Goal: Task Accomplishment & Management: Use online tool/utility

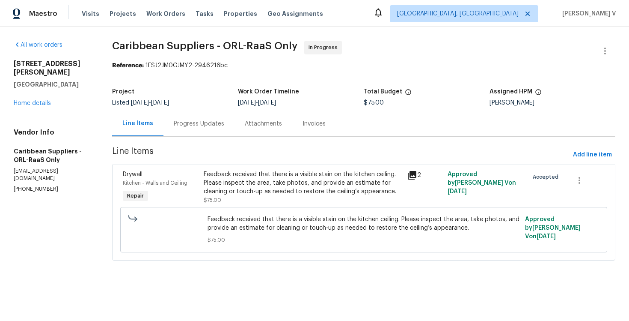
click at [220, 125] on div "Progress Updates" at bounding box center [199, 123] width 51 height 9
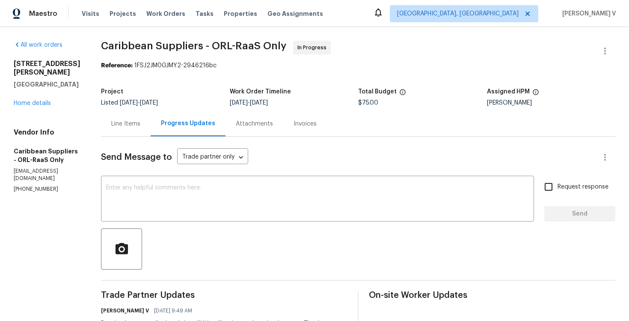
click at [134, 126] on div "Line Items" at bounding box center [125, 123] width 29 height 9
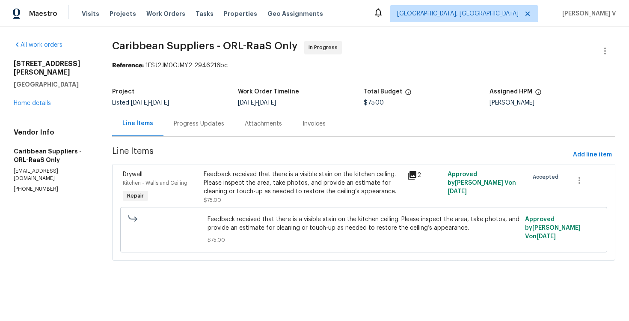
click at [184, 133] on div "Progress Updates" at bounding box center [199, 123] width 71 height 25
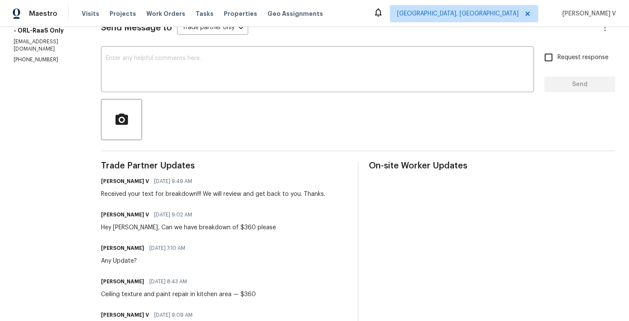
scroll to position [140, 0]
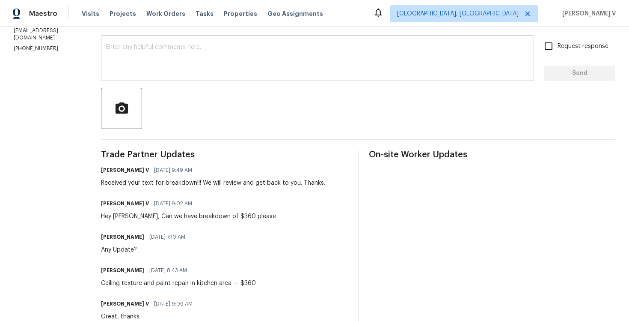
click at [196, 66] on textarea at bounding box center [317, 59] width 423 height 30
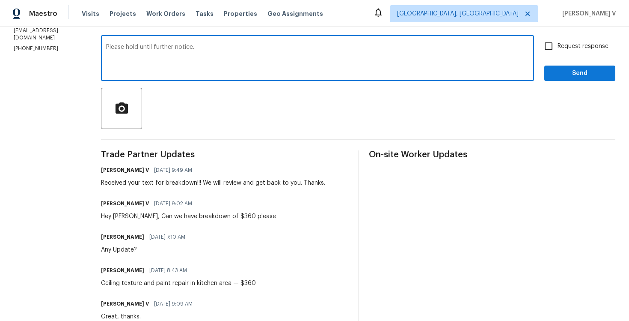
type textarea "Please hold until further notice."
click at [583, 78] on span "Send" at bounding box center [579, 73] width 57 height 11
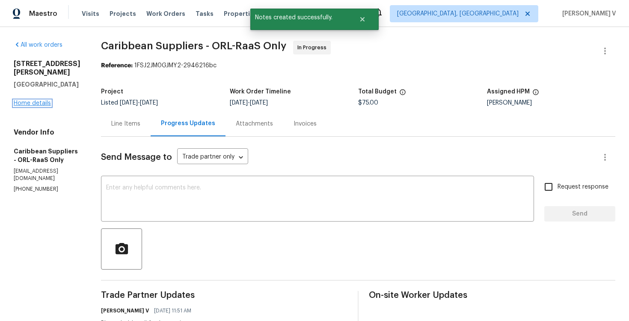
click at [48, 100] on link "Home details" at bounding box center [32, 103] width 37 height 6
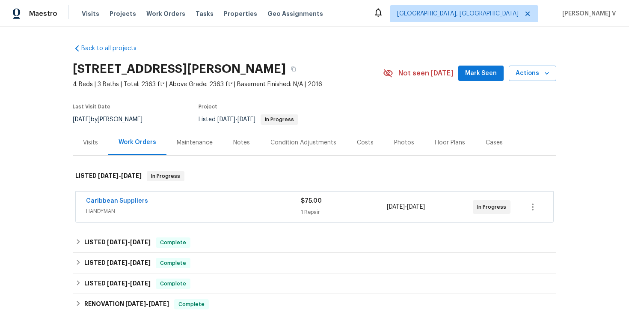
scroll to position [125, 0]
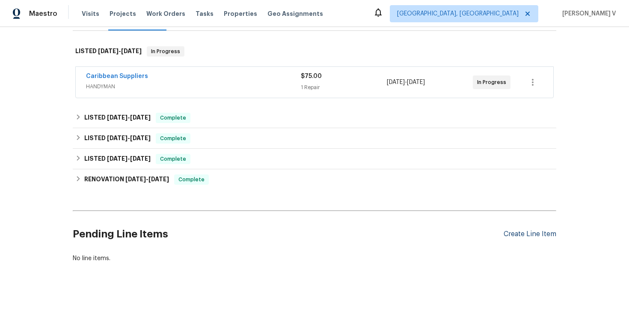
click at [512, 234] on div "Create Line Item" at bounding box center [530, 234] width 53 height 8
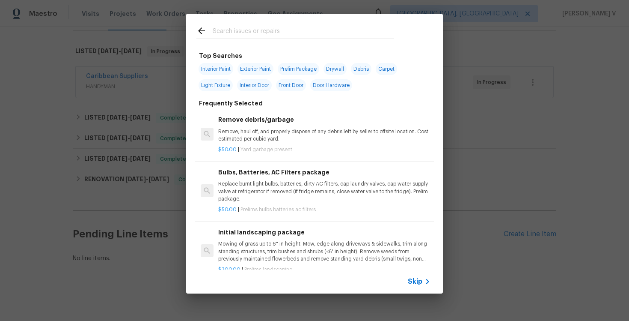
click at [418, 283] on span "Skip" at bounding box center [415, 281] width 15 height 9
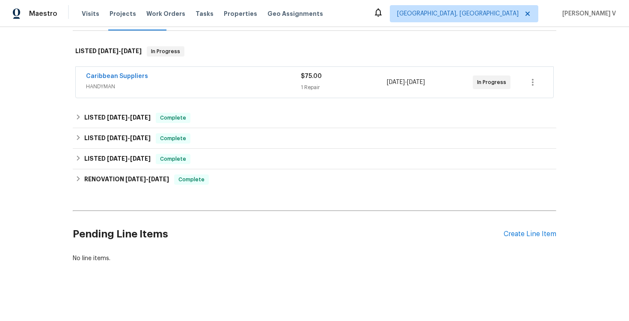
click at [178, 100] on div "Caribbean Suppliers HANDYMAN $75.00 1 Repair 10/9/2025 - 10/13/2025 In Progress" at bounding box center [315, 83] width 484 height 36
click at [195, 87] on span "HANDYMAN" at bounding box center [193, 86] width 215 height 9
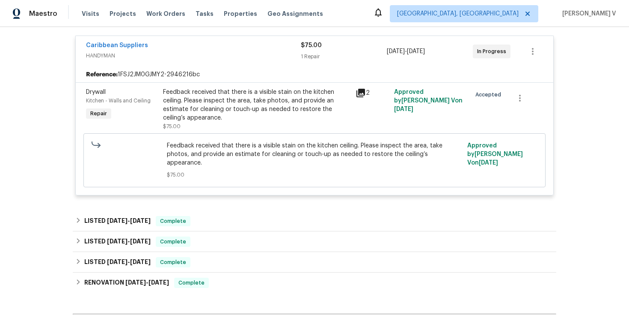
scroll to position [216, 0]
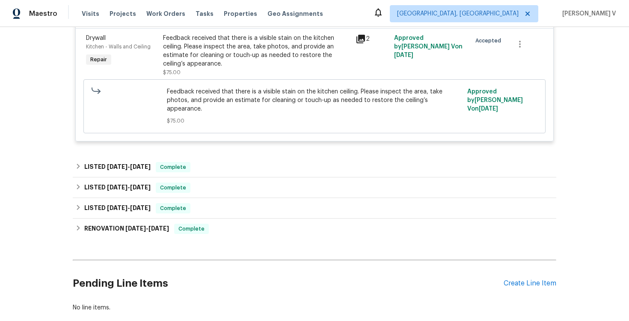
click at [533, 279] on div "Pending Line Items Create Line Item" at bounding box center [315, 283] width 484 height 40
click at [527, 279] on div "Create Line Item" at bounding box center [530, 283] width 53 height 8
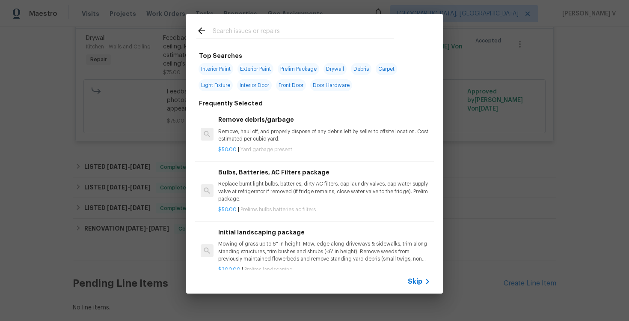
click at [415, 277] on span "Skip" at bounding box center [415, 281] width 15 height 9
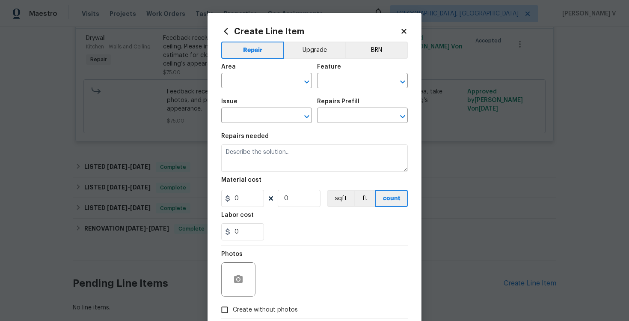
click at [291, 143] on div "Repairs needed" at bounding box center [314, 138] width 187 height 11
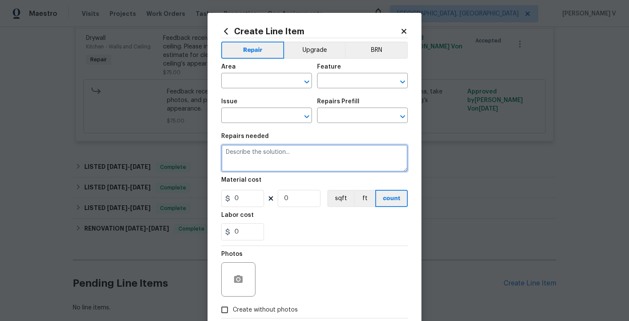
click at [277, 148] on textarea at bounding box center [314, 157] width 187 height 27
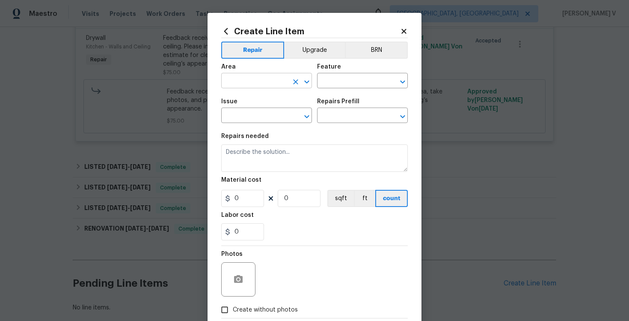
click at [235, 78] on input "text" at bounding box center [254, 81] width 67 height 13
type input "dry"
click at [251, 71] on div "Area" at bounding box center [266, 69] width 91 height 11
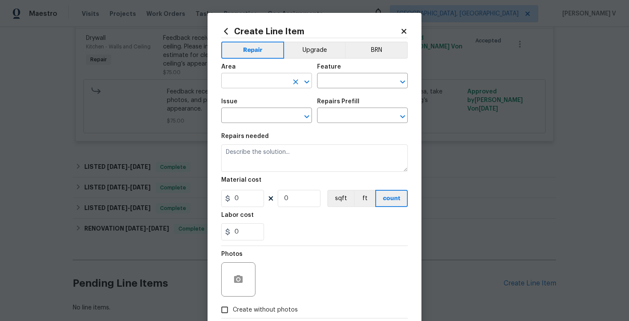
click at [250, 83] on input "text" at bounding box center [254, 81] width 67 height 13
click at [255, 102] on li "Kitchen" at bounding box center [266, 101] width 91 height 14
type input "Kitchen"
click at [335, 83] on input "text" at bounding box center [350, 81] width 67 height 13
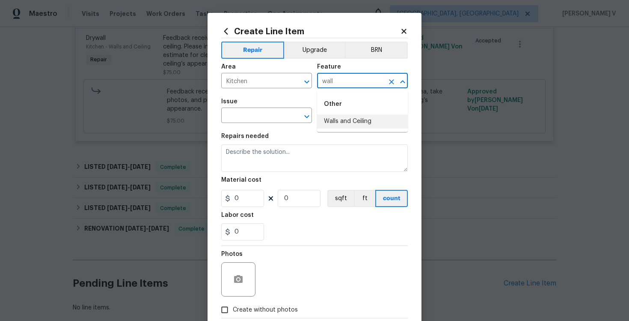
click at [336, 121] on li "Walls and Ceiling" at bounding box center [362, 121] width 91 height 14
type input "Walls and Ceiling"
click at [249, 114] on input "text" at bounding box center [254, 116] width 67 height 13
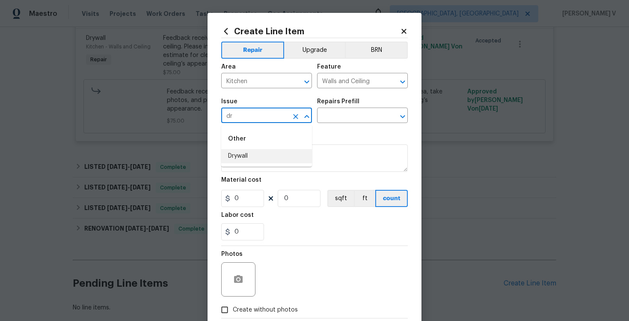
click at [243, 153] on li "Drywall" at bounding box center [266, 156] width 91 height 14
type input "Drywall"
click at [354, 116] on input "text" at bounding box center [350, 116] width 67 height 13
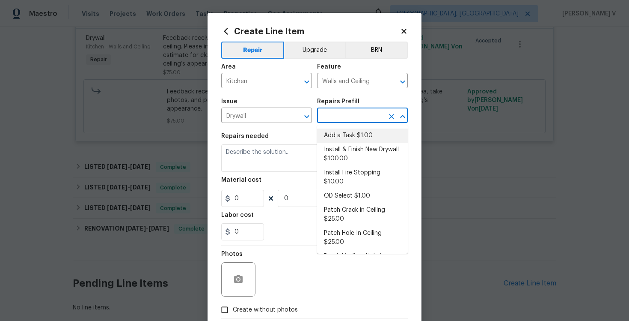
click at [338, 131] on li "Add a Task $1.00" at bounding box center [362, 135] width 91 height 14
type input "Add a Task $1.00"
type textarea "HPM to detail"
type input "1"
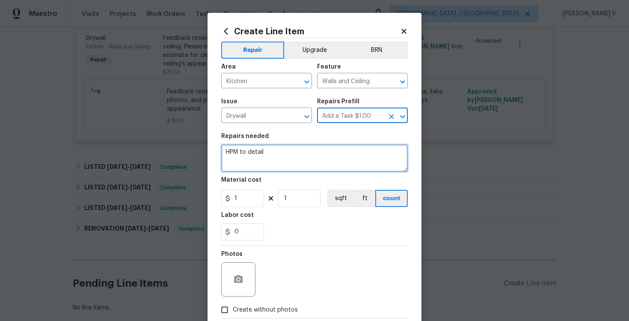
click at [272, 169] on textarea "HPM to detail" at bounding box center [314, 157] width 187 height 27
paste textarea "Ceiling stain kilz if needed, texture and paint ceiling repair in kitchen area"
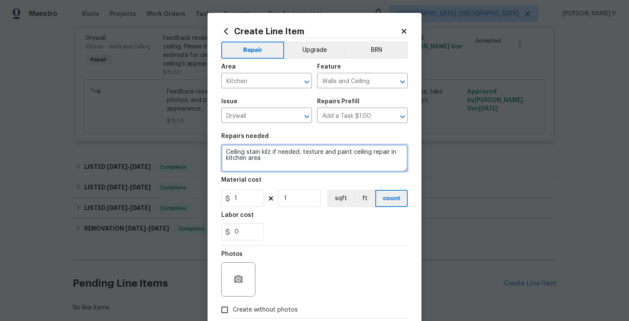
type textarea "Ceiling stain kilz if needed, texture and paint ceiling repair in kitchen area"
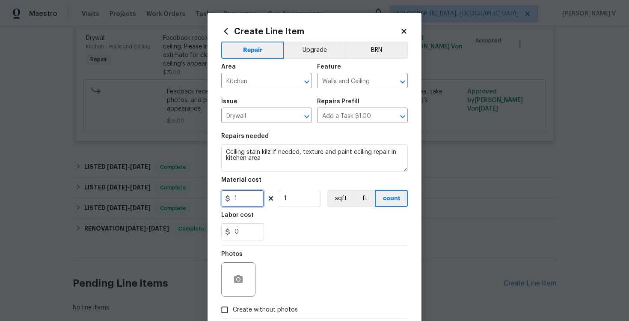
click at [238, 194] on input "1" at bounding box center [242, 198] width 43 height 17
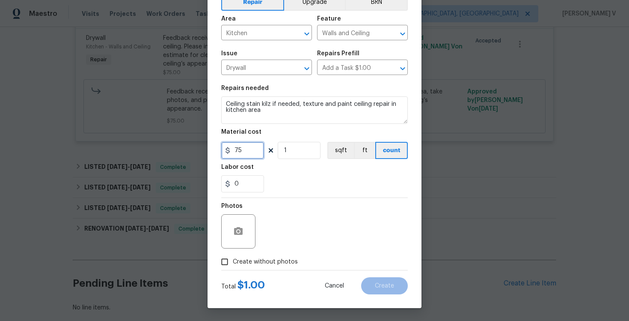
type input "75"
click at [233, 262] on span "Create without photos" at bounding box center [265, 261] width 65 height 9
click at [233, 262] on input "Create without photos" at bounding box center [225, 261] width 16 height 16
checkbox input "true"
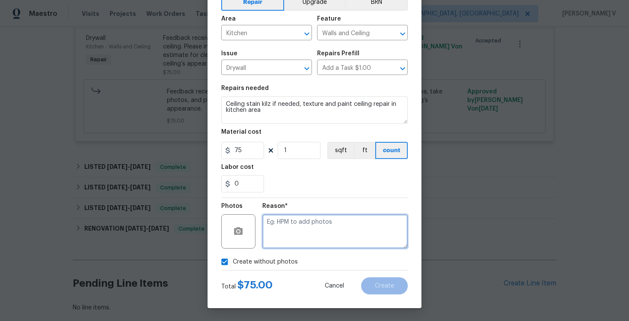
click at [290, 231] on textarea at bounding box center [335, 231] width 146 height 34
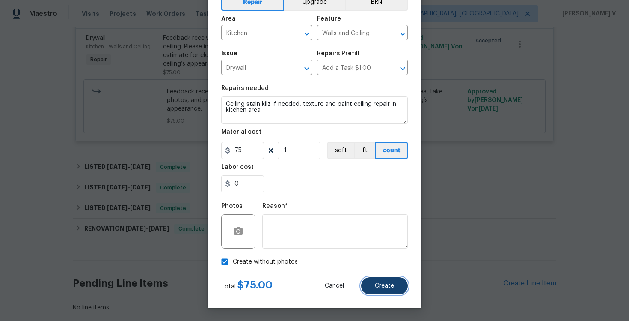
click at [384, 283] on span "Create" at bounding box center [384, 286] width 19 height 6
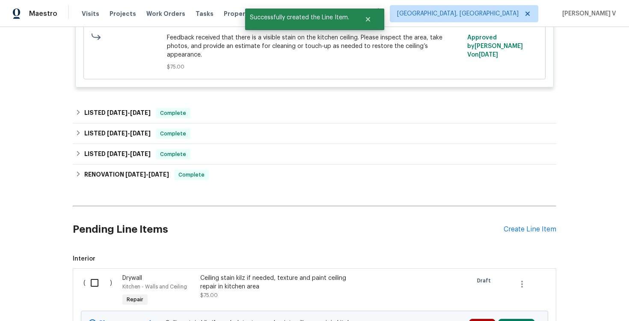
click at [101, 274] on input "checkbox" at bounding box center [98, 283] width 24 height 18
checkbox input "true"
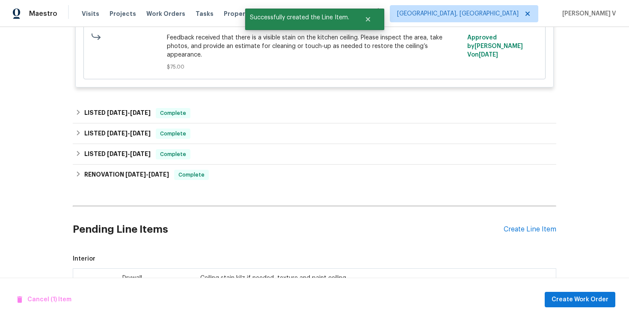
scroll to position [354, 0]
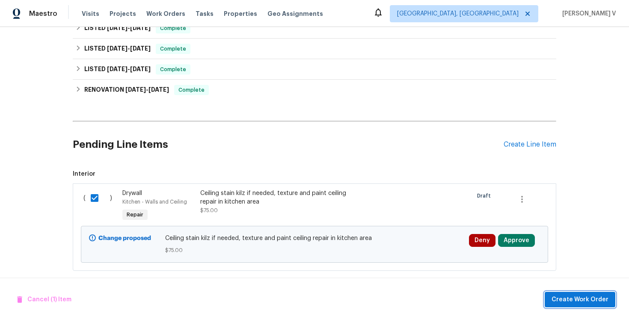
click at [571, 292] on button "Create Work Order" at bounding box center [580, 300] width 71 height 16
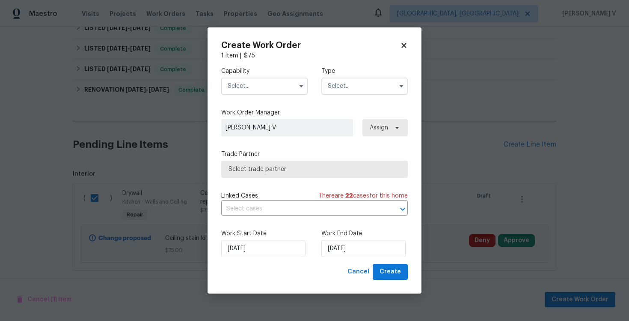
click at [249, 82] on input "text" at bounding box center [264, 85] width 86 height 17
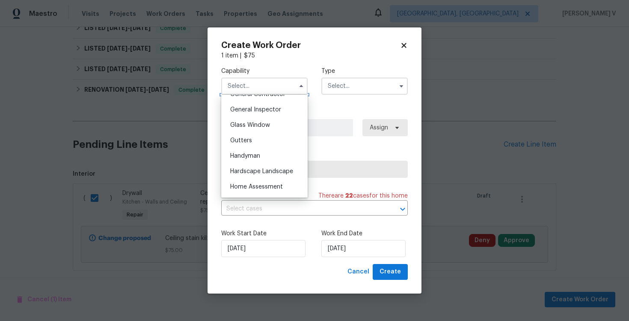
scroll to position [425, 0]
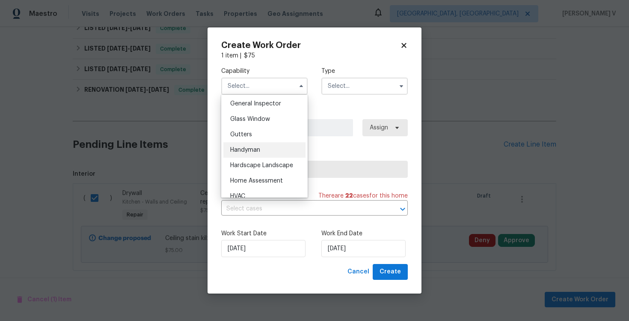
click at [276, 148] on div "Handyman" at bounding box center [264, 149] width 82 height 15
type input "Handyman"
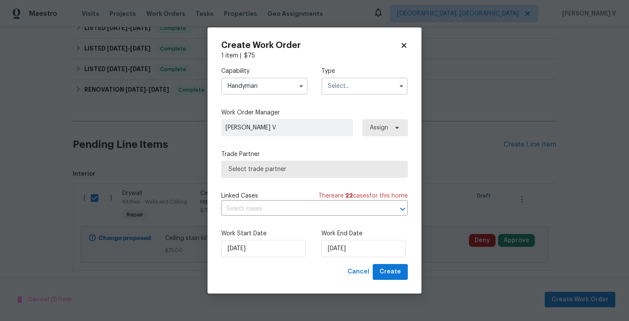
click at [377, 92] on input "text" at bounding box center [364, 85] width 86 height 17
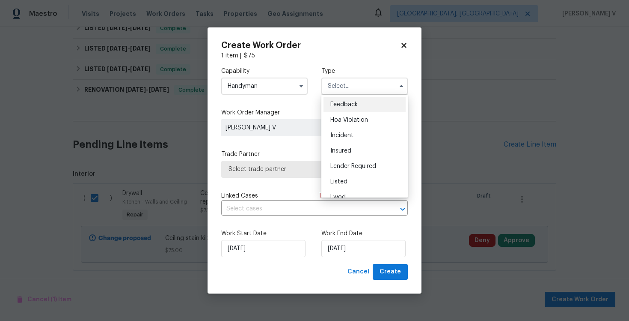
click at [347, 102] on span "Feedback" at bounding box center [343, 104] width 27 height 6
type input "Feedback"
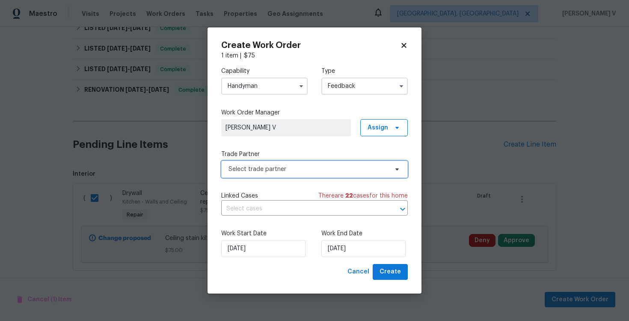
click at [268, 166] on span "Select trade partner" at bounding box center [309, 169] width 160 height 9
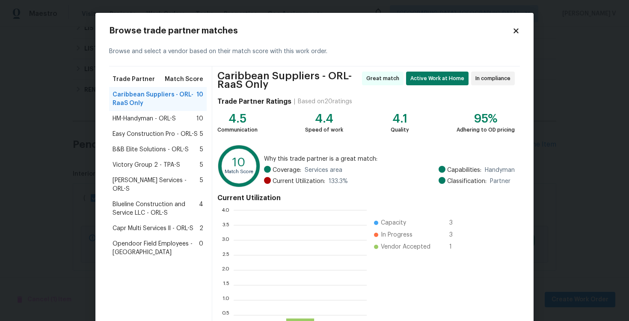
scroll to position [120, 133]
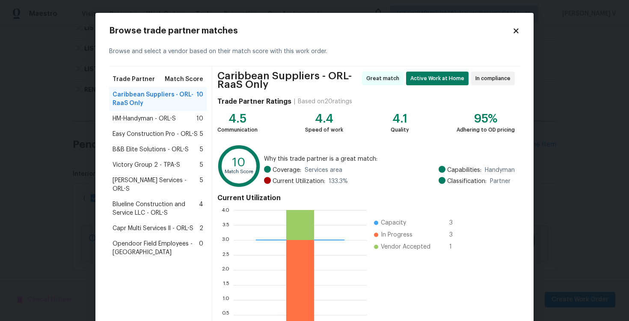
click at [158, 117] on span "HM-Handyman - ORL-S" at bounding box center [144, 118] width 63 height 9
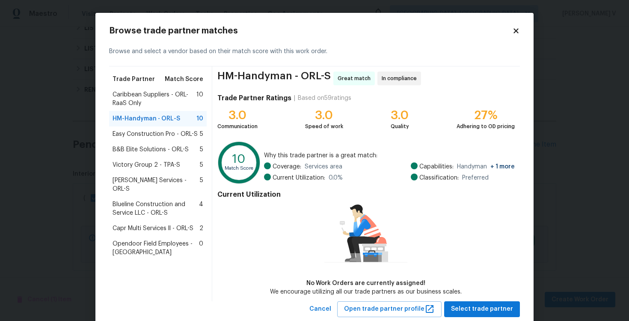
scroll to position [22, 0]
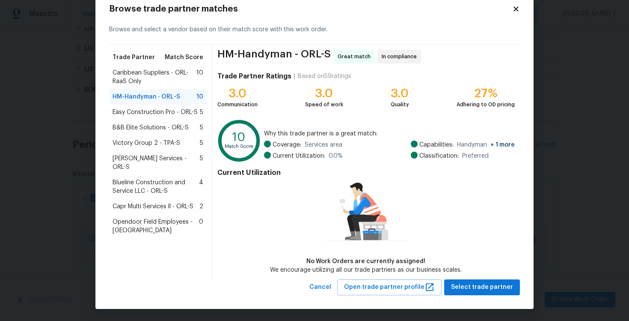
click at [169, 103] on div "HM-Handyman - ORL-S 10" at bounding box center [158, 96] width 98 height 15
click at [143, 112] on span "Easy Construction Pro - ORL-S" at bounding box center [155, 112] width 85 height 9
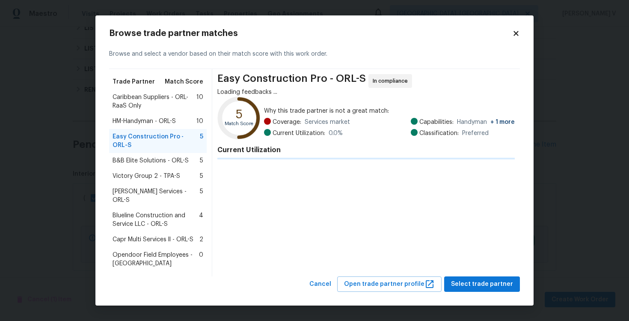
scroll to position [0, 0]
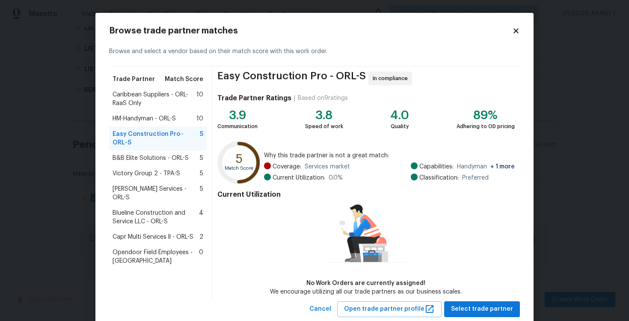
click at [145, 150] on div "B&B Elite Solutions - ORL-S 5" at bounding box center [158, 157] width 98 height 15
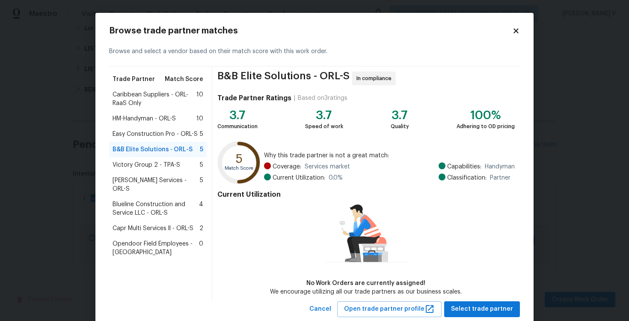
click at [159, 135] on span "Easy Construction Pro - ORL-S" at bounding box center [155, 134] width 85 height 9
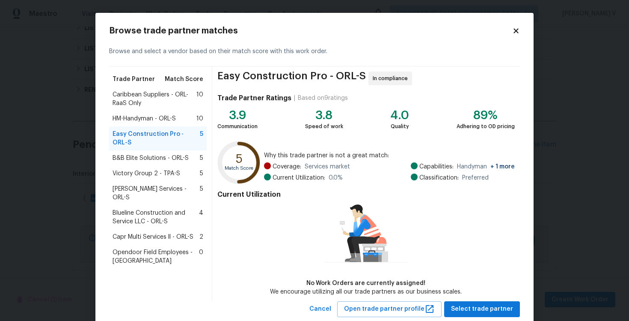
click at [173, 120] on span "HM-Handyman - ORL-S" at bounding box center [144, 118] width 63 height 9
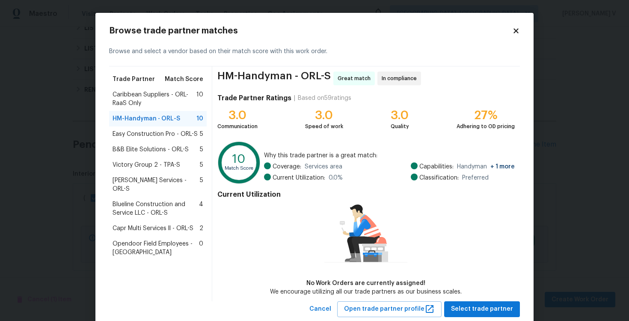
scroll to position [22, 0]
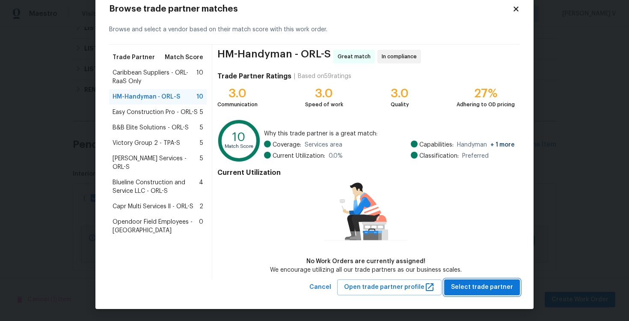
click at [494, 286] on span "Select trade partner" at bounding box center [482, 287] width 62 height 11
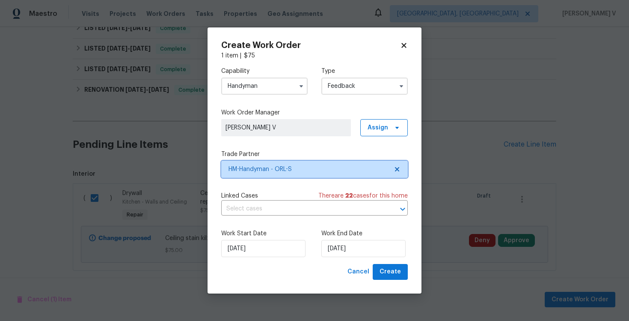
scroll to position [0, 0]
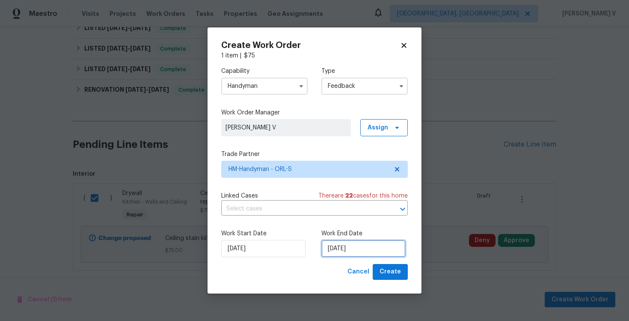
click at [325, 253] on input "[DATE]" at bounding box center [363, 248] width 84 height 17
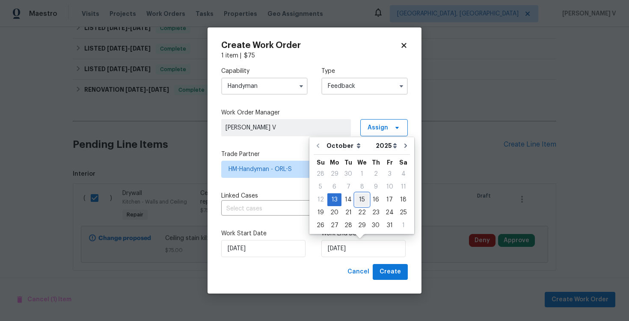
click at [358, 200] on div "15" at bounding box center [362, 199] width 14 height 12
type input "[DATE]"
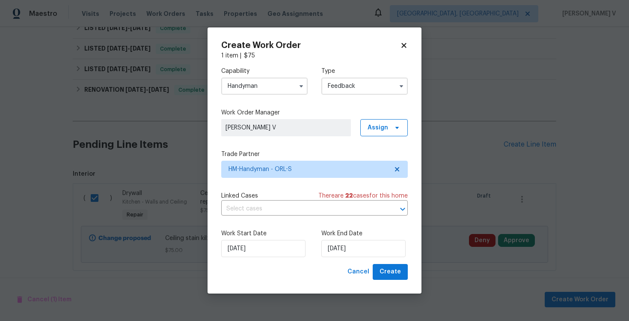
click at [363, 237] on label "Work End Date" at bounding box center [364, 233] width 86 height 9
click at [344, 245] on input "[DATE]" at bounding box center [363, 248] width 84 height 17
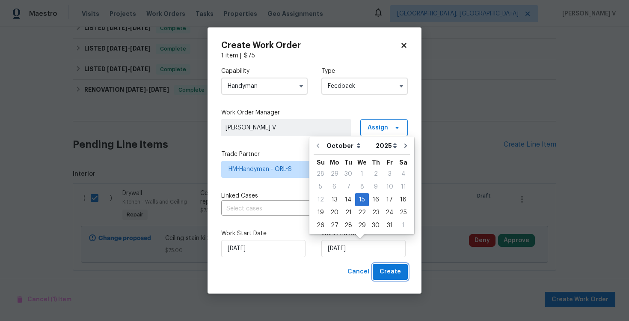
click at [383, 269] on span "Create" at bounding box center [390, 271] width 21 height 11
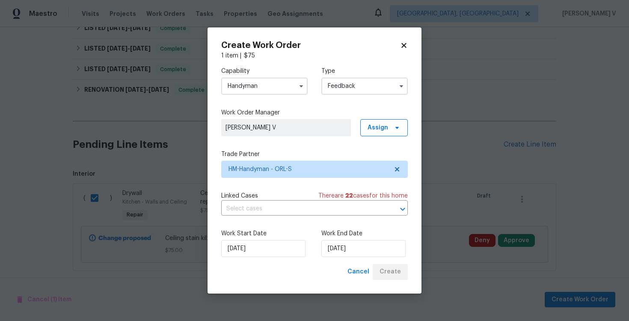
checkbox input "false"
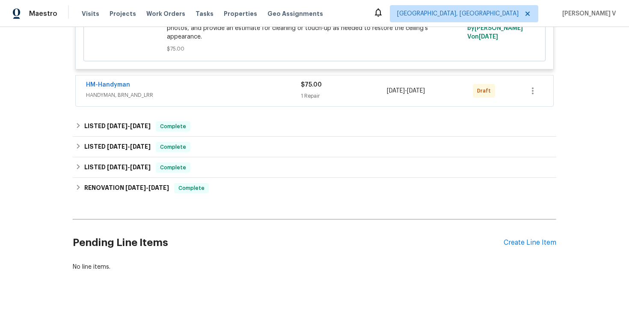
scroll to position [242, 0]
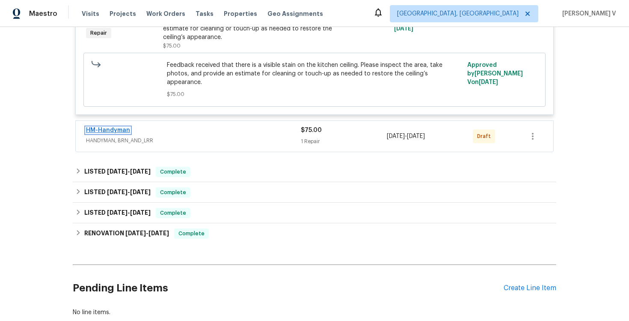
click at [112, 127] on link "HM-Handyman" at bounding box center [108, 130] width 44 height 6
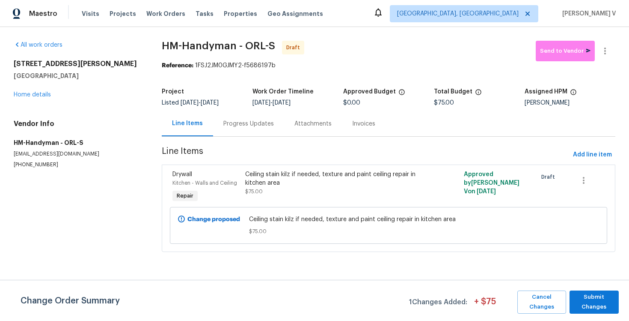
click at [236, 129] on div "Progress Updates" at bounding box center [248, 123] width 71 height 25
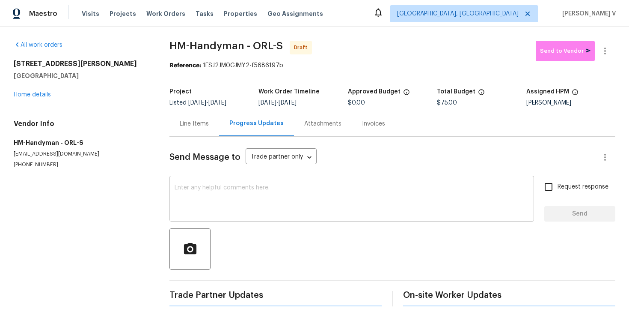
click at [245, 212] on textarea at bounding box center [352, 199] width 354 height 30
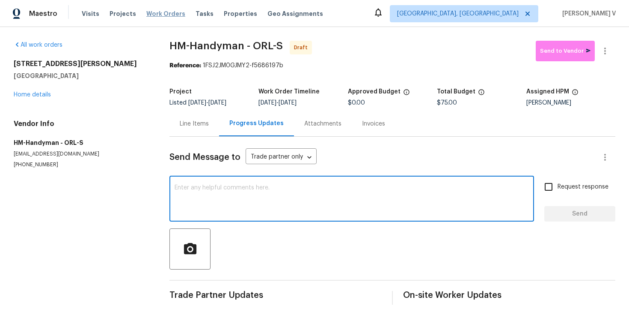
paste textarea "Hi this is Divya with Opendoor. I’m confirming you received the WO for the prop…"
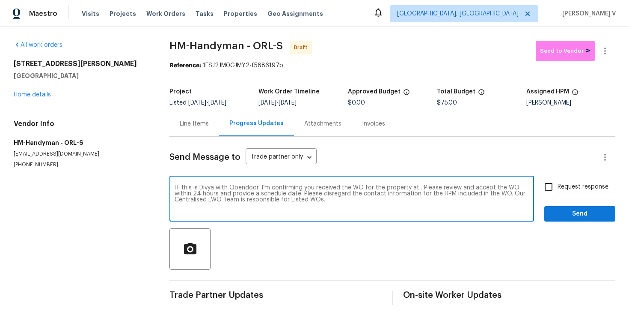
click at [417, 189] on textarea "Hi this is Divya with Opendoor. I’m confirming you received the WO for the prop…" at bounding box center [352, 199] width 354 height 30
paste textarea "68 Auberry Dr, Palm Coast, FL 32137"
type textarea "Hi this is Divya with Opendoor. I’m confirming you received the WO for the prop…"
click at [542, 192] on input "Request response" at bounding box center [549, 187] width 18 height 18
checkbox input "true"
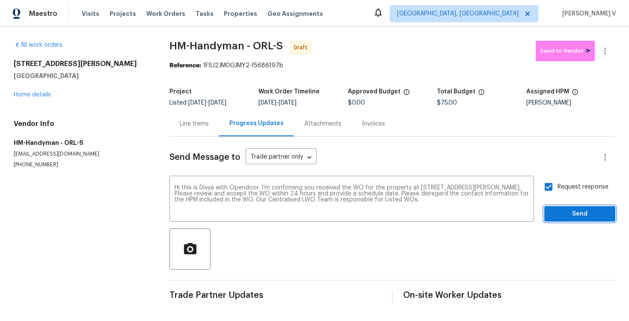
click at [556, 212] on span "Send" at bounding box center [579, 213] width 57 height 11
click at [604, 51] on icon "button" at bounding box center [605, 51] width 10 height 10
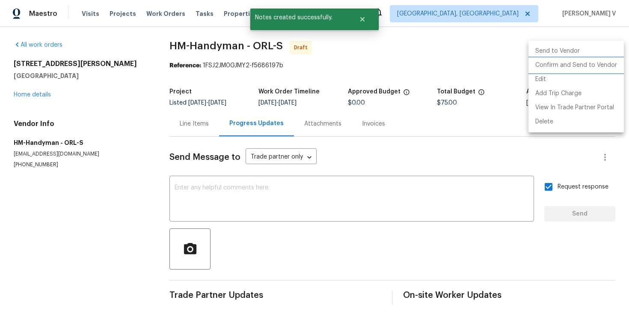
click at [568, 60] on li "Confirm and Send to Vendor" at bounding box center [576, 65] width 95 height 14
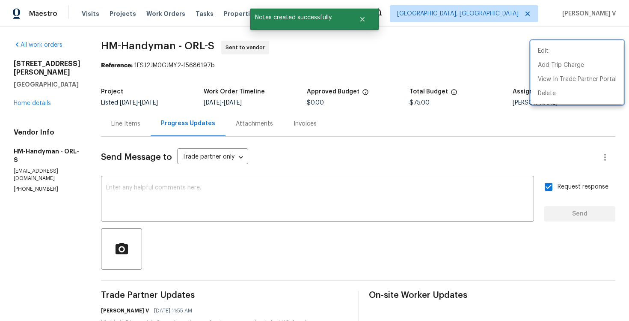
click at [208, 217] on div at bounding box center [314, 160] width 629 height 321
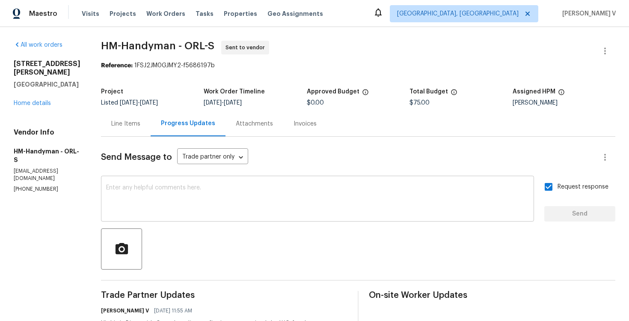
click at [420, 202] on textarea at bounding box center [317, 199] width 423 height 30
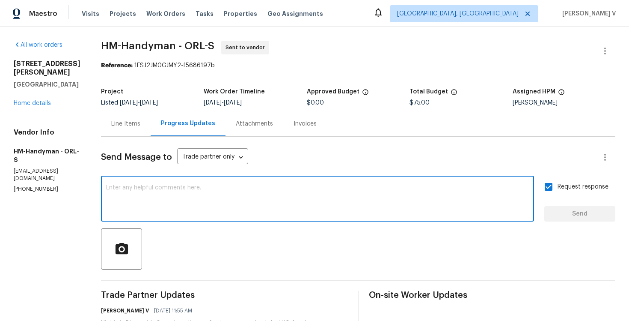
paste textarea "Attention All Work Orders must include before-photos (both close-up and wide-an…"
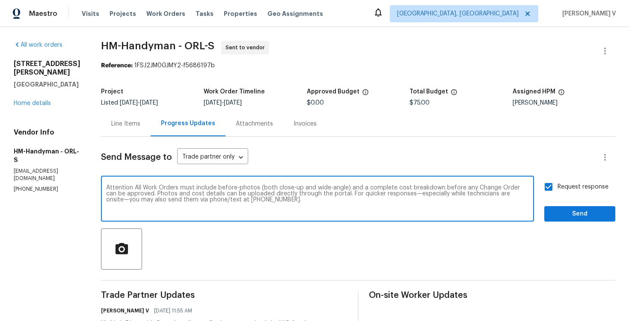
type textarea "Attention All Work Orders must include before-photos (both close-up and wide-an…"
click at [589, 215] on span "Send" at bounding box center [579, 213] width 57 height 11
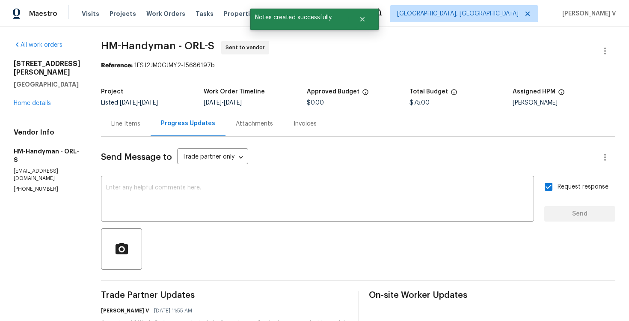
click at [131, 124] on div "Line Items" at bounding box center [125, 123] width 29 height 9
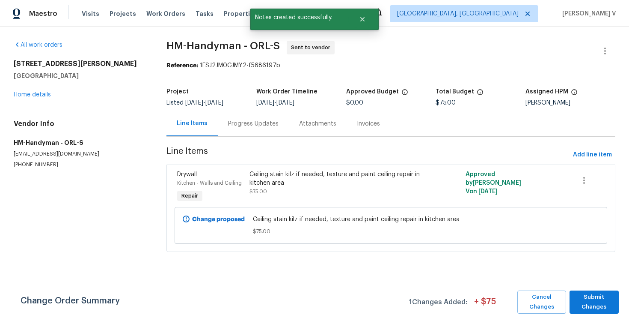
click at [224, 209] on div "Change proposed Ceiling stain kilz if needed, texture and paint ceiling repair …" at bounding box center [391, 225] width 433 height 37
click at [259, 190] on span "$75.00" at bounding box center [259, 191] width 18 height 5
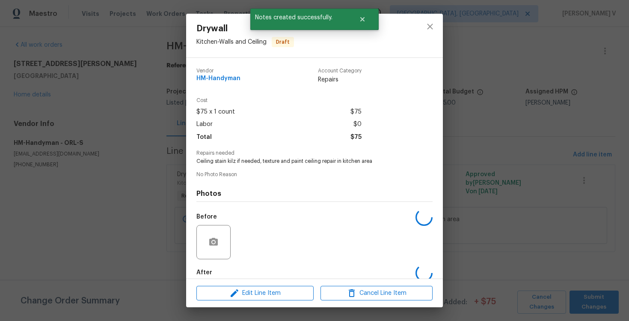
scroll to position [45, 0]
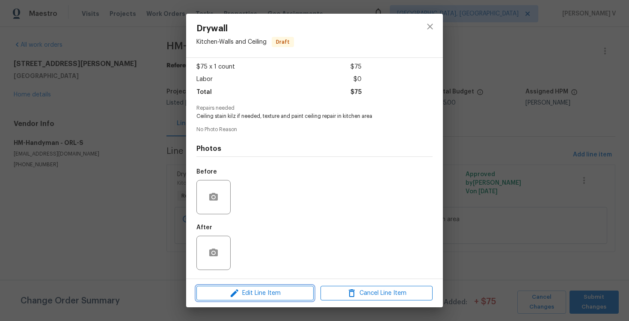
click at [229, 294] on icon "button" at bounding box center [234, 293] width 10 height 10
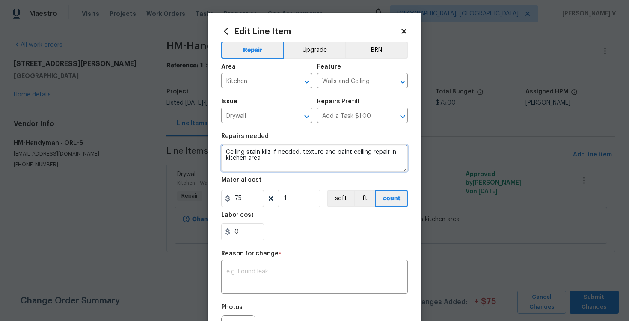
click at [225, 151] on textarea "Ceiling stain kilz if needed, texture and paint ceiling repair in kitchen area" at bounding box center [314, 157] width 187 height 27
type textarea "Second quote: Ceiling stain kilz if needed, texture and paint ceiling repair in…"
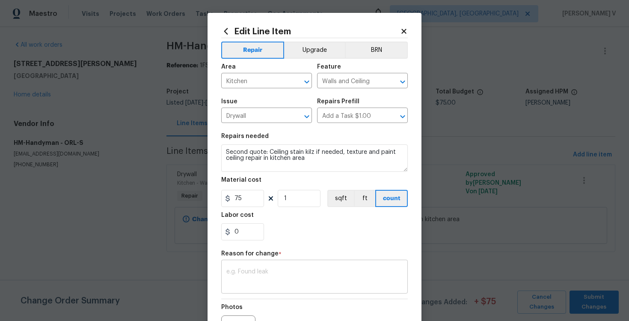
click at [248, 270] on textarea at bounding box center [314, 277] width 176 height 18
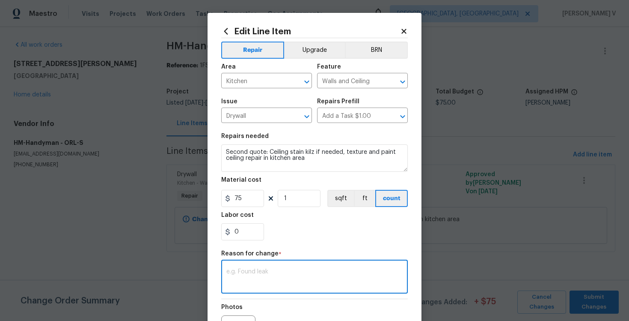
type textarea "U"
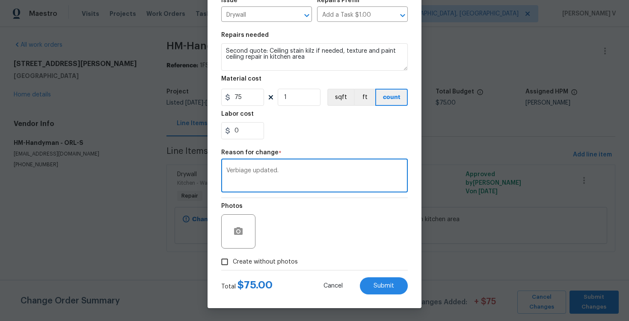
type textarea "Verbiage updated."
click at [228, 260] on input "Create without photos" at bounding box center [225, 261] width 16 height 16
checkbox input "true"
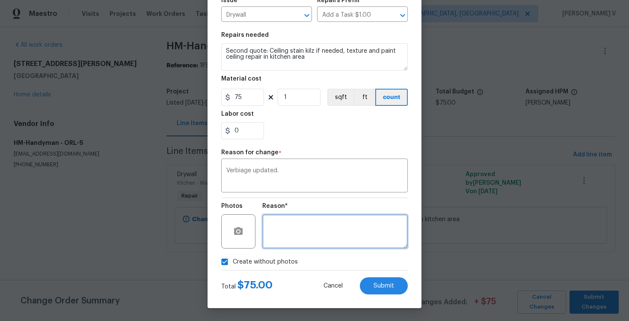
click at [305, 234] on textarea at bounding box center [335, 231] width 146 height 34
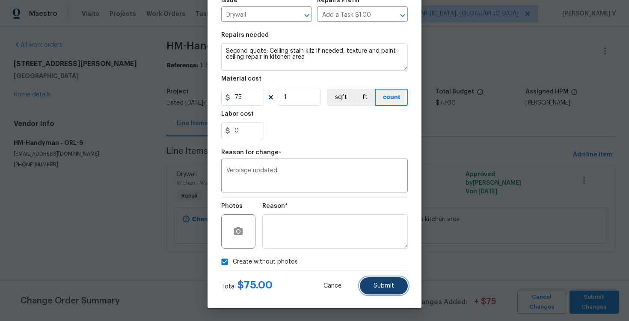
click at [386, 286] on span "Submit" at bounding box center [384, 286] width 21 height 6
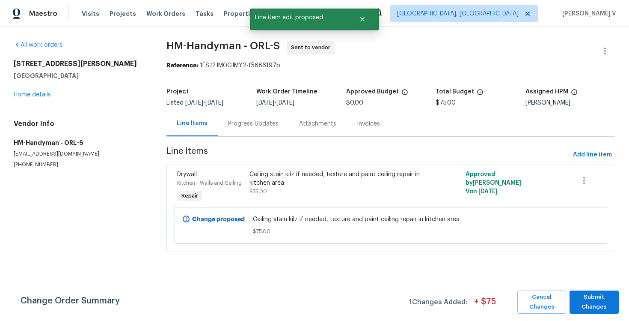
scroll to position [0, 0]
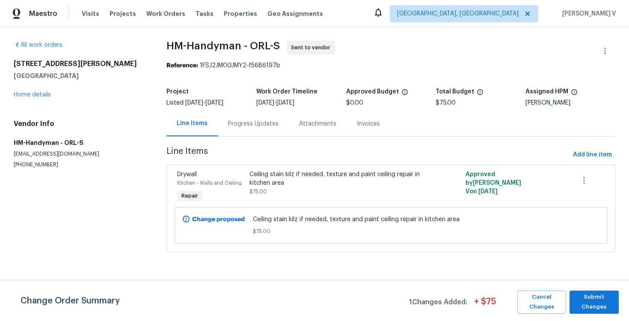
click at [584, 288] on div "Change Order Summary 1 Changes Added: + $ 75 Cancel Changes Submit Changes" at bounding box center [314, 300] width 629 height 41
click at [587, 300] on span "Submit Changes" at bounding box center [594, 302] width 41 height 20
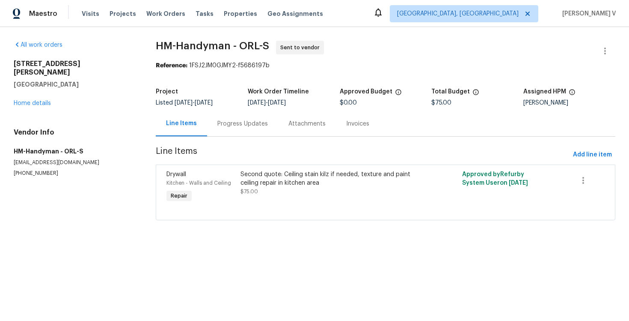
click at [240, 131] on div "Progress Updates" at bounding box center [242, 123] width 71 height 25
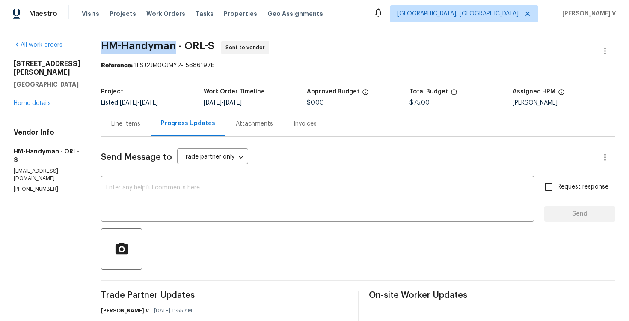
drag, startPoint x: 105, startPoint y: 46, endPoint x: 182, endPoint y: 42, distance: 77.1
click at [182, 42] on div "All work orders 68 Auberry Dr Palm Coast, FL 32137 Home details Vendor Info HM-…" at bounding box center [314, 236] width 629 height 418
copy span "HM-Handyman"
click at [32, 101] on div "All work orders 68 Auberry Dr Palm Coast, FL 32137 Home details Vendor Info HM-…" at bounding box center [47, 117] width 67 height 152
click at [41, 100] on link "Home details" at bounding box center [32, 103] width 37 height 6
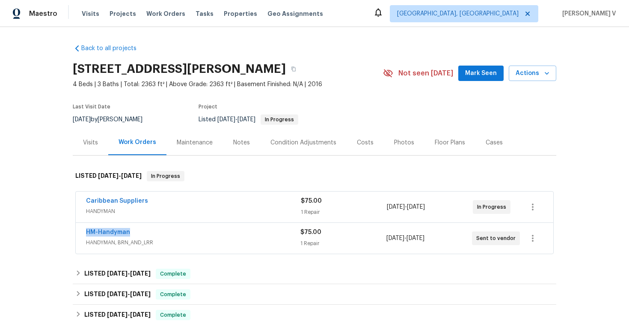
drag, startPoint x: 79, startPoint y: 234, endPoint x: 189, endPoint y: 234, distance: 110.0
click at [189, 234] on div "HM-Handyman HANDYMAN, BRN_AND_LRR $75.00 1 Repair 10/13/2025 - 10/15/2025 Sent …" at bounding box center [315, 238] width 478 height 31
copy link "HM-Handyman"
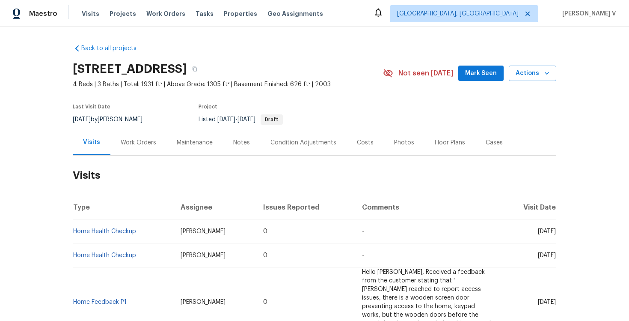
click at [133, 146] on div "Work Orders" at bounding box center [138, 142] width 56 height 25
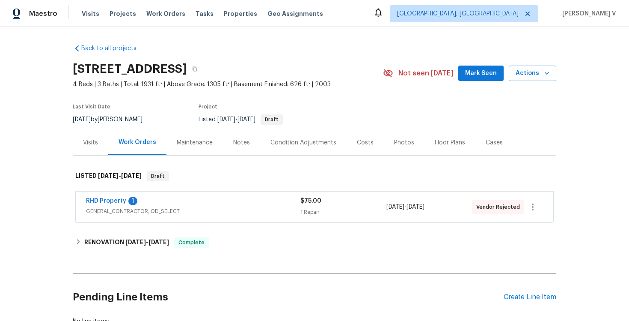
scroll to position [48, 0]
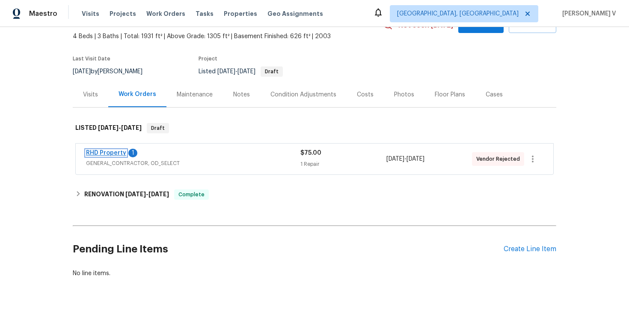
click at [109, 152] on link "RHD Property" at bounding box center [106, 153] width 40 height 6
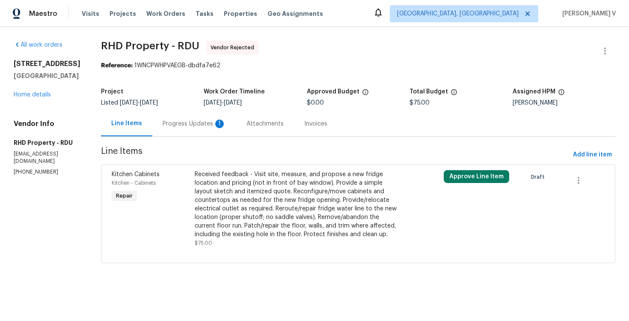
click at [224, 128] on div "1" at bounding box center [219, 123] width 9 height 9
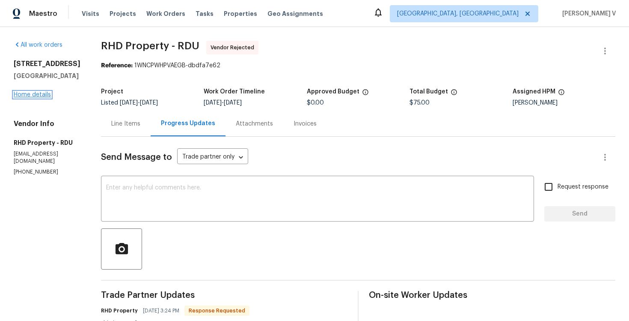
click at [30, 96] on link "Home details" at bounding box center [32, 95] width 37 height 6
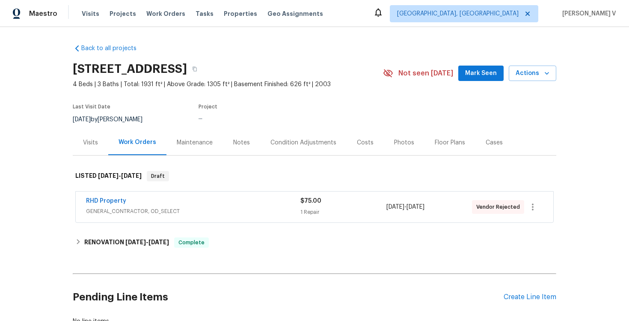
click at [520, 301] on div "Pending Line Items Create Line Item" at bounding box center [315, 297] width 484 height 40
click at [518, 295] on div "Create Line Item" at bounding box center [530, 297] width 53 height 8
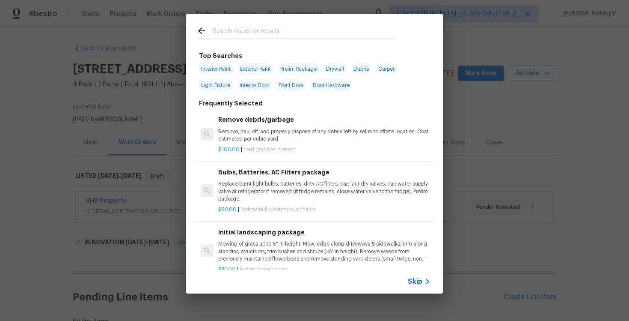
click at [434, 284] on div "Skip" at bounding box center [314, 281] width 257 height 24
click at [424, 281] on icon at bounding box center [427, 281] width 10 height 10
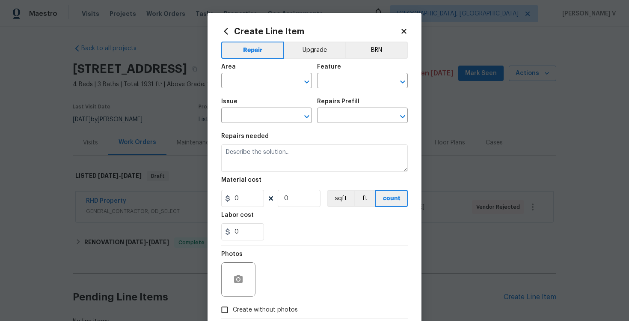
click at [279, 74] on div "Area" at bounding box center [266, 69] width 91 height 11
click at [277, 83] on input "text" at bounding box center [254, 81] width 67 height 13
click at [276, 94] on li "Patio" at bounding box center [266, 101] width 91 height 14
type input "Patio"
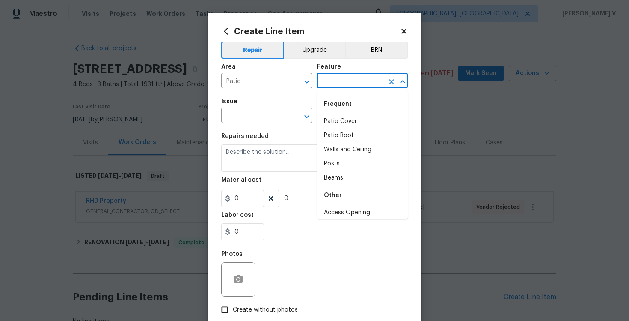
click at [350, 78] on input "text" at bounding box center [350, 81] width 67 height 13
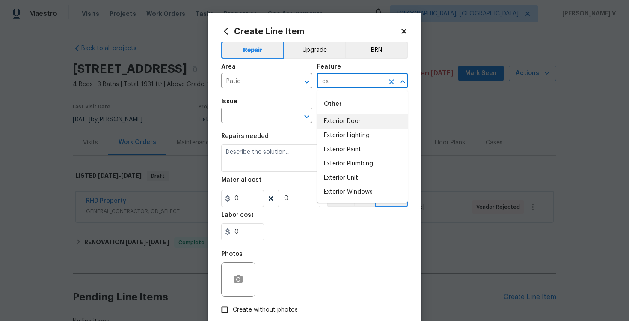
click at [346, 122] on li "Exterior Door" at bounding box center [362, 121] width 91 height 14
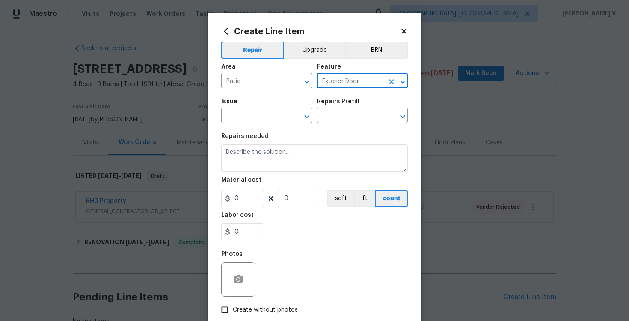
type input "Exterior Door"
click at [268, 126] on span "Issue ​" at bounding box center [266, 110] width 91 height 35
click at [250, 115] on input "text" at bounding box center [254, 116] width 67 height 13
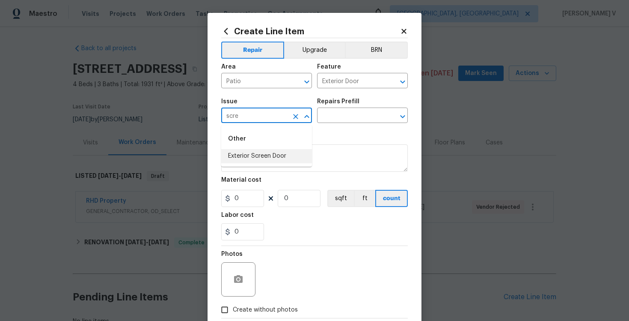
click at [252, 150] on li "Exterior Screen Door" at bounding box center [266, 156] width 91 height 14
type input "Exterior Screen Door"
click at [378, 113] on input "text" at bounding box center [350, 116] width 67 height 13
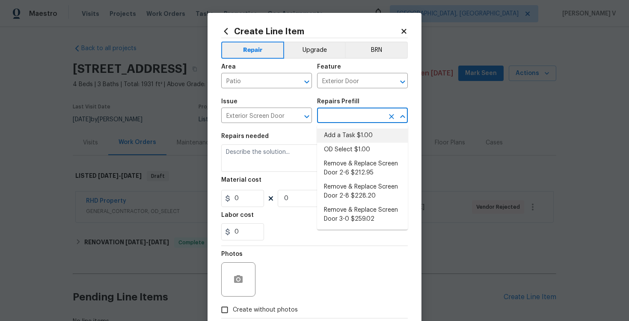
click at [338, 132] on li "Add a Task $1.00" at bounding box center [362, 135] width 91 height 14
type input "Interior Door"
type input "Add a Task $1.00"
type textarea "HPM to detail"
type input "1"
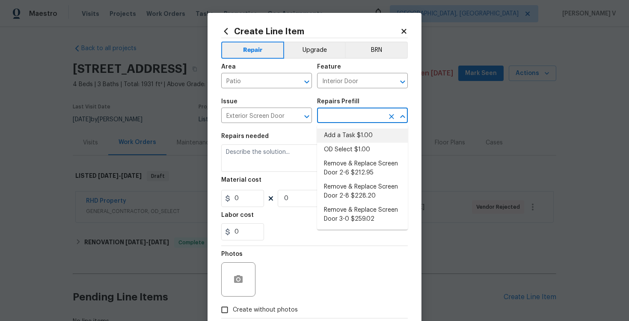
type input "1"
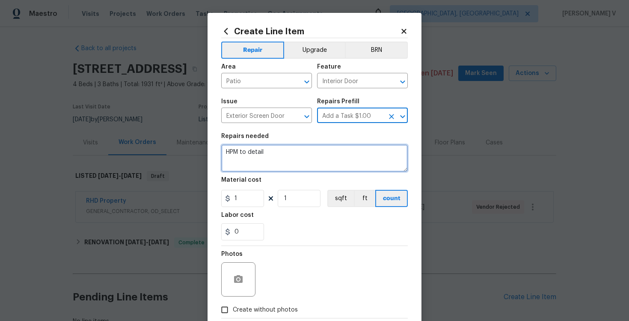
click at [262, 158] on textarea "HPM to detail" at bounding box center [314, 157] width 187 height 27
paste textarea "#Rework Feedback received that the screen on the back patio is coming off. Plea…"
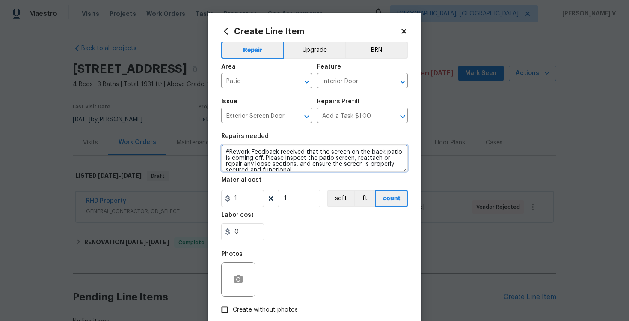
scroll to position [2, 0]
type textarea "#Rework Feedback received that the screen on the back patio is coming off. Plea…"
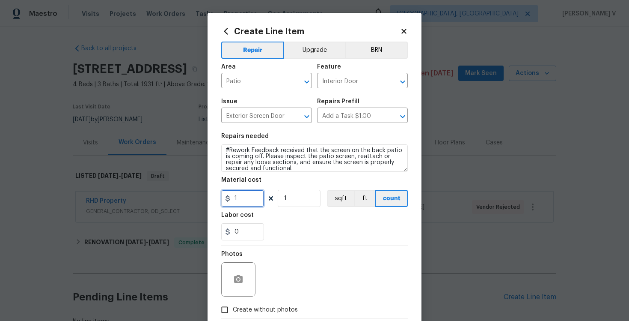
click at [245, 202] on input "1" at bounding box center [242, 198] width 43 height 17
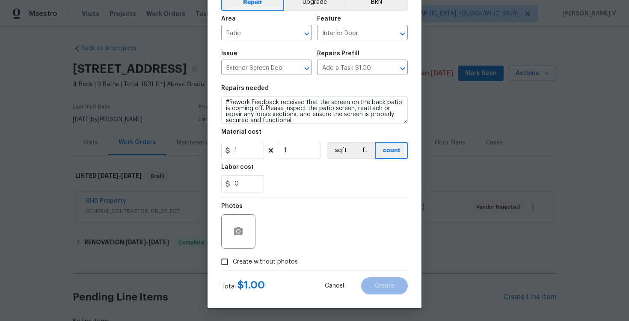
click at [228, 252] on div "Photos" at bounding box center [239, 226] width 36 height 56
click at [257, 256] on label "Create without photos" at bounding box center [257, 261] width 81 height 16
click at [233, 256] on input "Create without photos" at bounding box center [225, 261] width 16 height 16
checkbox input "true"
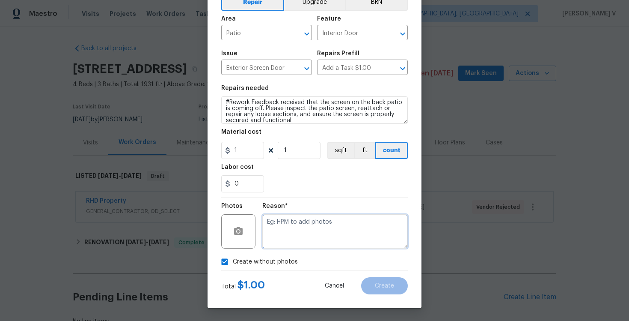
click at [325, 237] on textarea at bounding box center [335, 231] width 146 height 34
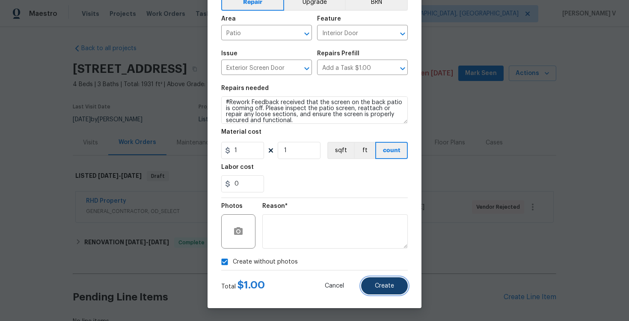
click at [382, 285] on span "Create" at bounding box center [384, 286] width 19 height 6
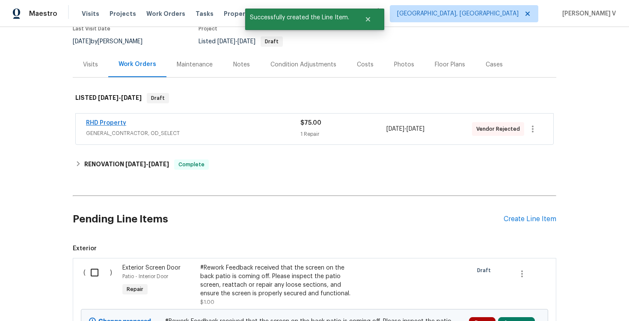
scroll to position [178, 0]
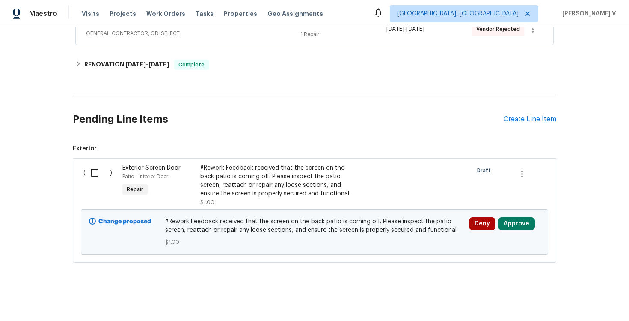
click at [100, 163] on div "( )" at bounding box center [100, 185] width 39 height 48
click at [111, 172] on div "( )" at bounding box center [100, 185] width 39 height 48
click at [103, 172] on input "checkbox" at bounding box center [98, 173] width 24 height 18
checkbox input "true"
click at [556, 301] on span "Create Work Order" at bounding box center [580, 299] width 57 height 11
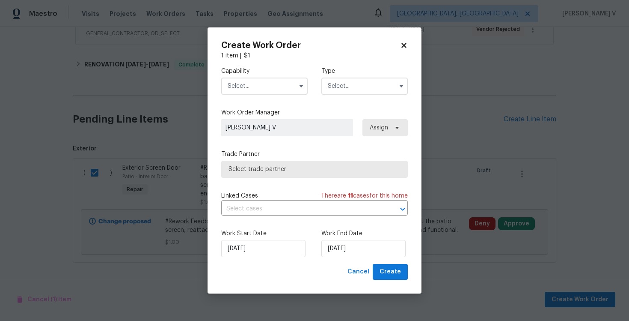
click at [251, 93] on input "text" at bounding box center [264, 85] width 86 height 17
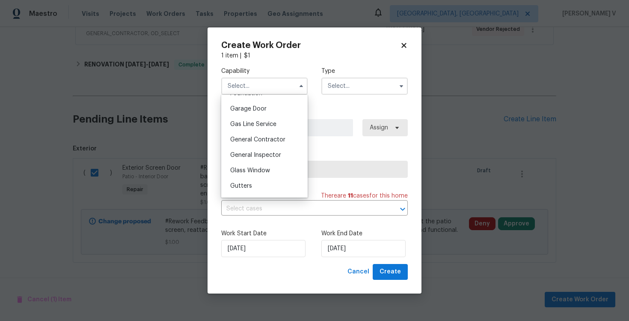
scroll to position [406, 0]
click at [261, 109] on span "General Contractor" at bounding box center [257, 108] width 55 height 6
type input "General Contractor"
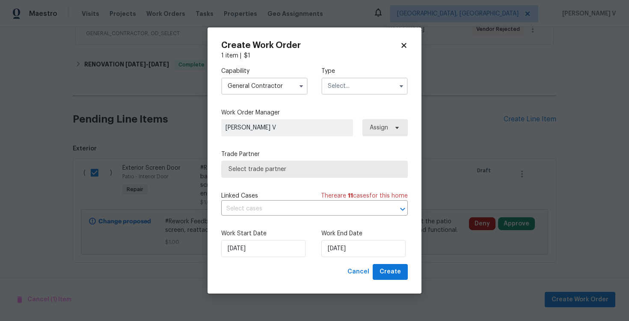
click at [354, 86] on input "text" at bounding box center [364, 85] width 86 height 17
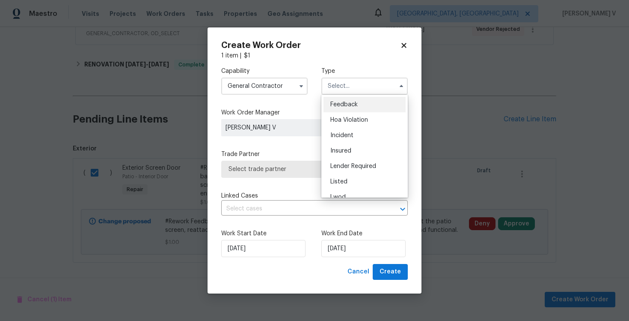
click at [336, 98] on div "Feedback" at bounding box center [365, 104] width 82 height 15
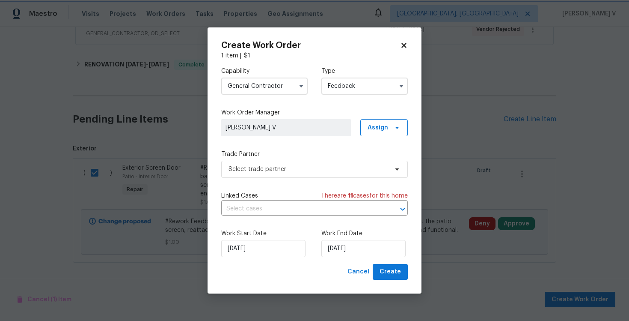
type input "Feedback"
click at [275, 176] on span "Select trade partner" at bounding box center [314, 169] width 187 height 17
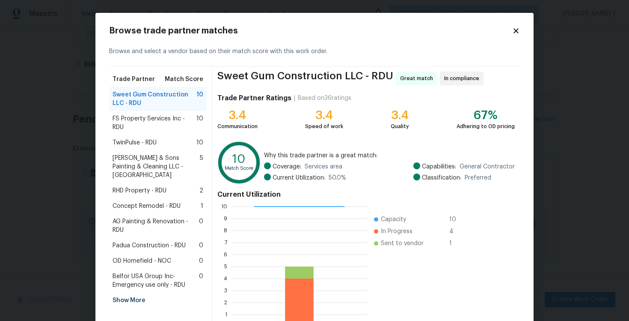
scroll to position [22, 0]
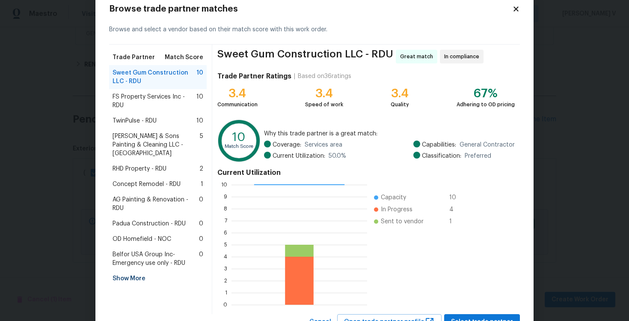
click at [151, 220] on div "Padua Construction - RDU 0" at bounding box center [158, 223] width 98 height 15
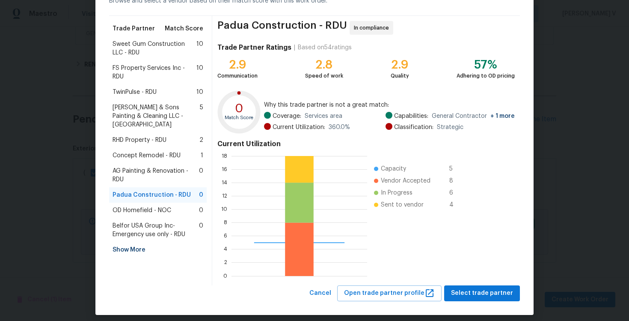
scroll to position [57, 0]
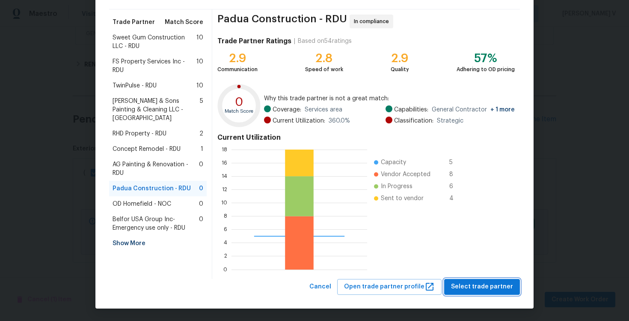
click at [477, 286] on span "Select trade partner" at bounding box center [482, 286] width 62 height 11
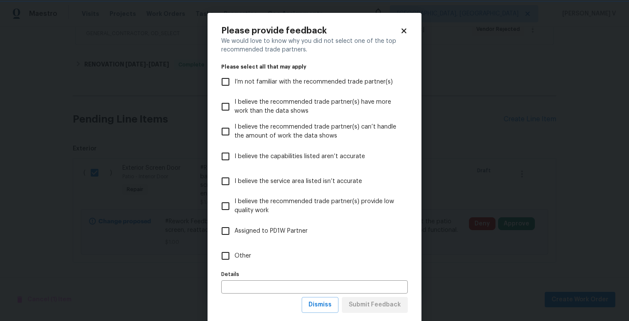
scroll to position [0, 0]
click at [334, 251] on label "Other" at bounding box center [309, 255] width 184 height 25
click at [235, 251] on input "Other" at bounding box center [226, 256] width 18 height 18
checkbox input "true"
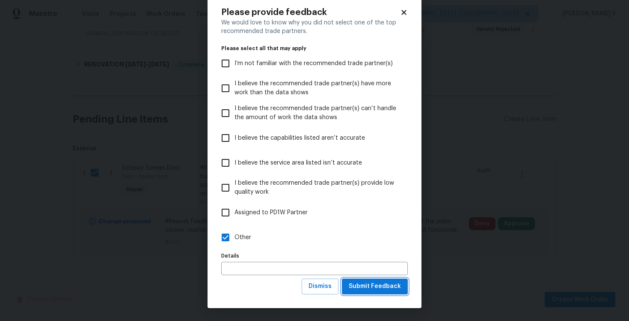
click at [373, 289] on span "Submit Feedback" at bounding box center [375, 286] width 52 height 11
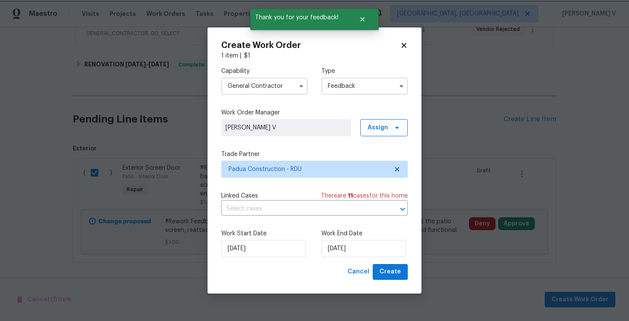
scroll to position [0, 0]
click at [338, 244] on input "[DATE]" at bounding box center [363, 248] width 84 height 17
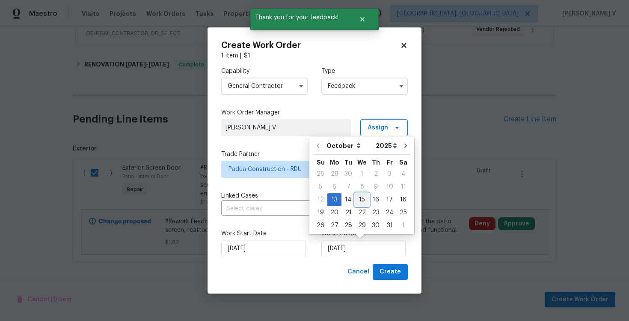
click at [361, 202] on div "15" at bounding box center [362, 199] width 14 height 12
type input "[DATE]"
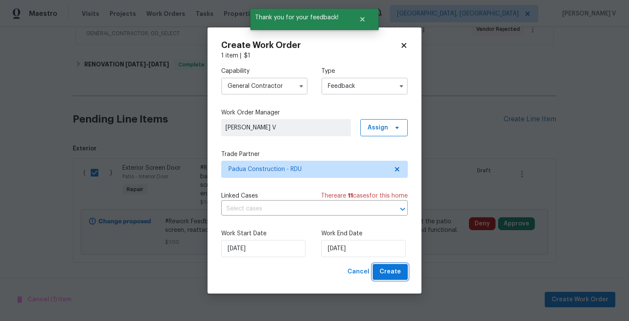
click at [387, 272] on span "Create" at bounding box center [390, 271] width 21 height 11
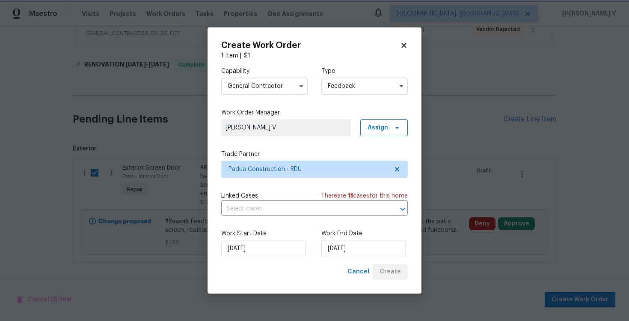
checkbox input "false"
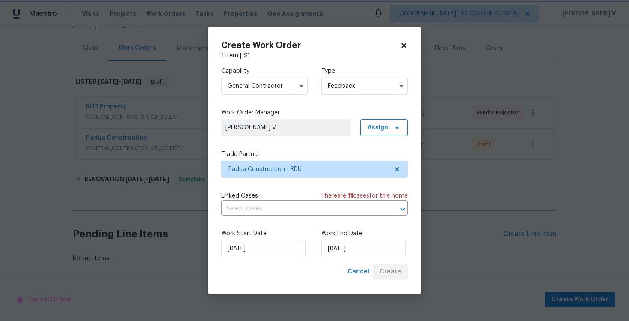
scroll to position [94, 0]
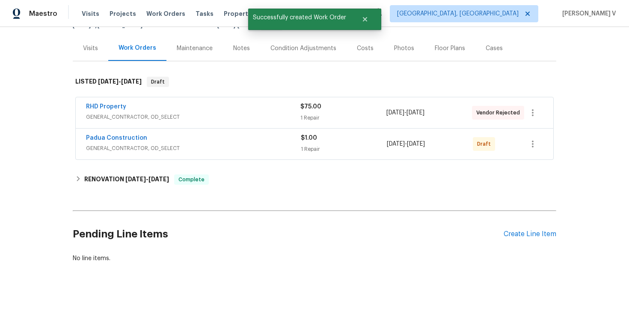
click at [120, 143] on div "Padua Construction" at bounding box center [193, 139] width 215 height 10
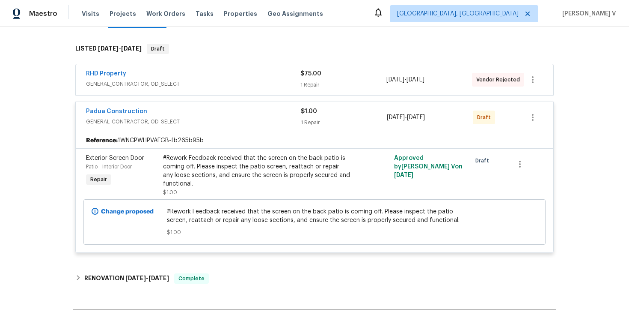
scroll to position [178, 0]
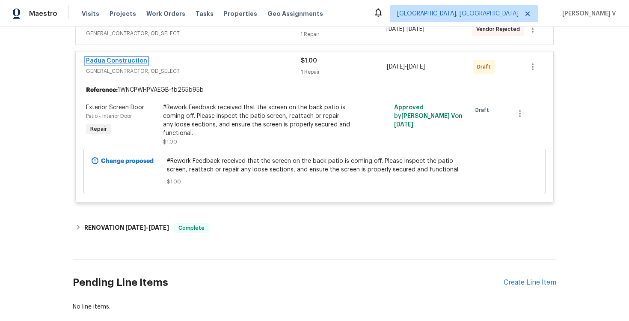
click at [119, 63] on link "Padua Construction" at bounding box center [116, 61] width 61 height 6
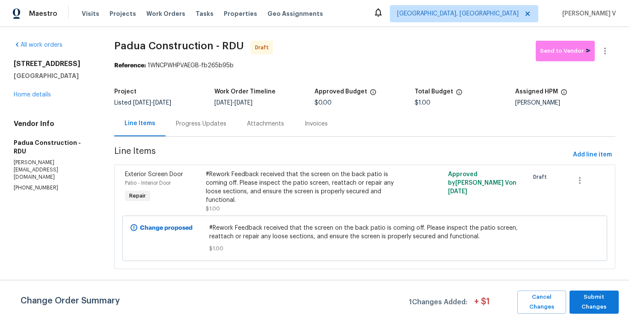
click at [211, 120] on div "Progress Updates" at bounding box center [201, 123] width 51 height 9
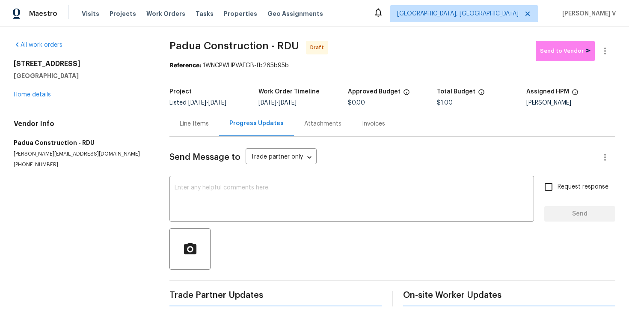
click at [220, 234] on div at bounding box center [393, 248] width 446 height 41
click at [230, 216] on div "x ​" at bounding box center [352, 200] width 365 height 44
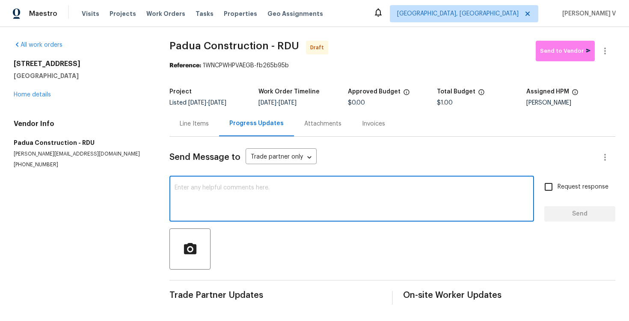
paste textarea "Hi this is Divya with Opendoor. I’m confirming you received the WO for the prop…"
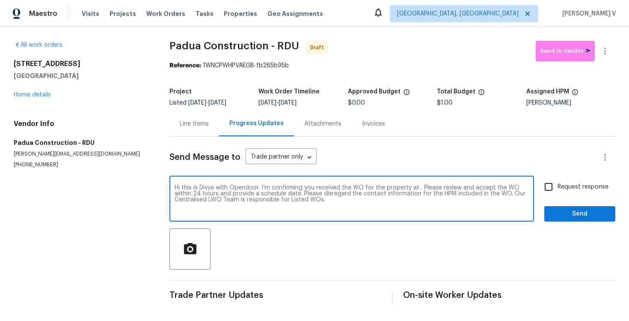
click at [416, 187] on textarea "Hi this is Divya with Opendoor. I’m confirming you received the WO for the prop…" at bounding box center [352, 199] width 354 height 30
paste textarea "5019 Woodspring Dr, Hope Mills, NC 28348"
type textarea "Hi this is Divya with Opendoor. I’m confirming you received the WO for the prop…"
click at [550, 183] on input "Request response" at bounding box center [549, 187] width 18 height 18
checkbox input "true"
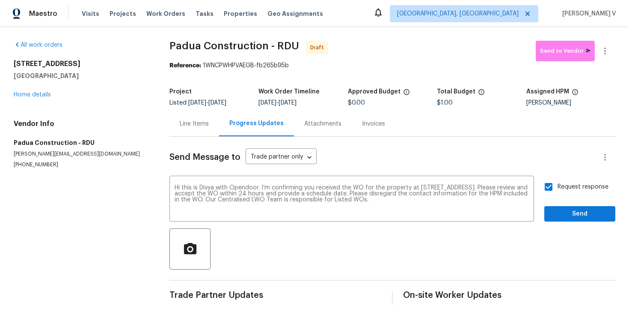
click at [562, 202] on div "Request response Send" at bounding box center [579, 200] width 71 height 44
click at [567, 219] on span "Send" at bounding box center [579, 213] width 57 height 11
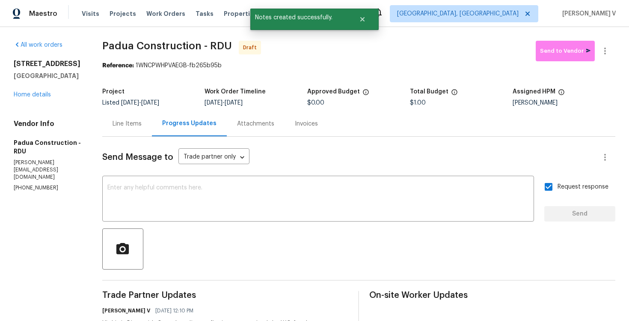
click at [217, 172] on div "Send Message to Trade partner only Trade partner only ​ x ​ Request response Se…" at bounding box center [358, 250] width 513 height 227
click at [217, 180] on div "x ​" at bounding box center [318, 200] width 432 height 44
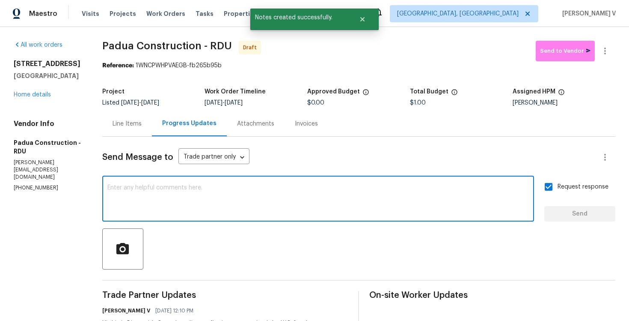
paste textarea "Attention All Work Orders must include before-photos (both close-up and wide-an…"
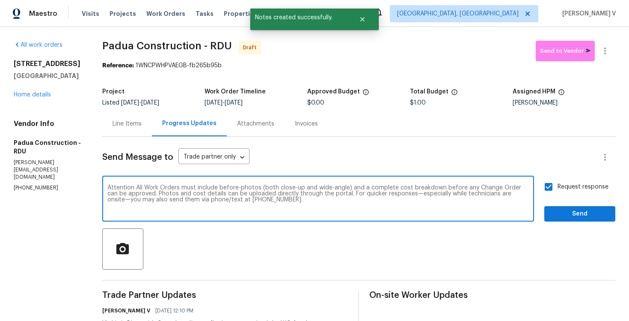
type textarea "Attention All Work Orders must include before-photos (both close-up and wide-an…"
click at [571, 206] on button "Send" at bounding box center [579, 214] width 71 height 16
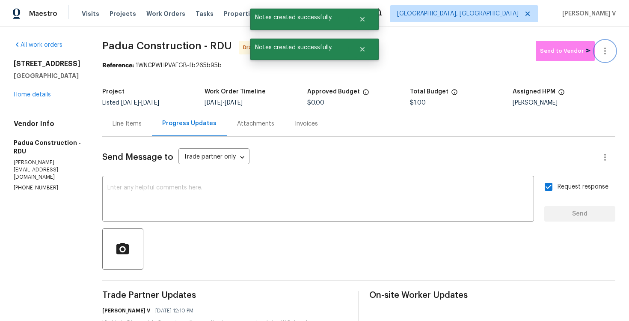
click at [606, 58] on button "button" at bounding box center [605, 51] width 21 height 21
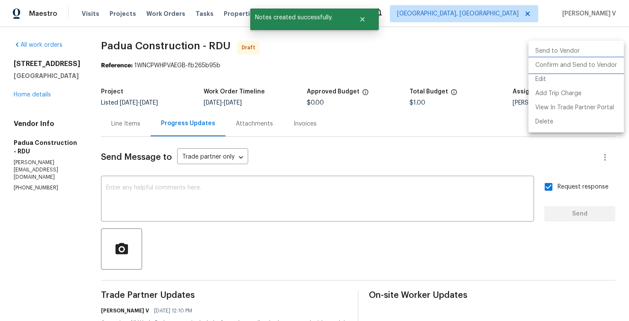
click at [578, 65] on li "Confirm and Send to Vendor" at bounding box center [576, 65] width 95 height 14
click at [211, 84] on div at bounding box center [314, 160] width 629 height 321
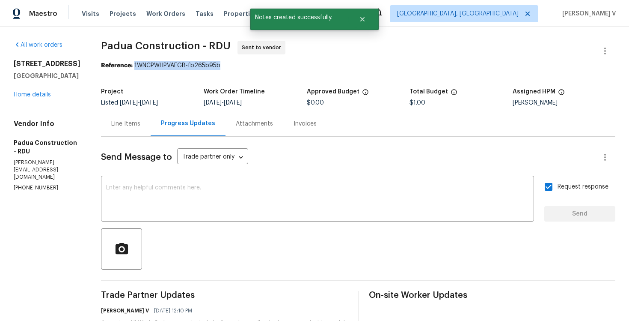
drag, startPoint x: 131, startPoint y: 65, endPoint x: 293, endPoint y: 65, distance: 162.7
click at [293, 65] on div "Reference: 1WNCPWHPVAEGB-fb265b95b" at bounding box center [358, 65] width 515 height 9
copy div "1WNCPWHPVAEGB-fb265b95b"
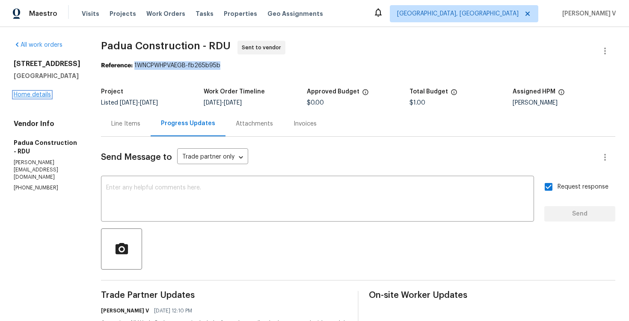
click at [24, 98] on link "Home details" at bounding box center [32, 95] width 37 height 6
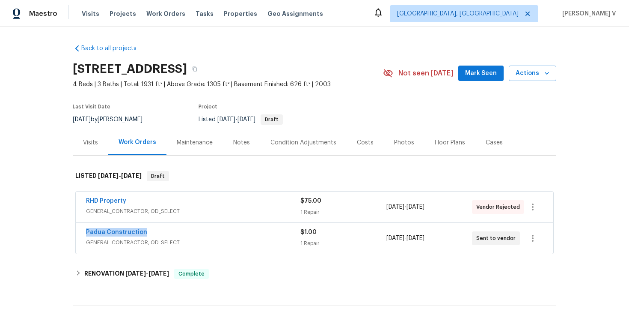
drag, startPoint x: 81, startPoint y: 231, endPoint x: 226, endPoint y: 230, distance: 145.5
click at [226, 230] on div "Padua Construction GENERAL_CONTRACTOR, OD_SELECT $1.00 1 Repair 10/13/2025 - 10…" at bounding box center [315, 238] width 478 height 31
copy link "Padua Construction"
click at [110, 235] on span "Padua Construction" at bounding box center [116, 232] width 61 height 9
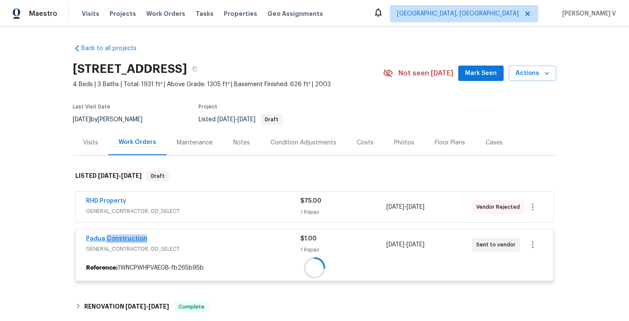
click at [110, 235] on span "Padua Construction" at bounding box center [116, 238] width 61 height 9
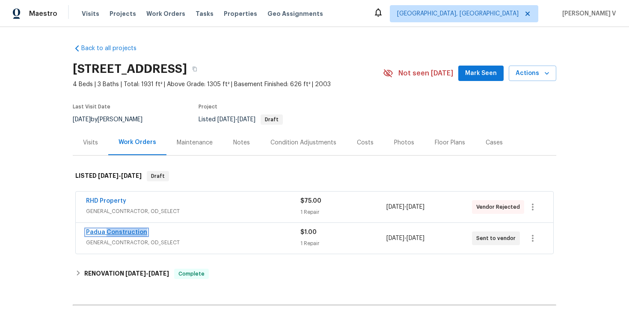
click at [110, 234] on link "Padua Construction" at bounding box center [116, 232] width 61 height 6
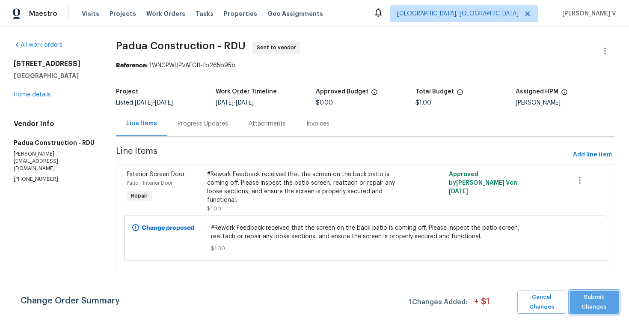
click at [578, 309] on span "Submit Changes" at bounding box center [594, 302] width 41 height 20
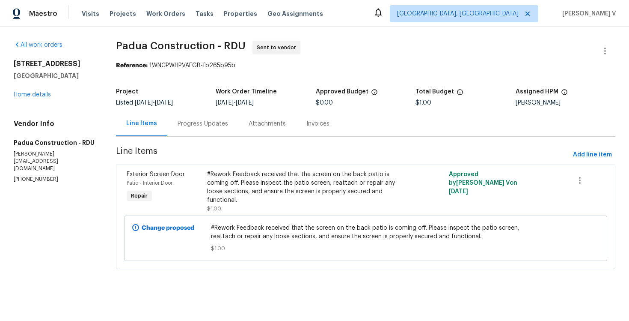
click at [201, 123] on div "Progress Updates" at bounding box center [203, 123] width 51 height 9
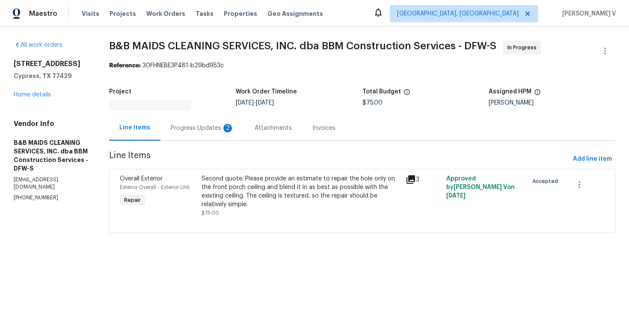
click at [203, 128] on div "Progress Updates 2" at bounding box center [202, 128] width 63 height 9
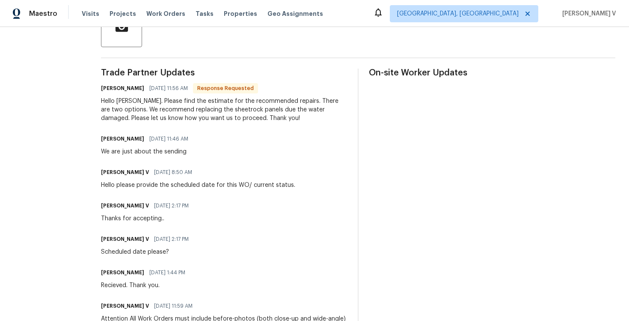
scroll to position [158, 0]
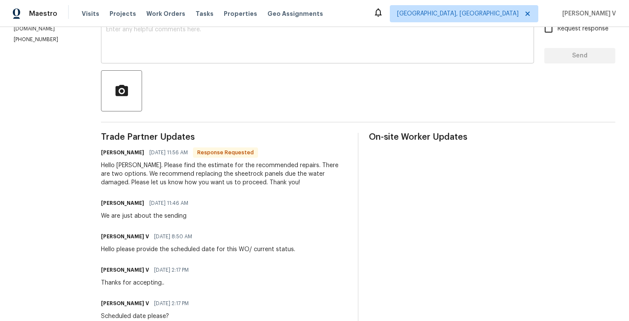
click at [159, 37] on textarea at bounding box center [317, 42] width 423 height 30
paste textarea "Hey thanks! We will review and get back to you."
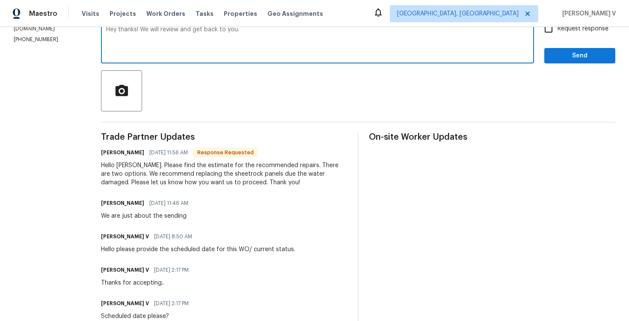
type textarea "Hey thanks! We will review and get back to you."
click at [563, 58] on span "Send" at bounding box center [579, 56] width 57 height 11
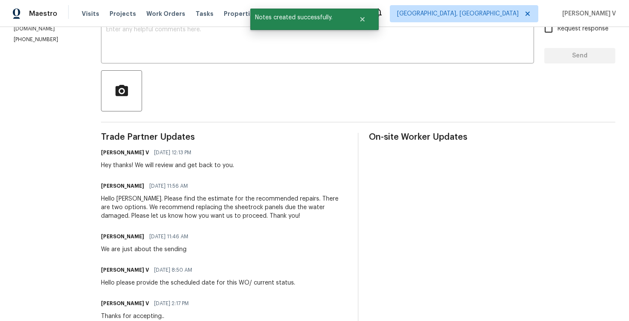
scroll to position [0, 0]
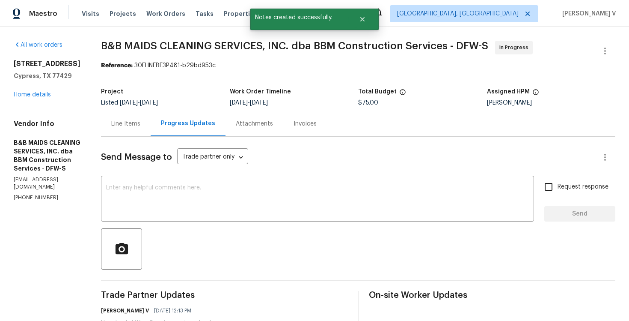
click at [151, 114] on div "Line Items" at bounding box center [126, 123] width 50 height 25
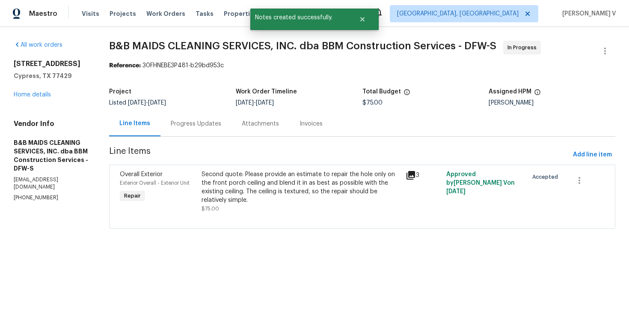
click at [259, 203] on div "Second quote: Please provide an estimate to repair the hole only on the front p…" at bounding box center [301, 187] width 199 height 34
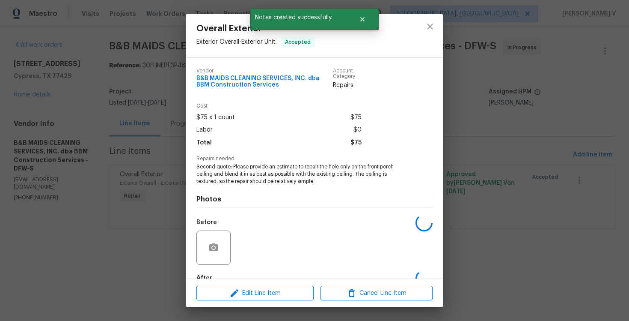
scroll to position [51, 0]
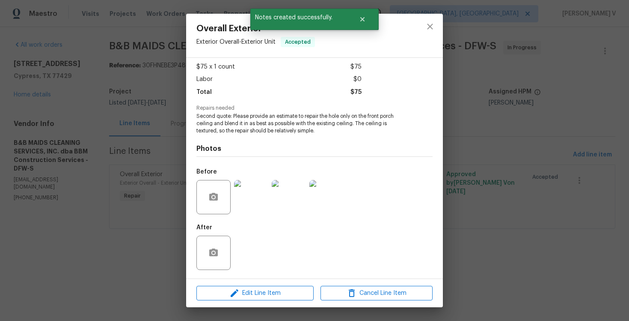
click at [289, 199] on img at bounding box center [289, 197] width 34 height 34
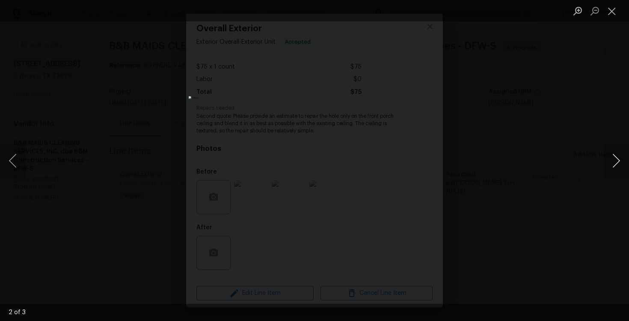
click at [608, 149] on button "Next image" at bounding box center [617, 160] width 26 height 34
click at [606, 155] on button "Next image" at bounding box center [617, 160] width 26 height 34
click at [90, 120] on div "Lightbox" at bounding box center [314, 160] width 629 height 321
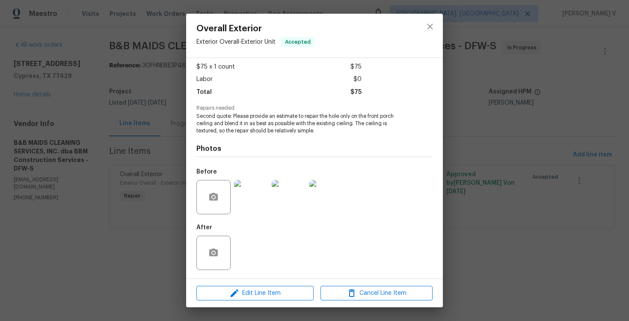
click at [90, 120] on div "Lightbox" at bounding box center [314, 160] width 629 height 321
click at [90, 120] on div "Overall Exterior Exterior Overall - Exterior Unit Accepted Vendor B&B MAIDS CLE…" at bounding box center [314, 160] width 629 height 321
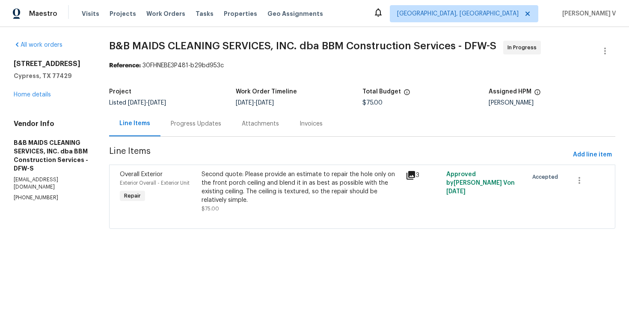
click at [47, 91] on div "12854 Highland Hills Dr Cypress, TX 77429 Home details" at bounding box center [51, 78] width 75 height 39
click at [47, 94] on link "Home details" at bounding box center [32, 95] width 37 height 6
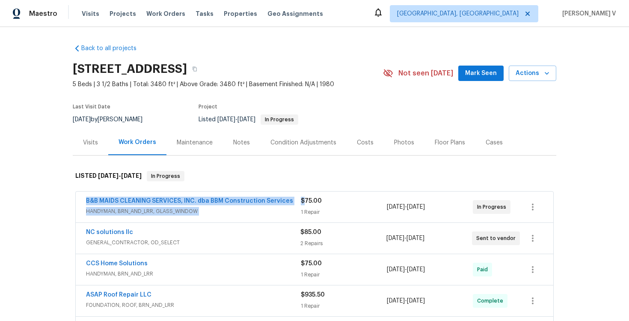
drag, startPoint x: 91, startPoint y: 203, endPoint x: 303, endPoint y: 202, distance: 212.7
click at [304, 202] on div "Back to all projects 12854 Highland Hills Dr, Cypress, TX 77429 5 Beds | 3 1/2 …" at bounding box center [314, 174] width 629 height 294
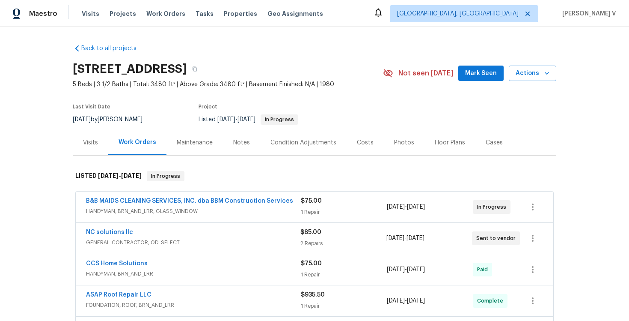
click at [301, 202] on span "$75.00" at bounding box center [311, 201] width 21 height 6
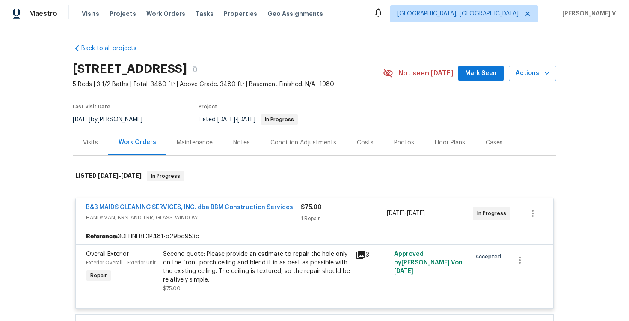
click at [290, 207] on div "B&B MAIDS CLEANING SERVICES, INC. dba BBM Construction Services" at bounding box center [193, 208] width 215 height 10
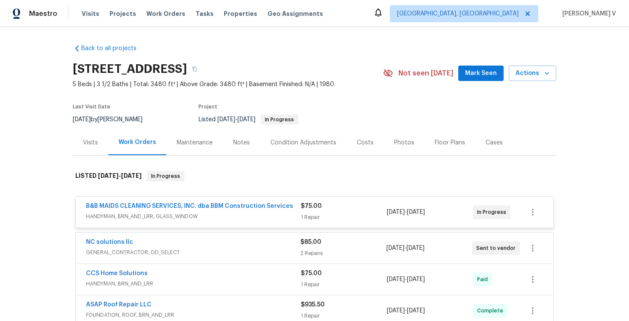
click at [290, 207] on div "B&B MAIDS CLEANING SERVICES, INC. dba BBM Construction Services" at bounding box center [193, 207] width 215 height 10
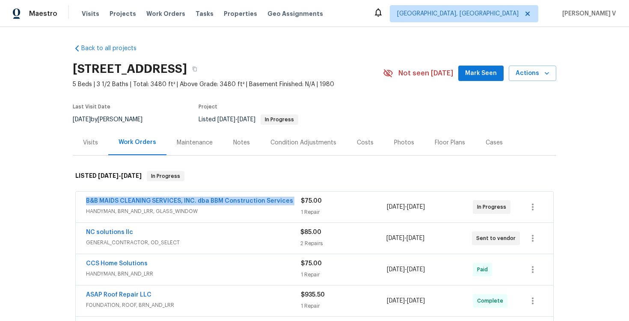
copy link "B&B MAIDS CLEANING SERVICES, INC. dba BBM Construction Services"
click at [244, 198] on link "B&B MAIDS CLEANING SERVICES, INC. dba BBM Construction Services" at bounding box center [189, 201] width 207 height 6
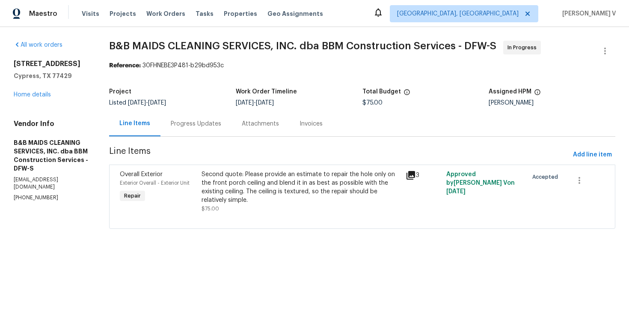
click at [196, 118] on div "Progress Updates" at bounding box center [196, 123] width 71 height 25
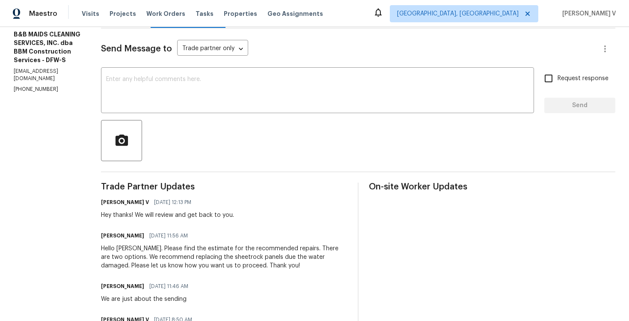
scroll to position [129, 0]
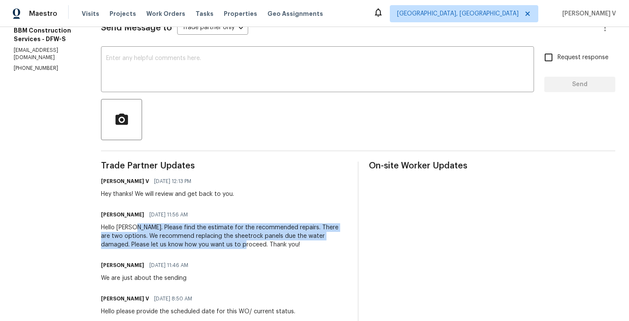
drag, startPoint x: 164, startPoint y: 226, endPoint x: 267, endPoint y: 244, distance: 104.7
click at [267, 244] on div "Hello Divya. Please find the estimate for the recommended repairs. There are tw…" at bounding box center [224, 236] width 247 height 26
copy div "Please find the estimate for the recommended repairs. There are two options. We…"
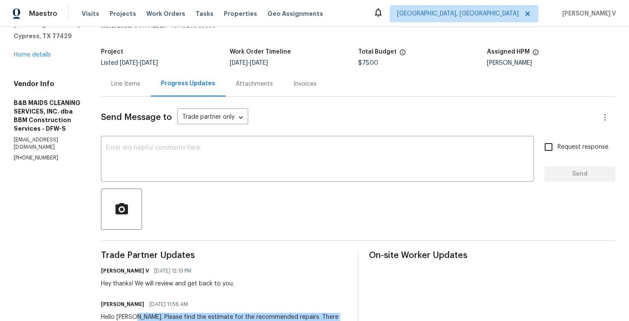
scroll to position [0, 0]
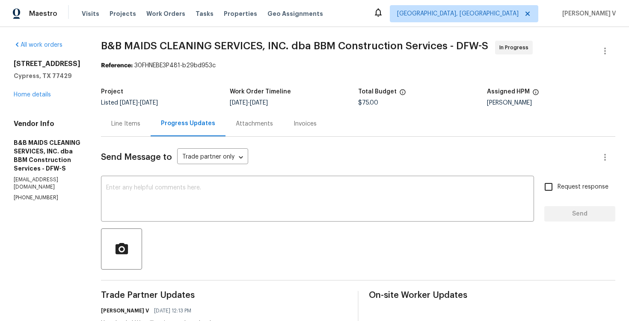
click at [42, 98] on div "12854 Highland Hills Dr Cypress, TX 77429 Home details" at bounding box center [47, 78] width 67 height 39
click at [42, 97] on link "Home details" at bounding box center [32, 95] width 37 height 6
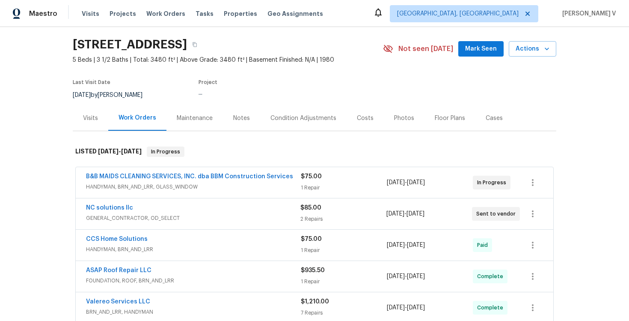
scroll to position [53, 0]
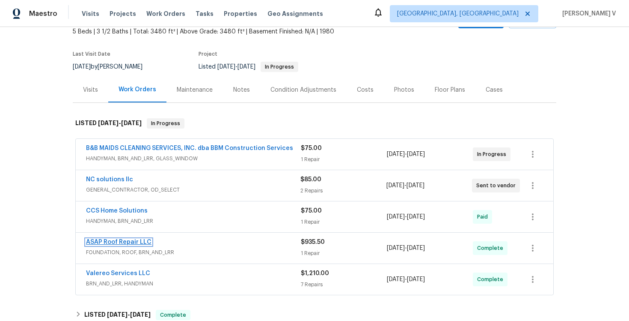
click at [119, 240] on link "ASAP Roof Repair LLC" at bounding box center [118, 242] width 65 height 6
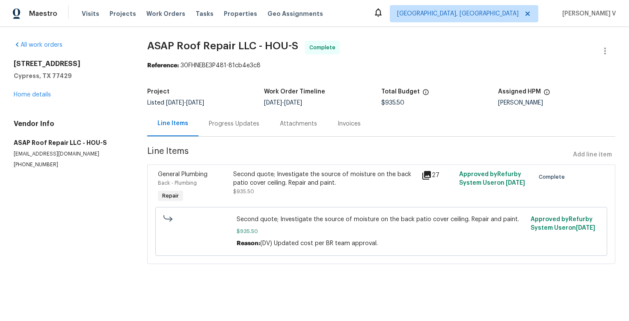
click at [226, 146] on section "ASAP Roof Repair LLC - HOU-S Complete Reference: 30FHNEBE3P481-81cb4e3c8 Projec…" at bounding box center [381, 157] width 468 height 233
click at [47, 95] on link "Home details" at bounding box center [32, 95] width 37 height 6
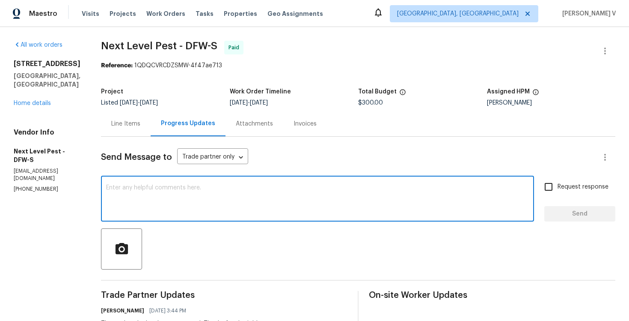
scroll to position [296, 0]
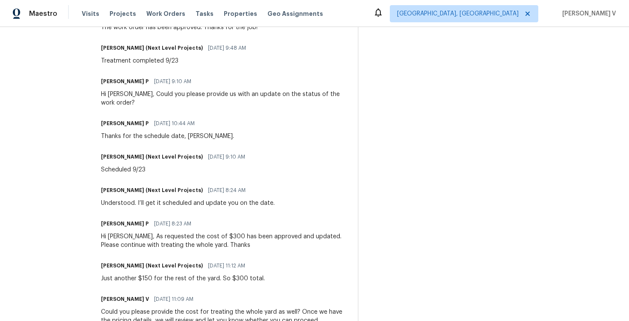
click at [379, 87] on div "On-site Worker Updates" at bounding box center [492, 316] width 247 height 643
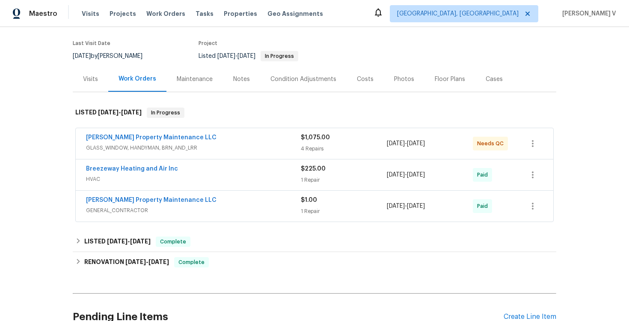
scroll to position [68, 0]
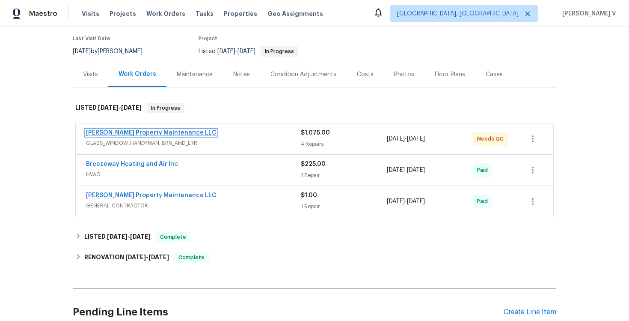
click at [127, 134] on link "[PERSON_NAME] Property Maintenance LLC" at bounding box center [151, 133] width 131 height 6
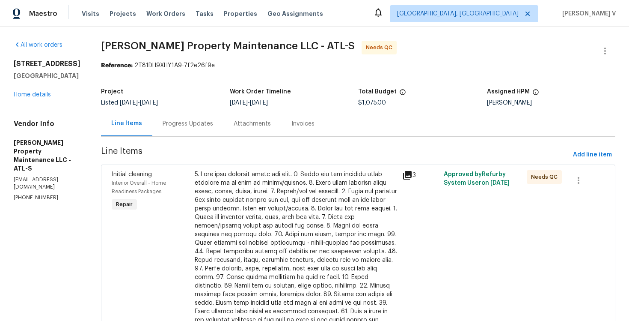
click at [184, 124] on div "Progress Updates" at bounding box center [188, 123] width 51 height 9
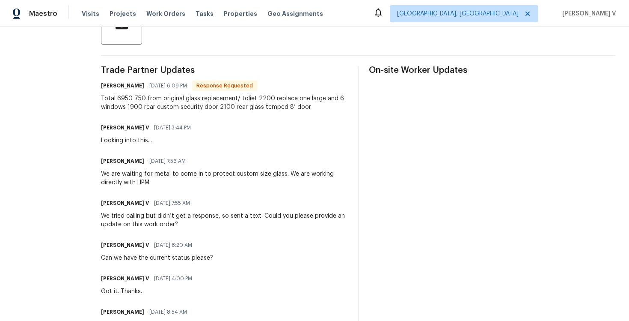
scroll to position [90, 0]
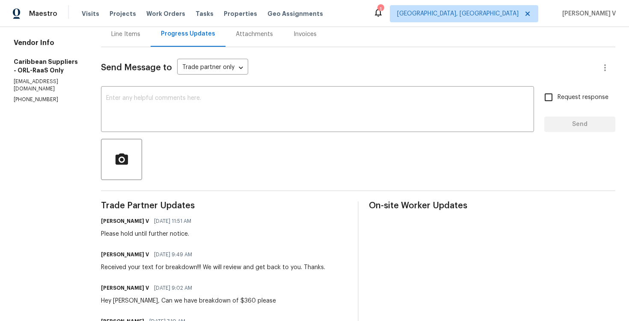
scroll to position [31, 0]
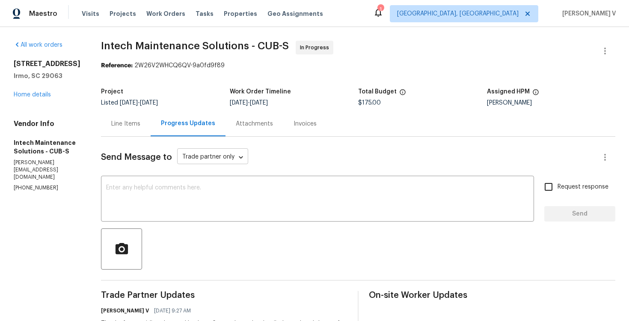
scroll to position [183, 0]
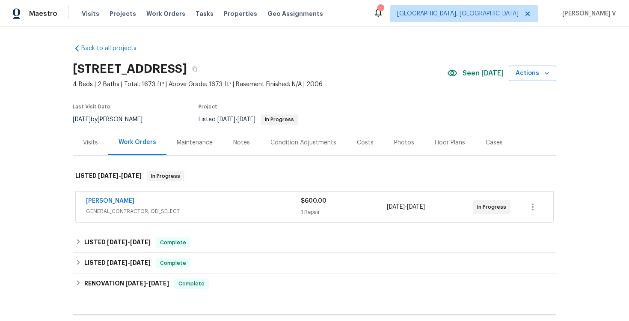
click at [155, 202] on div "[PERSON_NAME]" at bounding box center [193, 201] width 215 height 10
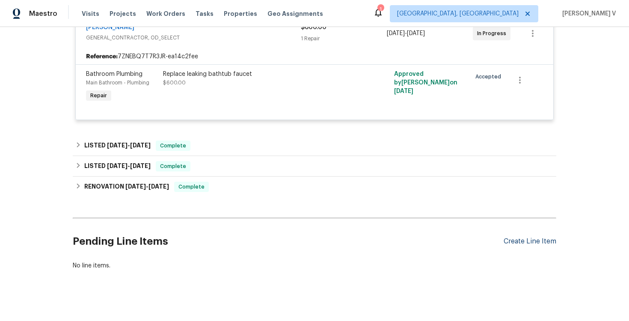
scroll to position [179, 0]
click at [525, 241] on div "Create Line Item" at bounding box center [530, 242] width 53 height 8
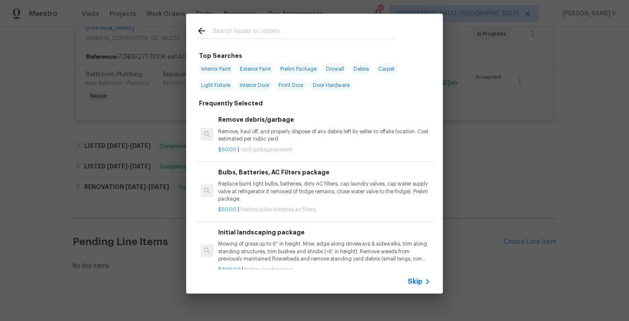
click at [408, 278] on div "Skip" at bounding box center [314, 281] width 257 height 24
click at [413, 283] on span "Skip" at bounding box center [415, 281] width 15 height 9
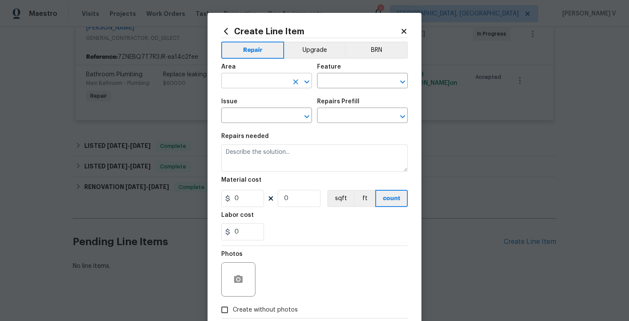
click at [235, 82] on input "text" at bounding box center [254, 81] width 67 height 13
click at [262, 118] on li "Interior Overall" at bounding box center [266, 115] width 91 height 14
type input "Interior Overall"
click at [339, 89] on div "Area Interior Overall ​ Feature ​" at bounding box center [314, 76] width 187 height 35
click at [345, 87] on input "text" at bounding box center [350, 81] width 67 height 13
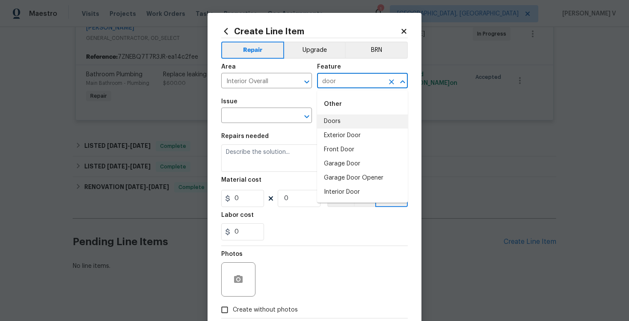
click at [338, 125] on li "Doors" at bounding box center [362, 121] width 91 height 14
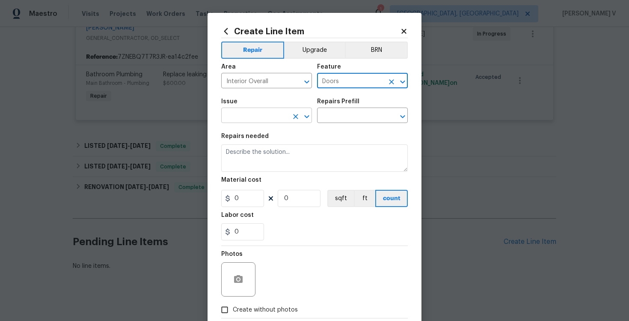
type input "Doors"
click at [254, 117] on input "text" at bounding box center [254, 116] width 67 height 13
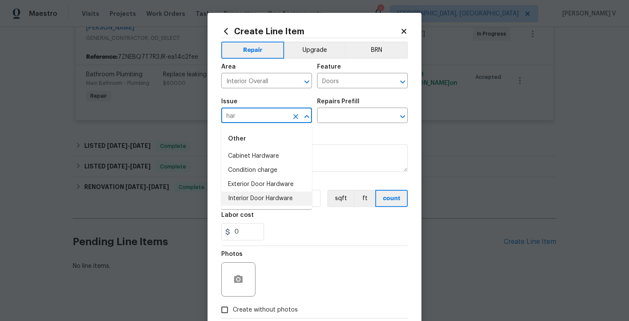
click at [260, 198] on li "Interior Door Hardware" at bounding box center [266, 198] width 91 height 14
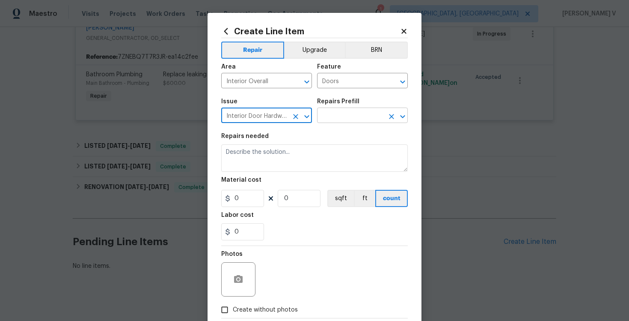
type input "Interior Door Hardware"
click at [349, 110] on input "text" at bounding box center [350, 116] width 67 height 13
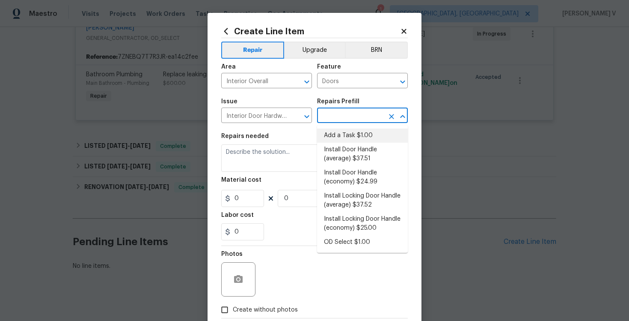
click at [327, 135] on li "Add a Task $1.00" at bounding box center [362, 135] width 91 height 14
type input "Interior Door"
type input "Add a Task $1.00"
type textarea "HPM to detail"
type input "1"
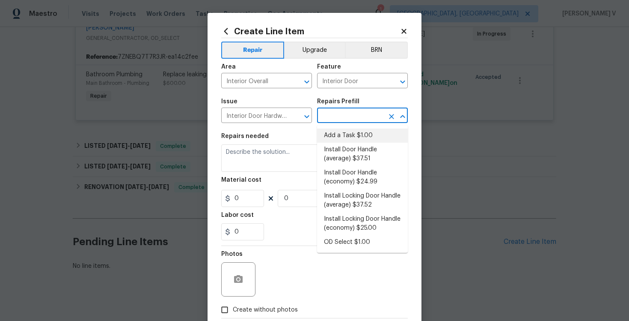
type input "1"
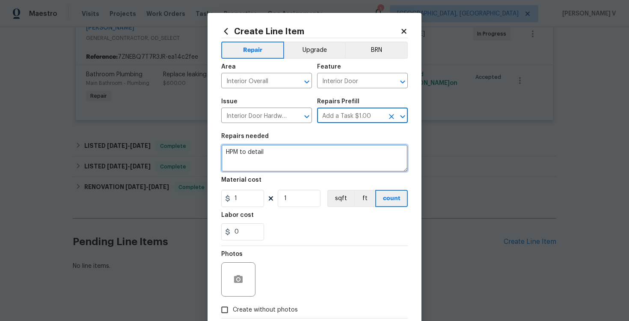
click at [268, 161] on textarea "HPM to detail" at bounding box center [314, 157] width 187 height 27
paste textarea "The door handle is broken at the bottom. Please inspect the handle assembly, re…"
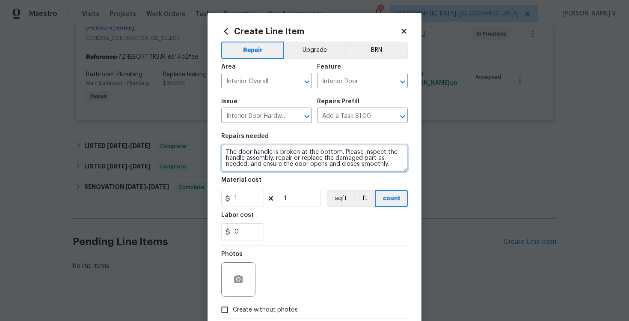
type textarea "The door handle is broken at the bottom. Please inspect the handle assembly, re…"
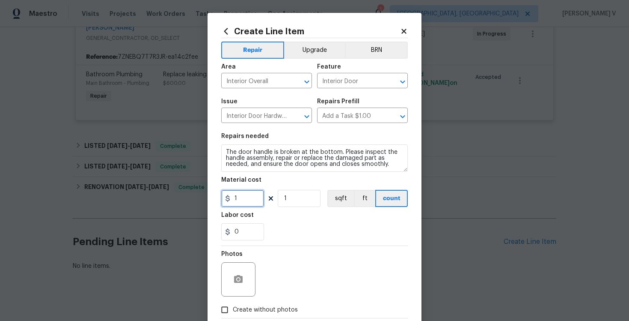
click at [250, 194] on input "1" at bounding box center [242, 198] width 43 height 17
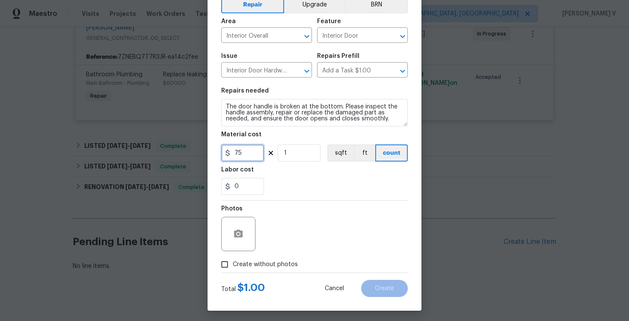
scroll to position [48, 0]
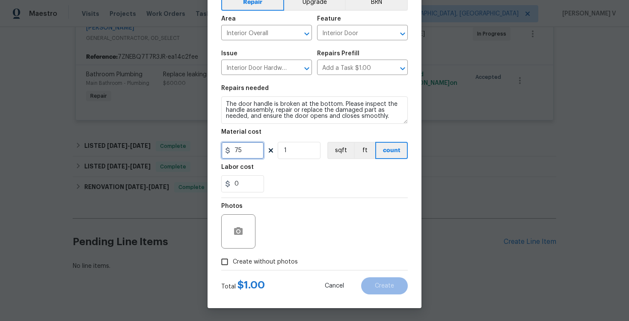
type input "75"
click at [238, 262] on span "Create without photos" at bounding box center [265, 261] width 65 height 9
click at [233, 262] on input "Create without photos" at bounding box center [225, 261] width 16 height 16
checkbox input "true"
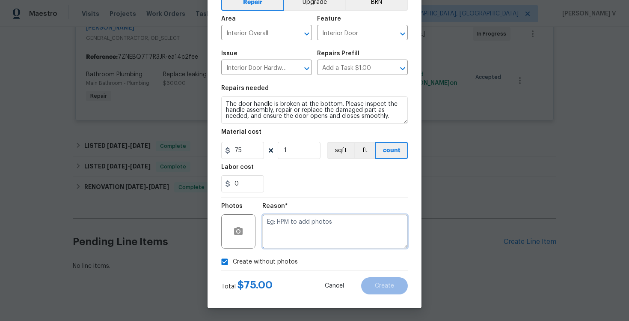
click at [324, 226] on textarea at bounding box center [335, 231] width 146 height 34
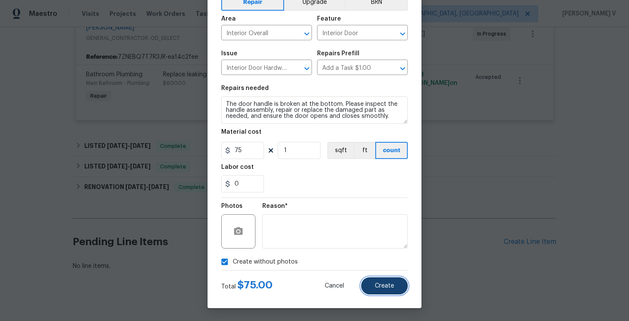
click at [382, 285] on span "Create" at bounding box center [384, 286] width 19 height 6
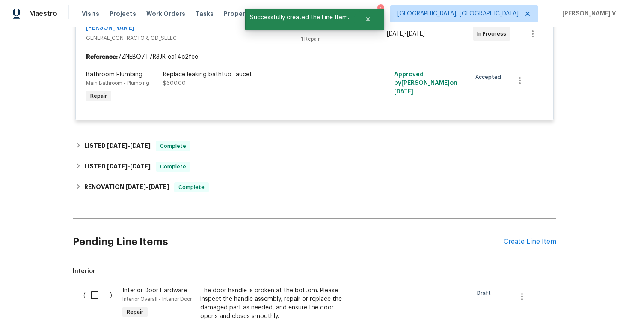
click at [100, 288] on input "checkbox" at bounding box center [98, 295] width 24 height 18
checkbox input "true"
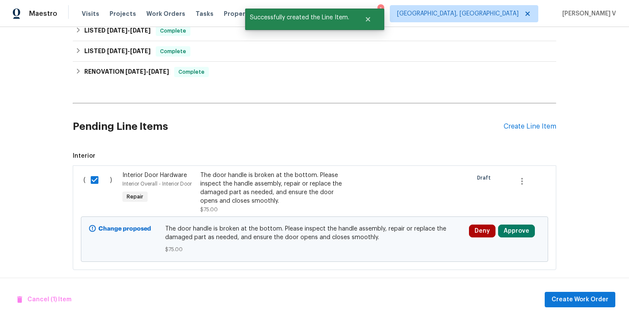
scroll to position [302, 0]
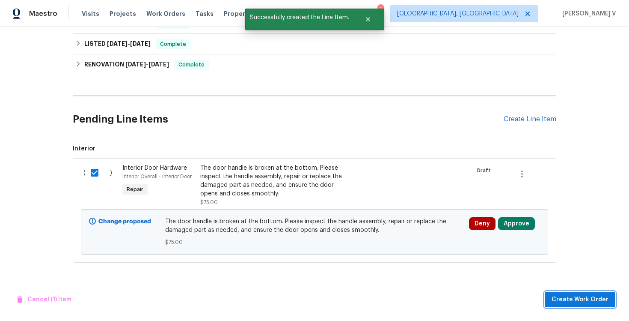
click at [594, 294] on span "Create Work Order" at bounding box center [580, 299] width 57 height 11
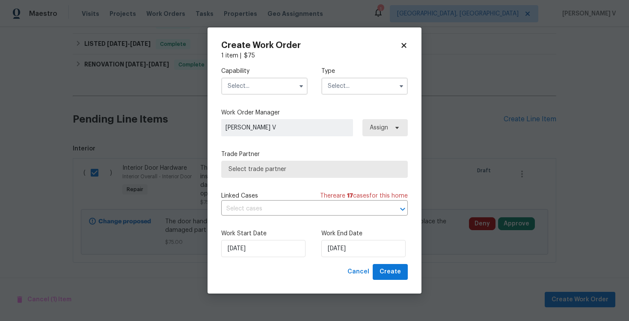
click at [286, 89] on input "text" at bounding box center [264, 85] width 86 height 17
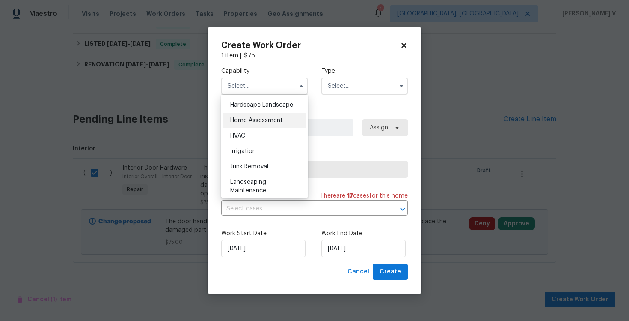
scroll to position [461, 0]
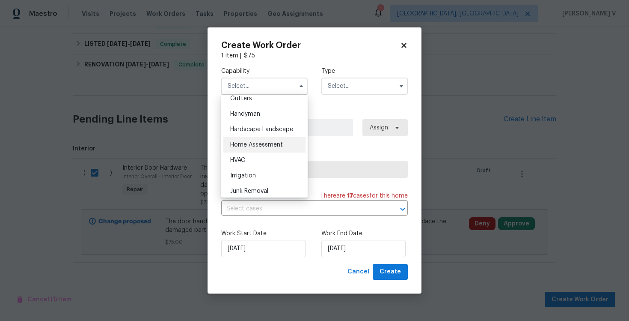
click at [257, 114] on span "Handyman" at bounding box center [245, 114] width 30 height 6
type input "Handyman"
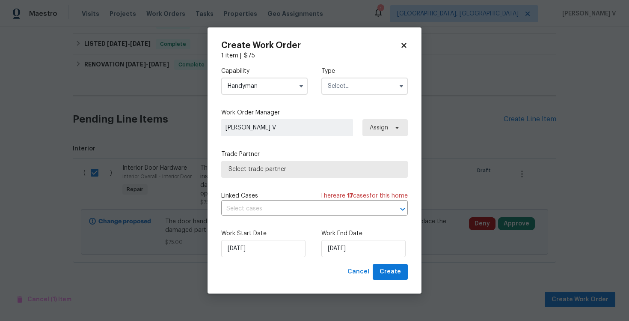
click at [347, 88] on input "text" at bounding box center [364, 85] width 86 height 17
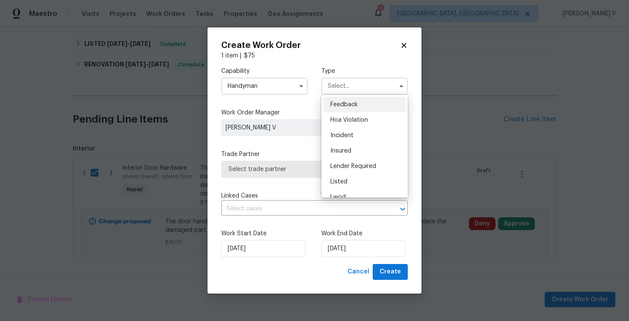
click at [346, 97] on div "Feedback" at bounding box center [365, 104] width 82 height 15
type input "Feedback"
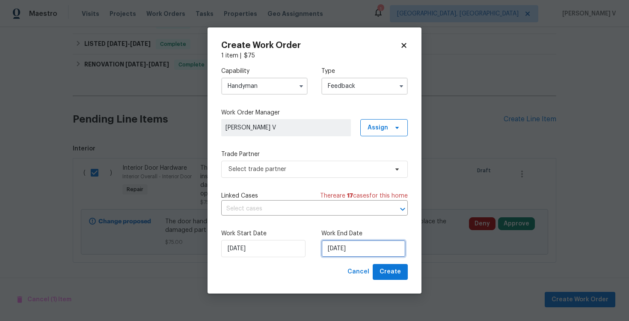
click at [349, 248] on input "[DATE]" at bounding box center [363, 248] width 84 height 17
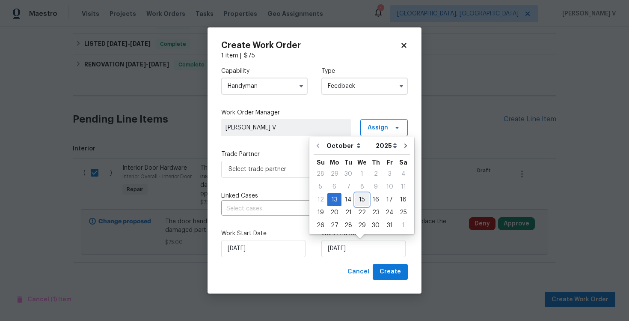
click at [363, 204] on div "15" at bounding box center [362, 199] width 14 height 12
type input "[DATE]"
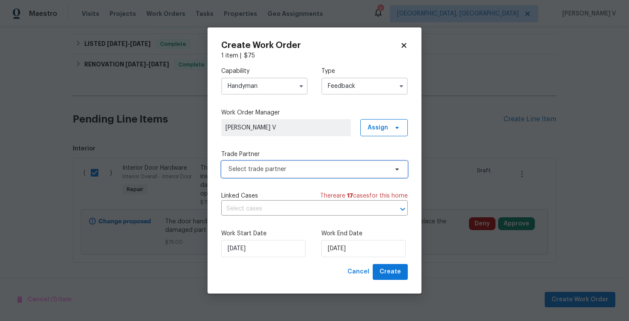
click at [303, 165] on span "Select trade partner" at bounding box center [309, 169] width 160 height 9
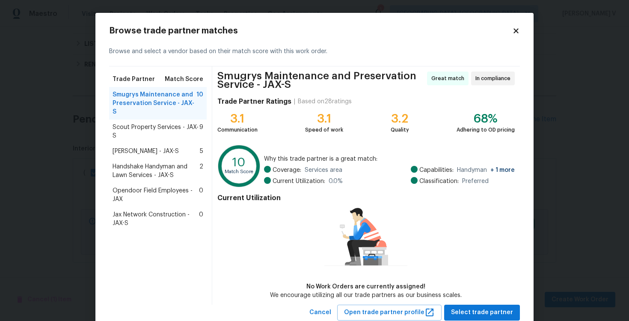
scroll to position [25, 0]
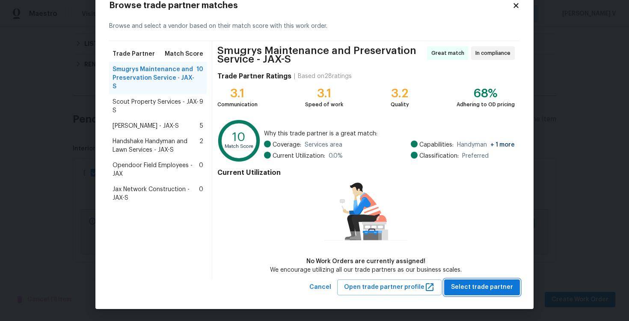
click at [475, 287] on span "Select trade partner" at bounding box center [482, 287] width 62 height 11
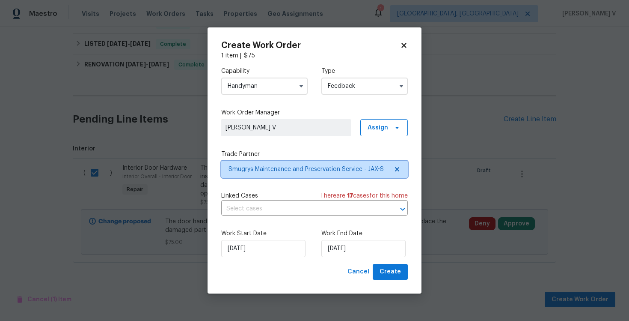
scroll to position [0, 0]
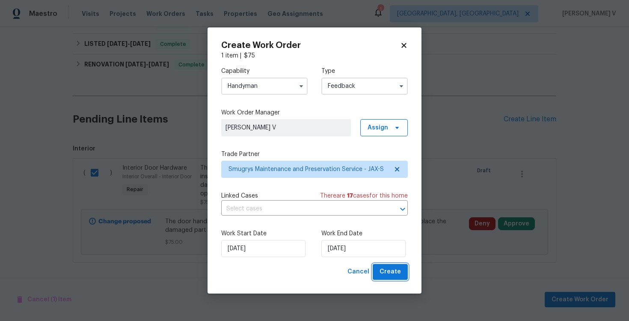
click at [378, 273] on button "Create" at bounding box center [390, 272] width 35 height 16
checkbox input "false"
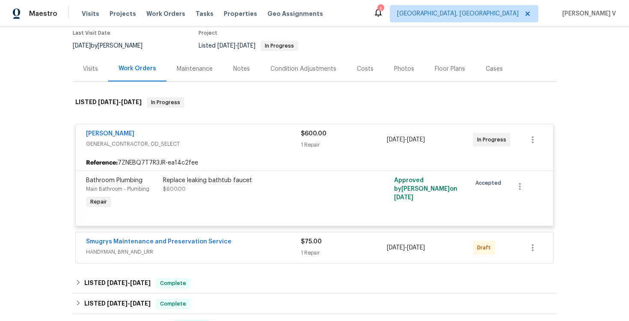
scroll to position [99, 0]
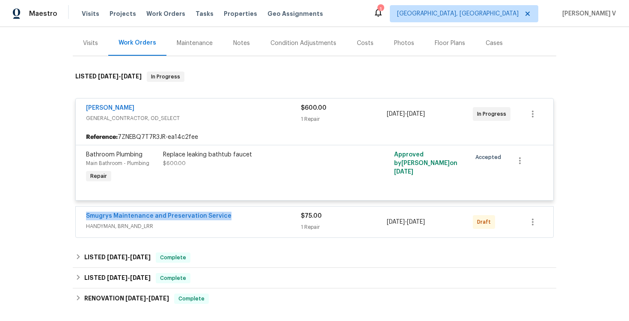
drag, startPoint x: 236, startPoint y: 214, endPoint x: 24, endPoint y: 217, distance: 211.9
click at [24, 217] on div "Back to all projects 11563 Oak Meadow Ln, Jacksonville, FL 32218 4 Beds | 2 Bat…" at bounding box center [314, 174] width 629 height 294
copy link "Smugrys Maintenance and Preservation Service"
click at [162, 215] on link "Smugrys Maintenance and Preservation Service" at bounding box center [159, 216] width 146 height 6
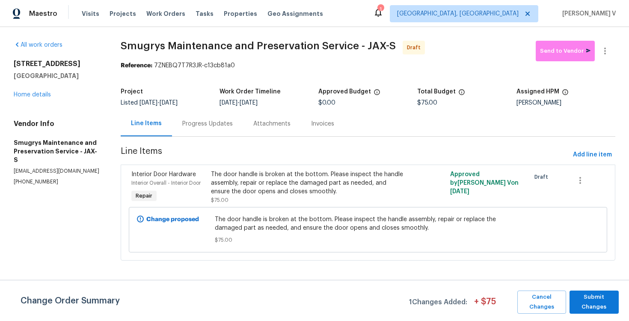
click at [197, 124] on div "Progress Updates" at bounding box center [207, 123] width 51 height 9
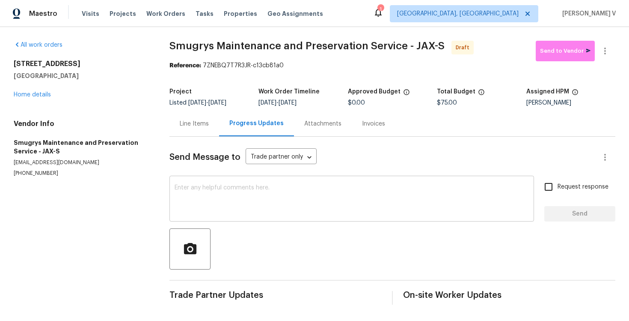
click at [206, 196] on textarea at bounding box center [352, 199] width 354 height 30
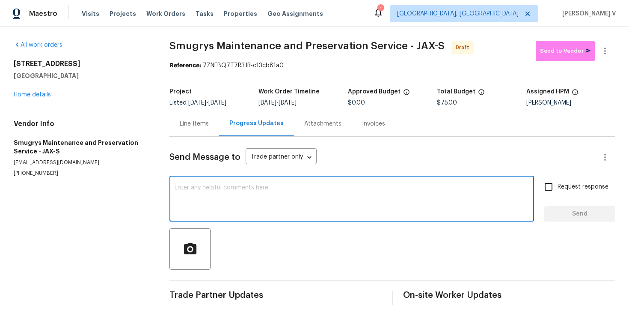
paste textarea "Hi this is Divya with Opendoor. I’m confirming you received the WO for the prop…"
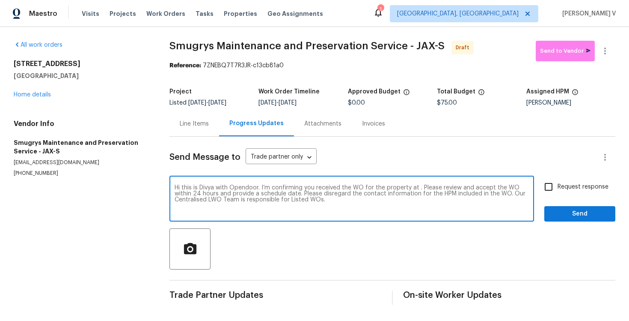
click at [417, 188] on textarea "Hi this is Divya with Opendoor. I’m confirming you received the WO for the prop…" at bounding box center [352, 199] width 354 height 30
paste textarea "11563 Oak Meadow Ln, Jacksonville, FL 32218"
type textarea "Hi this is Divya with Opendoor. I’m confirming you received the WO for the prop…"
click at [561, 191] on label "Request response" at bounding box center [574, 187] width 69 height 18
click at [558, 191] on input "Request response" at bounding box center [549, 187] width 18 height 18
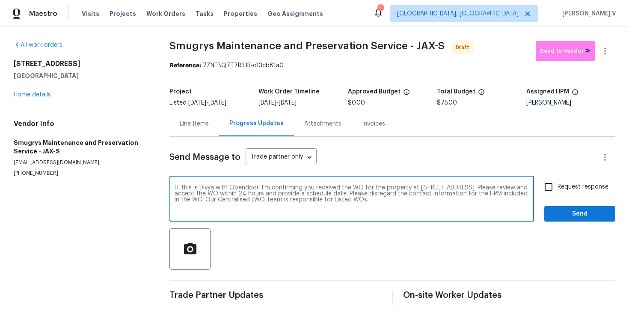
checkbox input "true"
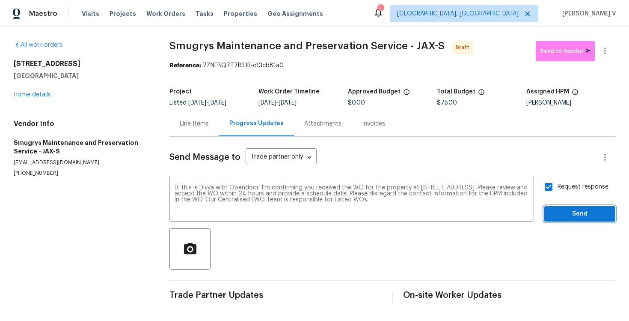
click at [573, 210] on span "Send" at bounding box center [579, 213] width 57 height 11
click at [602, 50] on icon "button" at bounding box center [605, 51] width 10 height 10
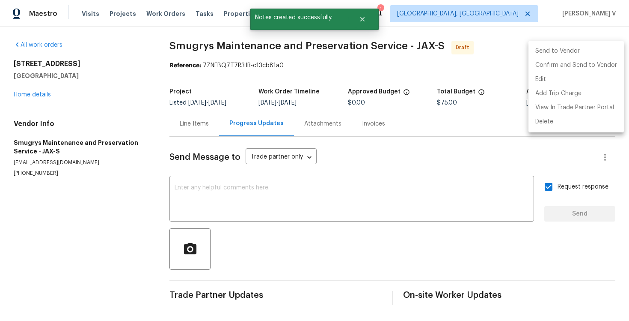
click at [519, 77] on div at bounding box center [314, 160] width 629 height 321
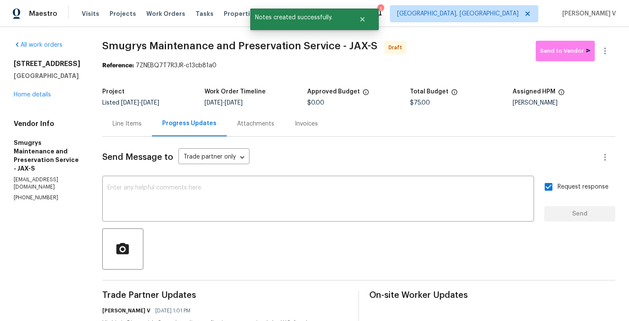
click at [623, 47] on div "All work orders 11563 Oak Meadow Ln Jacksonville, FL 32218 Home details Vendor …" at bounding box center [314, 202] width 629 height 350
click at [610, 47] on icon "button" at bounding box center [605, 51] width 10 height 10
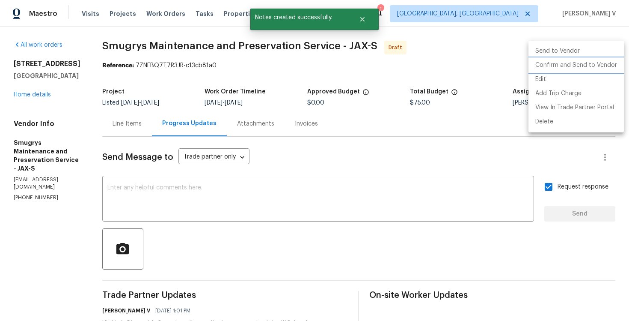
click at [551, 65] on li "Confirm and Send to Vendor" at bounding box center [576, 65] width 95 height 14
click at [159, 53] on div at bounding box center [314, 160] width 629 height 321
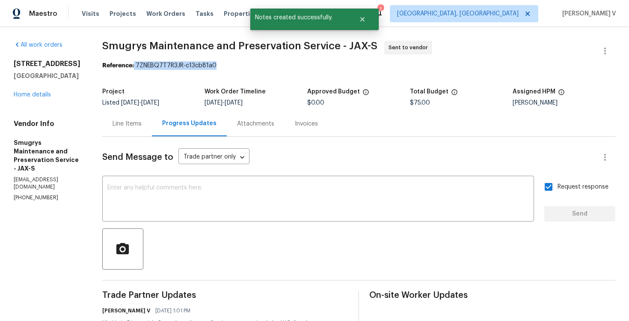
drag, startPoint x: 130, startPoint y: 65, endPoint x: 288, endPoint y: 65, distance: 157.5
click at [289, 65] on div "Reference: 7ZNEBQ7T7R3JR-c13cb81a0" at bounding box center [358, 65] width 513 height 9
copy div "7ZNEBQ7T7R3JR-c13cb81a0"
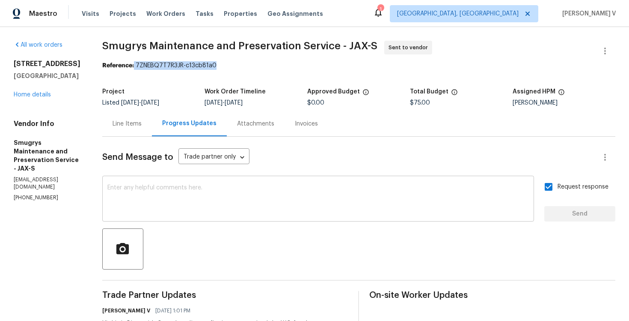
click at [192, 213] on textarea at bounding box center [318, 199] width 422 height 30
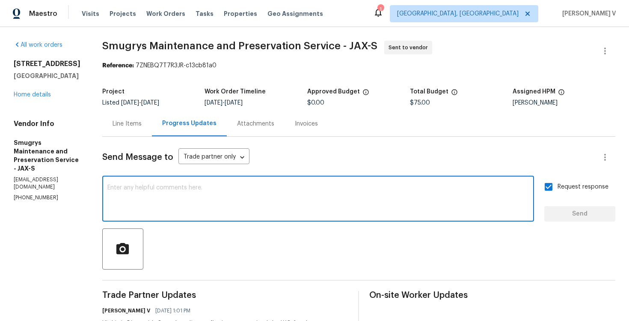
paste textarea "Attention All Work Orders must include before-photos (both close-up and wide-an…"
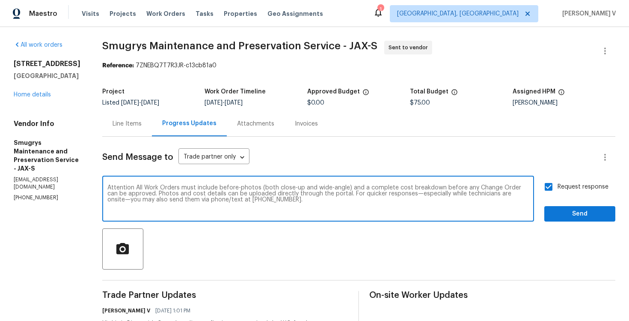
type textarea "Attention All Work Orders must include before-photos (both close-up and wide-an…"
click at [570, 217] on span "Send" at bounding box center [579, 213] width 57 height 11
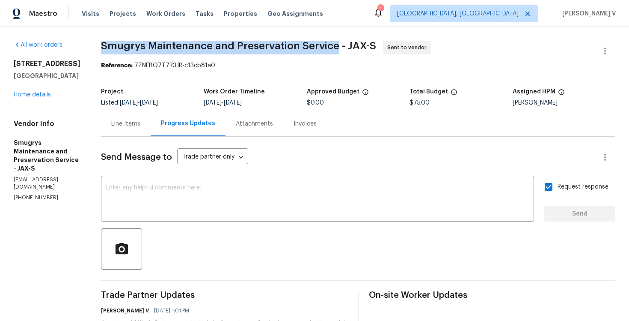
drag, startPoint x: 96, startPoint y: 39, endPoint x: 331, endPoint y: 50, distance: 235.2
click at [330, 50] on div "All work orders 11563 Oak Meadow Ln Jacksonville, FL 32218 Home details Vendor …" at bounding box center [314, 236] width 629 height 418
copy span "Smugrys Maintenance and Preservation Service"
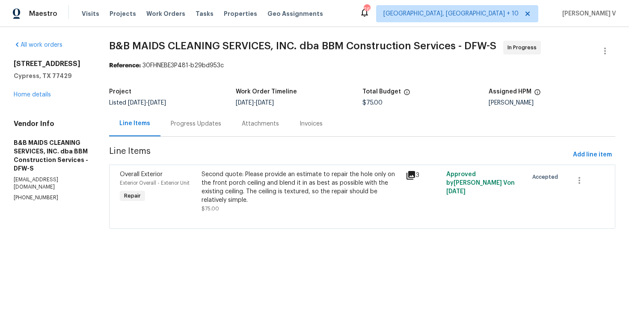
click at [195, 106] on div "Project Listed [DATE] - [DATE] Work Order Timeline [DATE] - [DATE] Total Budget…" at bounding box center [362, 96] width 506 height 27
click at [202, 121] on div "Progress Updates" at bounding box center [196, 123] width 51 height 9
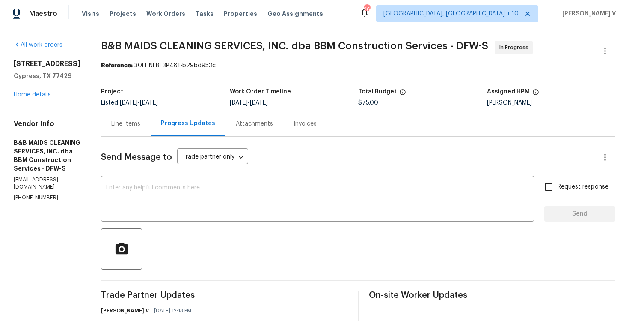
scroll to position [81, 0]
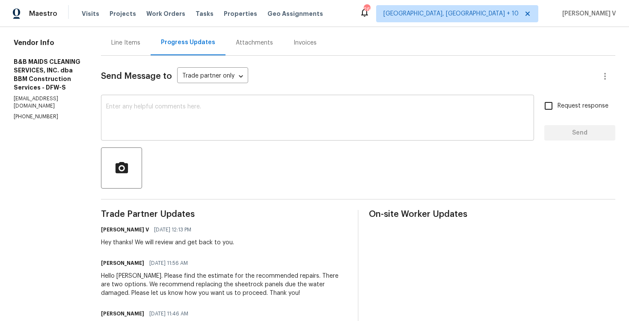
click at [177, 98] on div "x ​" at bounding box center [317, 119] width 433 height 44
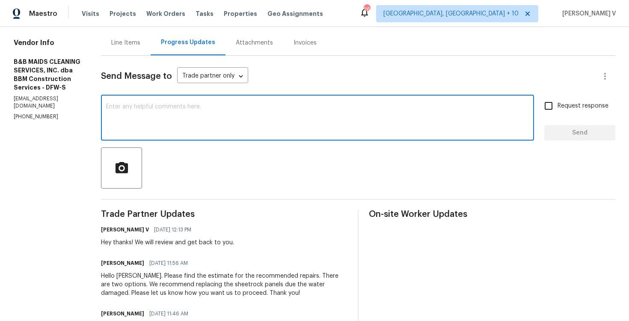
paste textarea "We are currently holding off on this work order and closing this out with the t…"
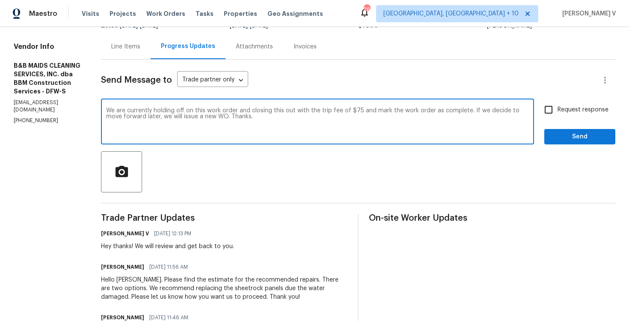
scroll to position [72, 0]
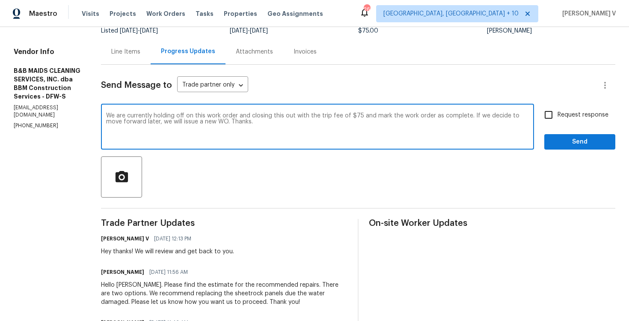
type textarea "We are currently holding off on this work order and closing this out with the t…"
click at [553, 119] on input "Request response" at bounding box center [549, 115] width 18 height 18
checkbox input "true"
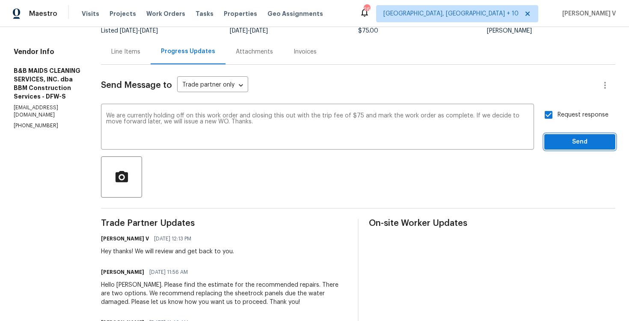
click at [569, 146] on span "Send" at bounding box center [579, 142] width 57 height 11
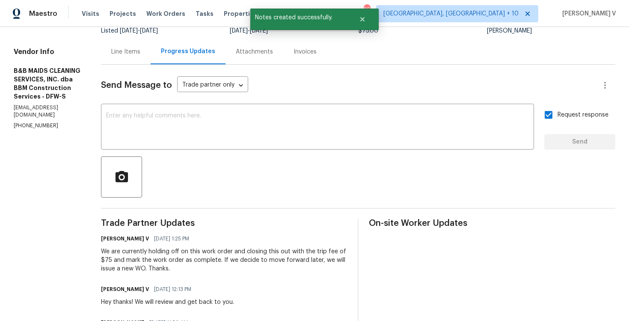
scroll to position [0, 0]
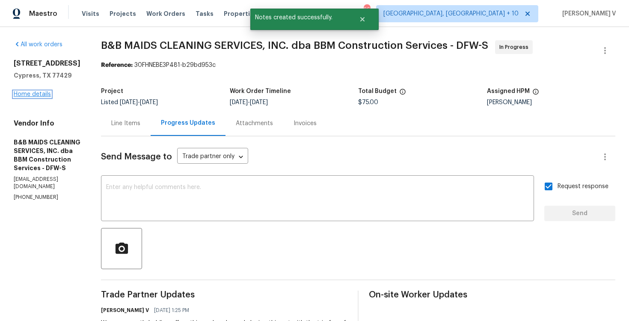
click at [32, 95] on link "Home details" at bounding box center [32, 94] width 37 height 6
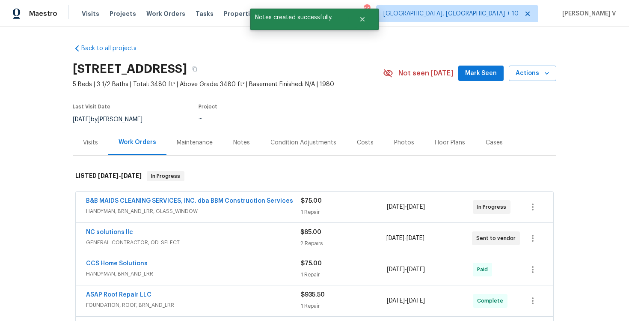
scroll to position [158, 0]
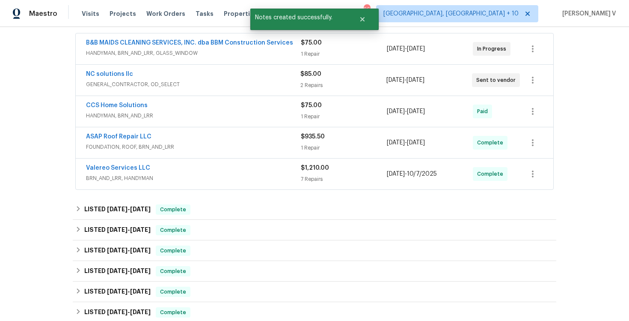
click at [217, 152] on div "ASAP Roof Repair LLC FOUNDATION, ROOF, BRN_AND_LRR" at bounding box center [193, 142] width 215 height 21
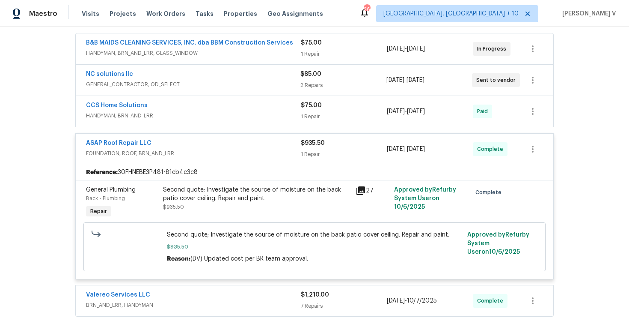
click at [217, 152] on span "FOUNDATION, ROOF, BRN_AND_LRR" at bounding box center [193, 153] width 215 height 9
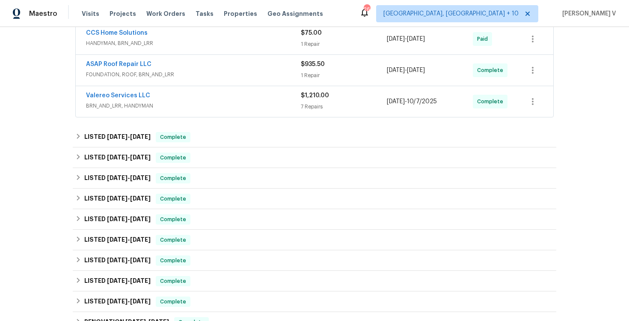
scroll to position [393, 0]
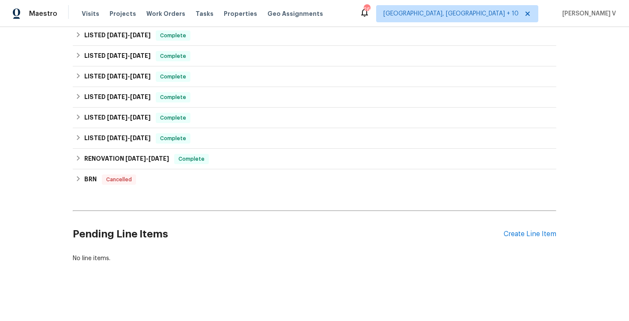
click at [531, 238] on div "Pending Line Items Create Line Item" at bounding box center [315, 234] width 484 height 40
click at [528, 237] on div "Create Line Item" at bounding box center [530, 234] width 53 height 8
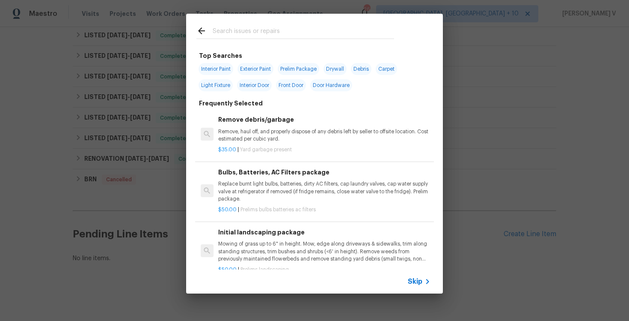
click at [416, 282] on span "Skip" at bounding box center [415, 281] width 15 height 9
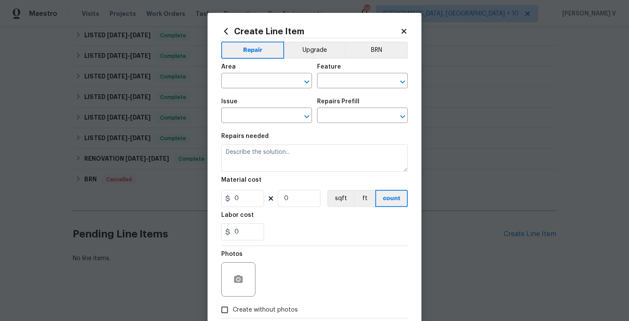
click at [282, 70] on div "Area" at bounding box center [266, 69] width 91 height 11
click at [269, 76] on input "text" at bounding box center [254, 81] width 67 height 13
click at [274, 110] on li "Exterior Overall" at bounding box center [266, 115] width 91 height 14
type input "Exterior Overall"
click at [336, 88] on div "Area Exterior Overall ​ Feature ​" at bounding box center [314, 76] width 187 height 35
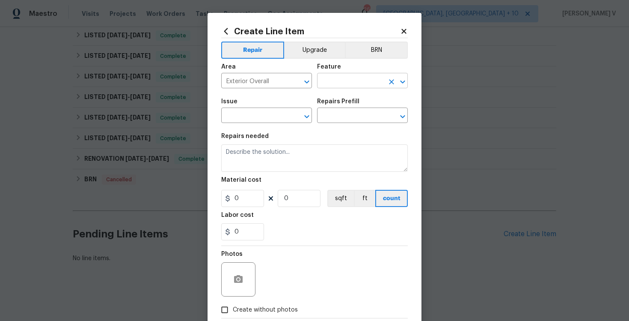
click at [342, 85] on input "text" at bounding box center [350, 81] width 67 height 13
click at [341, 83] on input "shee" at bounding box center [350, 81] width 67 height 13
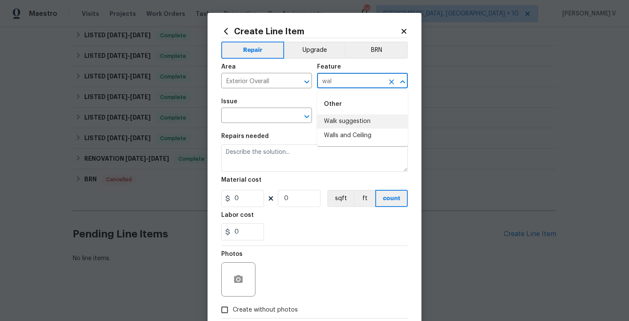
click at [355, 133] on li "Walls and Ceiling" at bounding box center [362, 135] width 91 height 14
type input "Walls and Ceiling"
click at [273, 119] on input "text" at bounding box center [254, 116] width 67 height 13
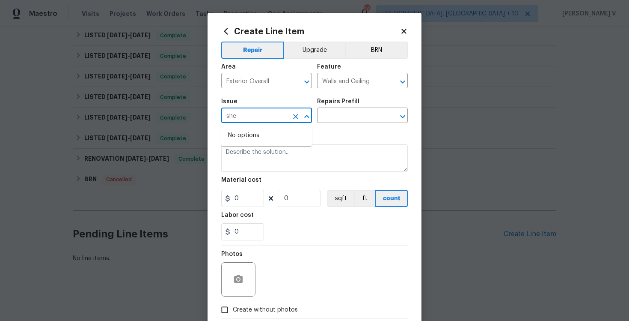
click at [272, 119] on input "she" at bounding box center [254, 116] width 67 height 13
click at [270, 158] on li "Wallpaper" at bounding box center [266, 156] width 91 height 14
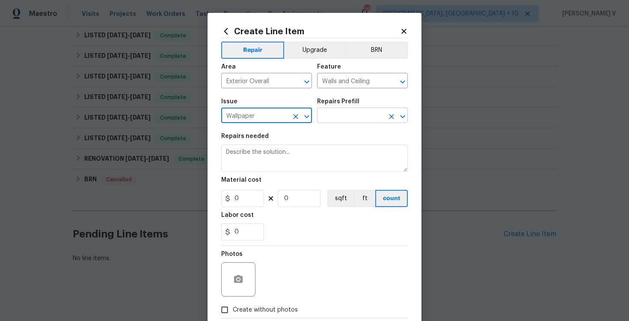
type input "Wallpaper"
click at [356, 119] on input "text" at bounding box center [350, 116] width 67 height 13
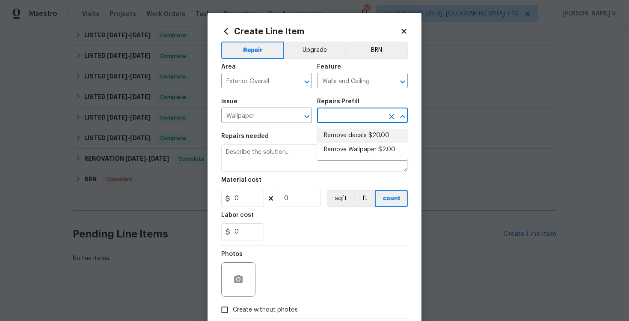
click at [339, 135] on li "Remove decals $20.00" at bounding box center [362, 135] width 91 height 14
type input "Remove decals $20.00"
type textarea "Remove decals from door/wall/ceiling"
type input "20"
type input "1"
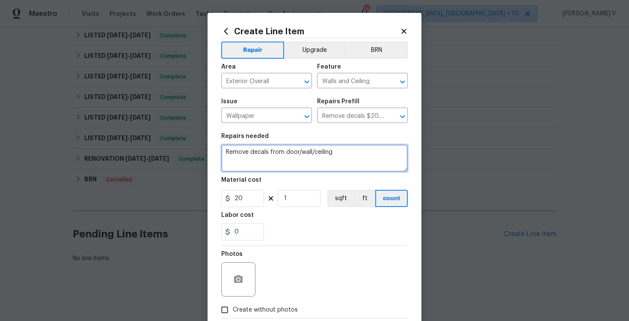
click at [281, 162] on textarea "Remove decals from door/wall/ceiling" at bounding box center [314, 157] width 187 height 27
click at [303, 117] on icon "Open" at bounding box center [307, 116] width 10 height 10
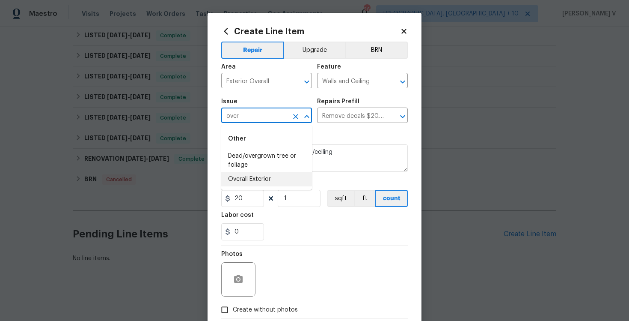
click at [304, 176] on li "Overall Exterior" at bounding box center [266, 179] width 91 height 14
type input "Overall Exterior"
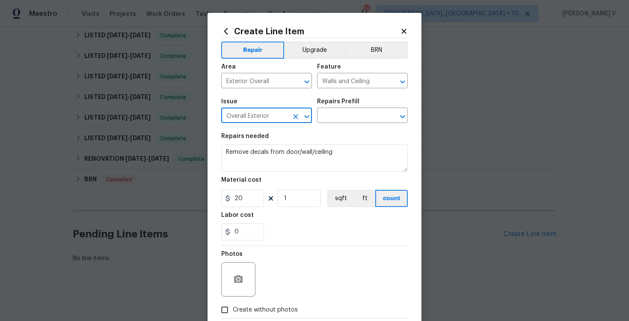
type input "Overall Exterior"
click at [368, 105] on div "Repairs Prefill" at bounding box center [362, 103] width 91 height 11
click at [359, 115] on input "text" at bounding box center [350, 116] width 67 height 13
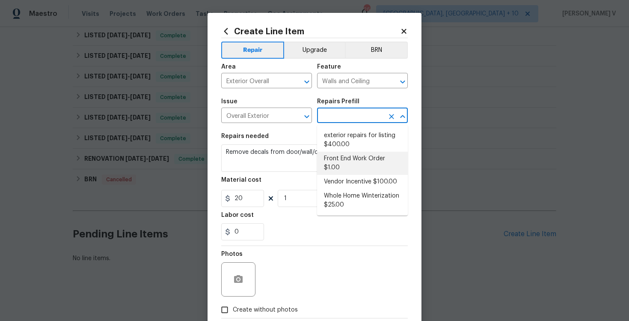
click at [342, 158] on li "Front End Work Order $1.00" at bounding box center [362, 163] width 91 height 23
type input "Front End Work Order $1.00"
type textarea "Placeholder line item for the creation of front end work orders."
type input "1"
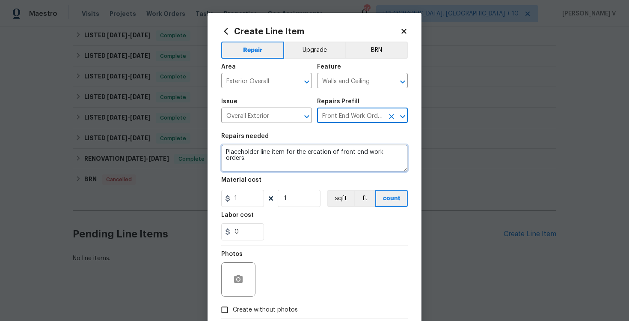
click at [342, 158] on textarea "Placeholder line item for the creation of front end work orders." at bounding box center [314, 157] width 187 height 27
paste textarea "Sheetrock Repair"
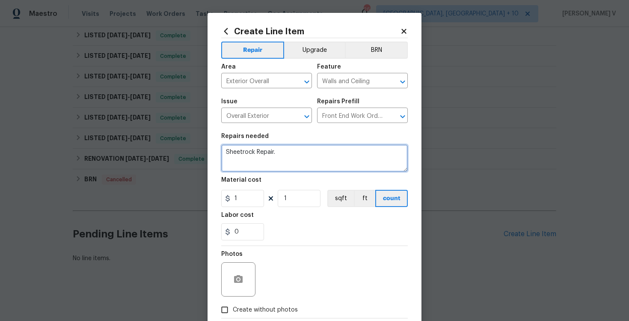
type textarea "Sheetrock Repair."
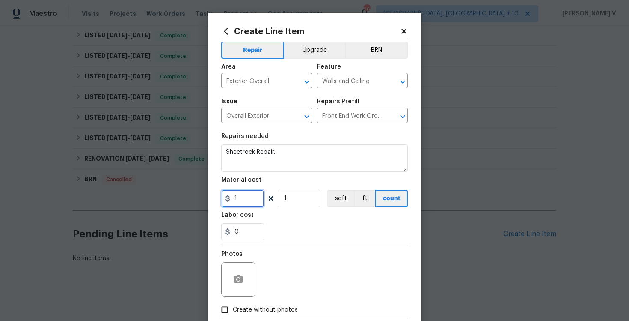
click at [250, 201] on input "1" at bounding box center [242, 198] width 43 height 17
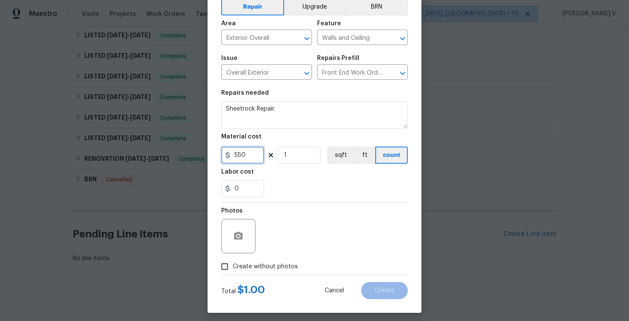
scroll to position [48, 0]
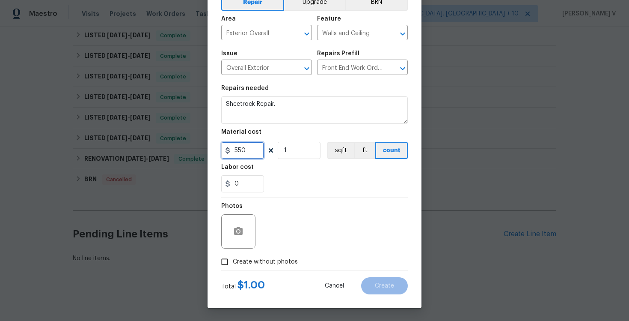
type input "550"
click at [237, 268] on label "Create without photos" at bounding box center [257, 261] width 81 height 16
click at [233, 268] on input "Create without photos" at bounding box center [225, 261] width 16 height 16
checkbox input "true"
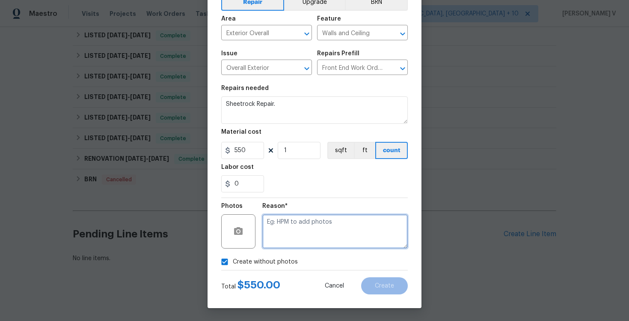
click at [283, 244] on textarea at bounding box center [335, 231] width 146 height 34
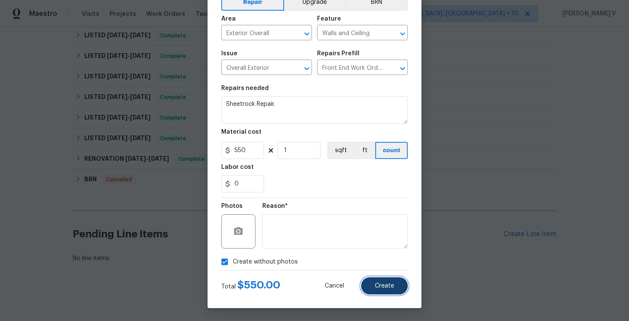
click at [391, 287] on span "Create" at bounding box center [384, 286] width 19 height 6
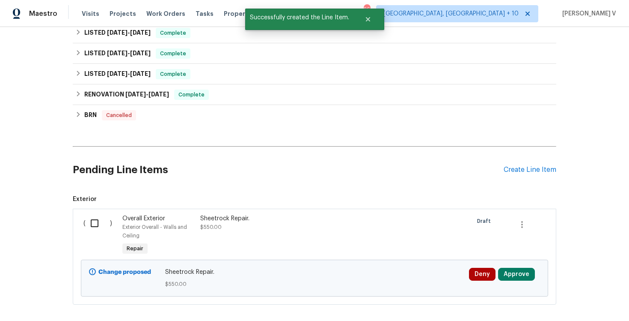
scroll to position [500, 0]
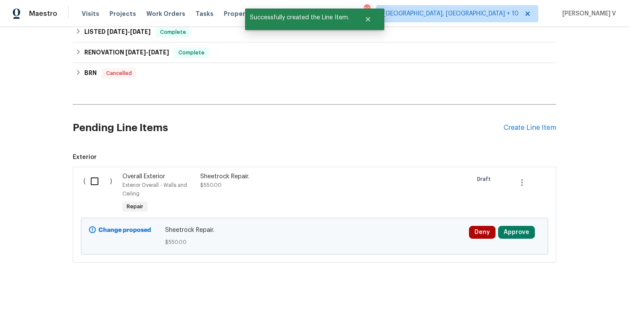
click at [227, 196] on div "Sheetrock Repair. $550.00" at bounding box center [276, 194] width 156 height 48
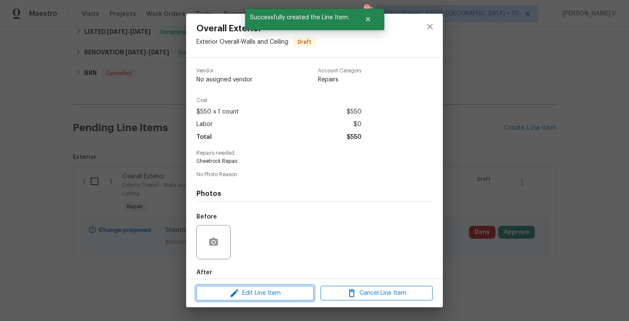
click at [245, 298] on button "Edit Line Item" at bounding box center [254, 293] width 117 height 15
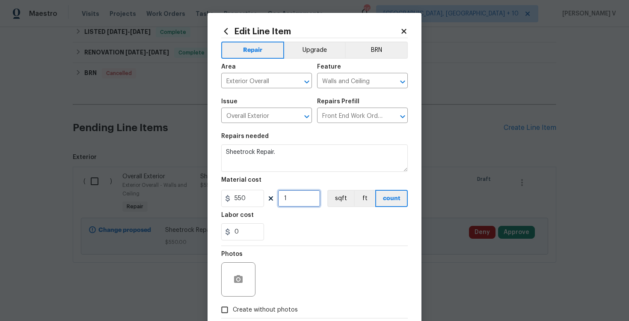
click at [288, 197] on input "1" at bounding box center [299, 198] width 43 height 17
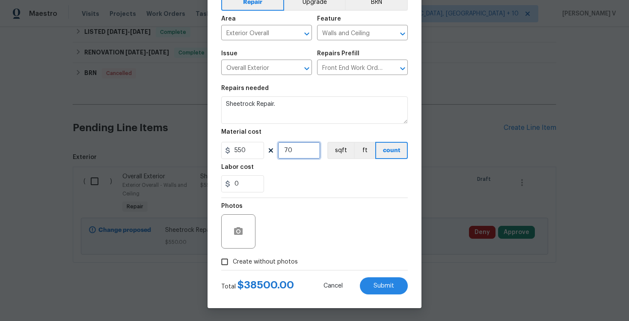
type input "70"
click at [243, 261] on span "Create without photos" at bounding box center [265, 261] width 65 height 9
click at [233, 261] on input "Create without photos" at bounding box center [225, 261] width 16 height 16
checkbox input "true"
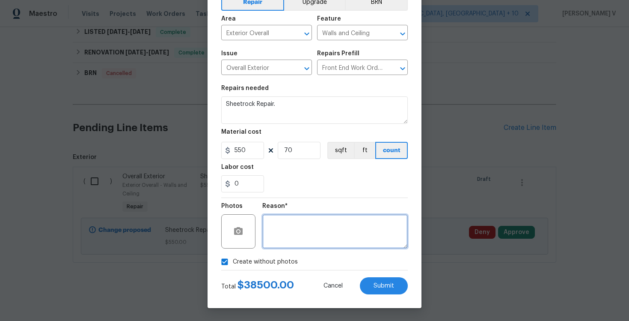
click at [298, 241] on textarea at bounding box center [335, 231] width 146 height 34
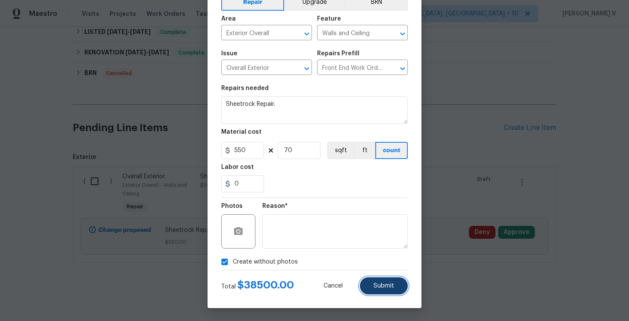
click at [391, 286] on span "Submit" at bounding box center [384, 286] width 21 height 6
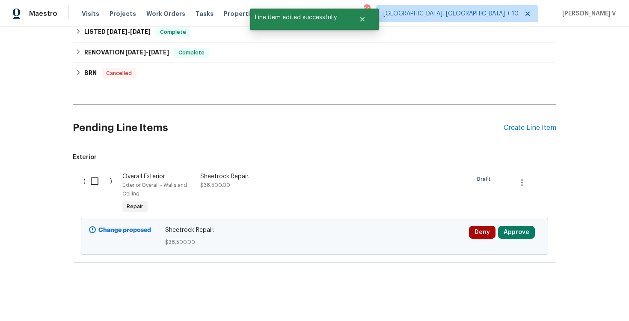
scroll to position [0, 0]
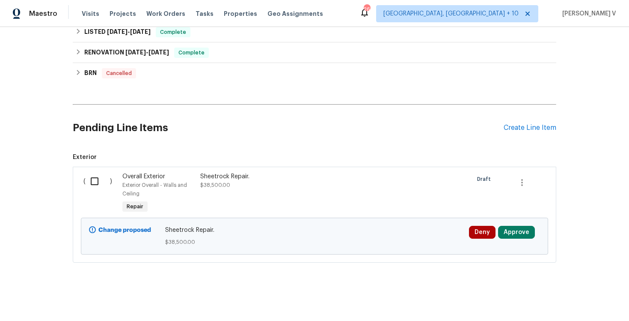
click at [89, 189] on input "checkbox" at bounding box center [98, 181] width 24 height 18
checkbox input "true"
click at [588, 296] on span "Create Work Order" at bounding box center [580, 299] width 57 height 11
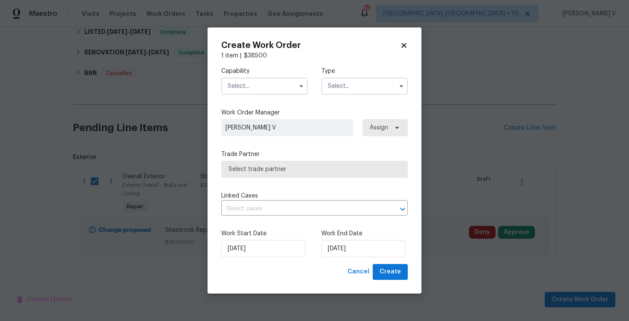
click at [270, 92] on input "text" at bounding box center [264, 85] width 86 height 17
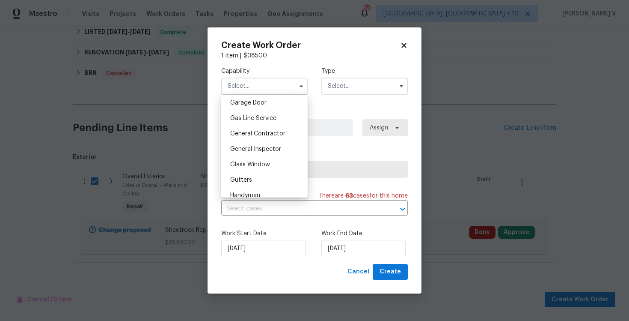
scroll to position [416, 0]
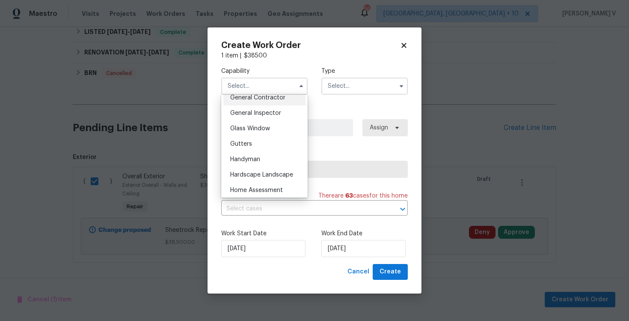
click at [284, 95] on span "General Contractor" at bounding box center [257, 98] width 55 height 6
type input "General Contractor"
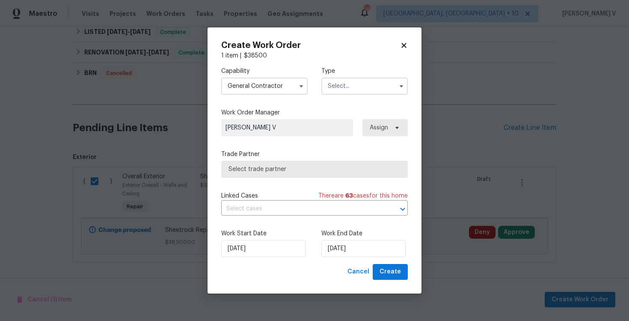
click at [363, 84] on input "text" at bounding box center [364, 85] width 86 height 17
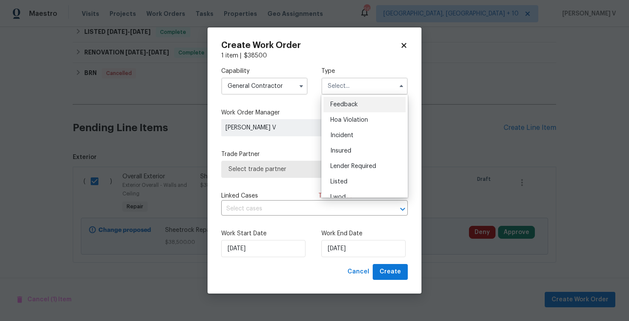
click at [343, 103] on span "Feedback" at bounding box center [343, 104] width 27 height 6
type input "Feedback"
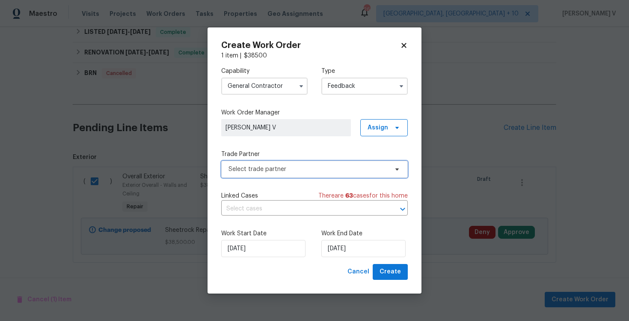
click at [272, 161] on span "Select trade partner" at bounding box center [314, 169] width 187 height 17
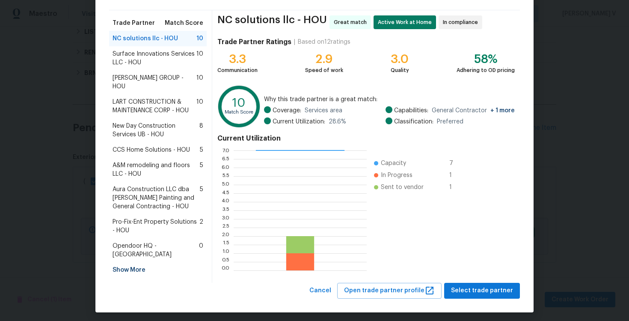
scroll to position [57, 0]
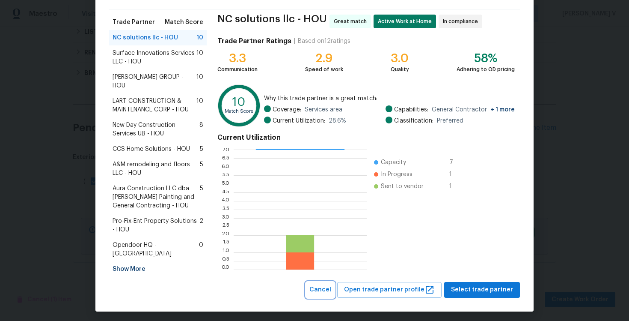
click at [328, 282] on button "Cancel" at bounding box center [320, 290] width 29 height 16
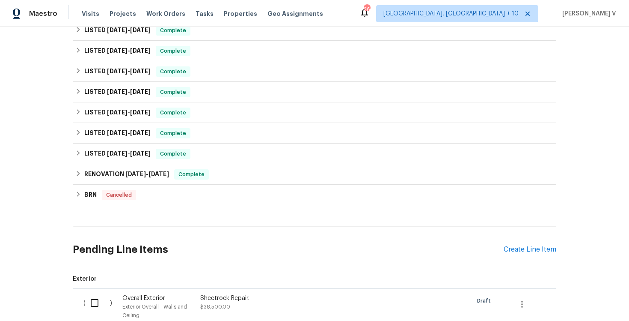
scroll to position [500, 0]
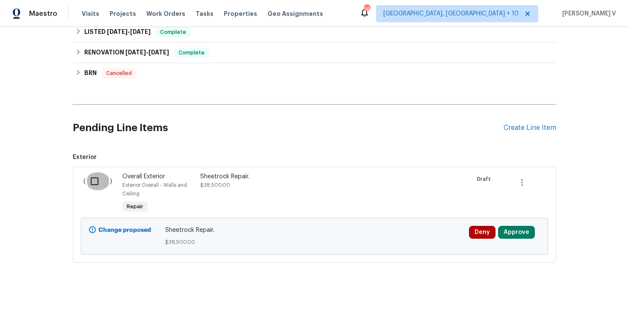
click at [98, 181] on input "checkbox" at bounding box center [98, 181] width 24 height 18
checkbox input "true"
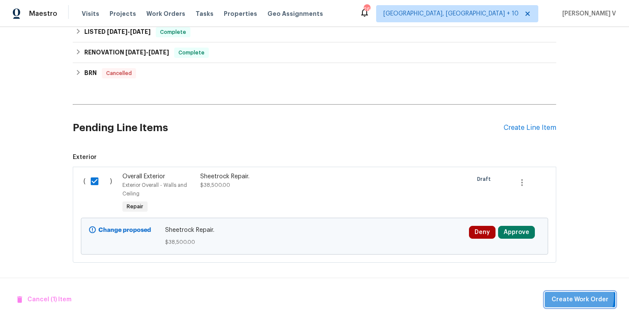
click at [574, 295] on span "Create Work Order" at bounding box center [580, 299] width 57 height 11
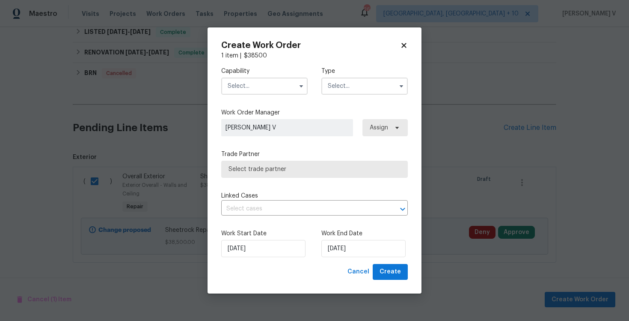
click at [273, 91] on input "text" at bounding box center [264, 85] width 86 height 17
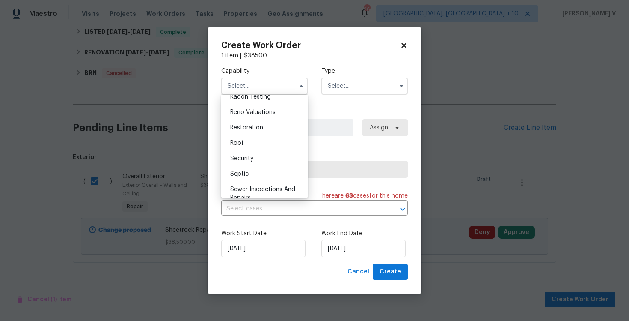
scroll to position [855, 0]
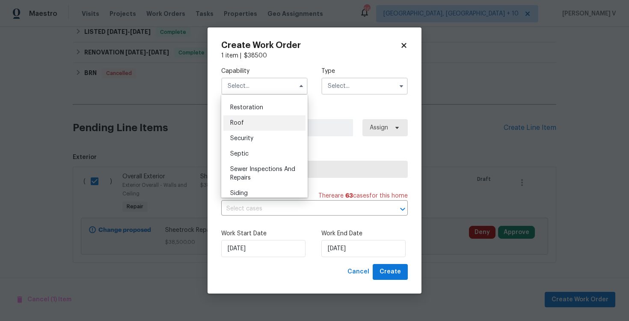
click at [253, 122] on div "Roof" at bounding box center [264, 122] width 82 height 15
type input "Roof"
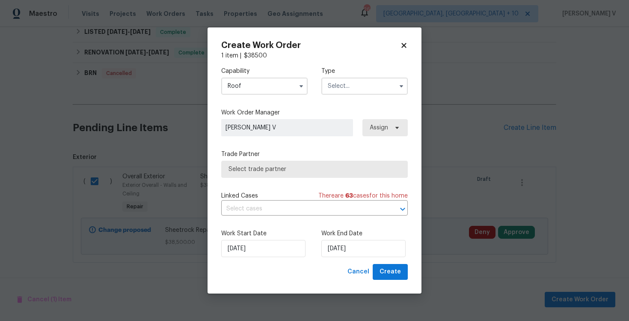
click at [336, 92] on input "text" at bounding box center [364, 85] width 86 height 17
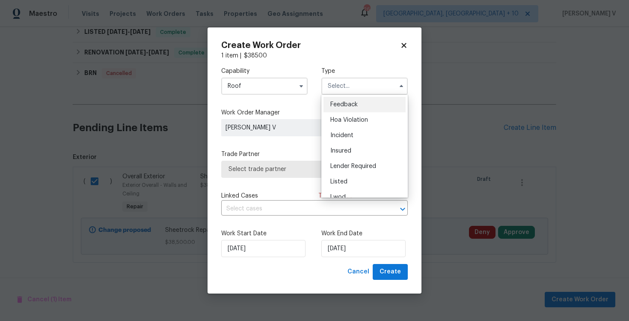
click at [328, 103] on div "Feedback" at bounding box center [365, 104] width 82 height 15
type input "Feedback"
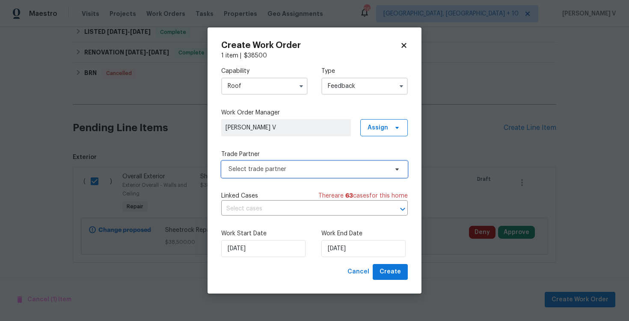
click at [271, 166] on span "Select trade partner" at bounding box center [309, 169] width 160 height 9
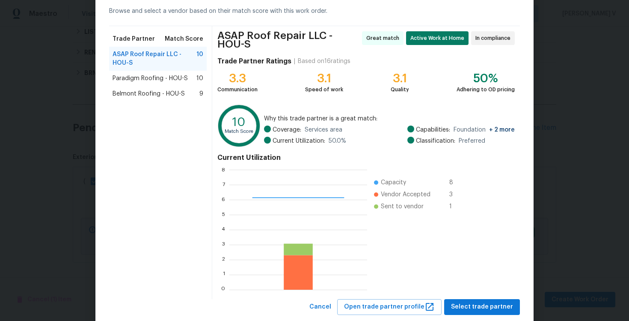
scroll to position [60, 0]
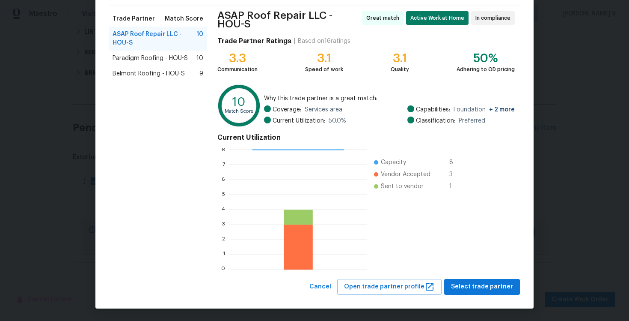
click at [465, 297] on div "Browse trade partner matches Browse and select a vendor based on their match sc…" at bounding box center [314, 130] width 438 height 356
click at [479, 291] on span "Select trade partner" at bounding box center [482, 286] width 62 height 11
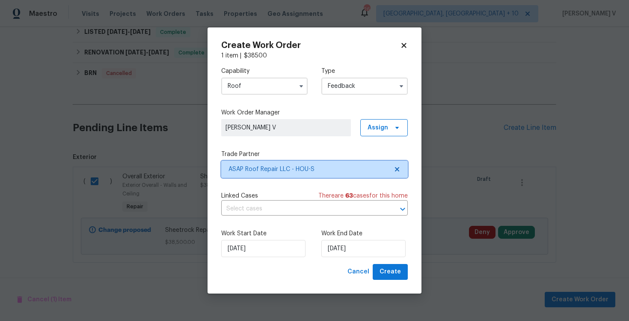
scroll to position [0, 0]
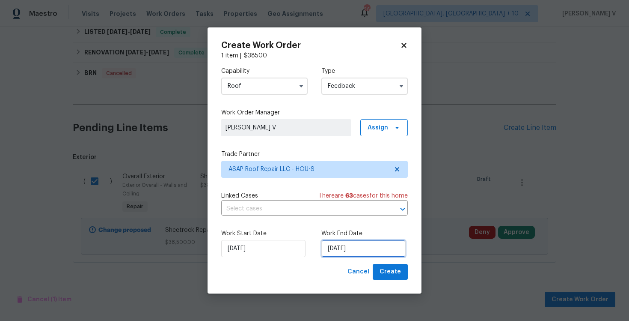
click at [357, 253] on input "13/10/2025" at bounding box center [363, 248] width 84 height 17
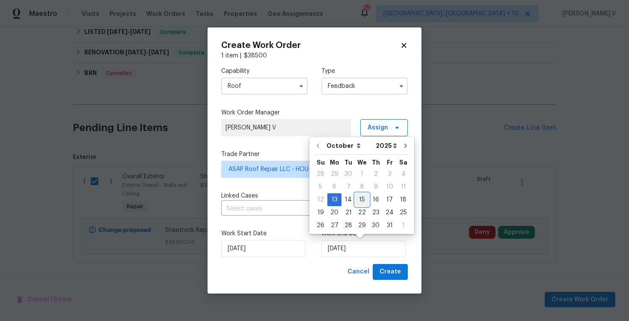
drag, startPoint x: 362, startPoint y: 201, endPoint x: 372, endPoint y: 220, distance: 21.6
click at [362, 201] on div "15" at bounding box center [362, 199] width 14 height 12
type input "15/10/2025"
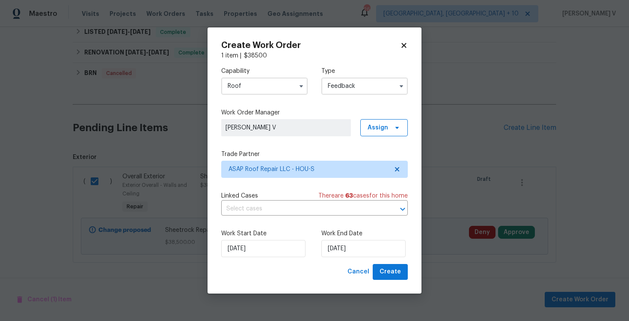
click at [393, 280] on div "Create Work Order 1 item | $ 38500 Capability Roof Type Feedback Work Order Man…" at bounding box center [315, 160] width 214 height 266
click at [392, 276] on span "Create" at bounding box center [390, 271] width 21 height 11
checkbox input "false"
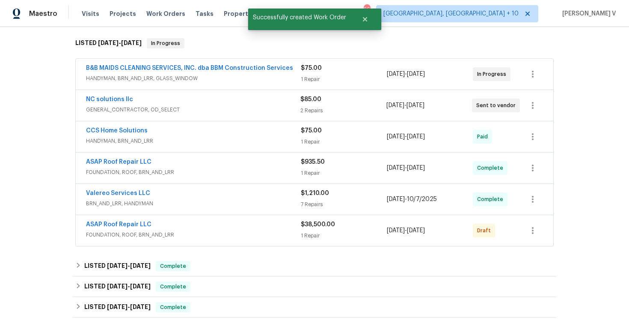
scroll to position [164, 0]
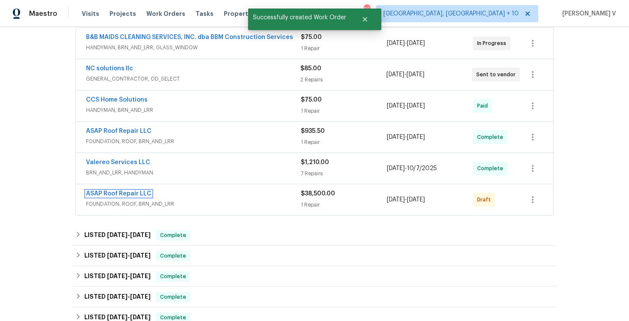
click at [126, 196] on link "ASAP Roof Repair LLC" at bounding box center [118, 193] width 65 height 6
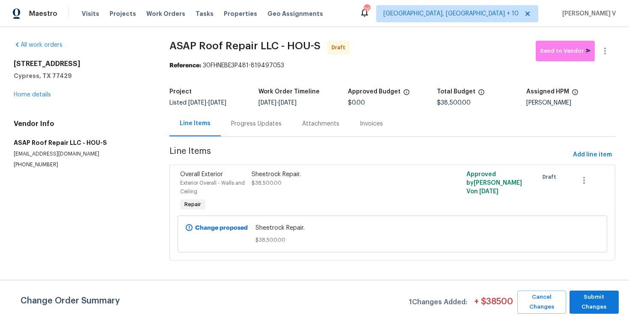
click at [25, 169] on section "All work orders 12854 Highland Hills Dr Cypress, TX 77429 Home details Vendor I…" at bounding box center [81, 156] width 135 height 230
copy p "(281) 823-7250"
click at [255, 119] on div "Progress Updates" at bounding box center [256, 123] width 71 height 25
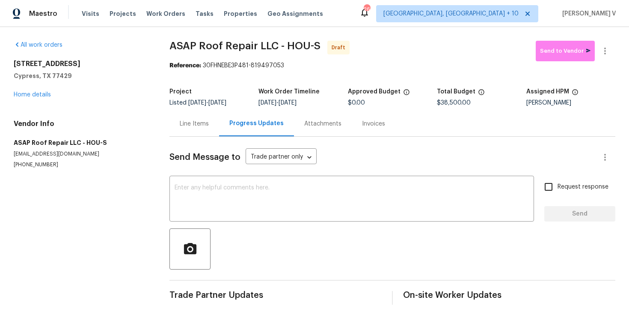
click at [238, 239] on div at bounding box center [393, 248] width 446 height 41
click at [238, 211] on textarea at bounding box center [352, 199] width 354 height 30
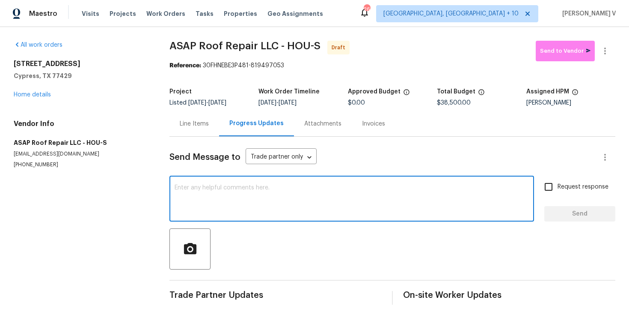
paste textarea "Hi this is Divya with Opendoor. I’m confirming you received the WO for the prop…"
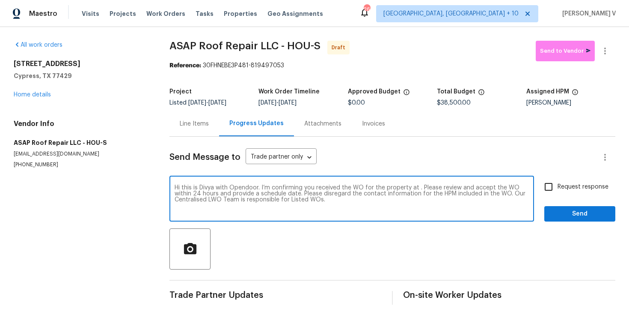
type textarea "Hi this is Divya with Opendoor. I’m confirming you received the WO for the prop…"
click at [563, 186] on span "Request response" at bounding box center [583, 186] width 51 height 9
click at [558, 186] on input "Request response" at bounding box center [549, 187] width 18 height 18
checkbox input "true"
click at [418, 187] on textarea "Hi this is Divya with Opendoor. I’m confirming you received the WO for the prop…" at bounding box center [352, 199] width 354 height 30
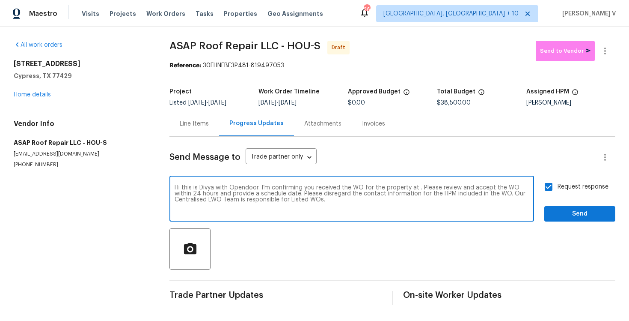
click at [416, 190] on textarea "Hi this is Divya with Opendoor. I’m confirming you received the WO for the prop…" at bounding box center [352, 199] width 354 height 30
paste textarea "12854 Highland Hills Dr, Cypress, TX 77429"
type textarea "Hi this is Divya with Opendoor. I’m confirming you received the WO for the prop…"
click at [564, 214] on span "Send" at bounding box center [579, 213] width 57 height 11
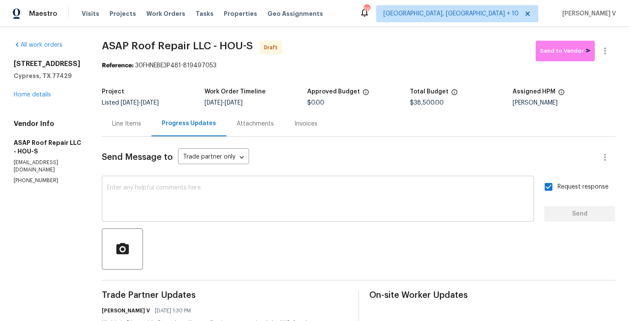
click at [199, 193] on textarea at bounding box center [318, 199] width 422 height 30
paste textarea "Attention All Work Orders must include before-photos (both close-up and wide-an…"
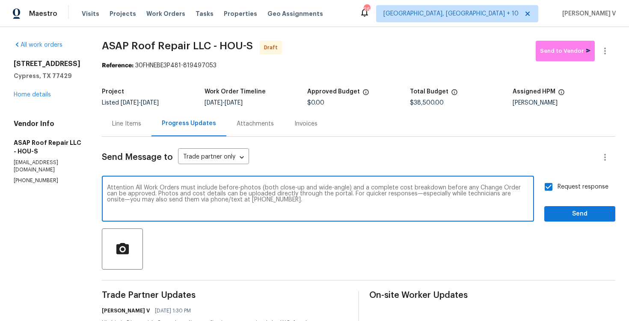
click at [0, 0] on qb-div "Ignore" at bounding box center [0, 0] width 0 height 0
type textarea "Attention All Work Orders must include before-photos (both close-up and wide-an…"
click at [569, 216] on span "Send" at bounding box center [579, 213] width 57 height 11
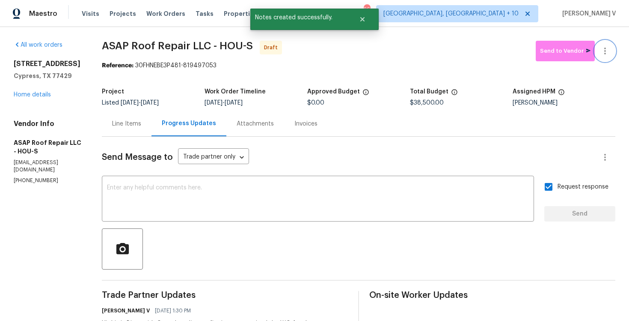
click at [606, 52] on icon "button" at bounding box center [605, 51] width 10 height 10
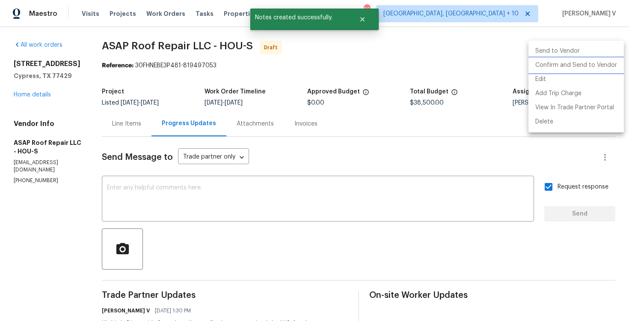
click at [569, 64] on li "Confirm and Send to Vendor" at bounding box center [576, 65] width 95 height 14
click at [151, 91] on div at bounding box center [314, 160] width 629 height 321
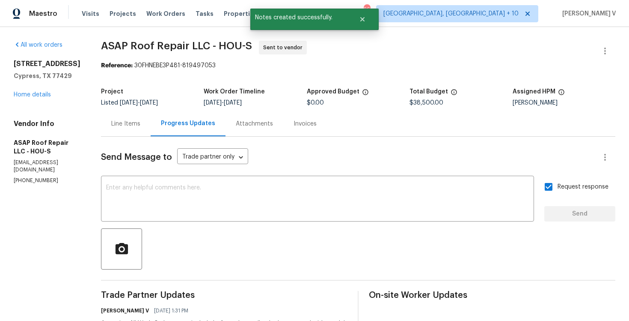
click at [107, 126] on div "Line Items" at bounding box center [126, 123] width 50 height 25
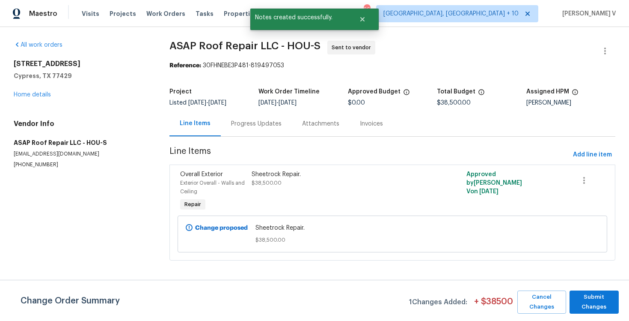
click at [248, 134] on div "Progress Updates" at bounding box center [256, 123] width 71 height 25
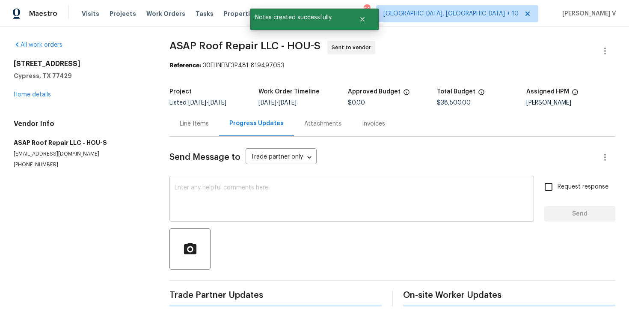
click at [243, 219] on div "x ​" at bounding box center [352, 200] width 365 height 44
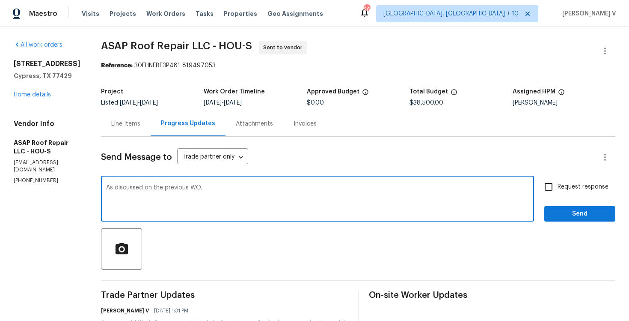
click at [143, 187] on textarea "As discussed on the previous WO." at bounding box center [317, 199] width 423 height 30
click at [221, 191] on textarea "As discussed in the previous WO." at bounding box center [317, 199] width 423 height 30
paste textarea "Sheetrock Repair"
click at [0, 0] on span "WO," at bounding box center [0, 0] width 0 height 0
click at [205, 186] on textarea "As discussed in the previous WO, We have decided to move forward with the Sheet…" at bounding box center [317, 199] width 423 height 30
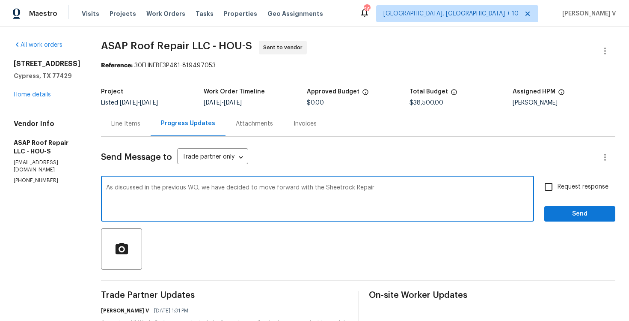
click at [371, 188] on textarea "As discussed in the previous WO, we have decided to move forward with the Sheet…" at bounding box center [317, 199] width 423 height 30
type textarea "As discussed in the previous WO, we have decided to move forward with the Sheet…"
click at [151, 178] on div "As discussed in the previous WO, we have decided to move forward with the Sheet…" at bounding box center [317, 200] width 433 height 44
click at [150, 181] on div "As discussed in the previous WO, we have decided to move forward with the Sheet…" at bounding box center [317, 200] width 433 height 44
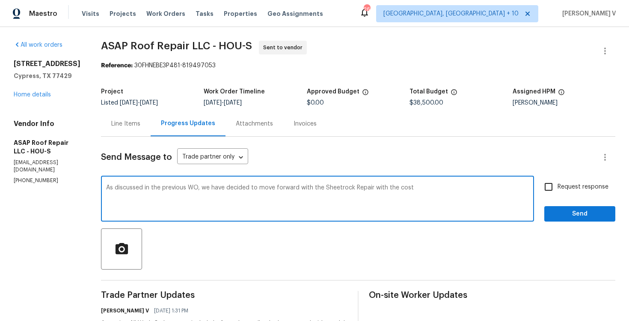
click at [150, 181] on div "As discussed in the previous WO, we have decided to move forward with the Sheet…" at bounding box center [317, 200] width 433 height 44
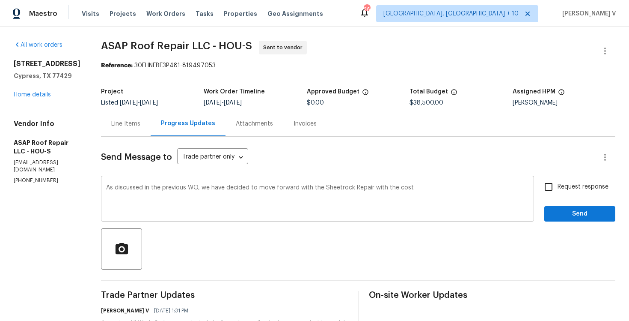
click at [150, 181] on div "As discussed in the previous WO, we have decided to move forward with the Sheet…" at bounding box center [317, 200] width 433 height 44
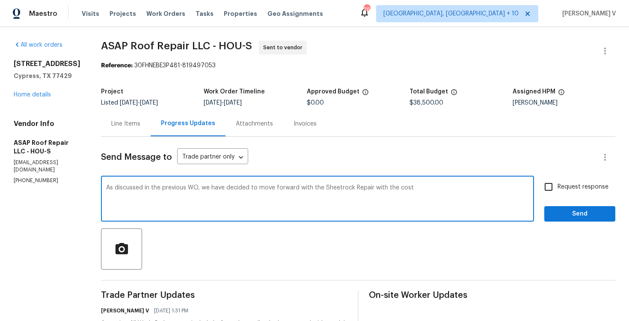
click at [301, 212] on textarea "As discussed in the previous WO, we have decided to move forward with the Sheet…" at bounding box center [317, 199] width 423 height 30
click at [287, 193] on textarea "As discussed in the previous WO, we have decided to move forward with the Sheet…" at bounding box center [317, 199] width 423 height 30
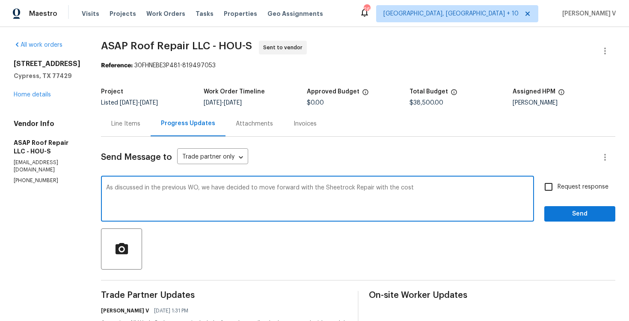
click at [95, 152] on div "All work orders 12854 Highland Hills Dr Cypress, TX 77429 Home details Vendor I…" at bounding box center [314, 236] width 629 height 418
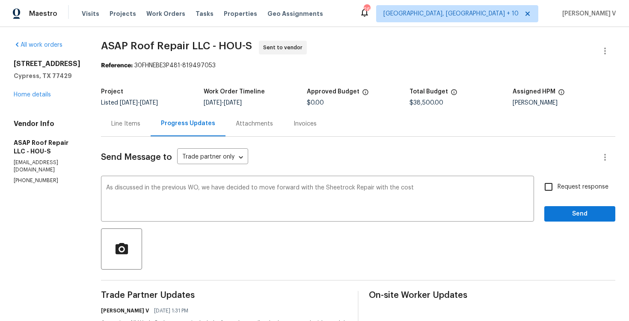
click at [111, 138] on div "Send Message to Trade partner only Trade partner only ​ As discussed in the pre…" at bounding box center [358, 284] width 515 height 295
click at [140, 117] on div "Line Items" at bounding box center [126, 123] width 50 height 25
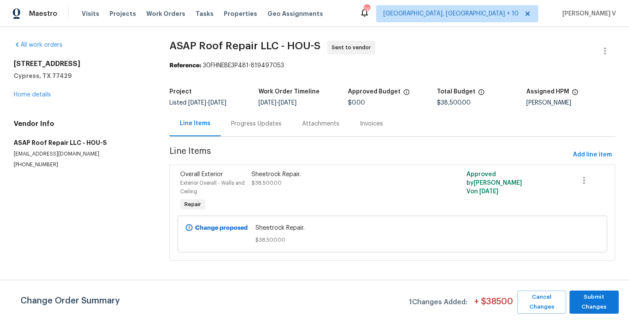
click at [286, 217] on div "Change proposed Sheetrock Repair. $38,500.00" at bounding box center [393, 233] width 430 height 37
click at [310, 177] on div "Sheetrock Repair." at bounding box center [339, 174] width 174 height 9
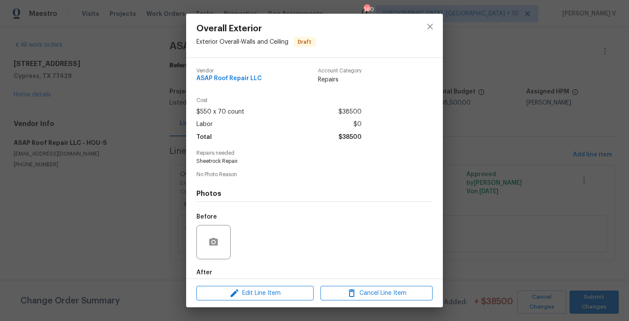
scroll to position [45, 0]
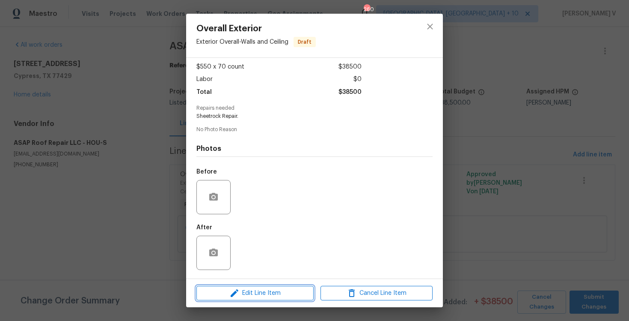
click at [241, 291] on span "Edit Line Item" at bounding box center [255, 293] width 112 height 11
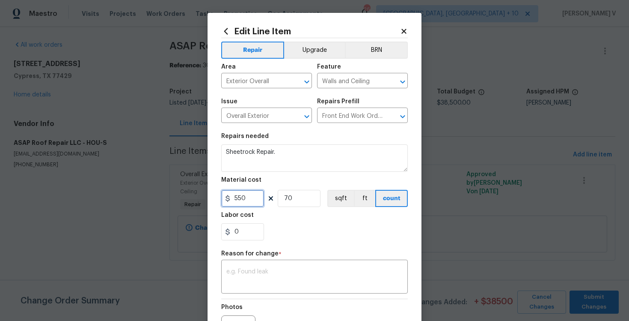
click at [250, 199] on input "550" at bounding box center [242, 198] width 43 height 17
type input "55.7"
click at [297, 196] on input "70" at bounding box center [299, 198] width 43 height 17
type input "1"
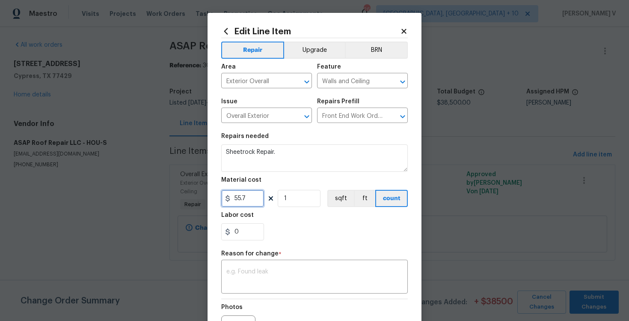
click at [240, 197] on input "55.7" at bounding box center [242, 198] width 43 height 17
click at [250, 198] on input "550.7" at bounding box center [242, 198] width 43 height 17
type input "550.7"
click at [296, 196] on input "1" at bounding box center [299, 198] width 43 height 17
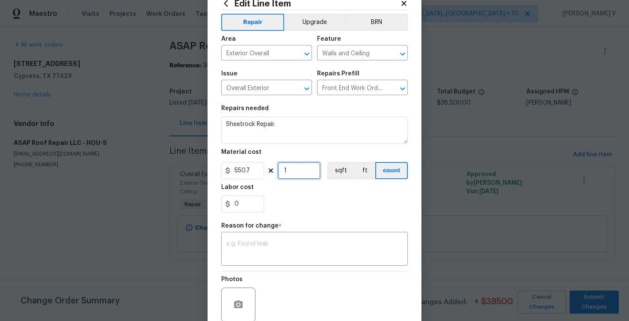
scroll to position [48, 0]
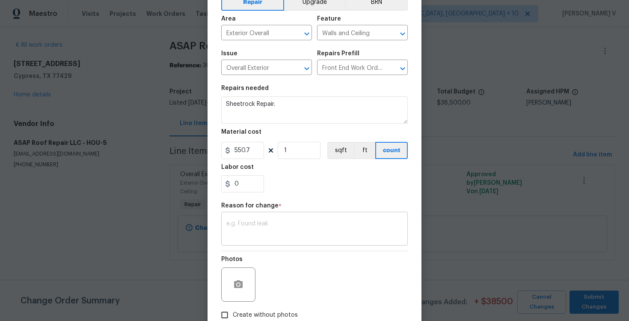
click at [255, 222] on textarea at bounding box center [314, 229] width 176 height 18
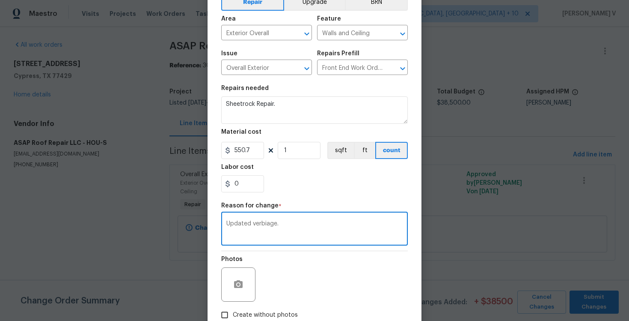
scroll to position [101, 0]
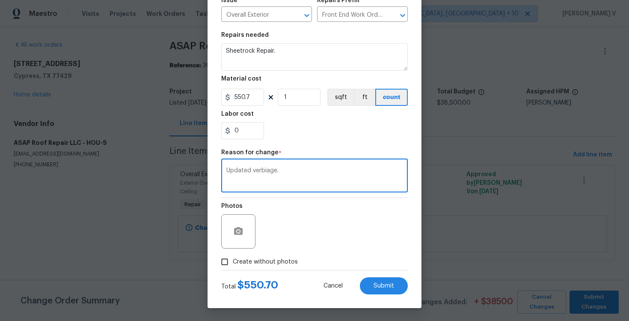
type textarea "Updated verbiage."
click at [226, 261] on input "Create without photos" at bounding box center [225, 261] width 16 height 16
checkbox input "true"
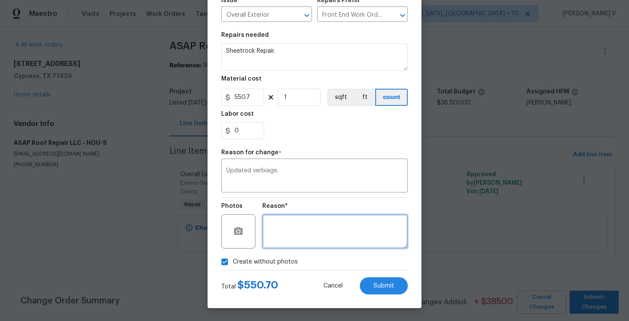
click at [334, 217] on textarea at bounding box center [335, 231] width 146 height 34
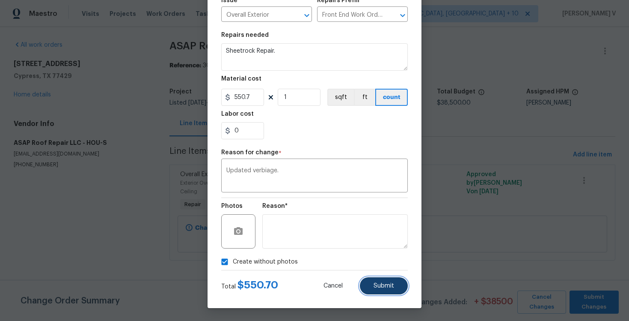
click at [379, 292] on button "Submit" at bounding box center [384, 285] width 48 height 17
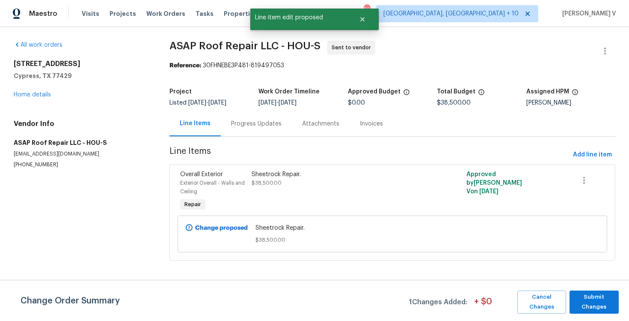
scroll to position [0, 0]
click at [598, 301] on span "Submit Changes" at bounding box center [594, 302] width 41 height 20
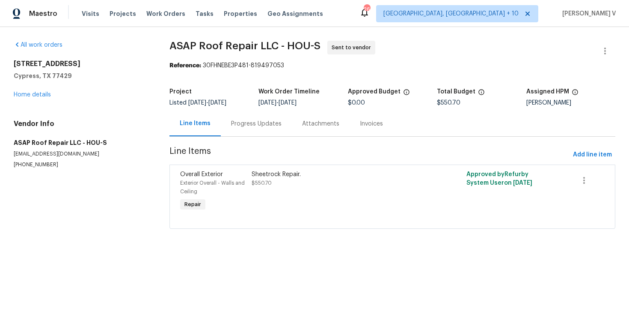
click at [265, 118] on div "Progress Updates" at bounding box center [256, 123] width 71 height 25
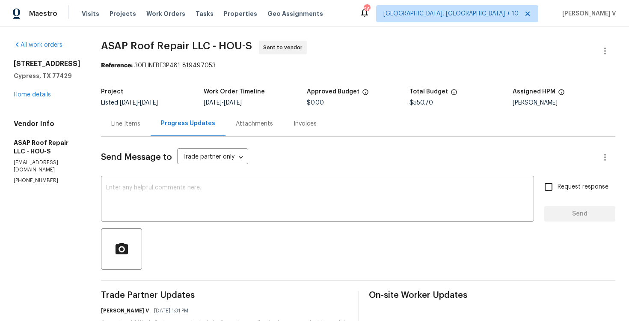
click at [147, 129] on div "Line Items" at bounding box center [126, 123] width 50 height 25
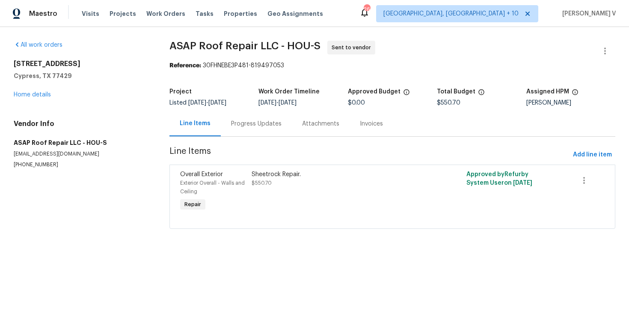
click at [229, 138] on section "ASAP Roof Repair LLC - HOU-S Sent to vendor Reference: 30FHNEBE3P481-819497053 …" at bounding box center [393, 140] width 446 height 198
click at [250, 144] on section "ASAP Roof Repair LLC - HOU-S Sent to vendor Reference: 30FHNEBE3P481-819497053 …" at bounding box center [393, 140] width 446 height 198
click at [262, 134] on div "Progress Updates" at bounding box center [256, 123] width 71 height 25
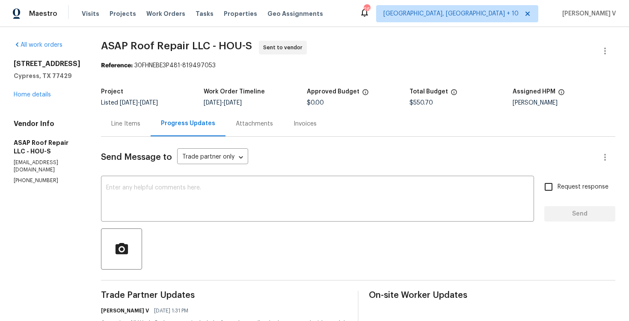
scroll to position [124, 0]
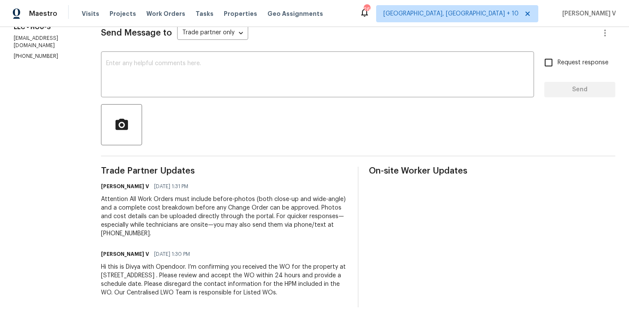
click at [197, 97] on div "Send Message to Trade partner only Trade partner only ​ x ​ Request response Se…" at bounding box center [358, 159] width 515 height 295
click at [214, 82] on textarea at bounding box center [317, 75] width 423 height 30
paste textarea "As discussed in the previous WO, we have decided to move forward with the Sheet…"
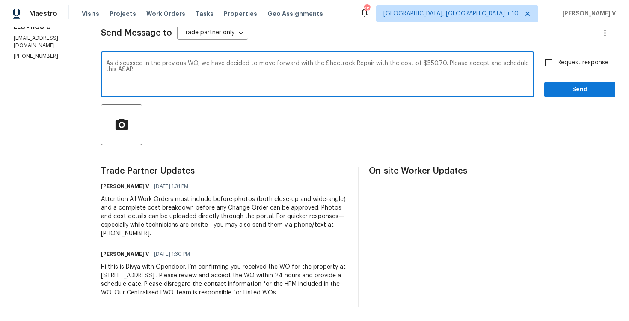
type textarea "As discussed in the previous WO, we have decided to move forward with the Sheet…"
click at [557, 64] on input "Request response" at bounding box center [549, 63] width 18 height 18
checkbox input "true"
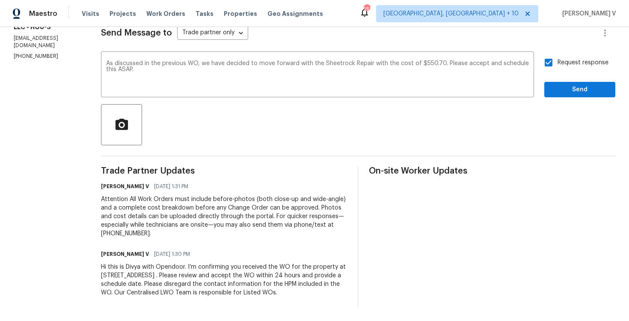
click at [0, 0] on span "repair at" at bounding box center [0, 0] width 0 height 0
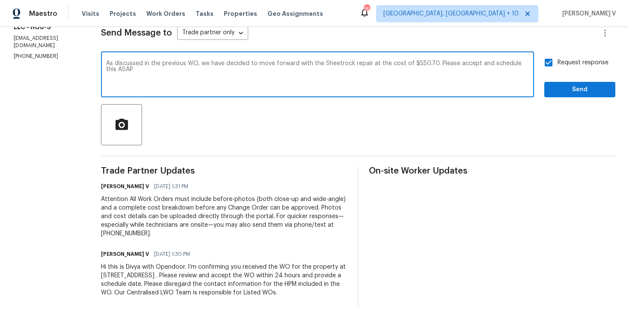
click at [324, 62] on textarea "As discussed in the previous WO, we have decided to move forward with the Sheet…" at bounding box center [317, 75] width 423 height 30
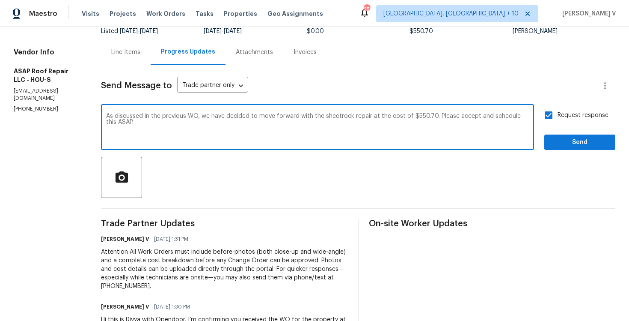
scroll to position [35, 0]
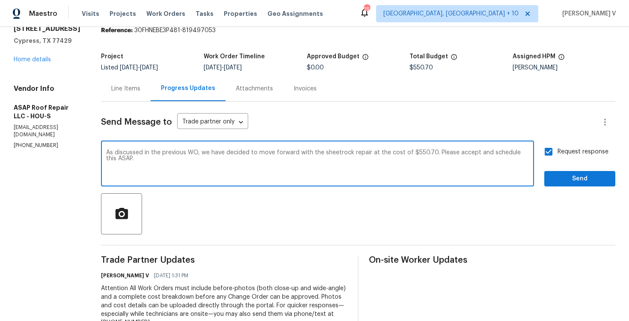
type textarea "As discussed in the previous WO, we have decided to move forward with the sheet…"
click at [573, 181] on span "Send" at bounding box center [579, 178] width 57 height 11
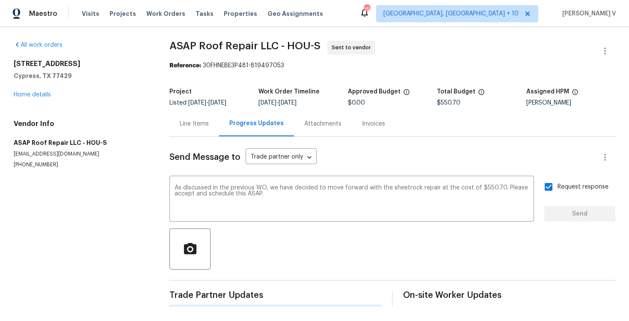
scroll to position [0, 0]
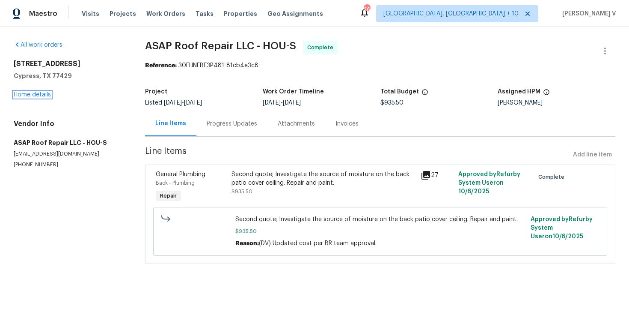
click at [39, 95] on link "Home details" at bounding box center [32, 95] width 37 height 6
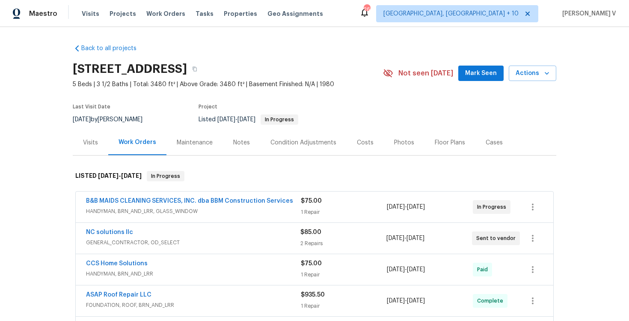
scroll to position [79, 0]
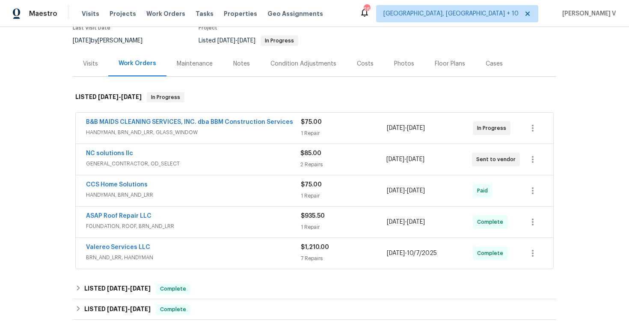
click at [202, 130] on span "HANDYMAN, BRN_AND_LRR, GLASS_WINDOW" at bounding box center [193, 132] width 215 height 9
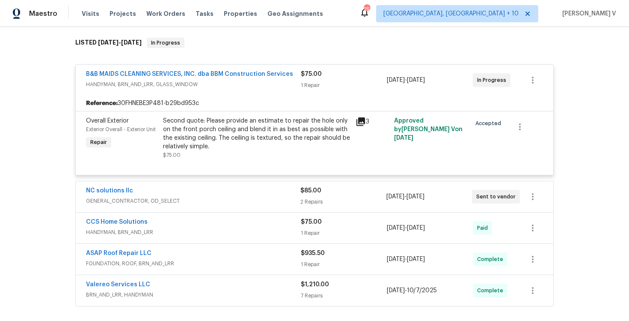
scroll to position [160, 0]
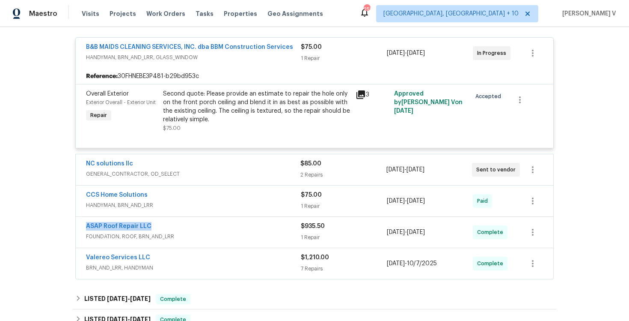
drag, startPoint x: 84, startPoint y: 224, endPoint x: 204, endPoint y: 224, distance: 120.3
click at [204, 224] on div "ASAP Roof Repair LLC FOUNDATION, ROOF, BRN_AND_LRR $935.50 1 Repair 10/8/2025 -…" at bounding box center [315, 232] width 478 height 31
copy link "ASAP Roof Repair LLC"
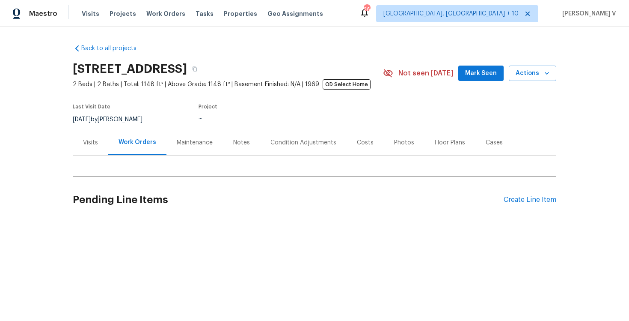
click at [91, 142] on div "Visits" at bounding box center [90, 142] width 15 height 9
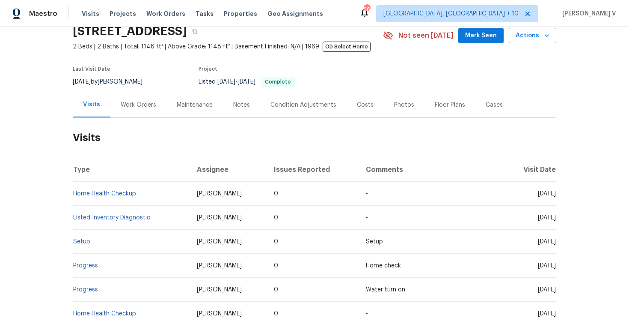
scroll to position [36, 0]
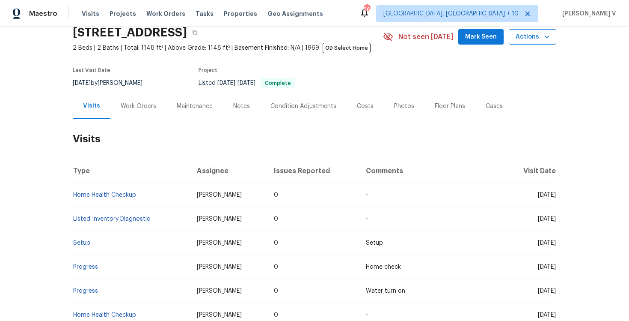
click at [515, 41] on button "Actions" at bounding box center [533, 37] width 48 height 16
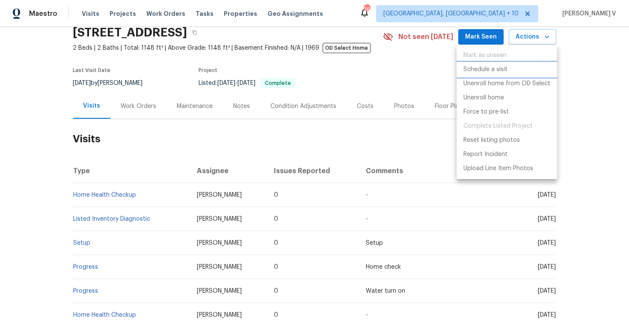
click at [488, 71] on p "Schedule a visit" at bounding box center [486, 69] width 44 height 9
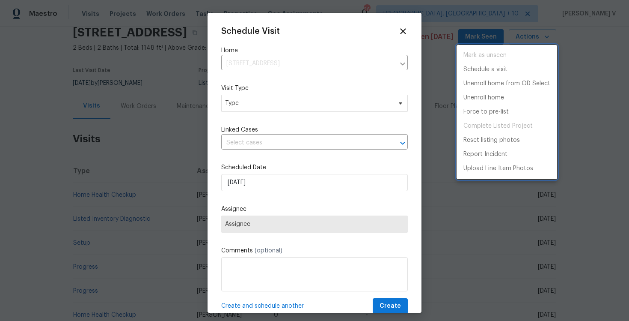
click at [270, 104] on div at bounding box center [314, 160] width 629 height 321
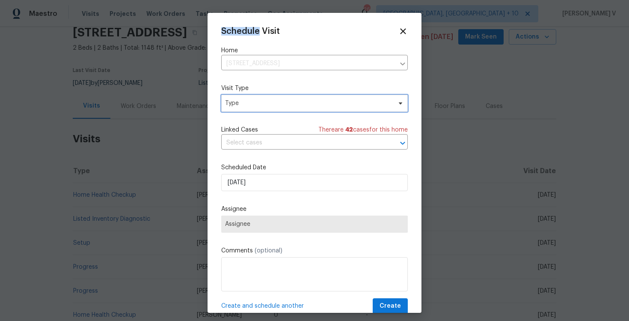
click at [270, 104] on span "Type" at bounding box center [308, 103] width 167 height 9
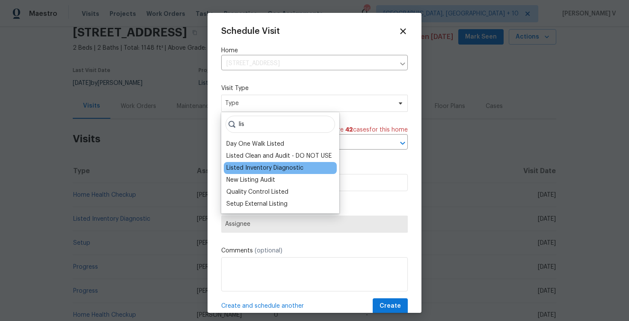
type input "lis"
click at [259, 163] on div "Listed Inventory Diagnostic" at bounding box center [280, 168] width 113 height 12
click at [262, 170] on div "Listed Inventory Diagnostic" at bounding box center [264, 168] width 77 height 9
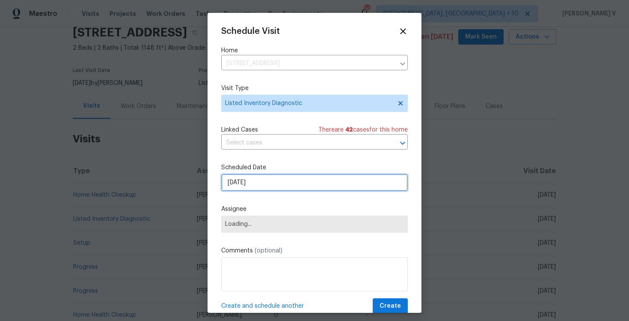
click at [241, 178] on input "[DATE]" at bounding box center [314, 182] width 187 height 17
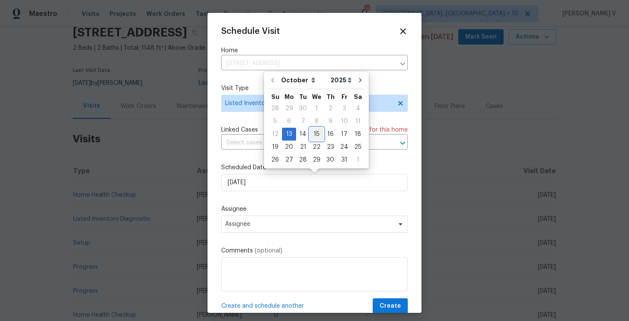
click at [312, 131] on div "15" at bounding box center [317, 134] width 14 height 12
type input "[DATE]"
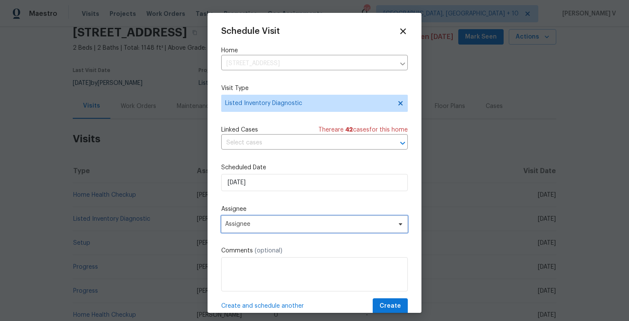
click at [251, 228] on span "Assignee" at bounding box center [314, 223] width 187 height 17
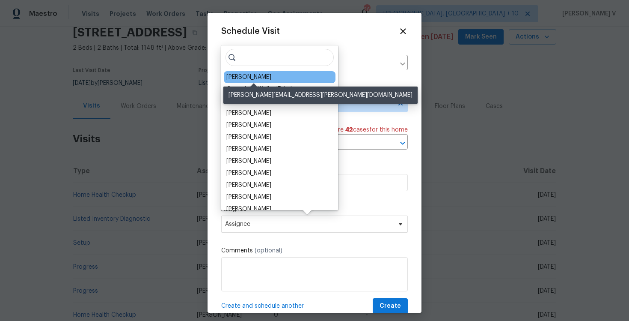
click at [249, 74] on div "RonDerrick Jackson" at bounding box center [248, 77] width 45 height 9
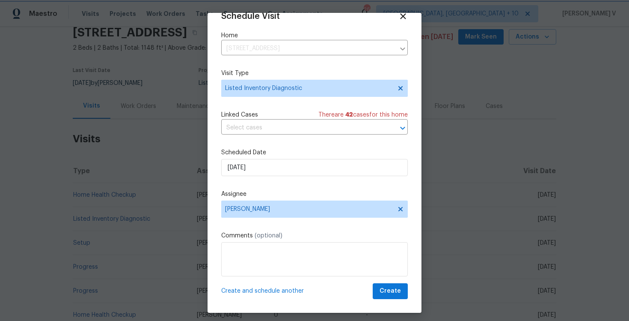
scroll to position [5, 0]
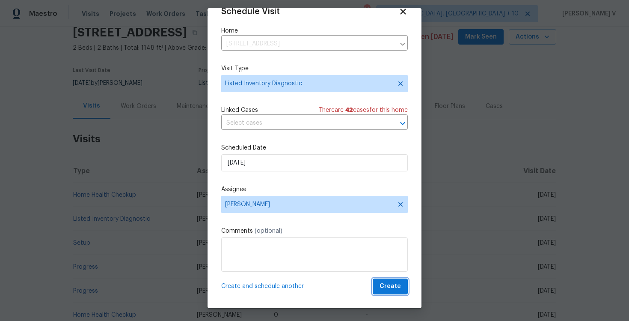
click at [380, 282] on button "Create" at bounding box center [390, 286] width 35 height 16
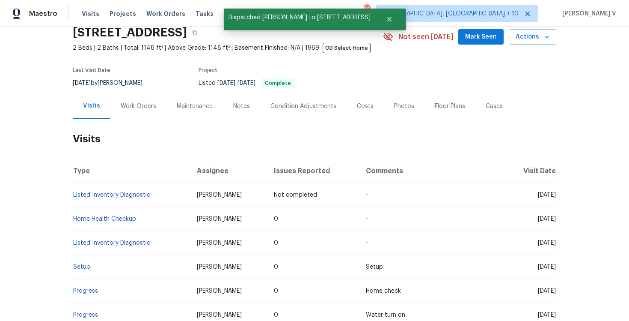
click at [155, 197] on td "Listed Inventory Diagnostic" at bounding box center [131, 195] width 117 height 24
copy link "Listed Inventory Diagnostic"
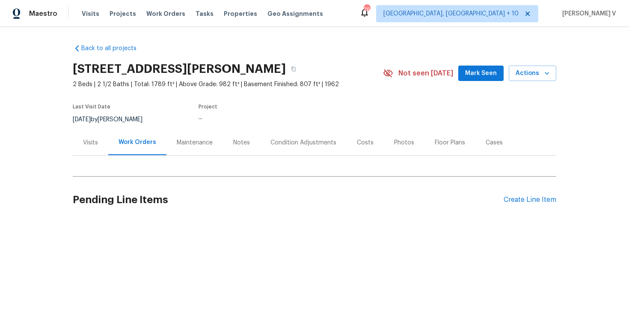
click at [82, 146] on div "Visits" at bounding box center [91, 142] width 36 height 25
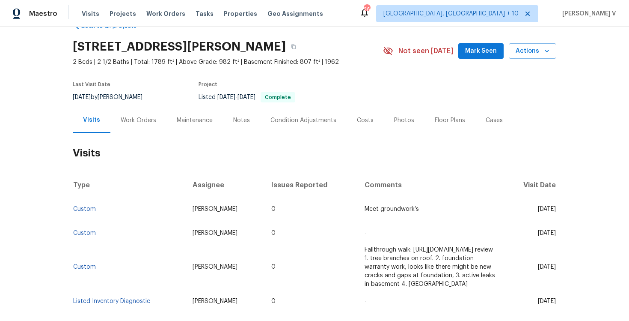
scroll to position [9, 0]
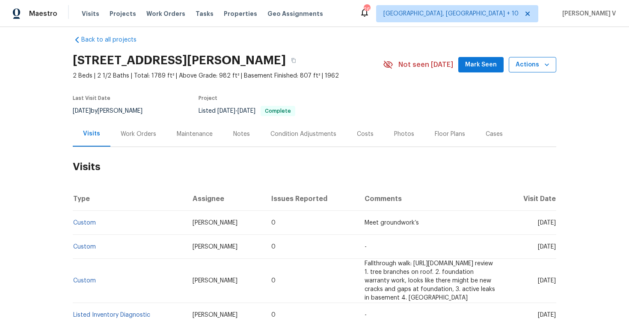
click at [531, 57] on button "Actions" at bounding box center [533, 65] width 48 height 16
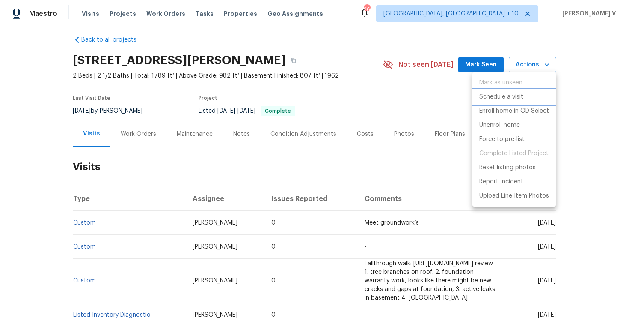
click at [491, 93] on p "Schedule a visit" at bounding box center [501, 96] width 44 height 9
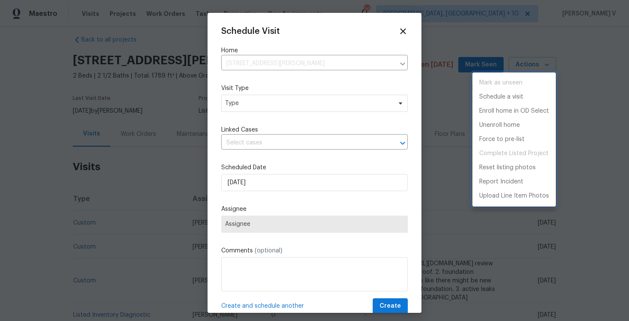
click at [269, 108] on div at bounding box center [314, 160] width 629 height 321
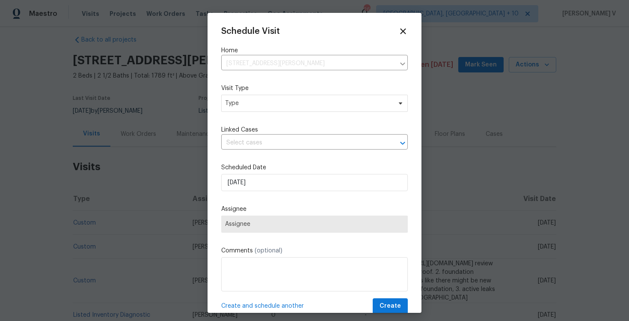
click at [269, 108] on div "Mark as unseen Schedule a visit Enroll home in OD Select Unenroll home Force to…" at bounding box center [314, 160] width 629 height 321
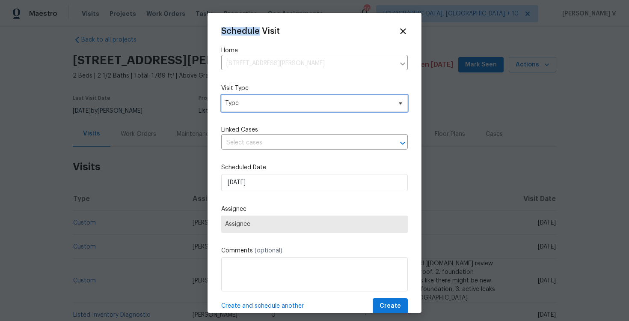
click at [269, 108] on span "Type" at bounding box center [314, 103] width 187 height 17
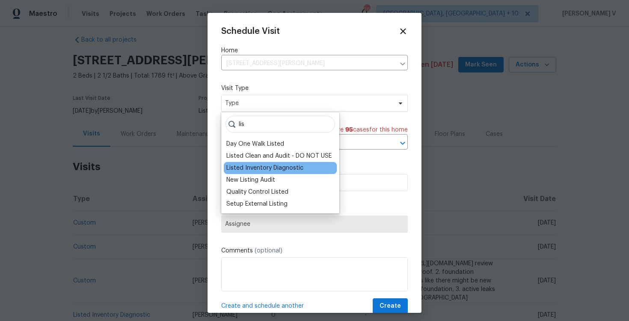
type input "lis"
click at [271, 167] on div "Listed Inventory Diagnostic" at bounding box center [264, 168] width 77 height 9
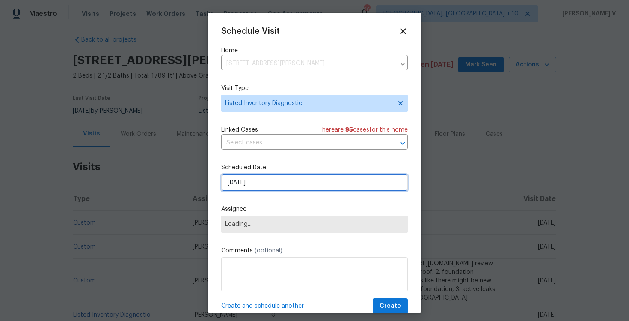
click at [258, 186] on input "[DATE]" at bounding box center [314, 182] width 187 height 17
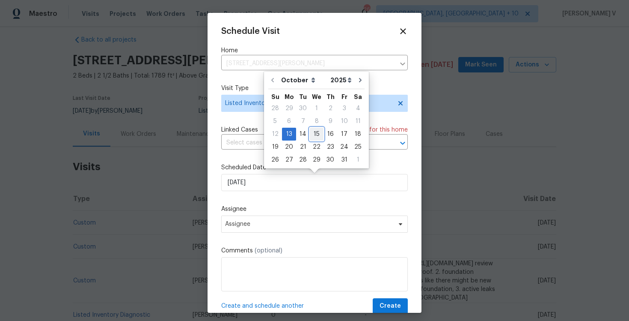
click at [314, 134] on div "15" at bounding box center [317, 134] width 14 height 12
type input "[DATE]"
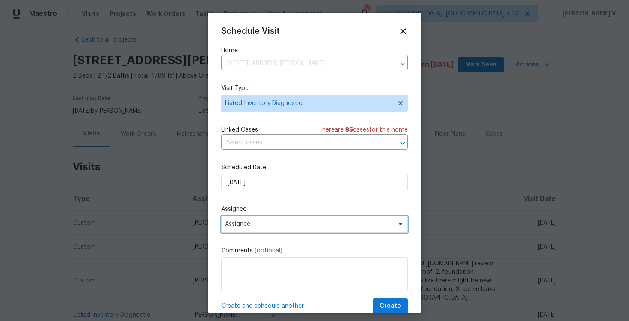
click at [274, 221] on span "Assignee" at bounding box center [309, 223] width 168 height 7
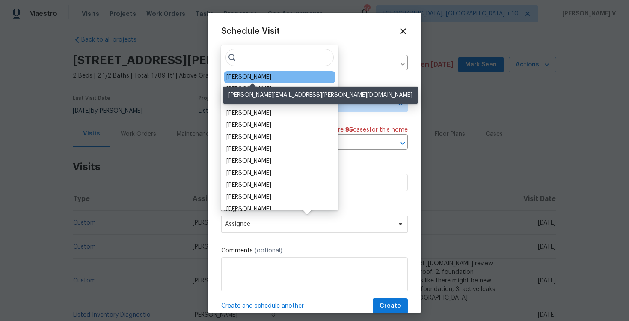
click at [247, 77] on div "[PERSON_NAME]" at bounding box center [248, 77] width 45 height 9
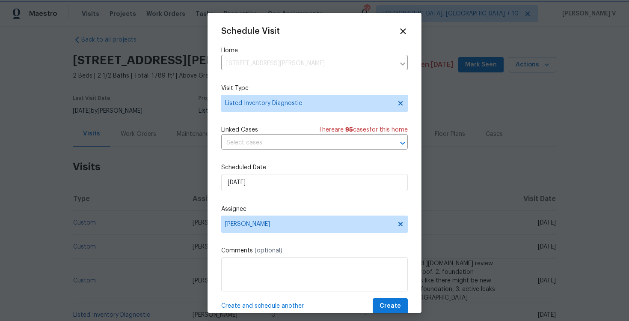
scroll to position [15, 0]
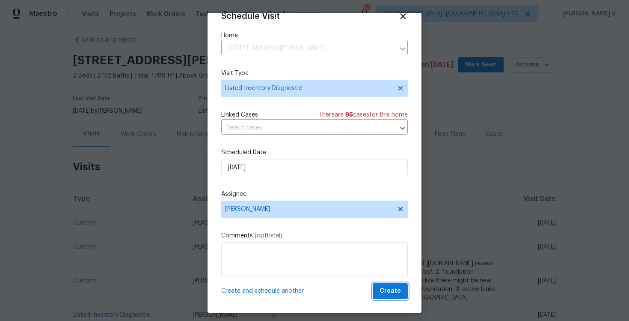
click at [385, 288] on span "Create" at bounding box center [390, 291] width 21 height 11
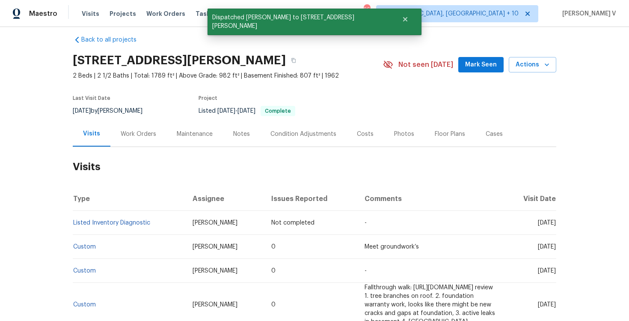
click at [131, 224] on td "Listed Inventory Diagnostic" at bounding box center [129, 223] width 113 height 24
copy link "Listed Inventory Diagnostic"
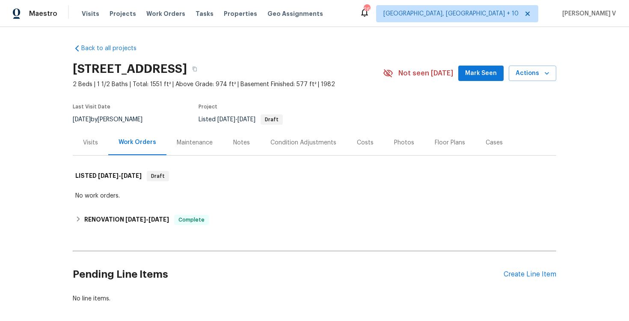
click at [108, 145] on div "Work Orders" at bounding box center [137, 142] width 58 height 25
click at [95, 143] on div "Visits" at bounding box center [90, 142] width 15 height 9
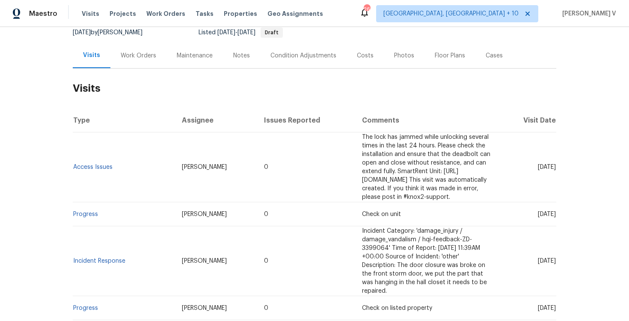
scroll to position [26, 0]
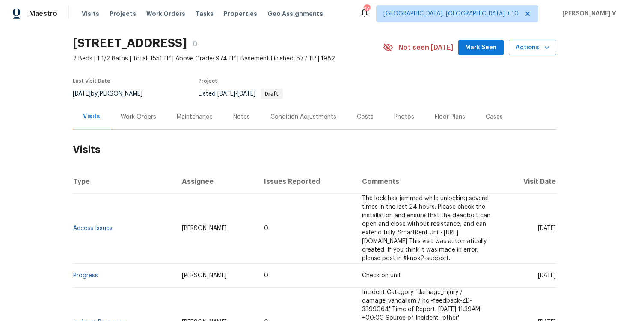
click at [523, 57] on div "[STREET_ADDRESS] 2 Beds | 1 1/2 Baths | Total: 1551 ft² | Above Grade: 974 ft² …" at bounding box center [315, 47] width 484 height 31
click at [528, 54] on button "Actions" at bounding box center [533, 48] width 48 height 16
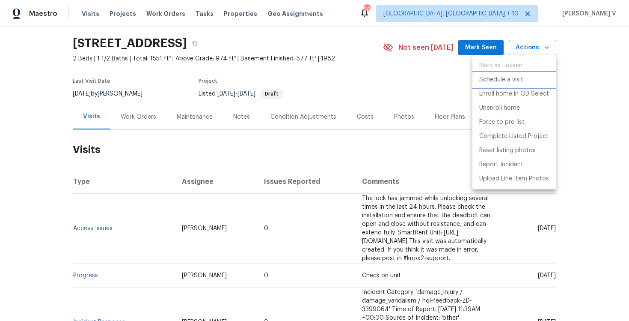
click at [497, 82] on p "Schedule a visit" at bounding box center [501, 79] width 44 height 9
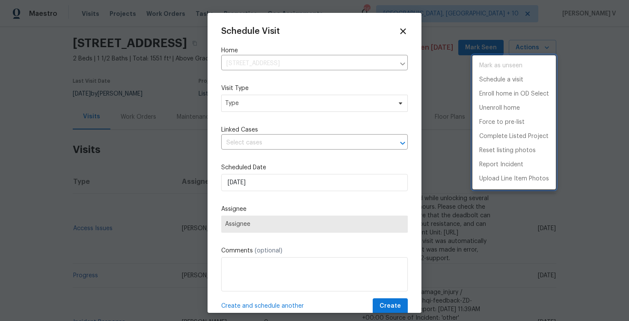
click at [271, 98] on div at bounding box center [314, 160] width 629 height 321
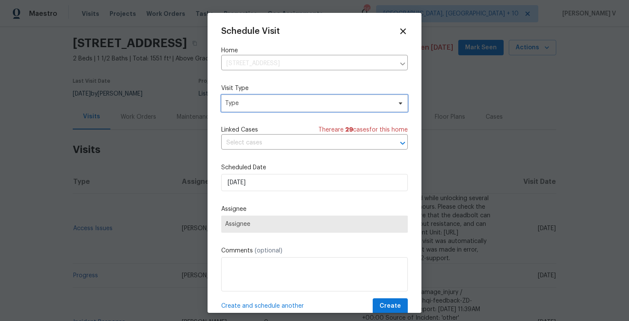
click at [266, 99] on span "Type" at bounding box center [308, 103] width 167 height 9
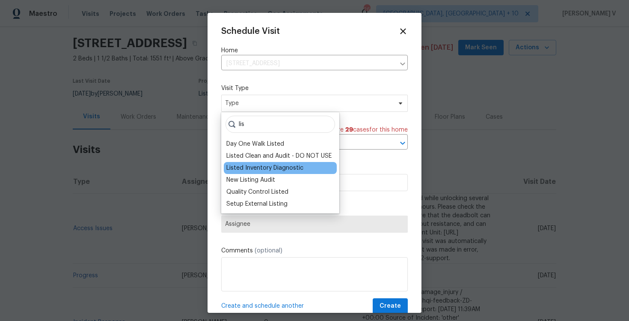
type input "lis"
click at [259, 167] on div "Listed Inventory Diagnostic" at bounding box center [264, 168] width 77 height 9
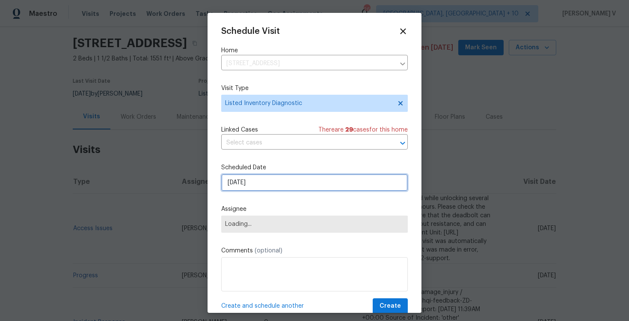
click at [257, 191] on input "[DATE]" at bounding box center [314, 182] width 187 height 17
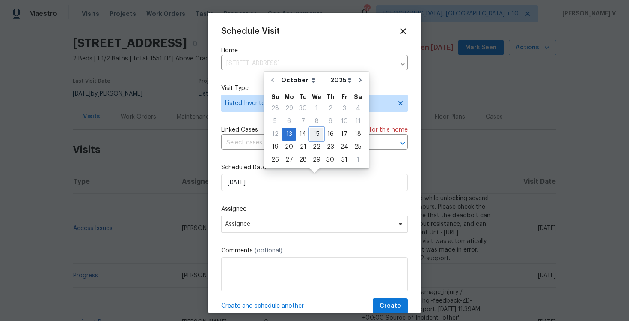
click at [318, 133] on div "15" at bounding box center [317, 134] width 14 height 12
type input "[DATE]"
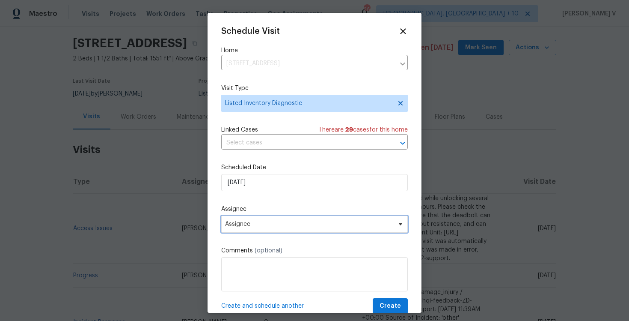
click at [284, 224] on span "Assignee" at bounding box center [309, 223] width 168 height 7
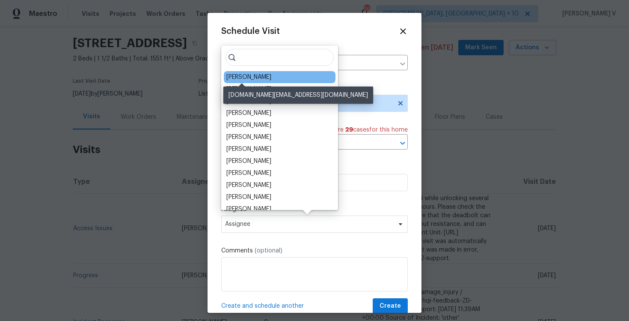
click at [238, 77] on div "[PERSON_NAME]" at bounding box center [248, 77] width 45 height 9
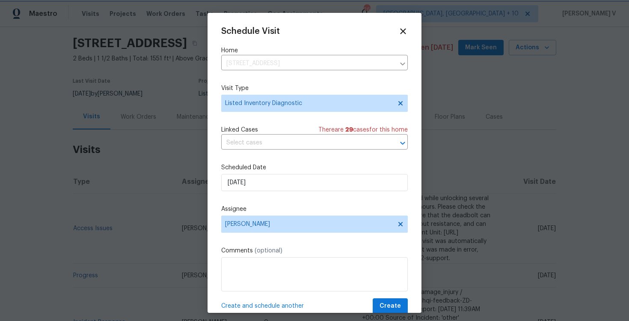
scroll to position [15, 0]
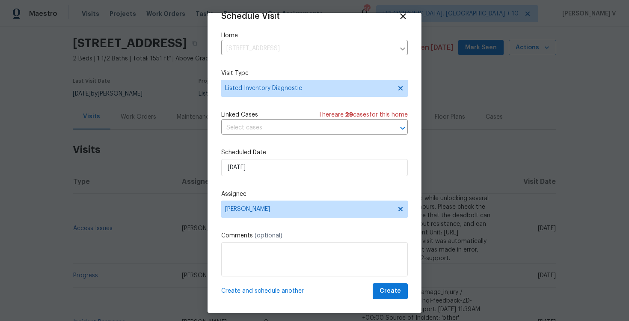
click at [374, 294] on div "Create and schedule another Create" at bounding box center [314, 291] width 187 height 16
click at [385, 292] on span "Create" at bounding box center [390, 291] width 21 height 11
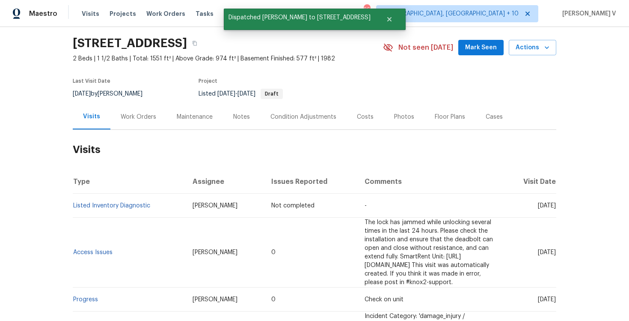
click at [161, 205] on td "Listed Inventory Diagnostic" at bounding box center [129, 205] width 113 height 24
copy link "Listed Inventory Diagnostic"
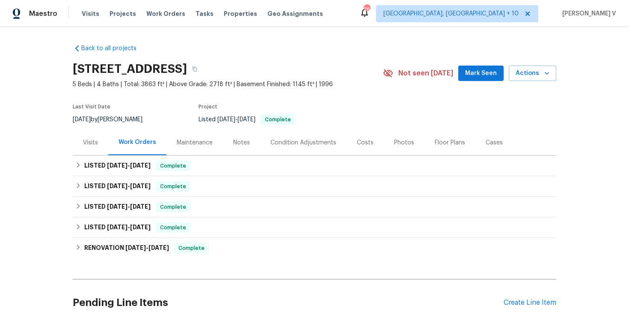
click at [92, 136] on div "Visits" at bounding box center [91, 142] width 36 height 25
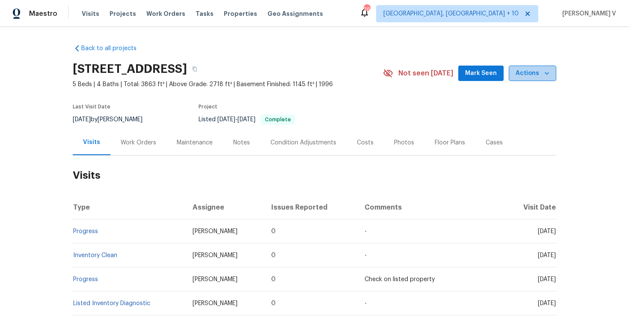
click at [544, 73] on icon "button" at bounding box center [547, 73] width 9 height 9
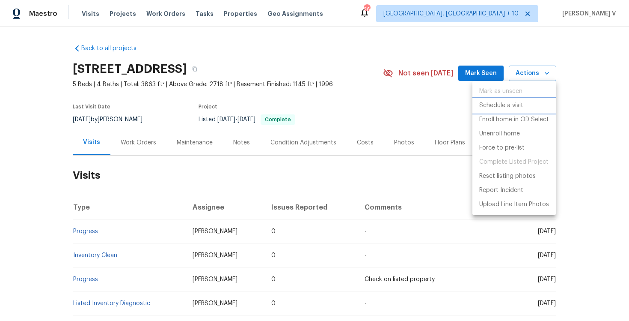
click at [489, 102] on p "Schedule a visit" at bounding box center [501, 105] width 44 height 9
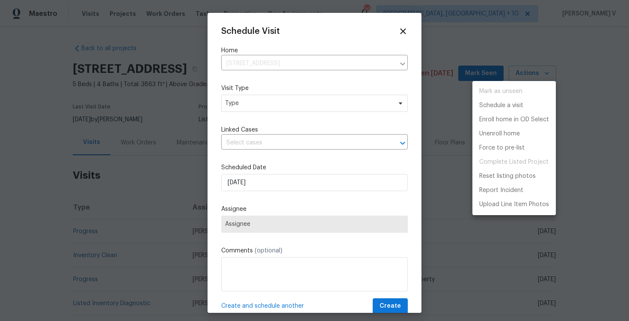
click at [276, 111] on div at bounding box center [314, 160] width 629 height 321
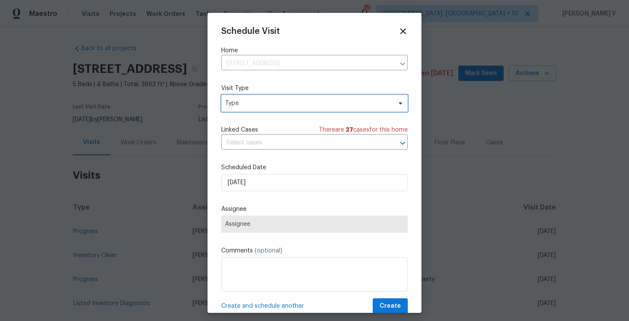
click at [262, 107] on span "Type" at bounding box center [308, 103] width 167 height 9
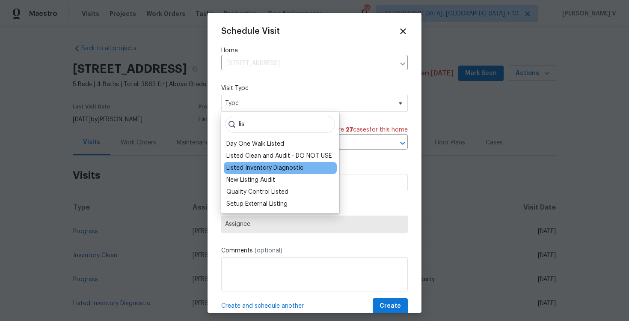
type input "lis"
click at [247, 162] on div "Listed Inventory Diagnostic" at bounding box center [280, 168] width 113 height 12
click at [243, 170] on div "Listed Inventory Diagnostic" at bounding box center [264, 168] width 77 height 9
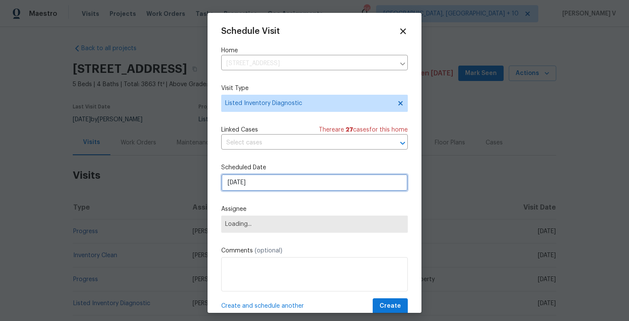
click at [241, 187] on input "13/10/2025" at bounding box center [314, 182] width 187 height 17
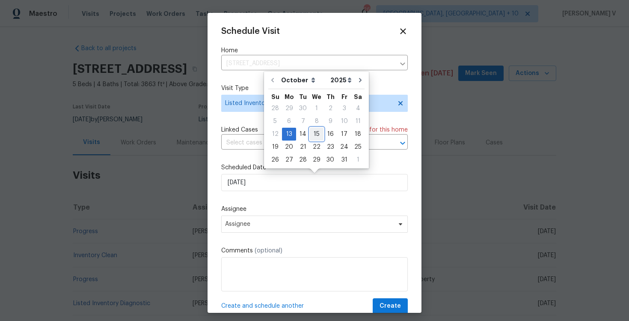
click at [310, 136] on div "15" at bounding box center [317, 134] width 14 height 12
type input "15/10/2025"
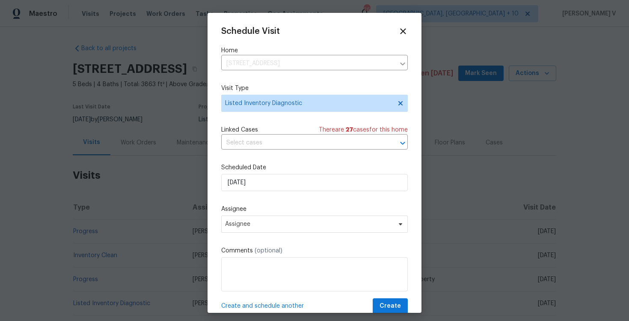
click at [238, 238] on div "Schedule Visit Home 4735 S Cathay Ct, Aurora, CO 80015 ​ Visit Type Listed Inve…" at bounding box center [314, 170] width 187 height 287
click at [247, 230] on span "Assignee" at bounding box center [314, 223] width 187 height 17
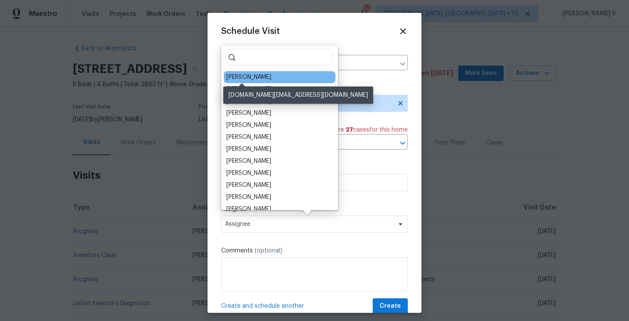
click at [229, 75] on div "David Page" at bounding box center [248, 77] width 45 height 9
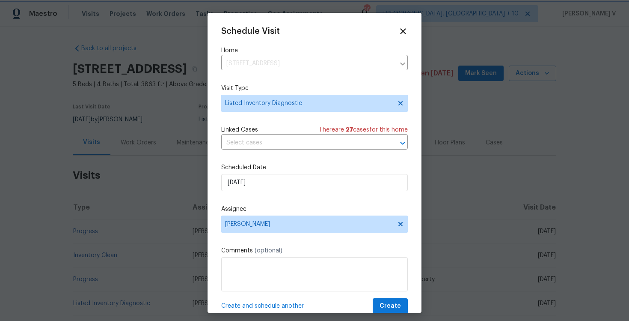
scroll to position [15, 0]
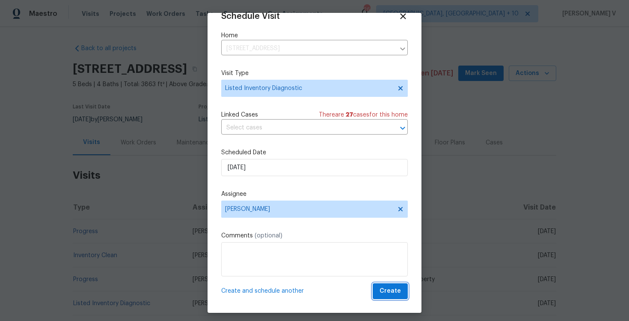
click at [388, 287] on span "Create" at bounding box center [390, 291] width 21 height 11
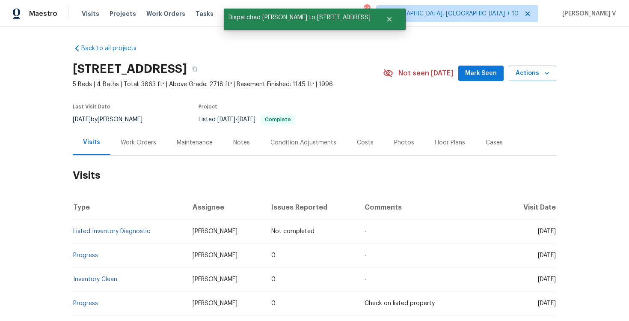
click at [158, 226] on td "Listed Inventory Diagnostic" at bounding box center [129, 231] width 113 height 24
copy link "Listed Inventory Diagnostic"
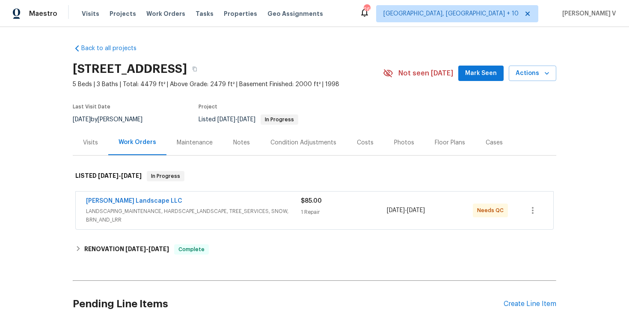
click at [105, 146] on div "Visits" at bounding box center [91, 142] width 36 height 25
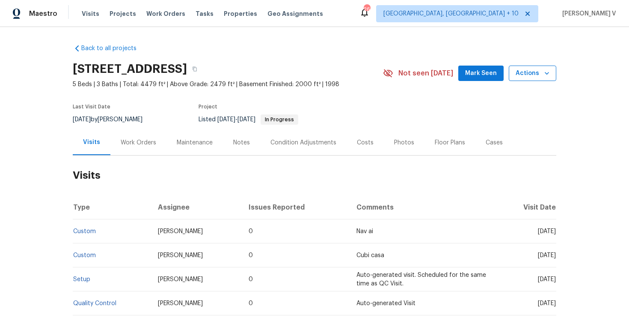
click at [527, 78] on span "Actions" at bounding box center [533, 73] width 34 height 11
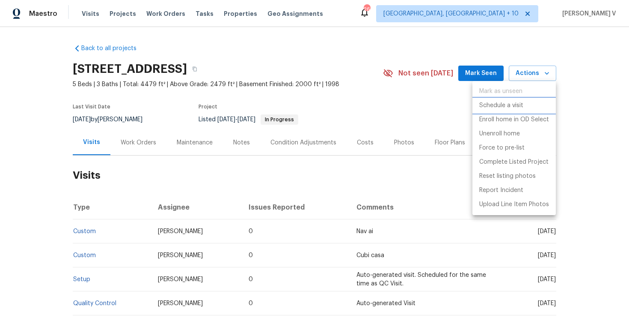
click at [497, 105] on p "Schedule a visit" at bounding box center [501, 105] width 44 height 9
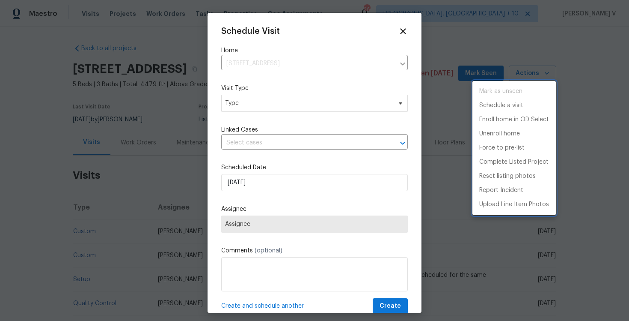
click at [249, 104] on div at bounding box center [314, 160] width 629 height 321
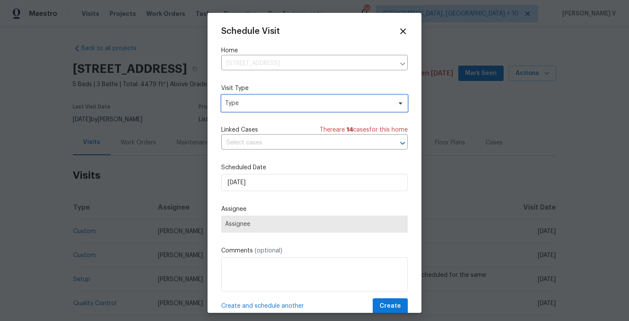
click at [241, 104] on span "Type" at bounding box center [308, 103] width 167 height 9
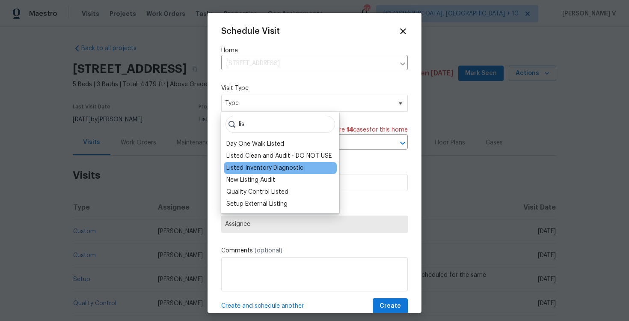
type input "lis"
click at [253, 166] on div "Listed Inventory Diagnostic" at bounding box center [264, 168] width 77 height 9
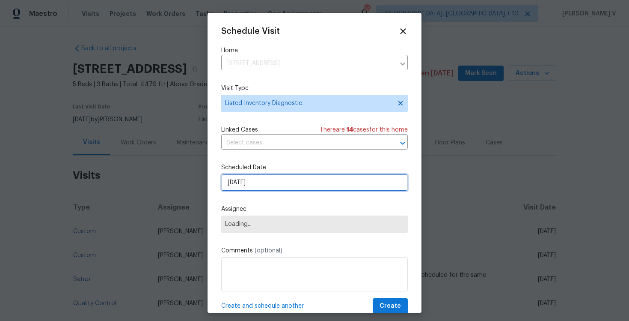
click at [250, 186] on input "[DATE]" at bounding box center [314, 182] width 187 height 17
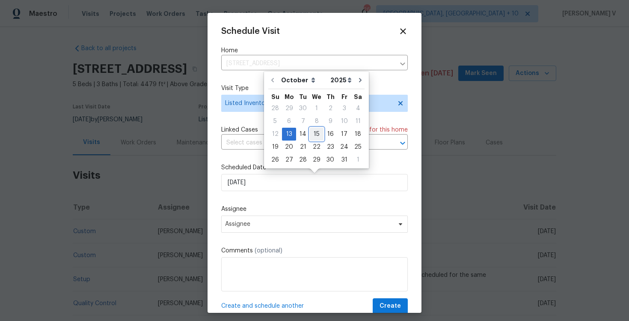
click at [313, 132] on div "15" at bounding box center [317, 134] width 14 height 12
type input "[DATE]"
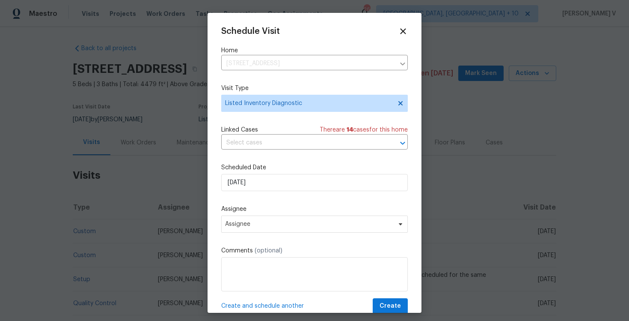
click at [272, 215] on div "Assignee Assignee" at bounding box center [314, 219] width 187 height 28
click at [260, 225] on span "Assignee" at bounding box center [309, 223] width 168 height 7
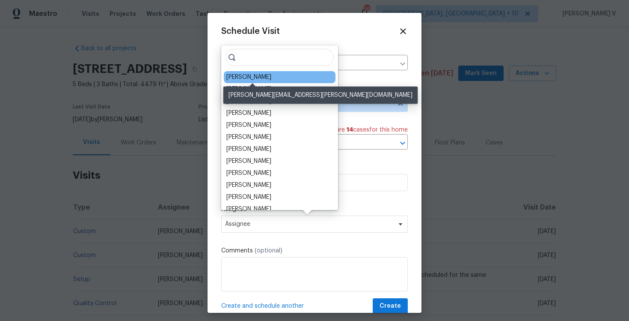
click at [243, 73] on div "Andrew McCuskey" at bounding box center [248, 77] width 45 height 9
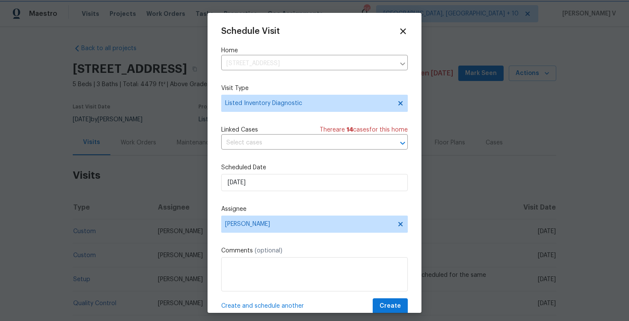
scroll to position [15, 0]
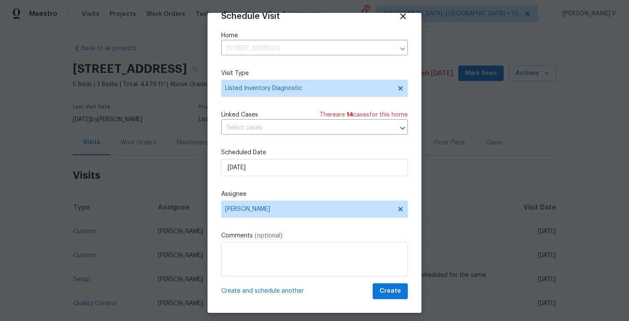
click at [397, 283] on div "Schedule Visit Home 6424 Willow Broom Trl, Littleton, CO 80125 ​ Visit Type Lis…" at bounding box center [314, 155] width 187 height 287
click at [387, 291] on span "Create" at bounding box center [390, 291] width 21 height 11
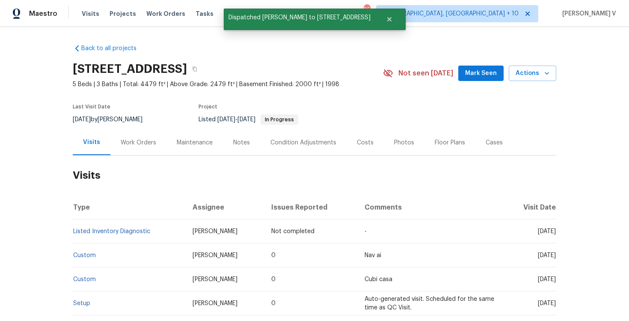
click at [171, 227] on td "Listed Inventory Diagnostic" at bounding box center [129, 231] width 113 height 24
copy link "Listed Inventory Diagnostic"
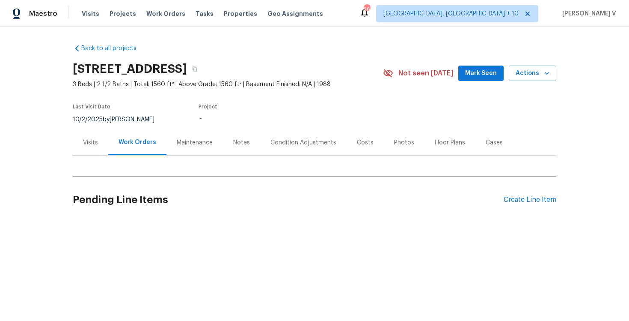
click at [80, 143] on div "Visits" at bounding box center [91, 142] width 36 height 25
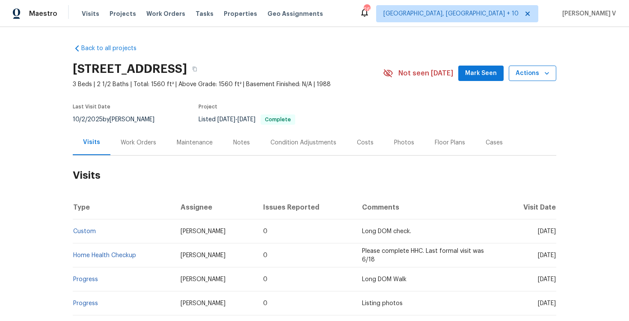
click at [530, 74] on span "Actions" at bounding box center [533, 73] width 34 height 11
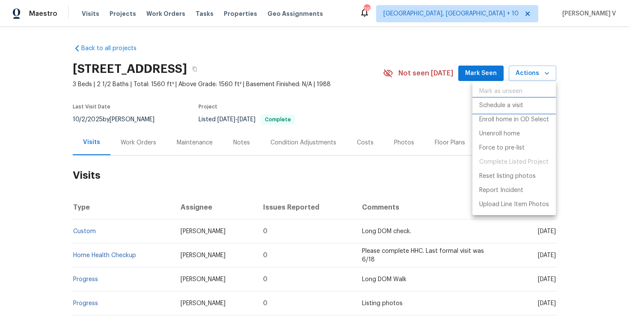
click at [487, 101] on p "Schedule a visit" at bounding box center [501, 105] width 44 height 9
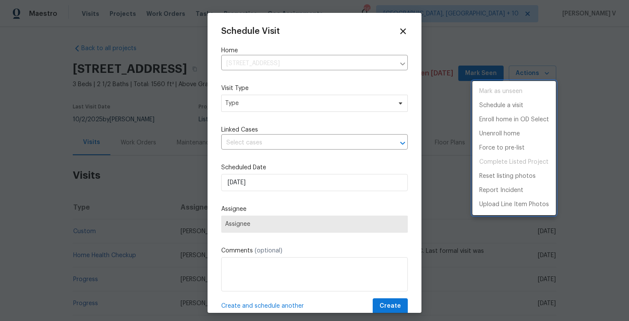
click at [245, 104] on div at bounding box center [314, 160] width 629 height 321
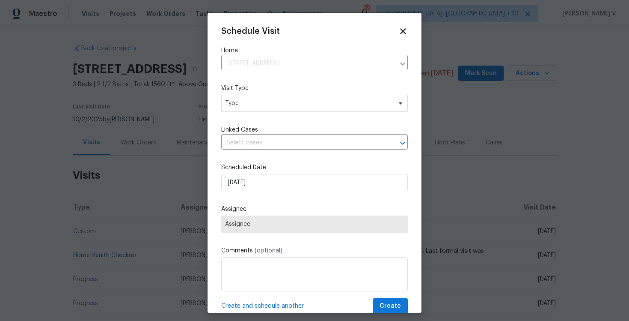
click at [245, 104] on div "Mark as unseen Schedule a visit Enroll home in OD Select Unenroll home Force to…" at bounding box center [314, 160] width 629 height 321
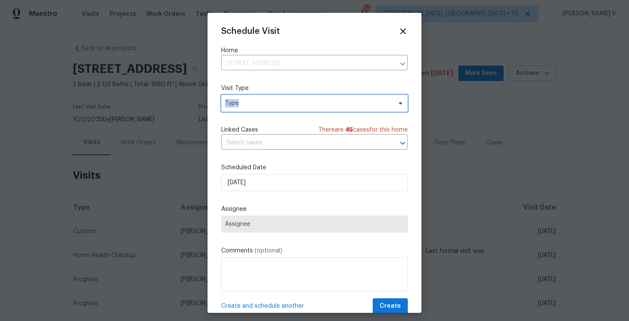
click at [245, 104] on span "Type" at bounding box center [308, 103] width 167 height 9
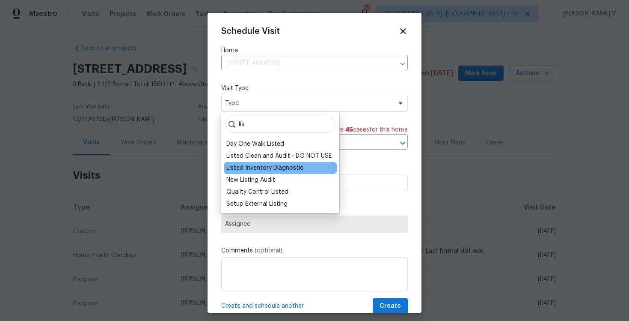
type input "lis"
click at [244, 164] on div "Listed Inventory Diagnostic" at bounding box center [264, 168] width 77 height 9
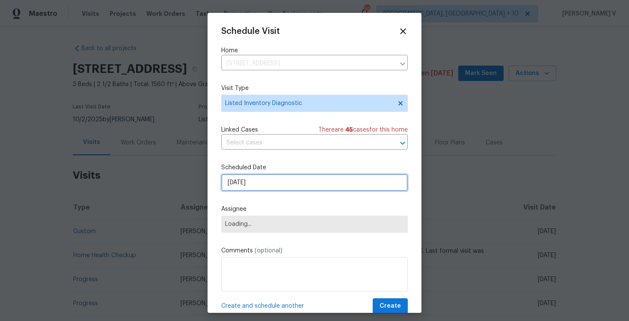
click at [249, 178] on input "[DATE]" at bounding box center [314, 182] width 187 height 17
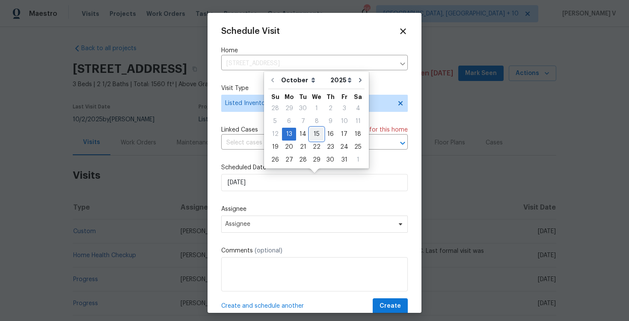
click at [312, 135] on div "15" at bounding box center [317, 134] width 14 height 12
type input "15/10/2025"
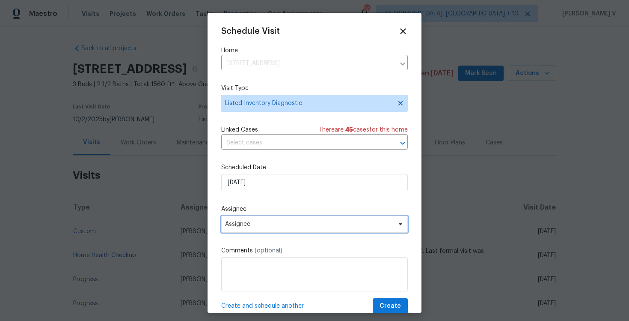
click at [269, 228] on span "Assignee" at bounding box center [314, 223] width 187 height 17
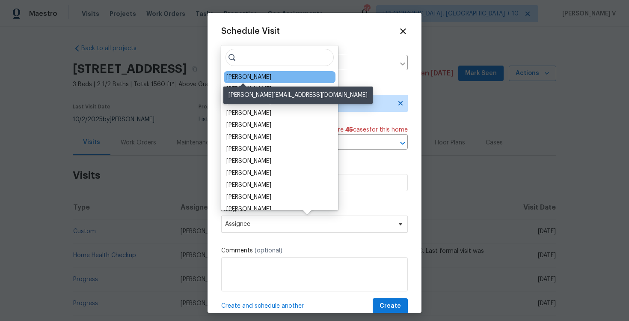
click at [238, 75] on div "Ken Romain" at bounding box center [248, 77] width 45 height 9
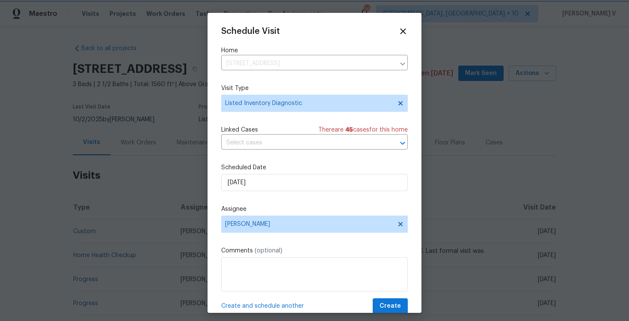
scroll to position [15, 0]
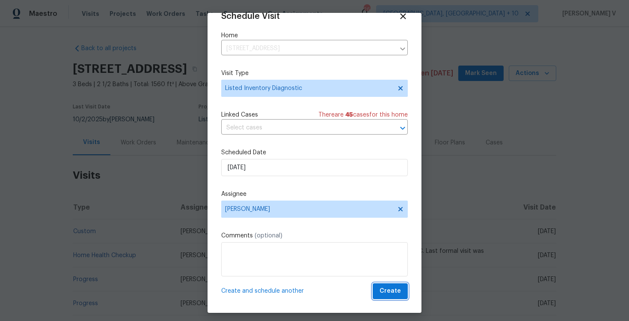
click at [375, 297] on button "Create" at bounding box center [390, 291] width 35 height 16
click at [147, 228] on div at bounding box center [314, 160] width 629 height 321
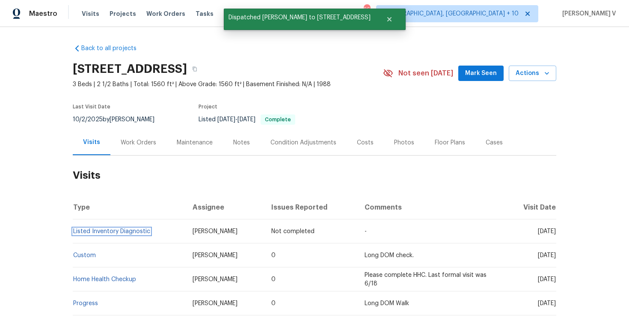
click at [147, 228] on link "Listed Inventory Diagnostic" at bounding box center [111, 231] width 77 height 6
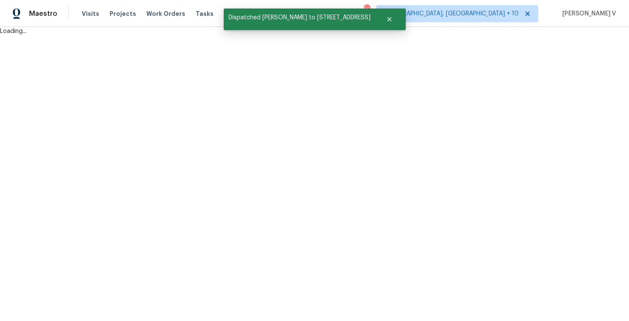
click at [147, 36] on html "Maestro Visits Projects Work Orders Tasks Properties Geo Assignments 264 Cincin…" at bounding box center [314, 18] width 629 height 36
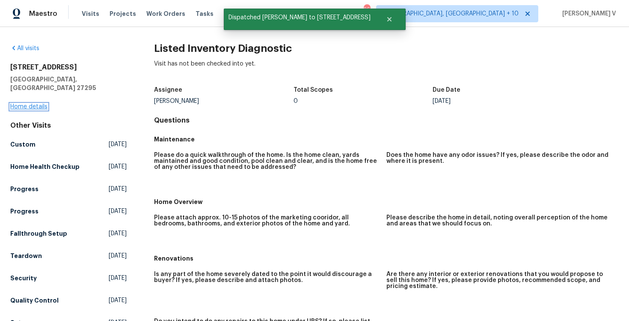
click at [35, 104] on link "Home details" at bounding box center [28, 107] width 37 height 6
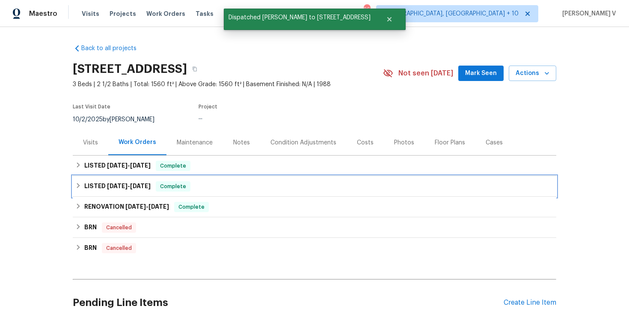
click at [190, 184] on span "Complete" at bounding box center [173, 186] width 33 height 9
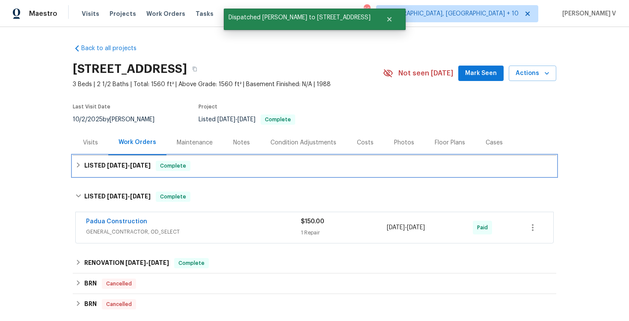
click at [223, 162] on div "LISTED 5/29/25 - 6/6/25 Complete" at bounding box center [314, 166] width 479 height 10
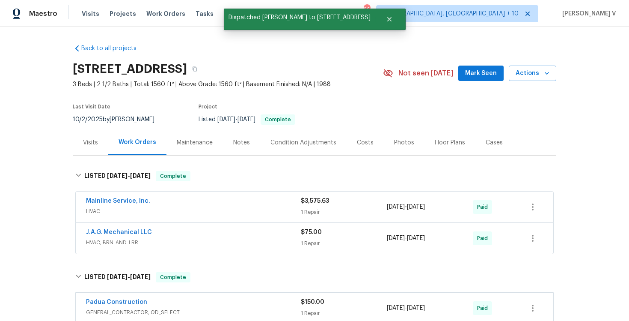
click at [78, 138] on div "Visits" at bounding box center [91, 142] width 36 height 25
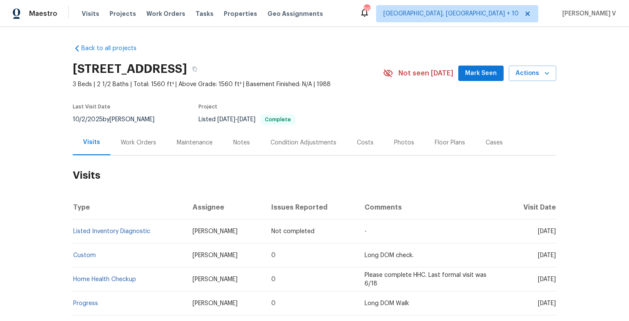
click at [159, 230] on td "Listed Inventory Diagnostic" at bounding box center [129, 231] width 113 height 24
copy link "Listed Inventory Diagnostic"
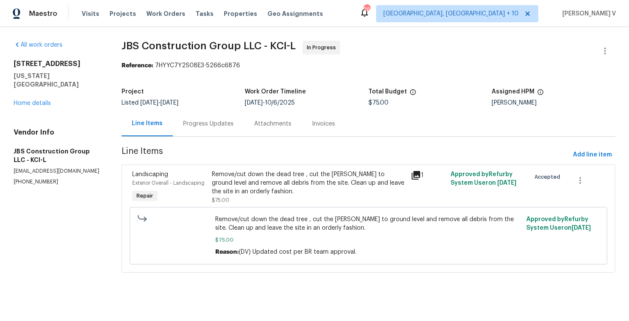
click at [220, 119] on div "Progress Updates" at bounding box center [208, 123] width 71 height 25
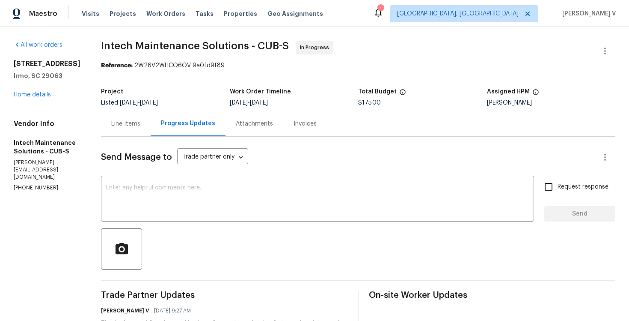
click at [43, 91] on div "[STREET_ADDRESS] Home details" at bounding box center [47, 78] width 67 height 39
click at [43, 92] on link "Home details" at bounding box center [32, 95] width 37 height 6
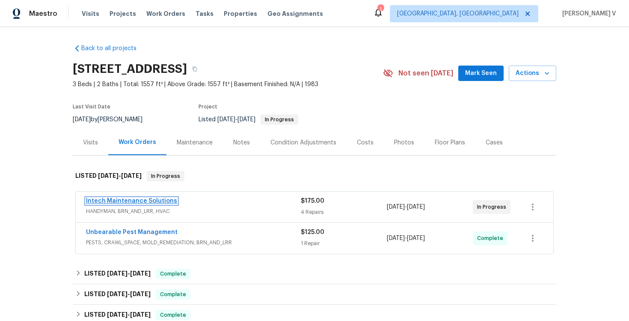
click at [129, 203] on link "Intech Maintenance Solutions" at bounding box center [131, 201] width 91 height 6
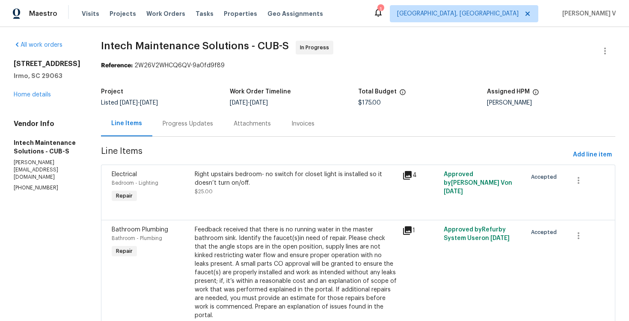
click at [199, 131] on div "Progress Updates" at bounding box center [187, 123] width 71 height 25
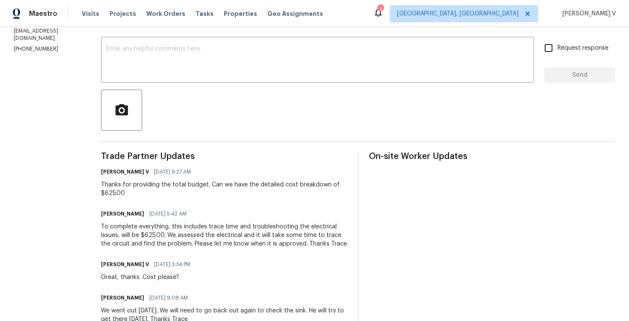
scroll to position [150, 0]
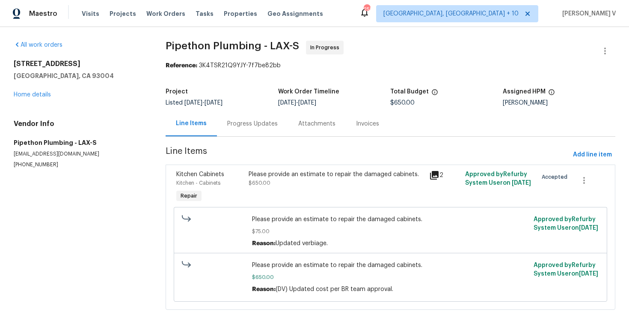
click at [262, 120] on div "Progress Updates" at bounding box center [252, 123] width 51 height 9
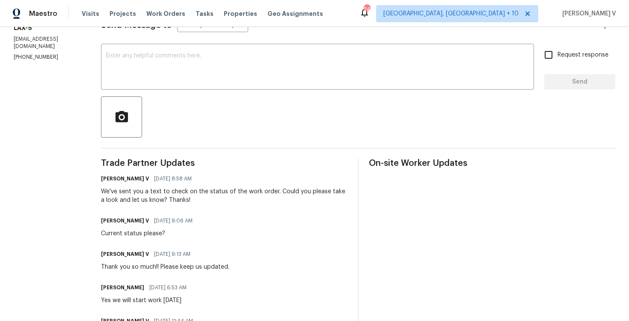
scroll to position [147, 0]
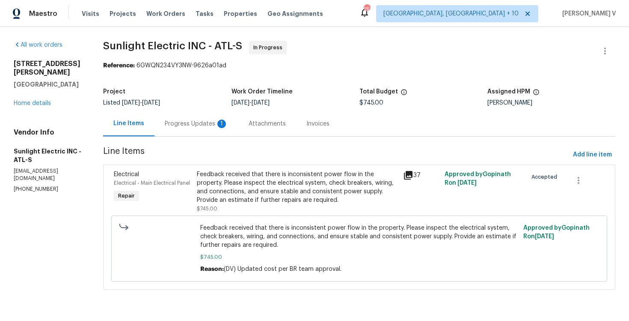
click at [238, 126] on div "Progress Updates 1" at bounding box center [197, 123] width 84 height 25
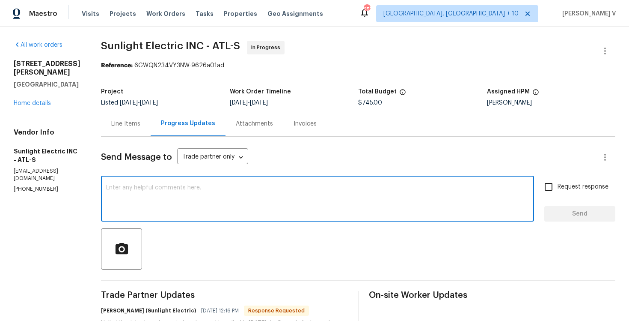
click at [176, 195] on textarea at bounding box center [317, 199] width 423 height 30
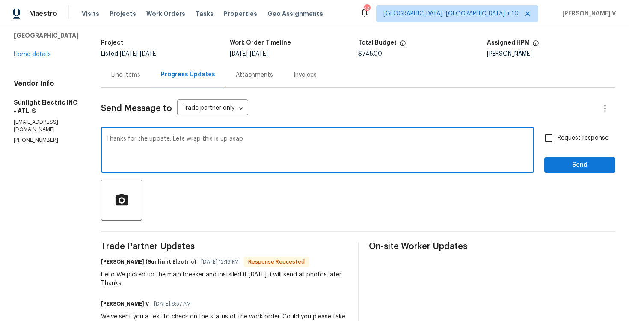
click at [185, 139] on textarea "Thanks for the update. Lets wrap this is up asap" at bounding box center [317, 151] width 423 height 30
paste textarea "Appreciate the update—let’s close this out as soon as possible."
type textarea "Appreciate the update—let’s close this out as soon as possible."
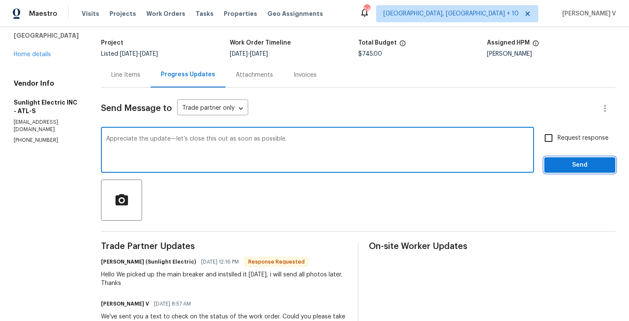
click at [589, 169] on span "Send" at bounding box center [579, 165] width 57 height 11
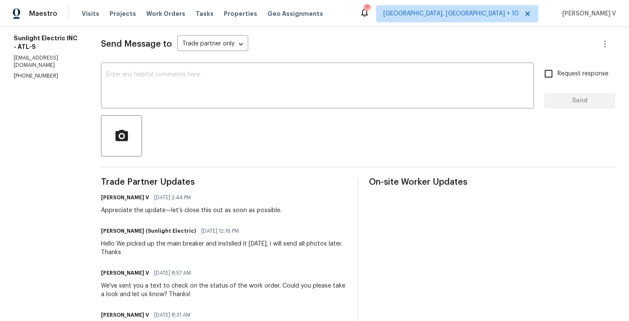
scroll to position [113, 0]
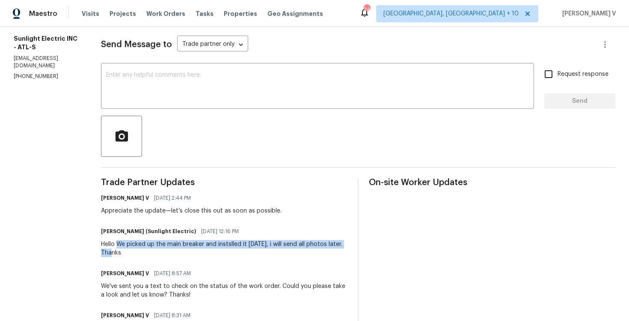
drag, startPoint x: 128, startPoint y: 243, endPoint x: 128, endPoint y: 254, distance: 11.1
click at [128, 255] on div "Hello We picked up the main breaker and instslled it on Friday, i will send all…" at bounding box center [224, 248] width 247 height 17
copy div "We picked up the main breaker and instslled it on Friday, i will send all photo…"
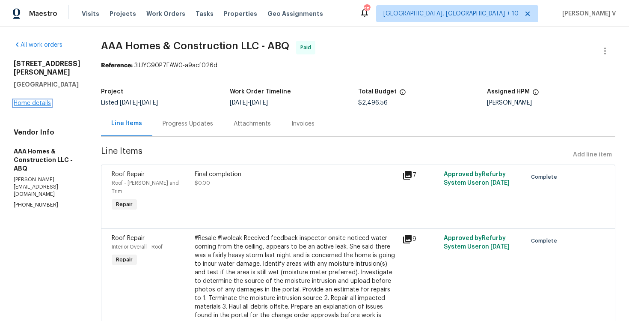
click at [33, 106] on link "Home details" at bounding box center [32, 103] width 37 height 6
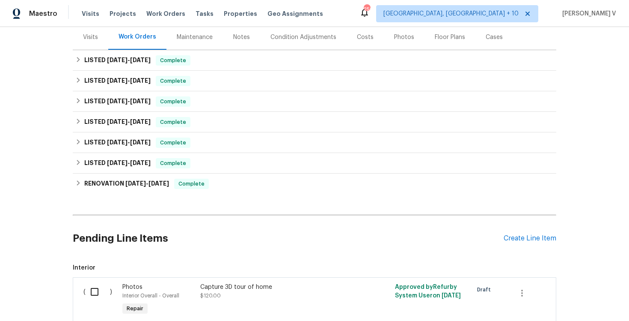
scroll to position [171, 0]
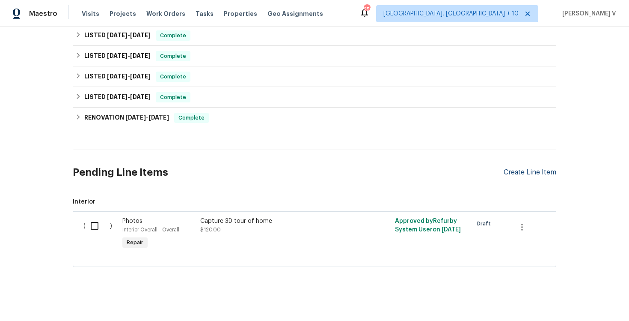
click at [537, 170] on div "Create Line Item" at bounding box center [530, 172] width 53 height 8
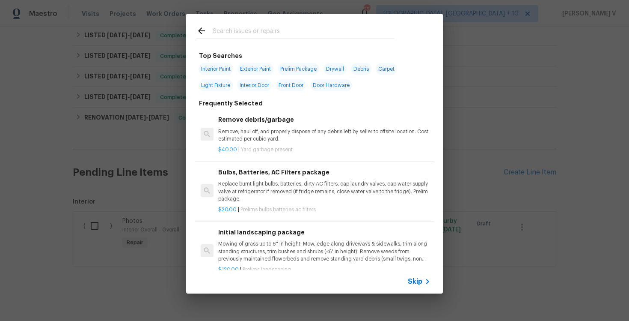
click at [416, 279] on span "Skip" at bounding box center [415, 281] width 15 height 9
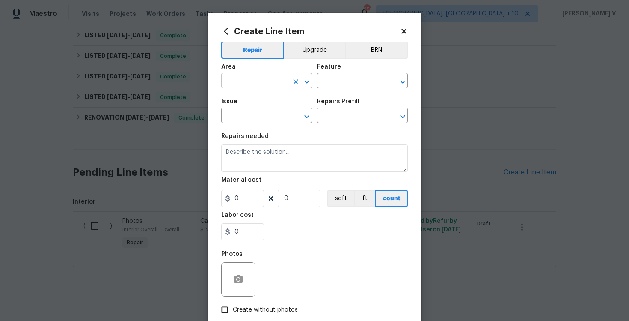
click at [239, 77] on input "text" at bounding box center [254, 81] width 67 height 13
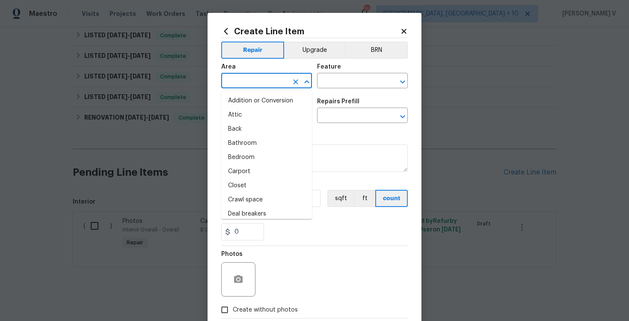
type input "g"
click at [251, 128] on li "HVAC" at bounding box center [266, 129] width 91 height 14
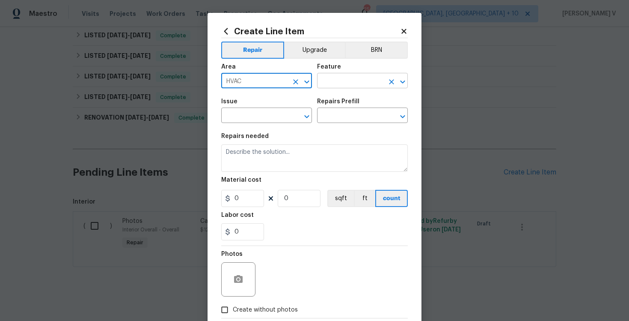
type input "HVAC"
click at [340, 87] on input "text" at bounding box center [350, 81] width 67 height 13
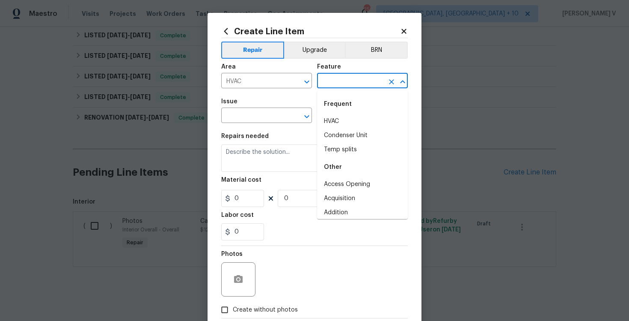
type input "g"
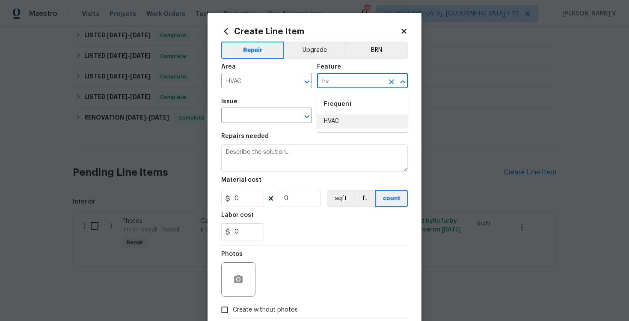
click at [352, 123] on li "HVAC" at bounding box center [362, 121] width 91 height 14
type input "HVAC"
click at [259, 117] on input "text" at bounding box center [254, 116] width 67 height 13
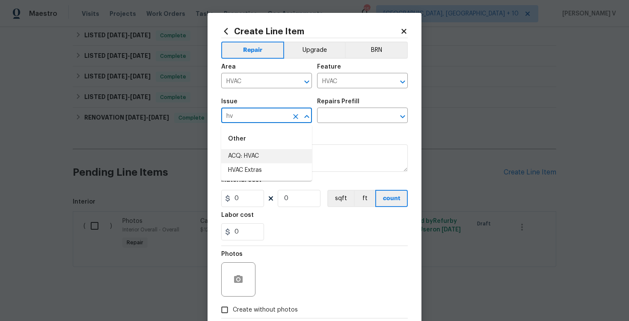
click at [263, 164] on li "HVAC Extras" at bounding box center [266, 170] width 91 height 14
type input "HVAC Extras"
click at [360, 121] on input "text" at bounding box center [350, 116] width 67 height 13
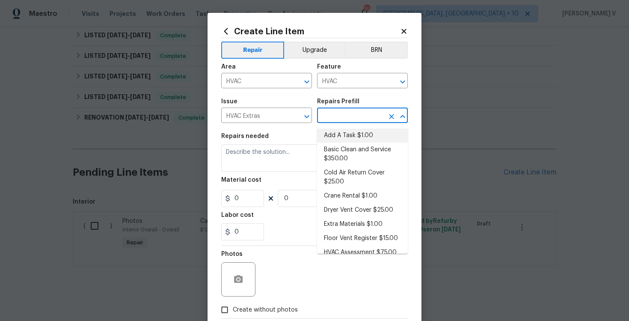
click at [333, 137] on li "Add A Task $1.00" at bounding box center [362, 135] width 91 height 14
type input "Add A Task $1.00"
type textarea "HPM to detail"
type input "1"
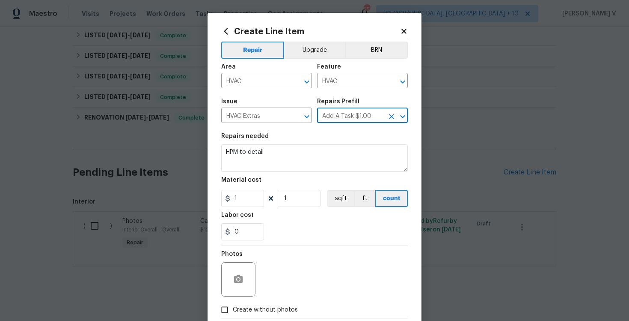
click at [238, 176] on section "Repairs needed HPM to detail Material cost 1 1 sqft ft count Labor cost 0" at bounding box center [314, 186] width 187 height 117
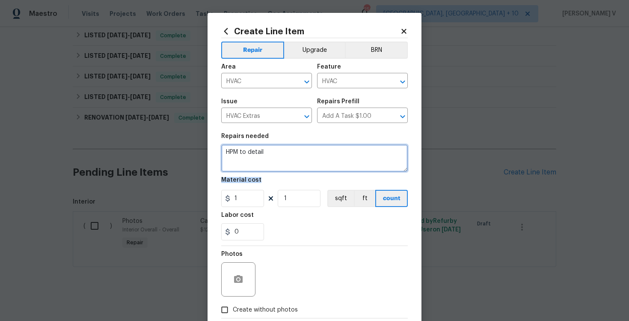
click at [256, 172] on textarea "HPM to detail" at bounding box center [314, 157] width 187 height 27
paste textarea "Received feedback that the thermostat isn’t turning on. Please replace batterie…"
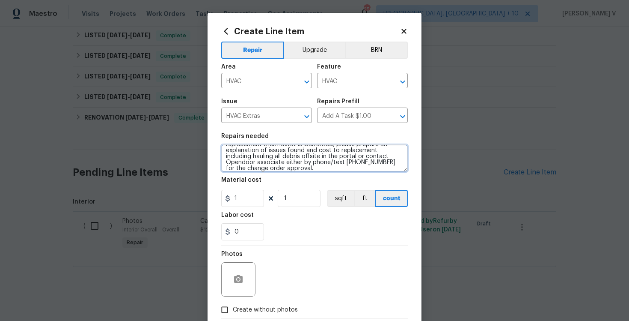
scroll to position [0, 0]
type textarea "Received feedback that the thermostat isn’t turning on. Please replace batterie…"
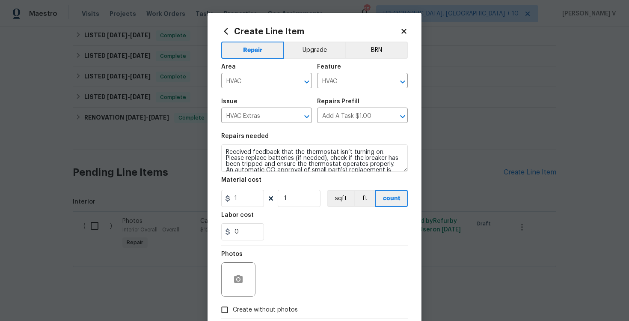
click at [239, 211] on section "Repairs needed Received feedback that the thermostat isn’t turning on. Please r…" at bounding box center [314, 186] width 187 height 117
click at [245, 208] on section "Repairs needed Received feedback that the thermostat isn’t turning on. Please r…" at bounding box center [314, 186] width 187 height 117
click at [246, 198] on input "1" at bounding box center [242, 198] width 43 height 17
type input "75"
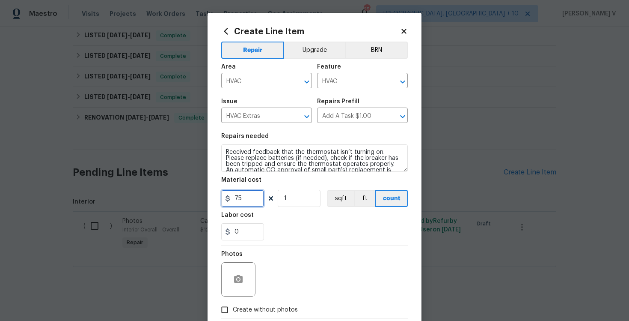
scroll to position [48, 0]
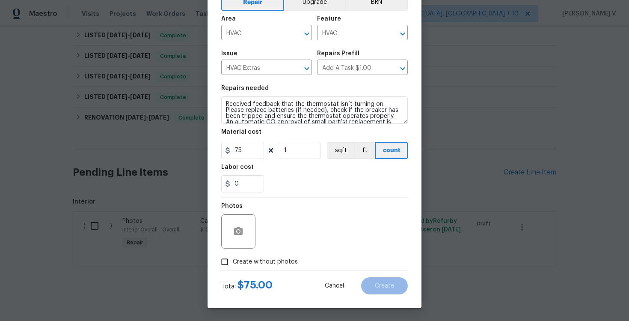
click at [233, 259] on span "Create without photos" at bounding box center [265, 261] width 65 height 9
click at [233, 259] on input "Create without photos" at bounding box center [225, 261] width 16 height 16
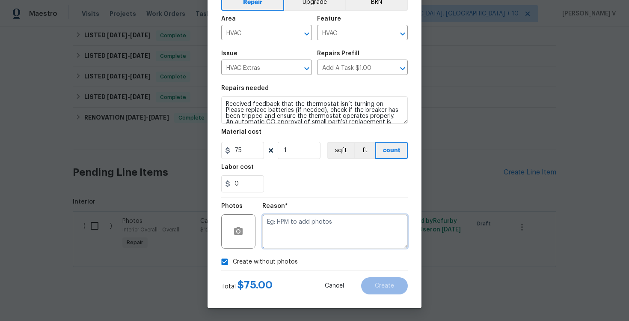
click at [302, 234] on textarea at bounding box center [335, 231] width 146 height 34
click at [240, 225] on button "button" at bounding box center [238, 231] width 21 height 21
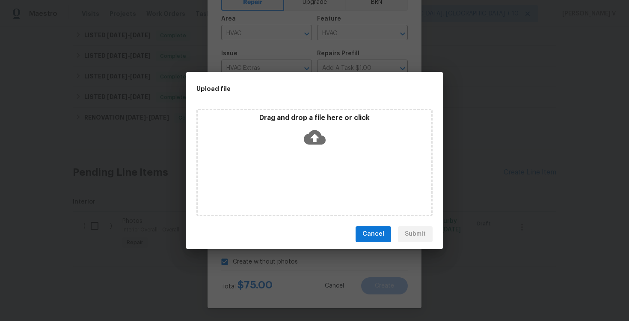
click at [319, 141] on icon at bounding box center [315, 137] width 22 height 15
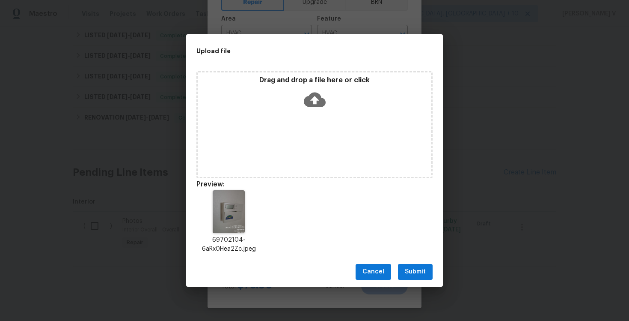
scroll to position [7, 0]
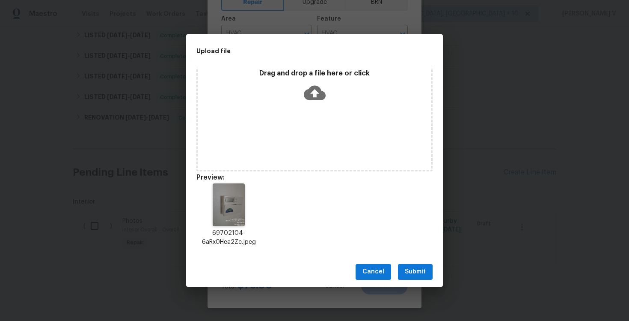
click at [408, 272] on span "Submit" at bounding box center [415, 271] width 21 height 11
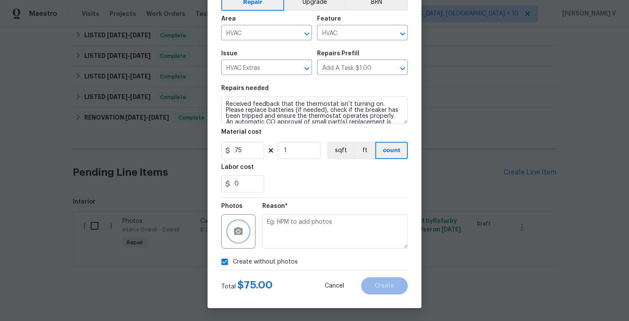
checkbox input "false"
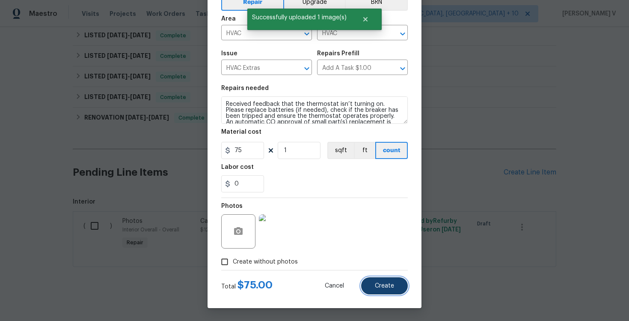
click at [383, 279] on button "Create" at bounding box center [384, 285] width 47 height 17
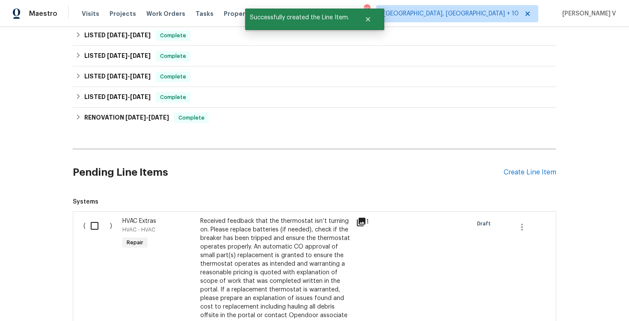
click at [102, 225] on input "checkbox" at bounding box center [98, 226] width 24 height 18
checkbox input "true"
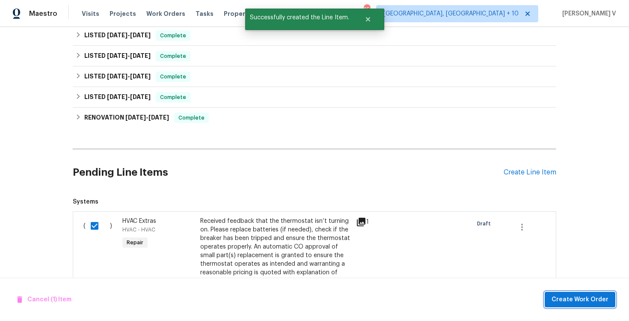
click at [568, 300] on span "Create Work Order" at bounding box center [580, 299] width 57 height 11
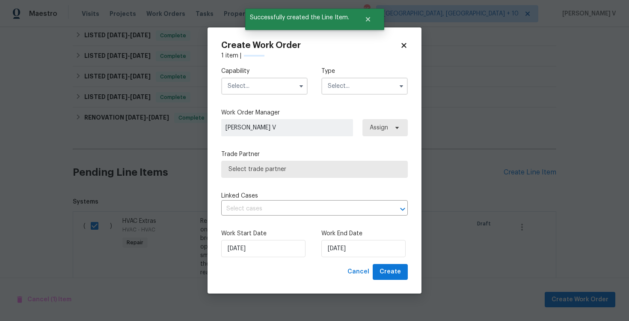
click at [256, 89] on input "text" at bounding box center [264, 85] width 86 height 17
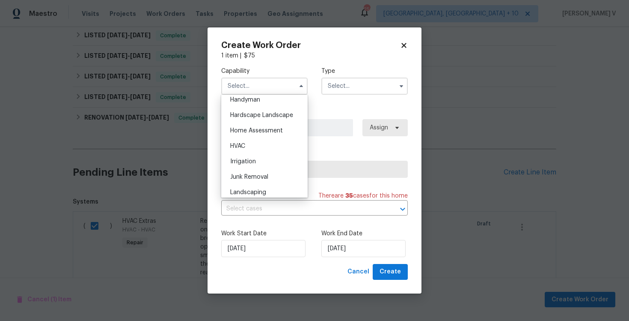
scroll to position [506, 0]
click at [250, 117] on div "HVAC" at bounding box center [264, 115] width 82 height 15
type input "HVAC"
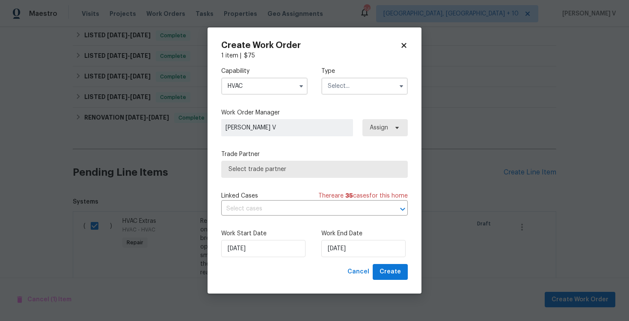
click at [354, 94] on div "Capability HVAC Type" at bounding box center [314, 81] width 187 height 42
click at [336, 94] on input "text" at bounding box center [364, 85] width 86 height 17
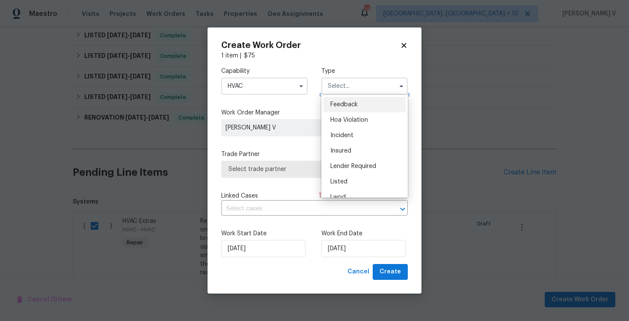
click at [350, 86] on input "text" at bounding box center [364, 85] width 86 height 17
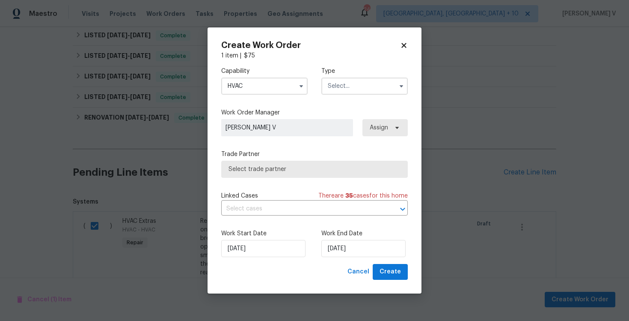
click at [358, 80] on input "text" at bounding box center [364, 85] width 86 height 17
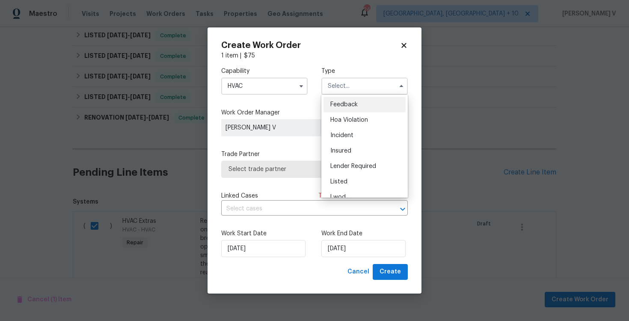
click at [332, 104] on span "Feedback" at bounding box center [343, 104] width 27 height 6
type input "Feedback"
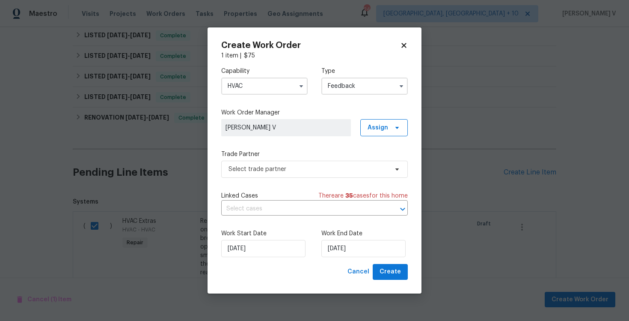
click at [269, 178] on div "Capability HVAC Type Feedback Feedback Hoa Violation Incident Insured Lender Re…" at bounding box center [314, 162] width 187 height 204
click at [262, 171] on span "Select trade partner" at bounding box center [309, 169] width 160 height 9
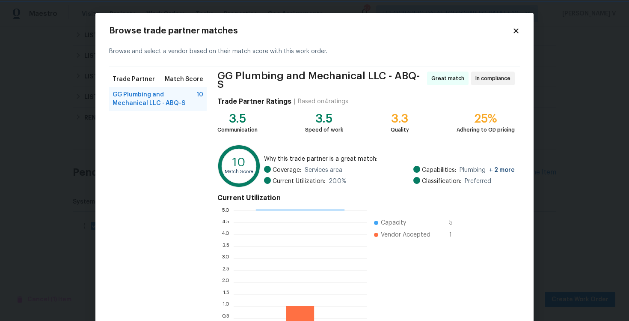
scroll to position [57, 0]
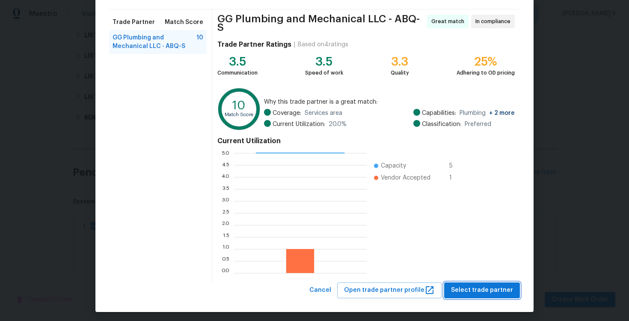
click at [476, 285] on span "Select trade partner" at bounding box center [482, 290] width 62 height 11
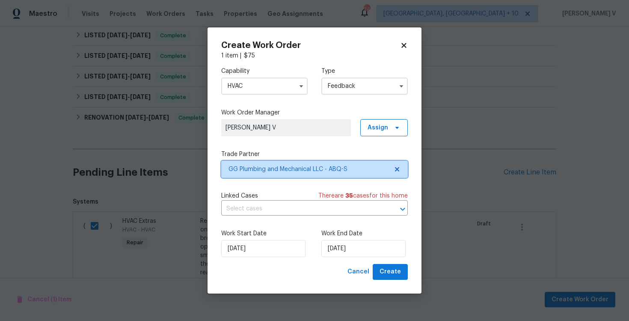
scroll to position [0, 0]
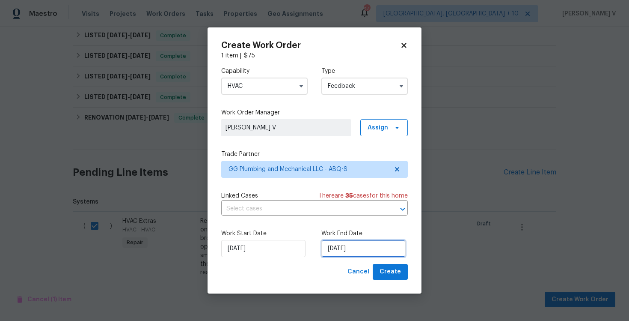
click at [328, 251] on input "13/10/2025" at bounding box center [363, 248] width 84 height 17
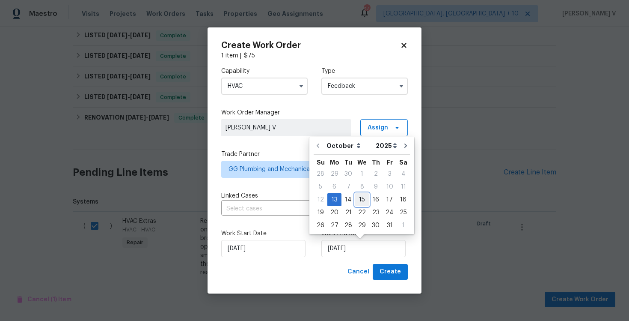
click at [360, 197] on div "15" at bounding box center [362, 199] width 14 height 12
type input "15/10/2025"
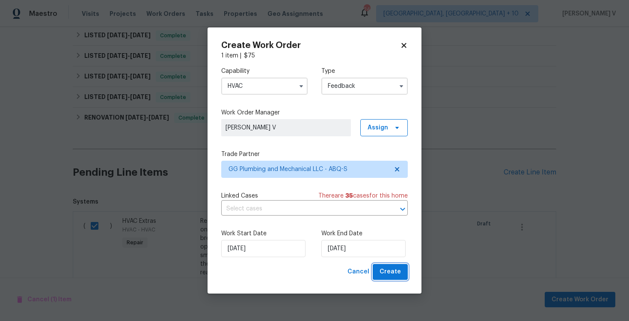
click at [386, 265] on button "Create" at bounding box center [390, 272] width 35 height 16
checkbox input "false"
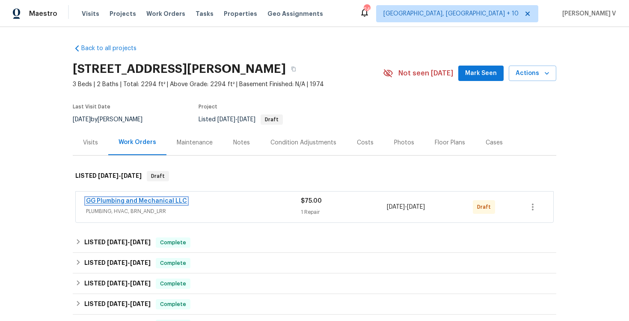
click at [96, 201] on link "GG Plumbing and Mechanical LLC" at bounding box center [136, 201] width 101 height 6
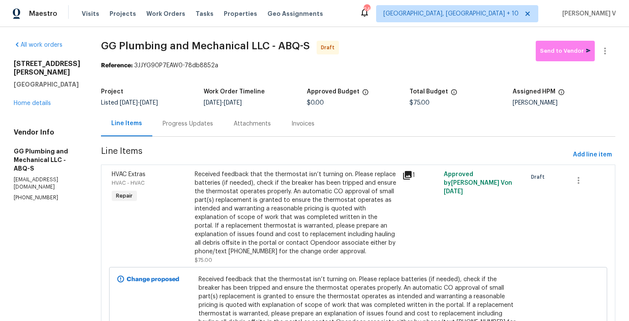
click at [213, 121] on div "Progress Updates" at bounding box center [188, 123] width 51 height 9
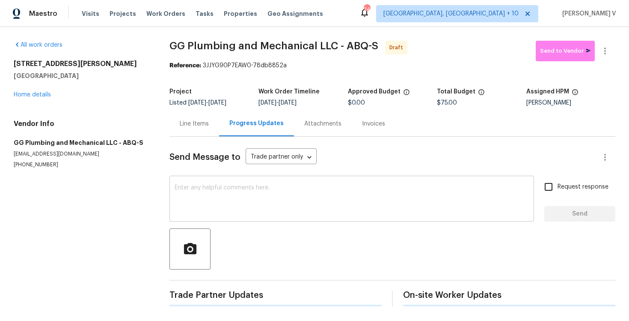
click at [217, 198] on textarea at bounding box center [352, 199] width 354 height 30
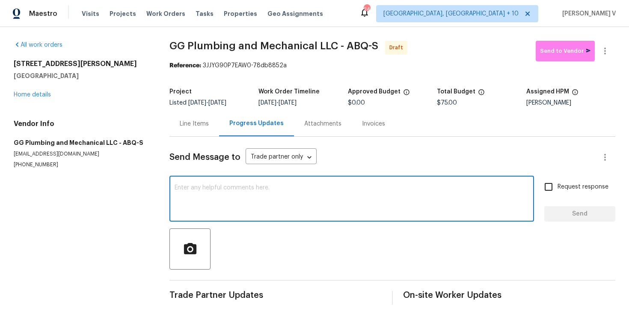
paste textarea "Hi this is Divya with Opendoor. I’m confirming you received the WO for the prop…"
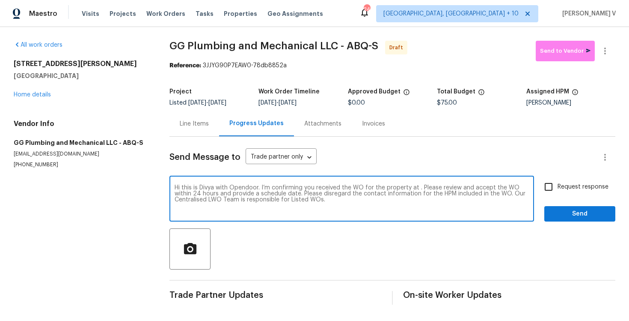
click at [418, 190] on textarea "Hi this is Divya with Opendoor. I’m confirming you received the WO for the prop…" at bounding box center [352, 199] width 354 height 30
paste textarea "[STREET_ADDRESS][PERSON_NAME]"
type textarea "Hi this is Divya with Opendoor. I’m confirming you received the WO for the prop…"
click at [534, 185] on div "Hi this is Divya with Opendoor. I’m confirming you received the WO for the prop…" at bounding box center [352, 200] width 365 height 44
click at [561, 190] on span "Request response" at bounding box center [583, 186] width 51 height 9
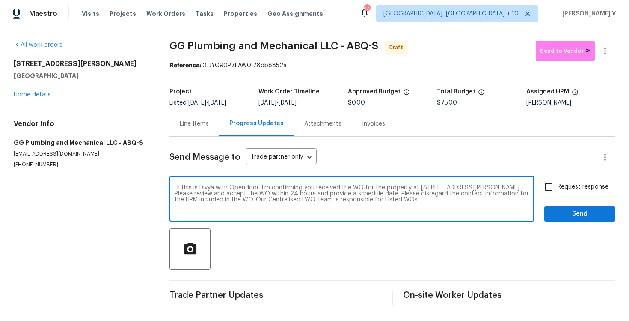
click at [558, 190] on input "Request response" at bounding box center [549, 187] width 18 height 18
checkbox input "true"
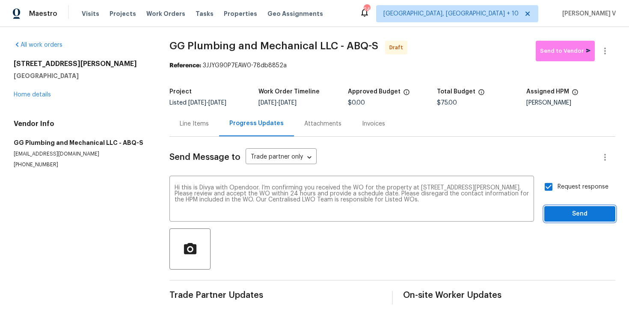
click at [573, 219] on button "Send" at bounding box center [579, 214] width 71 height 16
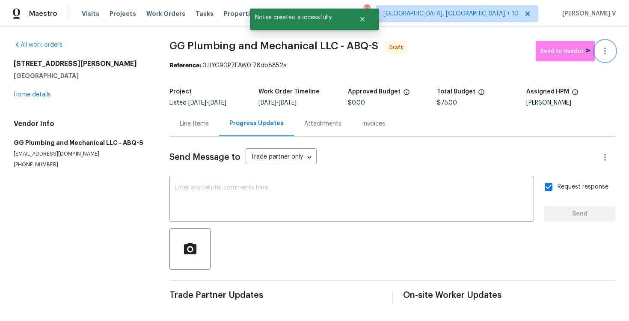
click at [604, 54] on icon "button" at bounding box center [605, 51] width 10 height 10
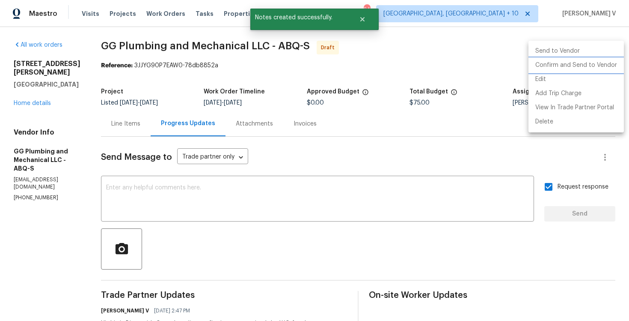
click at [559, 71] on li "Confirm and Send to Vendor" at bounding box center [576, 65] width 95 height 14
click at [242, 68] on div at bounding box center [314, 160] width 629 height 321
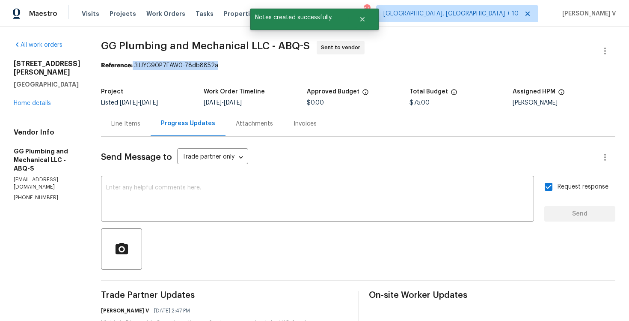
drag, startPoint x: 164, startPoint y: 67, endPoint x: 349, endPoint y: 66, distance: 185.4
click at [349, 66] on div "Reference: 3JJYG90P7EAW0-78db8852a" at bounding box center [358, 65] width 515 height 9
copy div "3JJYG90P7EAW0-78db8852a"
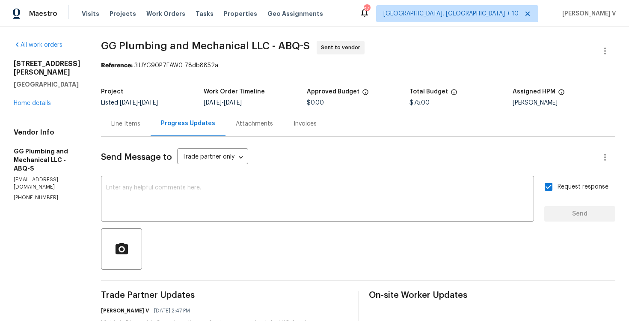
click at [189, 143] on div "Send Message to Trade partner only Trade partner only ​ x ​ Request response Se…" at bounding box center [358, 250] width 515 height 227
click at [189, 177] on div "Send Message to Trade partner only Trade partner only ​ x ​ Request response Se…" at bounding box center [358, 250] width 515 height 227
click at [188, 191] on textarea at bounding box center [317, 199] width 423 height 30
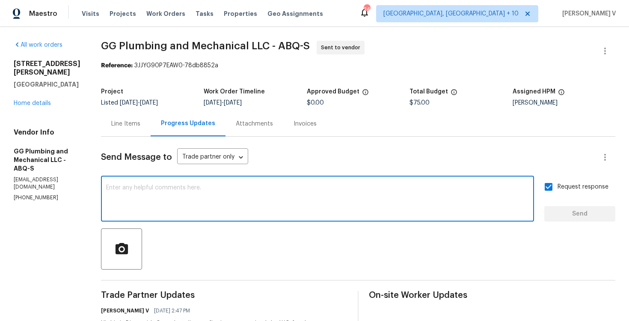
paste textarea "Attention All Work Orders must include before-photos (both close-up and wide-an…"
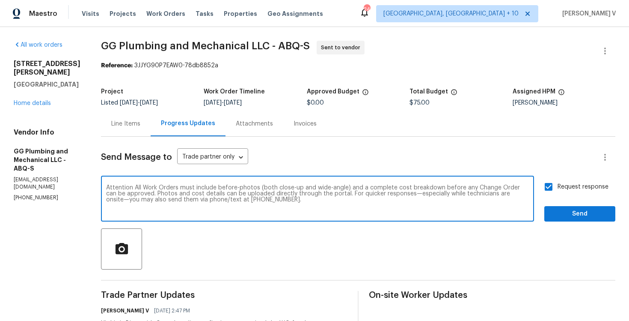
type textarea "Attention All Work Orders must include before-photos (both close-up and wide-an…"
click at [580, 215] on span "Send" at bounding box center [579, 213] width 57 height 11
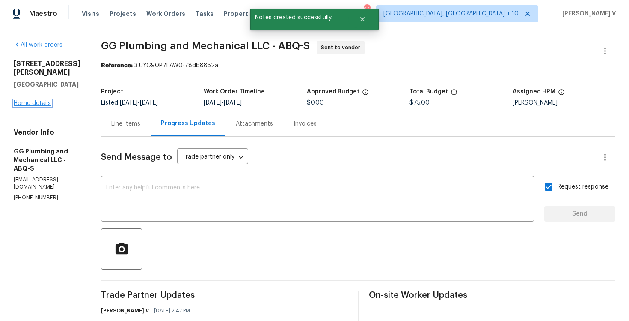
click at [41, 100] on link "Home details" at bounding box center [32, 103] width 37 height 6
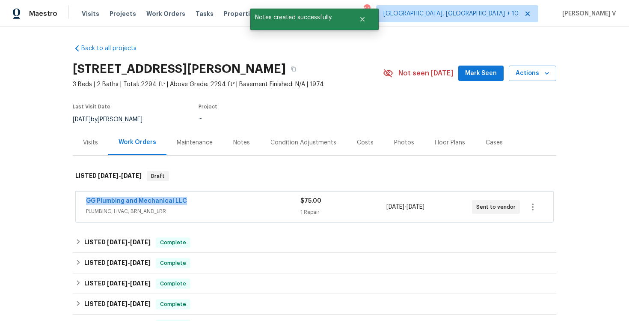
drag, startPoint x: 78, startPoint y: 201, endPoint x: 263, endPoint y: 201, distance: 184.9
click at [263, 201] on div "GG Plumbing and Mechanical LLC PLUMBING, HVAC, BRN_AND_LRR $75.00 1 Repair [DAT…" at bounding box center [315, 206] width 478 height 31
copy link "GG Plumbing and Mechanical LLC"
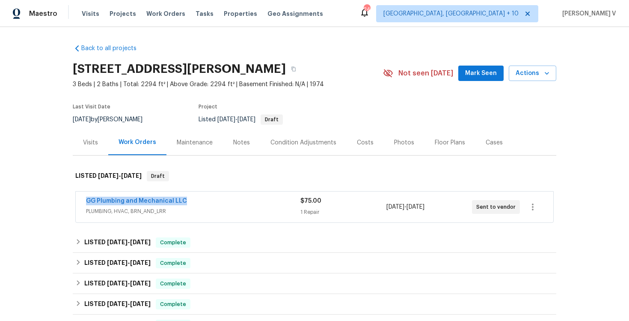
copy link "GG Plumbing and Mechanical LLC"
click at [123, 203] on link "GG Plumbing and Mechanical LLC" at bounding box center [136, 201] width 101 height 6
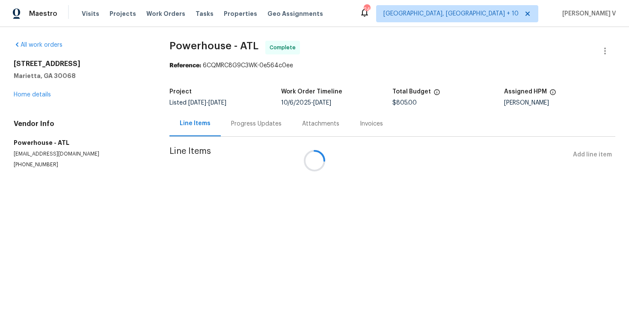
click at [231, 121] on div "Progress Updates" at bounding box center [256, 123] width 51 height 9
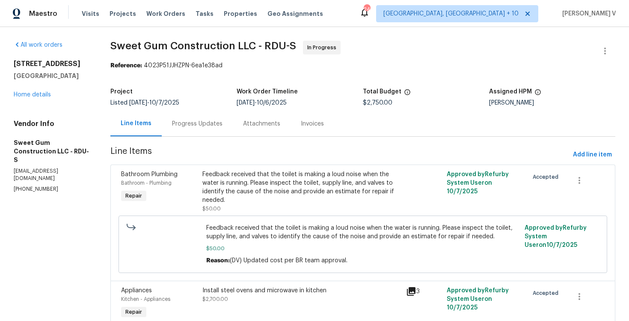
click at [207, 122] on div "Progress Updates" at bounding box center [197, 123] width 51 height 9
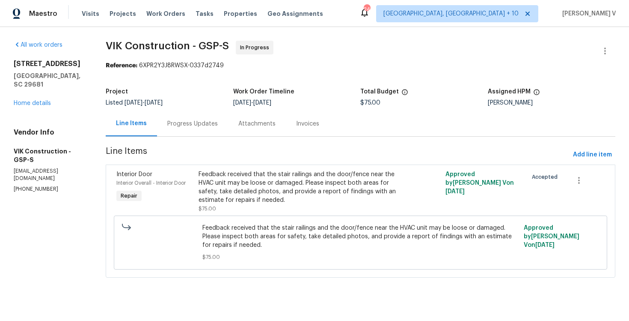
click at [205, 140] on section "VIK Construction - GSP-S In Progress Reference: 6XPR2Y3J8RWSX-0337d2749 Project…" at bounding box center [361, 164] width 510 height 247
click at [210, 133] on div "Progress Updates" at bounding box center [192, 123] width 71 height 25
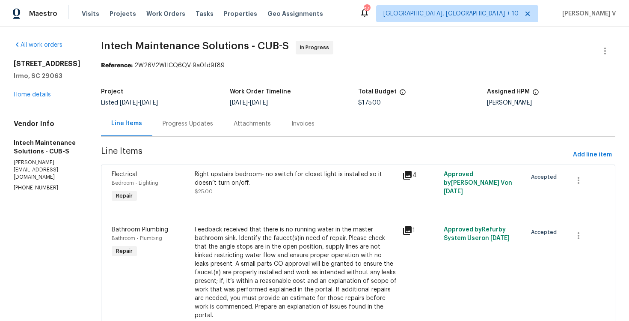
click at [163, 119] on div "Progress Updates" at bounding box center [187, 123] width 71 height 25
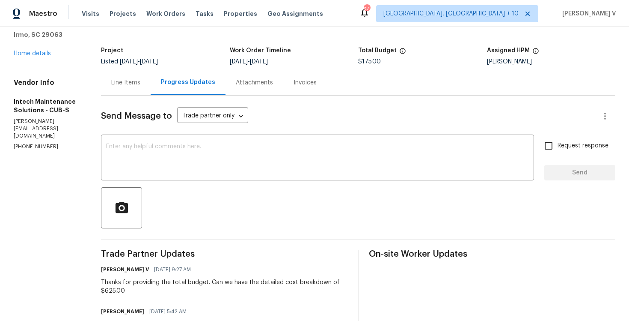
scroll to position [71, 0]
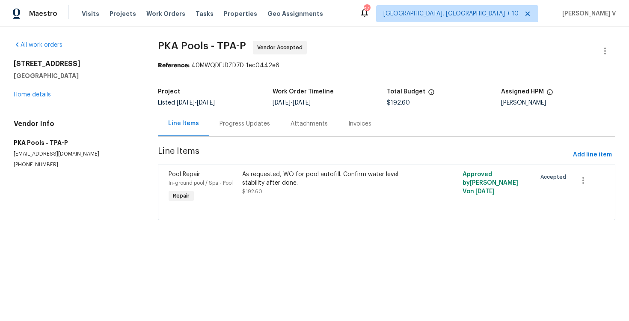
click at [231, 127] on div "Progress Updates" at bounding box center [245, 123] width 51 height 9
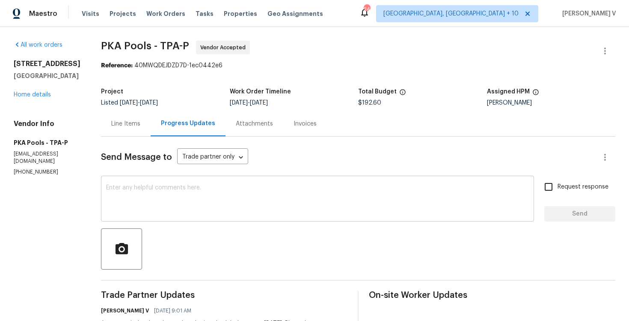
scroll to position [81, 0]
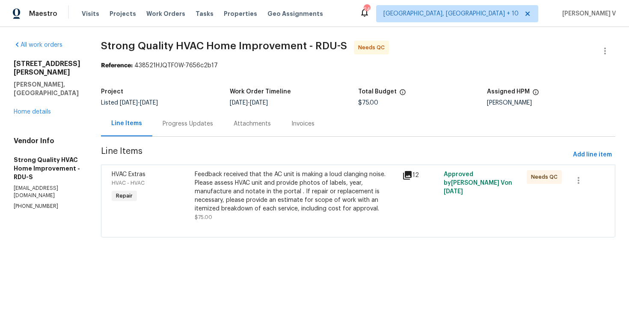
click at [185, 109] on div "Project Listed [DATE] - [DATE] Work Order Timeline [DATE] - [DATE] Total Budget…" at bounding box center [358, 96] width 515 height 27
click at [184, 126] on div "Progress Updates" at bounding box center [188, 123] width 51 height 9
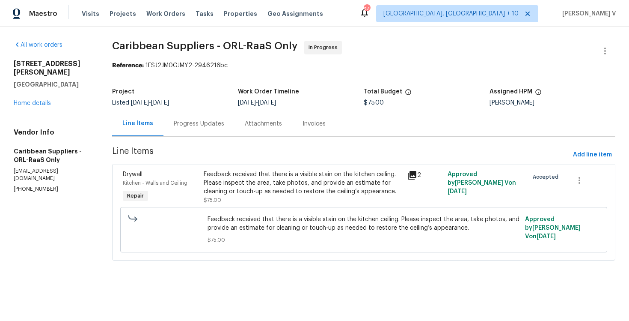
click at [208, 133] on div "Progress Updates" at bounding box center [199, 123] width 71 height 25
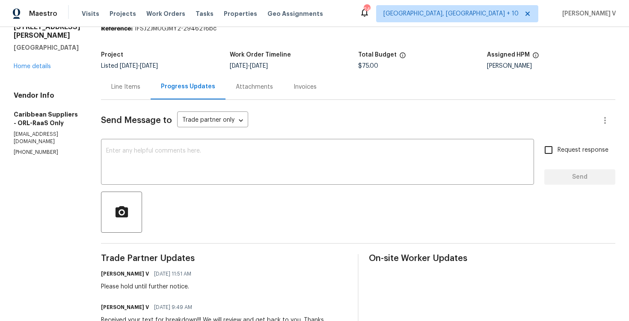
scroll to position [73, 0]
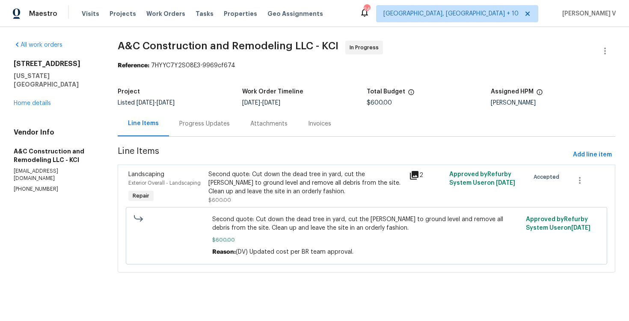
click at [226, 116] on div "Progress Updates" at bounding box center [204, 123] width 71 height 25
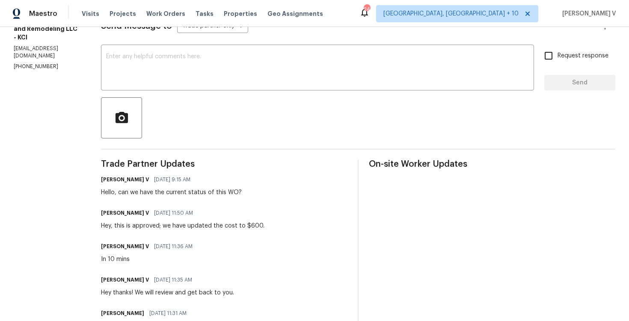
scroll to position [109, 0]
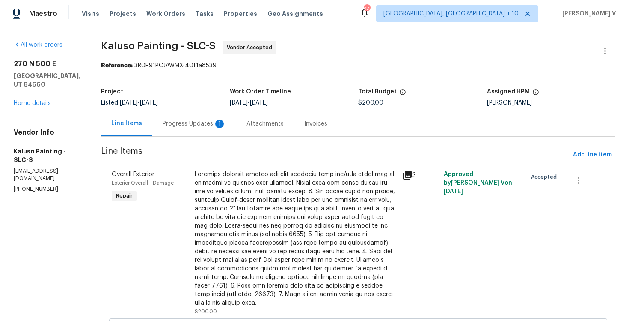
click at [190, 125] on div "Progress Updates 1" at bounding box center [194, 123] width 63 height 9
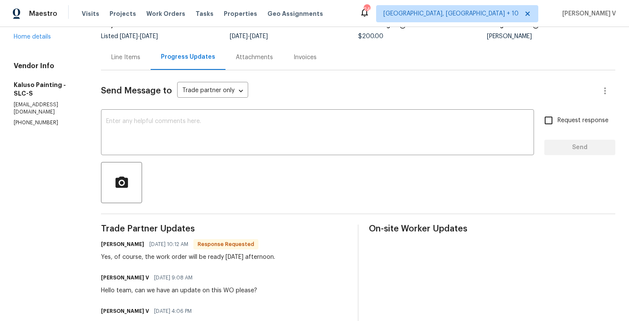
scroll to position [68, 0]
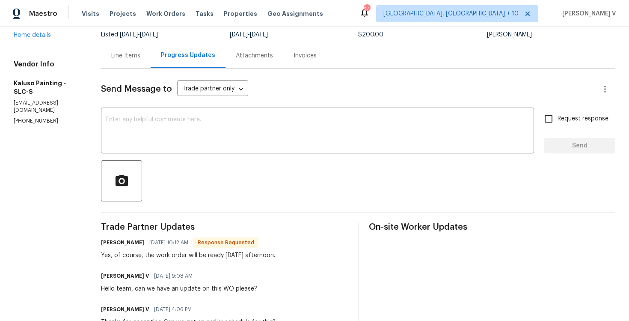
click at [172, 104] on div "Send Message to Trade partner only Trade partner only ​ x ​ Request response Se…" at bounding box center [358, 282] width 515 height 428
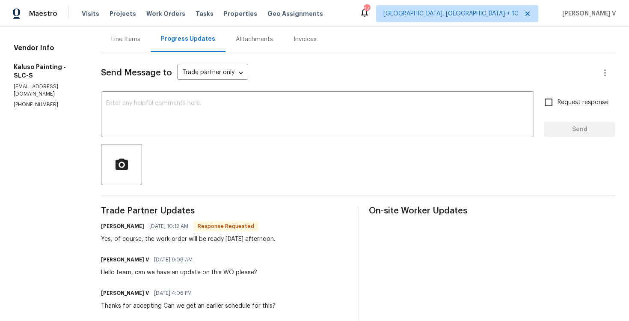
scroll to position [102, 0]
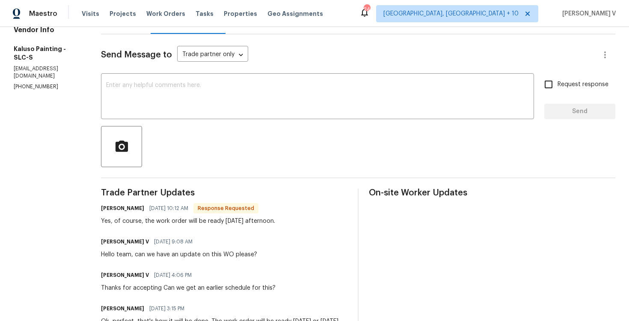
click at [172, 104] on textarea at bounding box center [317, 97] width 423 height 30
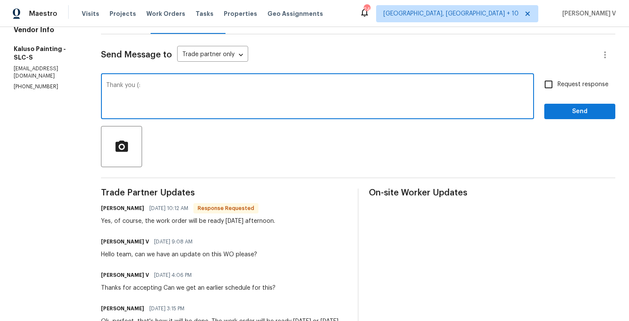
type textarea "Thank you (:"
click at [589, 112] on span "Send" at bounding box center [579, 111] width 57 height 11
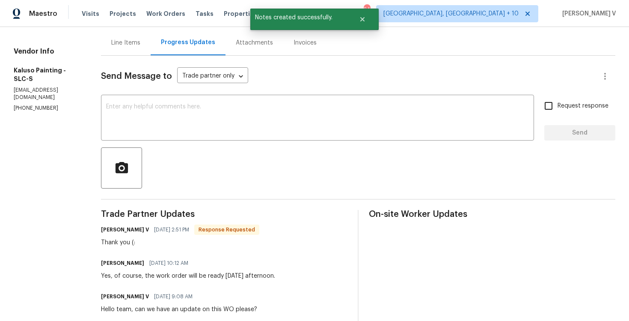
scroll to position [144, 0]
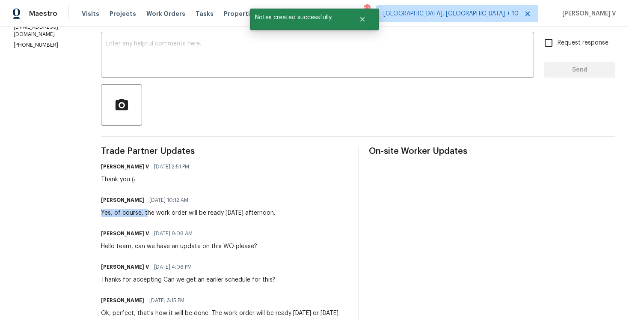
drag, startPoint x: 143, startPoint y: 214, endPoint x: 335, endPoint y: 206, distance: 191.5
click at [335, 207] on div "Carlos Franco 10/13/2025 10:12 AM Yes, of course, the work order will be ready …" at bounding box center [224, 205] width 247 height 23
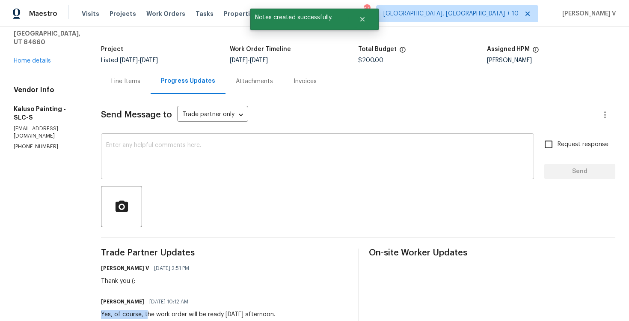
scroll to position [0, 0]
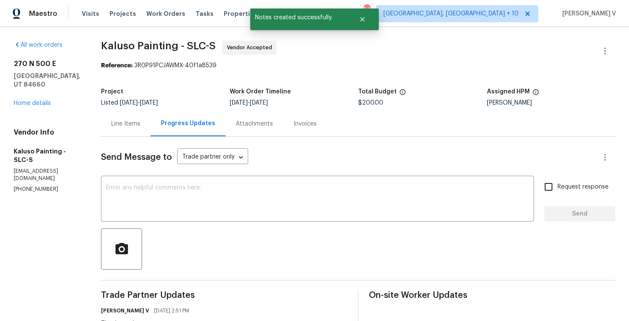
click at [127, 125] on div "Line Items" at bounding box center [125, 123] width 29 height 9
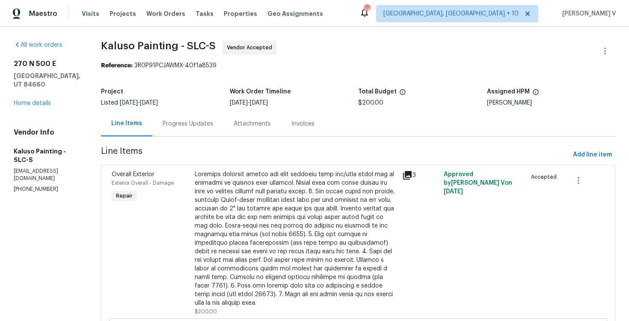
click at [174, 122] on div "Progress Updates" at bounding box center [188, 123] width 51 height 9
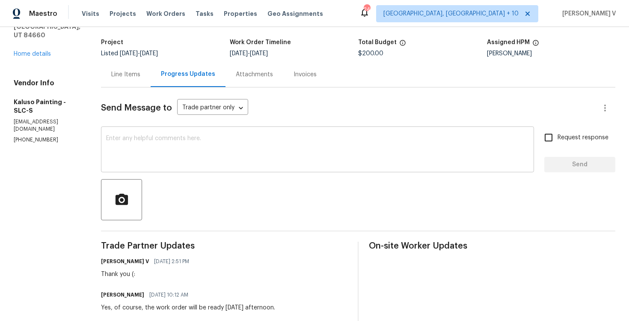
scroll to position [106, 0]
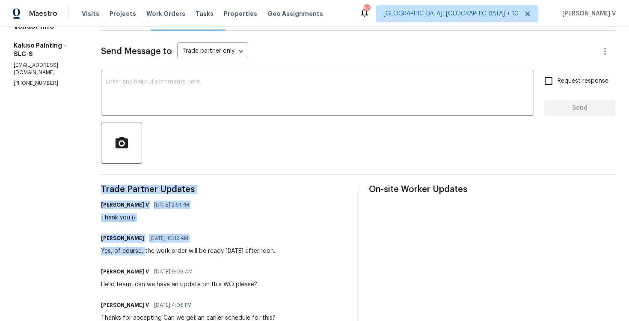
drag, startPoint x: 141, startPoint y: 252, endPoint x: 360, endPoint y: 252, distance: 219.2
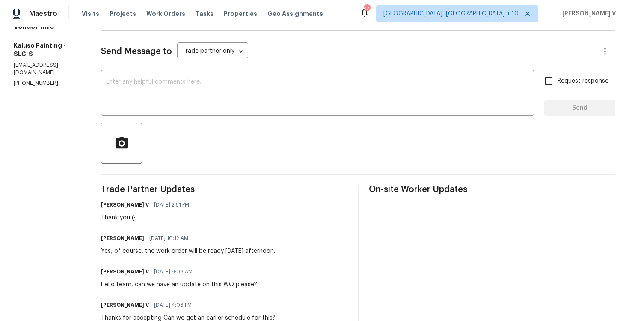
drag, startPoint x: 142, startPoint y: 251, endPoint x: 285, endPoint y: 251, distance: 143.4
click at [286, 251] on div "Carlos Franco 10/13/2025 10:12 AM Yes, of course, the work order will be ready …" at bounding box center [224, 243] width 247 height 23
copy div "the work order will be ready tomorrow afternoon."
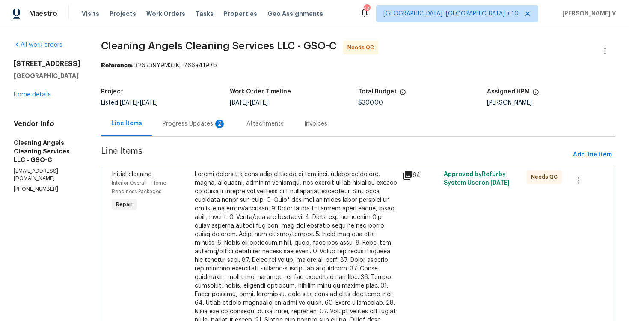
click at [209, 129] on div "Progress Updates 2" at bounding box center [194, 123] width 84 height 25
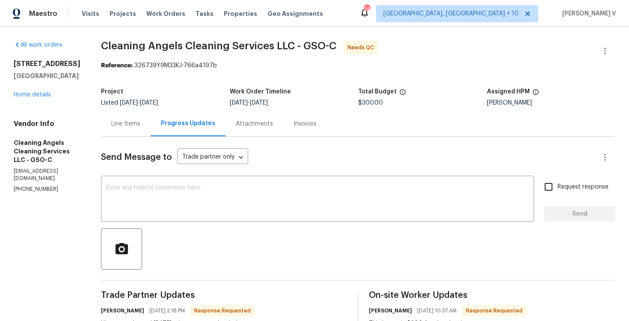
click at [134, 114] on div "Line Items" at bounding box center [126, 123] width 50 height 25
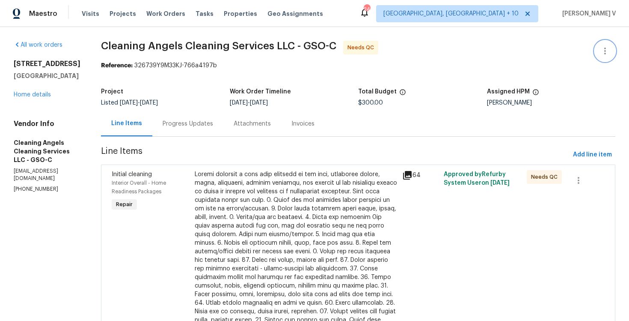
click at [607, 55] on icon "button" at bounding box center [605, 51] width 10 height 10
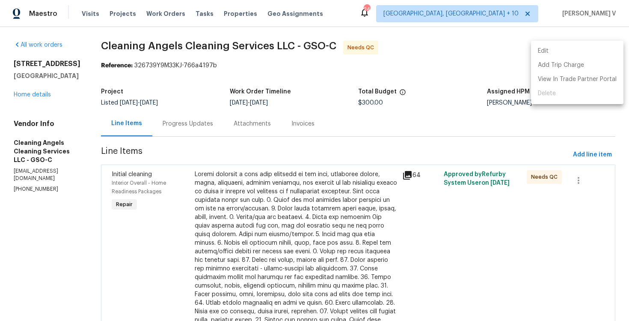
click at [569, 49] on li "Edit" at bounding box center [577, 51] width 92 height 14
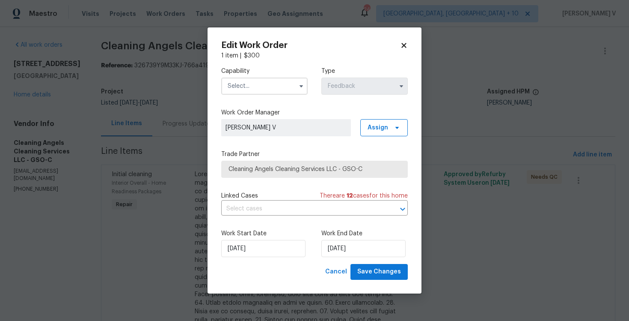
click at [250, 92] on input "text" at bounding box center [264, 85] width 86 height 17
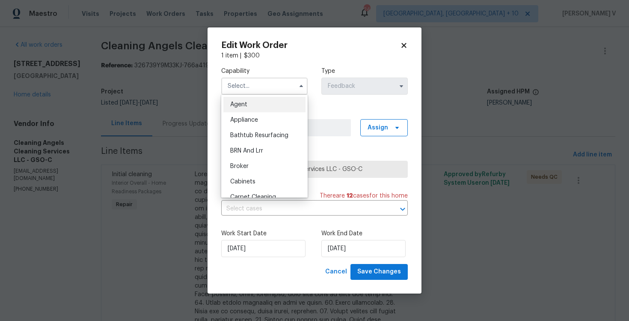
click at [242, 105] on span "Agent" at bounding box center [238, 104] width 17 height 6
type input "Agent"
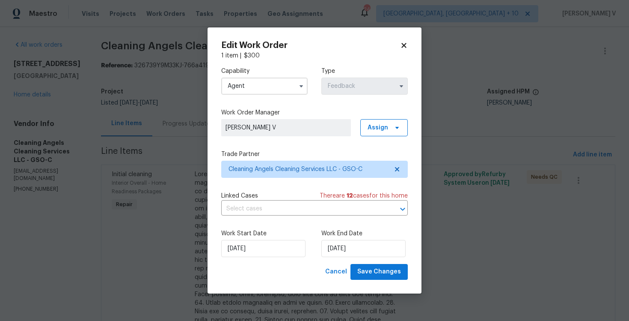
click at [151, 154] on body "Maestro Visits Projects Work Orders Tasks Properties Geo Assignments [STREET_AD…" at bounding box center [314, 160] width 629 height 321
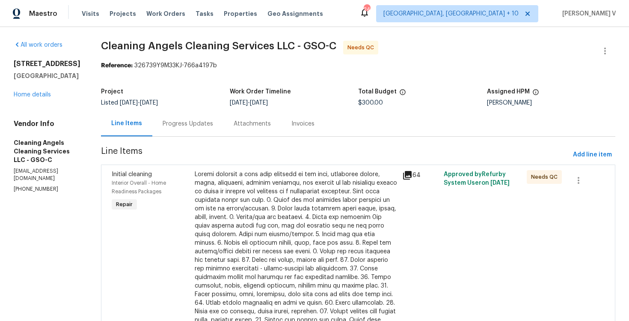
click at [205, 131] on div "Progress Updates" at bounding box center [187, 123] width 71 height 25
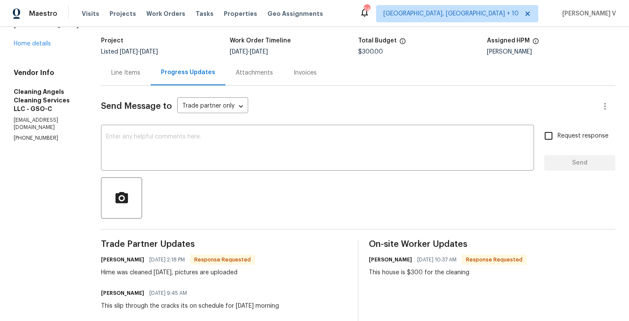
scroll to position [56, 0]
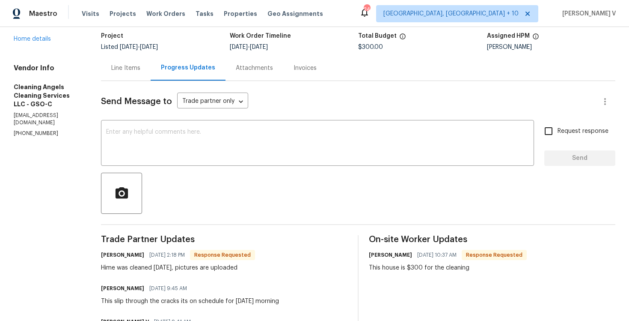
click at [134, 72] on div "Line Items" at bounding box center [126, 67] width 50 height 25
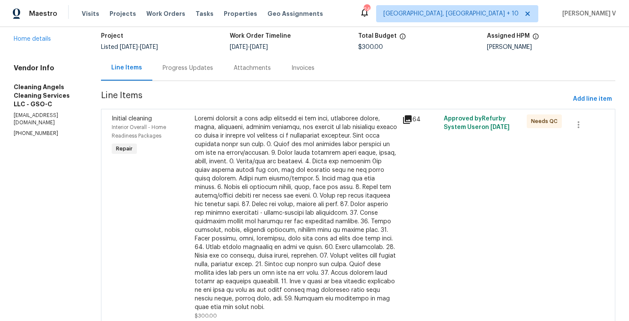
click at [271, 201] on div at bounding box center [296, 212] width 202 height 197
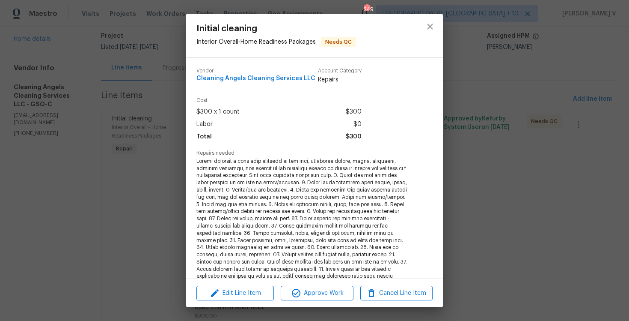
scroll to position [167, 0]
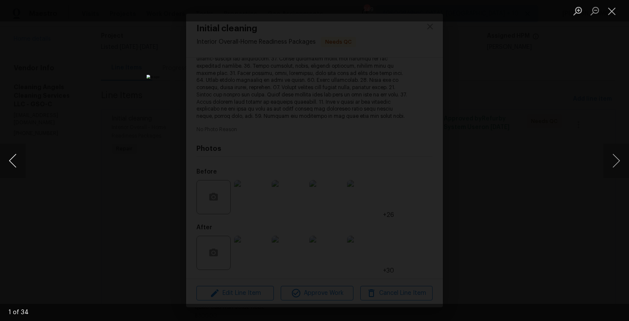
click at [24, 167] on button "Previous image" at bounding box center [13, 160] width 26 height 34
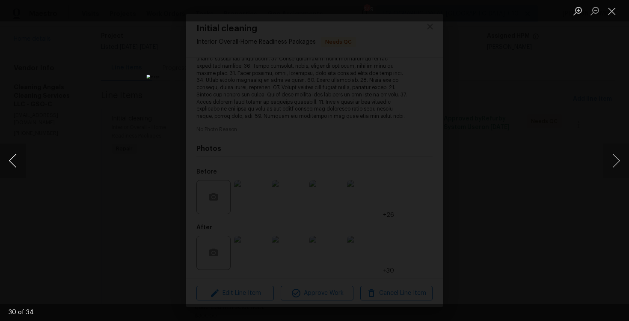
click at [24, 167] on button "Previous image" at bounding box center [13, 160] width 26 height 34
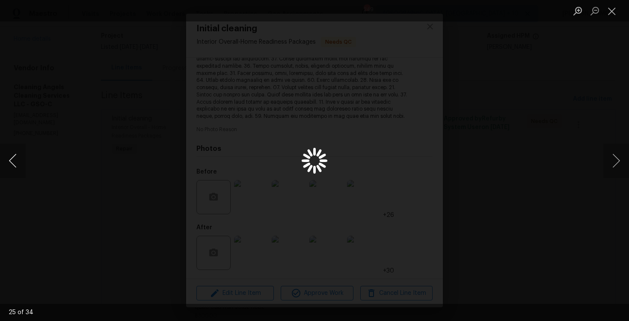
click at [24, 167] on button "Previous image" at bounding box center [13, 160] width 26 height 34
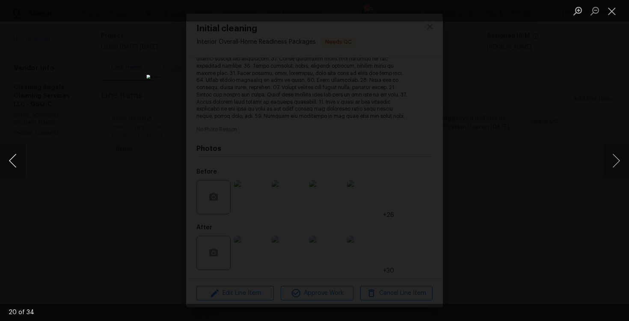
click at [24, 167] on button "Previous image" at bounding box center [13, 160] width 26 height 34
click at [12, 166] on button "Previous image" at bounding box center [13, 160] width 26 height 34
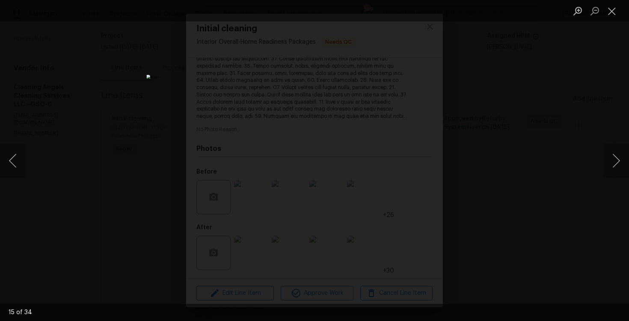
click at [69, 133] on div "Lightbox" at bounding box center [314, 160] width 629 height 321
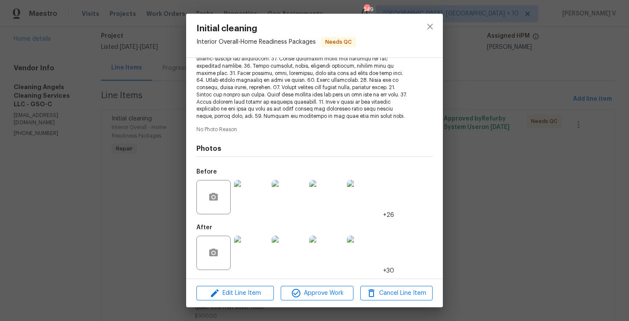
click at [69, 133] on div "Initial cleaning Interior Overall - Home Readiness Packages Needs QC Vendor Cle…" at bounding box center [314, 160] width 629 height 321
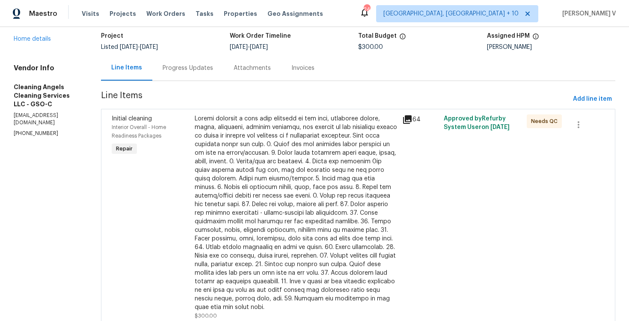
click at [247, 195] on div at bounding box center [296, 212] width 202 height 197
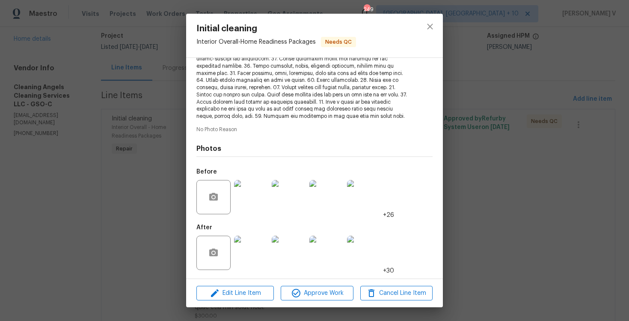
click at [258, 260] on img at bounding box center [251, 252] width 34 height 34
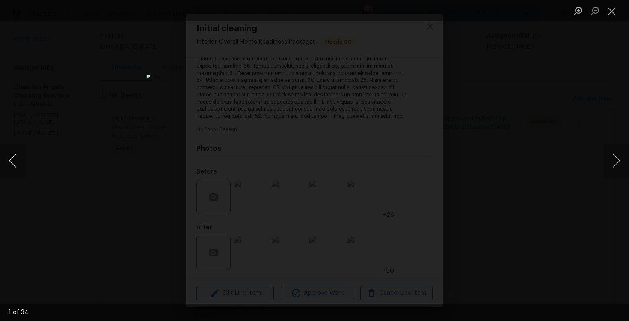
click at [5, 155] on button "Previous image" at bounding box center [13, 160] width 26 height 34
click at [68, 99] on div "Lightbox" at bounding box center [314, 160] width 629 height 321
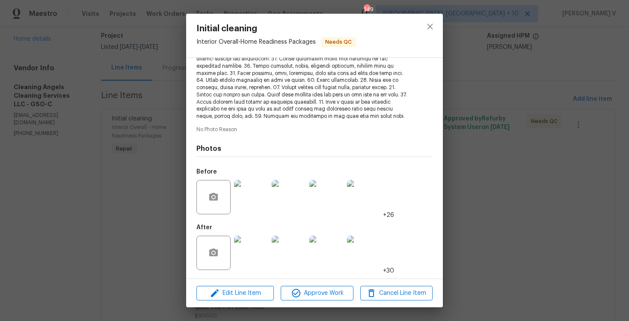
click at [68, 99] on div "Initial cleaning Interior Overall - Home Readiness Packages Needs QC Vendor Cle…" at bounding box center [314, 160] width 629 height 321
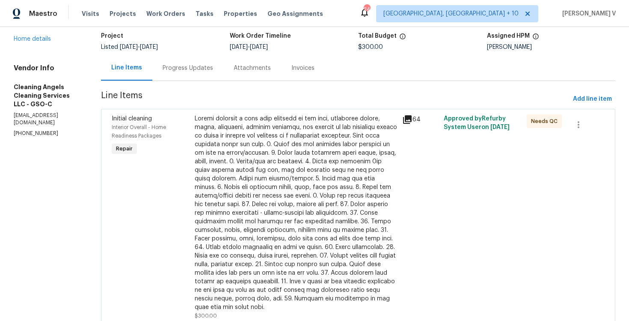
click at [274, 184] on div at bounding box center [296, 212] width 202 height 197
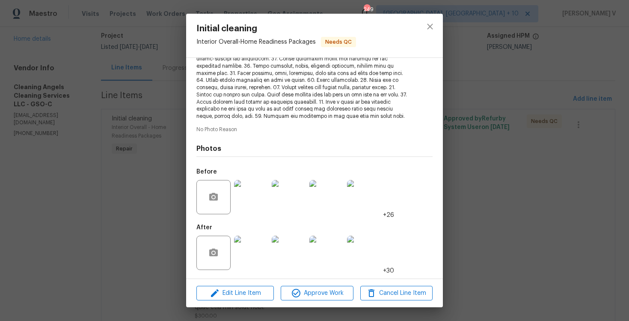
click at [256, 247] on img at bounding box center [251, 252] width 34 height 34
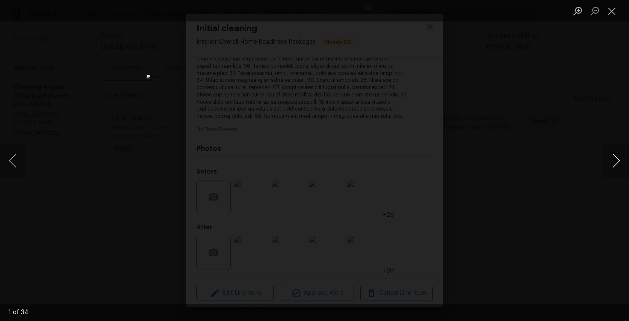
click at [616, 157] on button "Next image" at bounding box center [617, 160] width 26 height 34
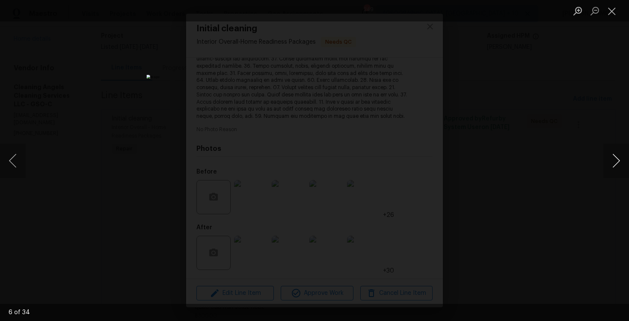
click at [616, 157] on button "Next image" at bounding box center [617, 160] width 26 height 34
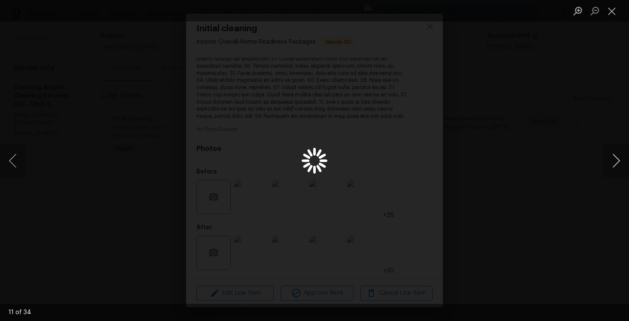
click at [616, 157] on button "Next image" at bounding box center [617, 160] width 26 height 34
click at [613, 145] on button "Next image" at bounding box center [617, 160] width 26 height 34
click at [613, 152] on button "Next image" at bounding box center [617, 160] width 26 height 34
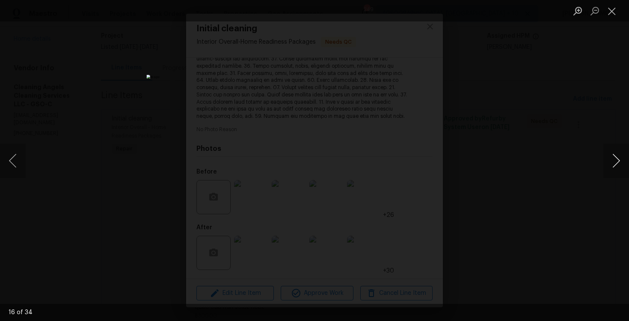
click at [613, 152] on button "Next image" at bounding box center [617, 160] width 26 height 34
click at [588, 96] on div "Lightbox" at bounding box center [314, 160] width 629 height 321
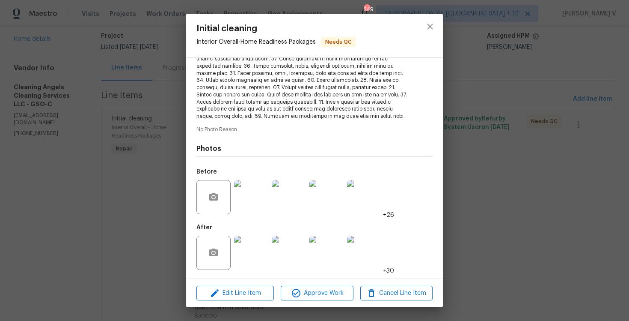
click at [588, 96] on div "Initial cleaning Interior Overall - Home Readiness Packages Needs QC Vendor Cle…" at bounding box center [314, 160] width 629 height 321
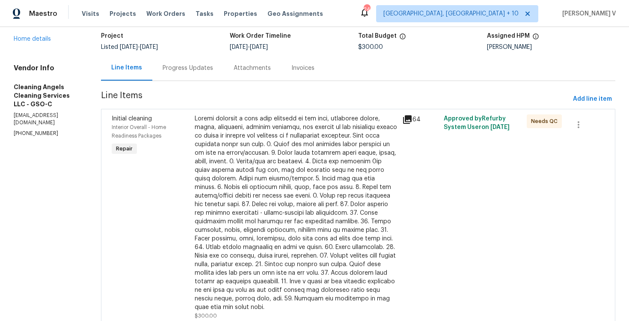
scroll to position [0, 0]
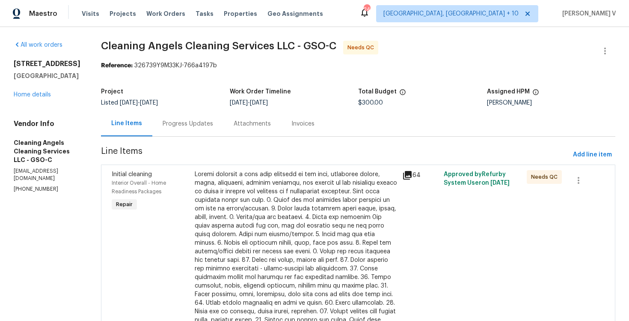
click at [256, 256] on div at bounding box center [296, 268] width 202 height 197
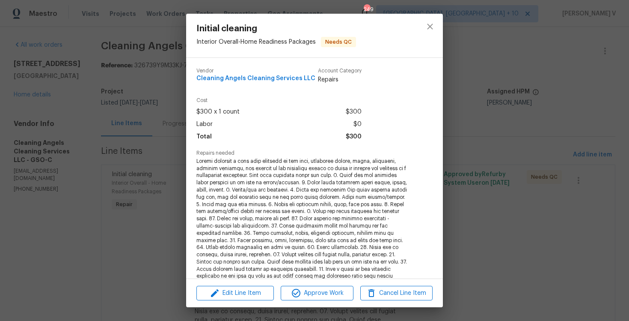
scroll to position [167, 0]
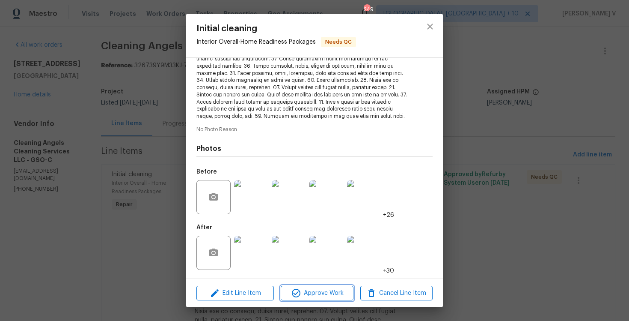
click at [312, 294] on span "Approve Work" at bounding box center [316, 293] width 67 height 11
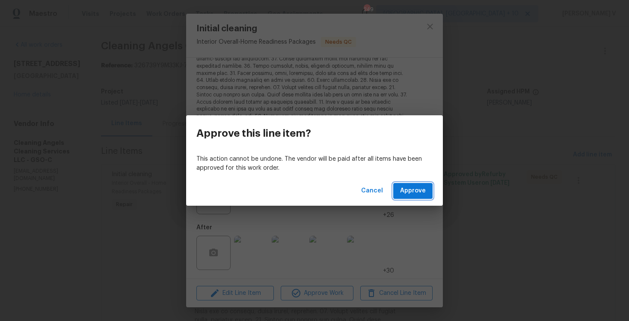
click at [419, 193] on span "Approve" at bounding box center [413, 190] width 26 height 11
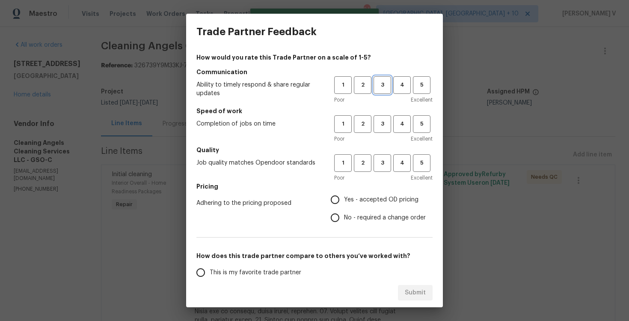
click at [383, 84] on span "3" at bounding box center [383, 85] width 16 height 10
click at [385, 112] on h5 "Speed of work" at bounding box center [314, 111] width 236 height 9
click at [384, 121] on span "3" at bounding box center [383, 124] width 16 height 10
click at [383, 159] on span "3" at bounding box center [383, 163] width 16 height 10
click at [329, 231] on div "How would you rate this Trade Partner on a scale of 1-5? Communication Ability …" at bounding box center [314, 220] width 236 height 335
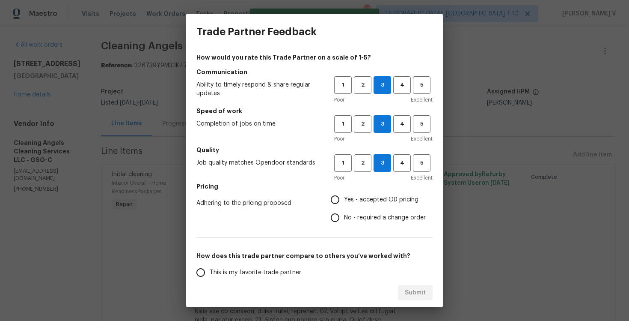
click at [342, 218] on input "No - required a change order" at bounding box center [335, 217] width 18 height 18
radio input "true"
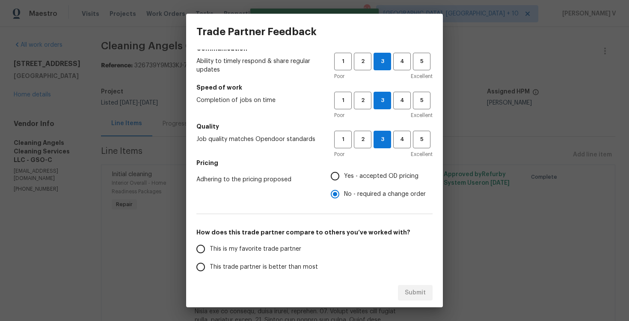
scroll to position [40, 0]
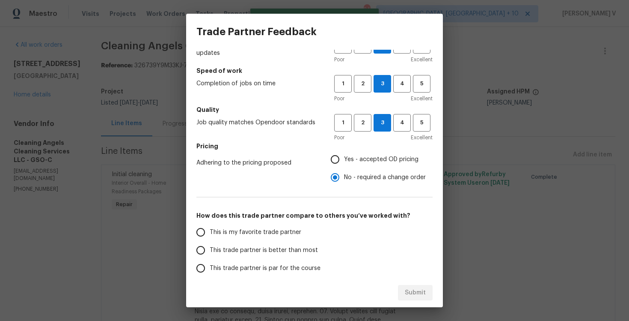
click at [277, 243] on label "This trade partner is better than most" at bounding box center [259, 250] width 135 height 18
click at [210, 243] on input "This trade partner is better than most" at bounding box center [201, 250] width 18 height 18
click at [426, 295] on button "Submit" at bounding box center [415, 293] width 35 height 16
radio input "true"
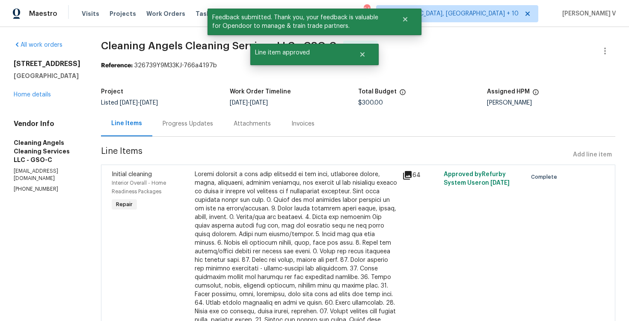
click at [221, 118] on div "Progress Updates" at bounding box center [187, 123] width 71 height 25
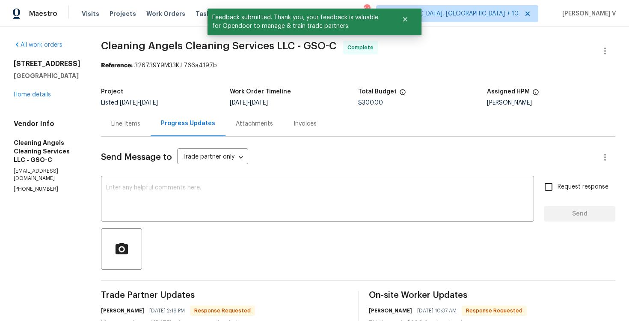
scroll to position [69, 0]
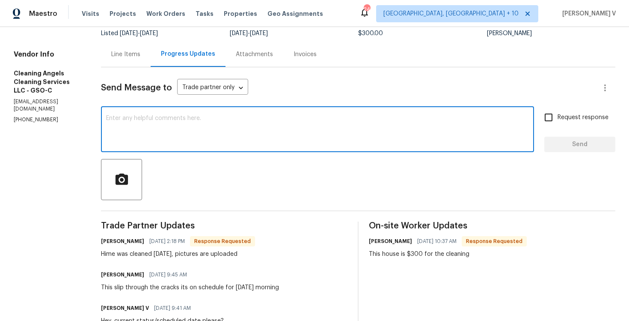
click at [167, 140] on textarea at bounding box center [317, 130] width 423 height 30
paste textarea "Hey, the work order has been approved. Thanks for the job :)"
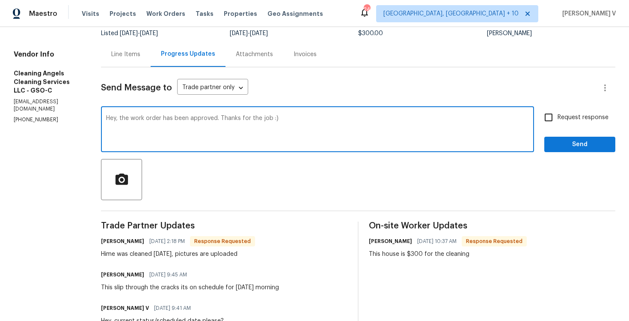
type textarea "Hey, the work order has been approved. Thanks for the job :)"
click at [576, 151] on button "Send" at bounding box center [579, 145] width 71 height 16
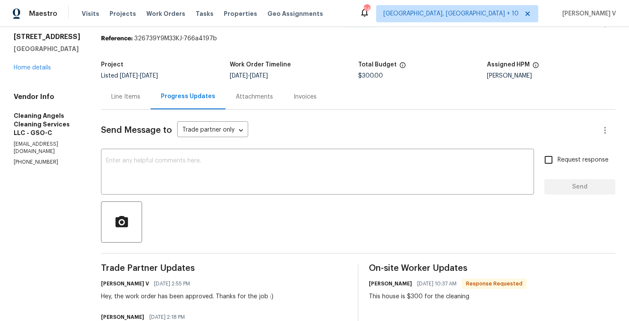
scroll to position [0, 0]
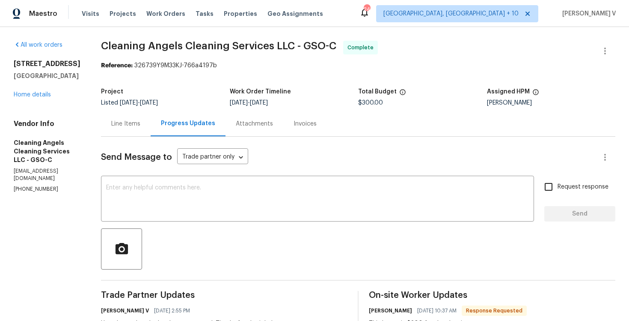
click at [140, 121] on div "Line Items" at bounding box center [125, 123] width 29 height 9
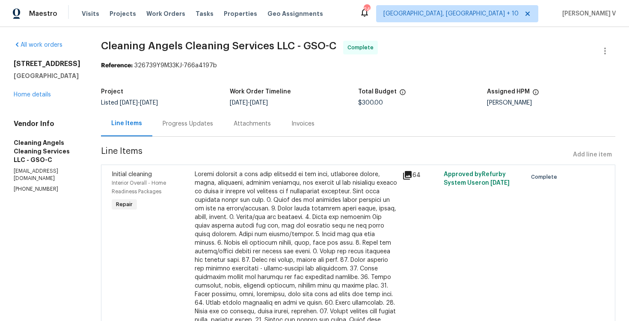
click at [288, 204] on div at bounding box center [296, 268] width 202 height 197
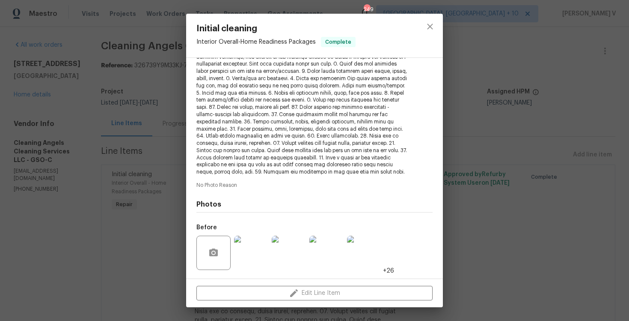
scroll to position [167, 0]
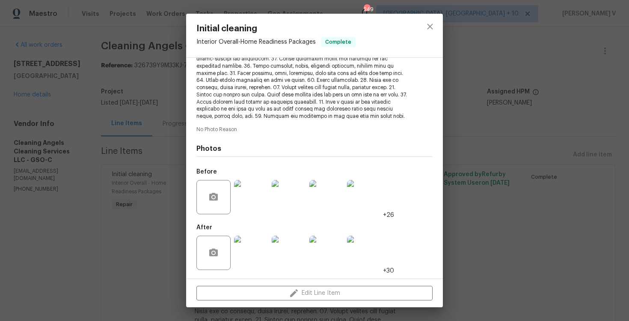
click at [249, 262] on img at bounding box center [251, 252] width 34 height 34
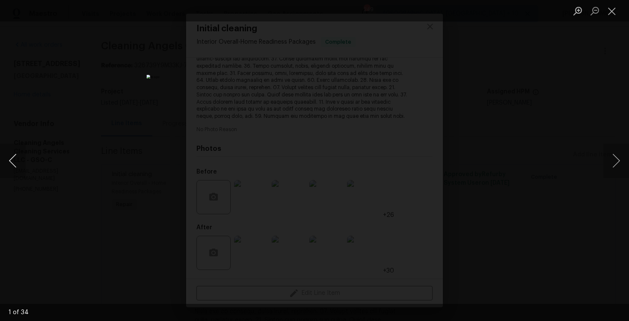
click at [8, 161] on button "Previous image" at bounding box center [13, 160] width 26 height 34
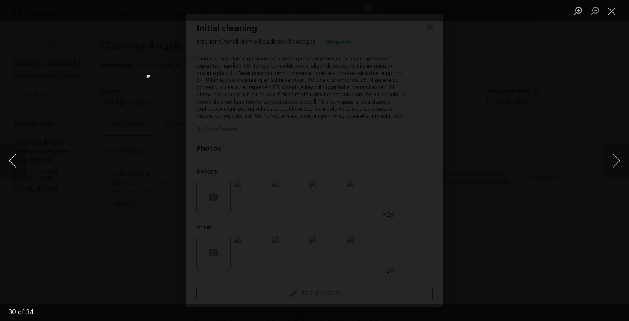
click at [8, 161] on button "Previous image" at bounding box center [13, 160] width 26 height 34
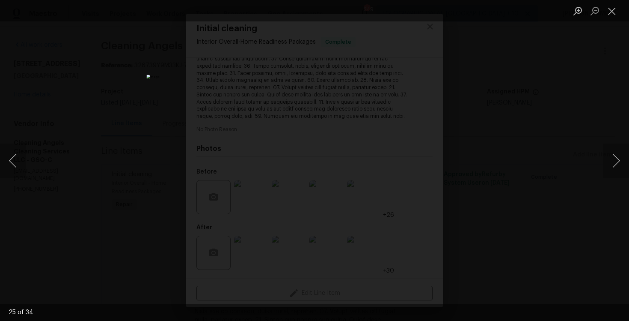
click at [56, 121] on div "Lightbox" at bounding box center [314, 160] width 629 height 321
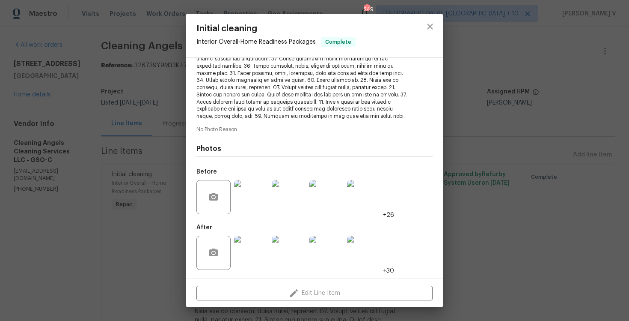
click at [56, 121] on div "Initial cleaning Interior Overall - Home Readiness Packages Complete Vendor Cle…" at bounding box center [314, 160] width 629 height 321
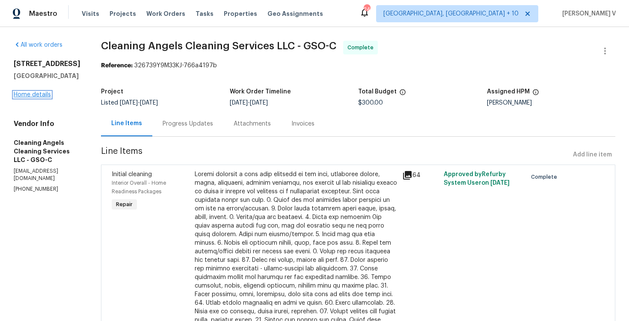
click at [29, 98] on link "Home details" at bounding box center [32, 95] width 37 height 6
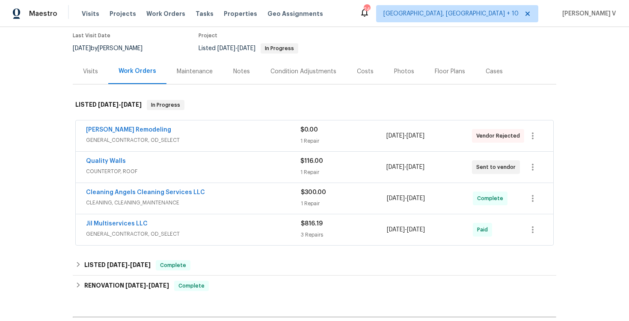
scroll to position [77, 0]
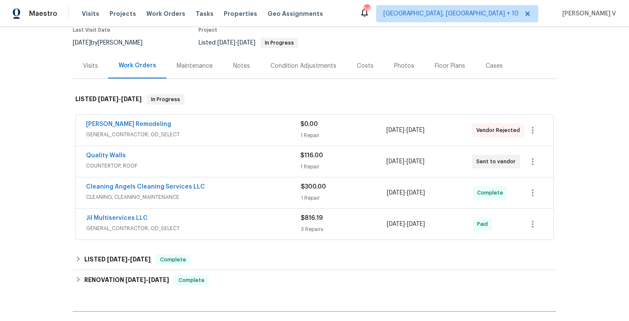
click at [188, 158] on div "Quality Walls" at bounding box center [193, 156] width 214 height 10
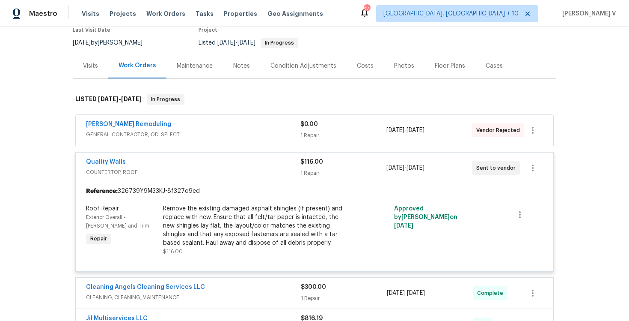
scroll to position [77, 0]
click at [190, 161] on div "Quality Walls" at bounding box center [193, 162] width 214 height 10
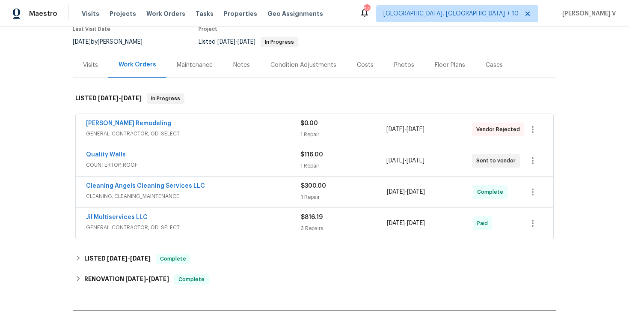
click at [201, 199] on span "CLEANING, CLEANING_MAINTENANCE" at bounding box center [193, 196] width 215 height 9
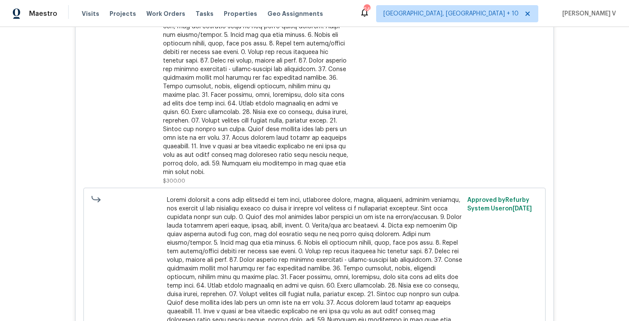
scroll to position [416, 0]
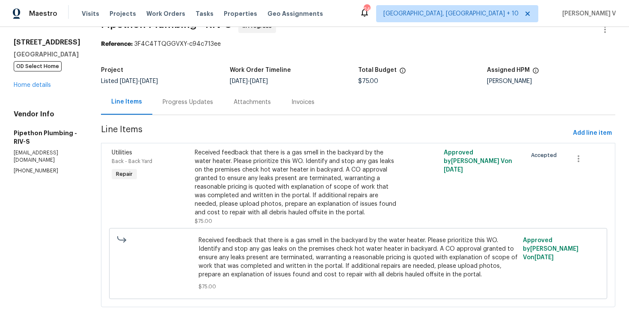
scroll to position [33, 0]
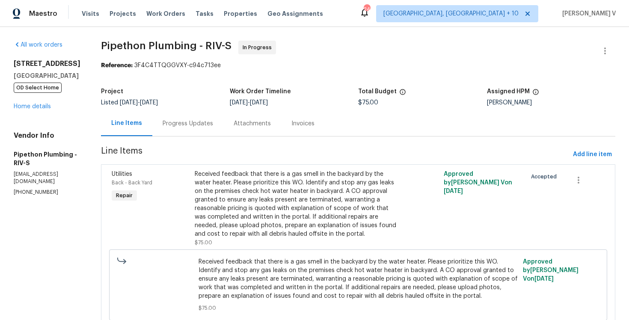
click at [187, 110] on div "Project Listed [DATE] - [DATE] Work Order Timeline [DATE] - [DATE] Total Budget…" at bounding box center [358, 96] width 515 height 27
click at [191, 124] on div "Progress Updates" at bounding box center [188, 123] width 51 height 9
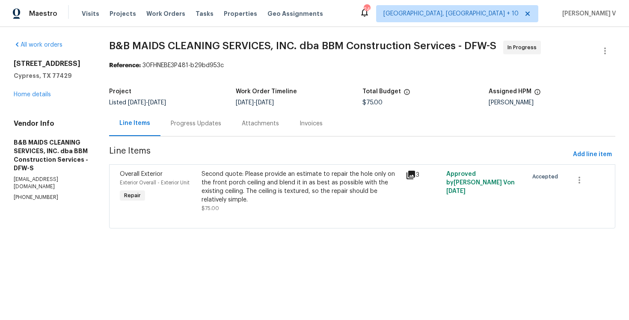
click at [218, 132] on div "Progress Updates" at bounding box center [196, 123] width 71 height 25
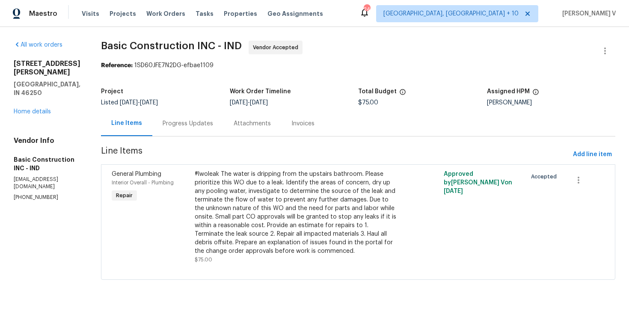
click at [163, 124] on div "Progress Updates" at bounding box center [188, 123] width 51 height 9
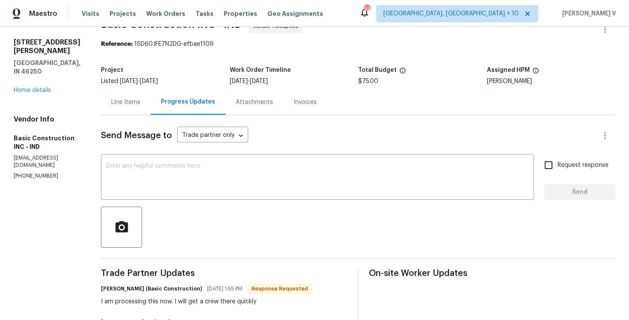
scroll to position [38, 0]
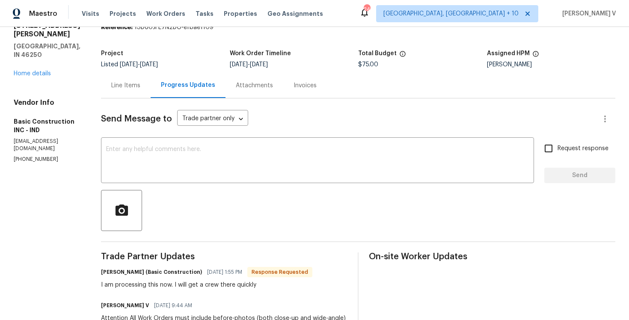
click at [146, 155] on textarea at bounding box center [317, 161] width 423 height 30
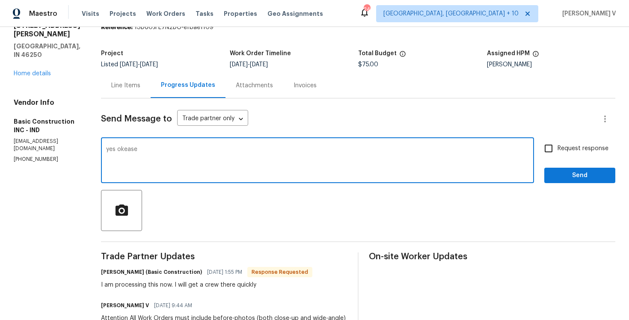
click at [119, 152] on textarea "yes okease" at bounding box center [317, 161] width 423 height 30
click at [143, 144] on div "yes please x ​" at bounding box center [317, 162] width 433 height 44
click at [140, 149] on textarea "yes please" at bounding box center [317, 161] width 423 height 30
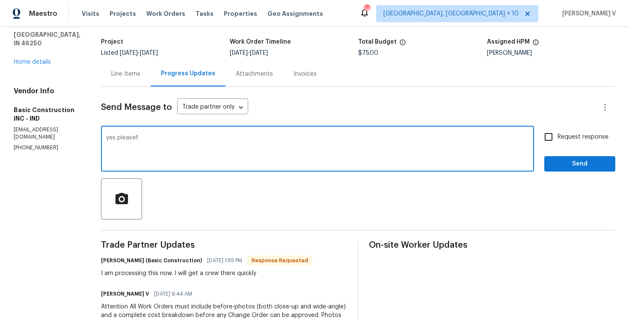
scroll to position [62, 0]
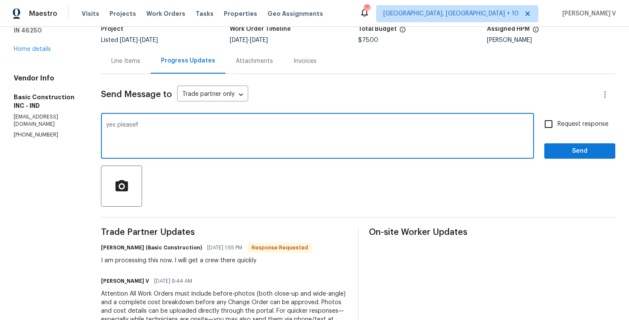
type textarea "yes please!!"
click at [561, 149] on span "Send" at bounding box center [579, 151] width 57 height 11
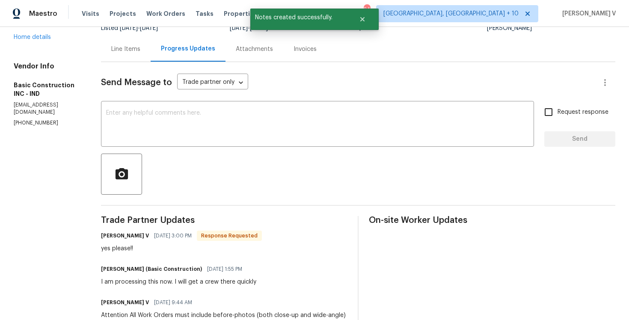
scroll to position [98, 0]
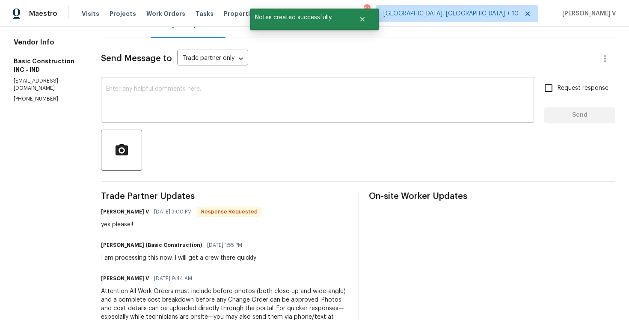
click at [147, 108] on textarea at bounding box center [317, 101] width 423 height 30
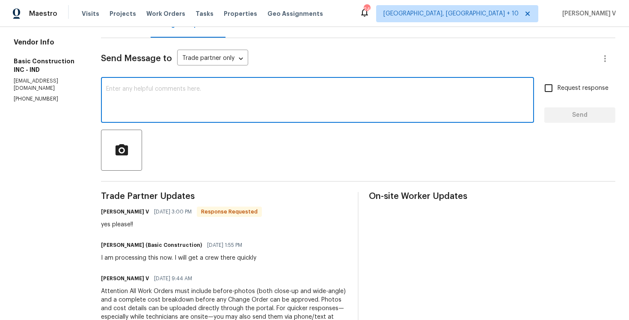
scroll to position [0, 0]
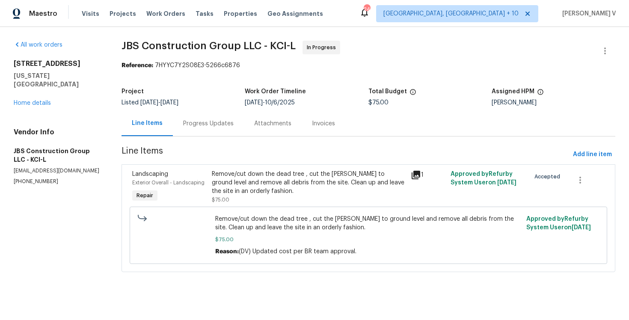
click at [229, 130] on div "Progress Updates" at bounding box center [208, 123] width 71 height 25
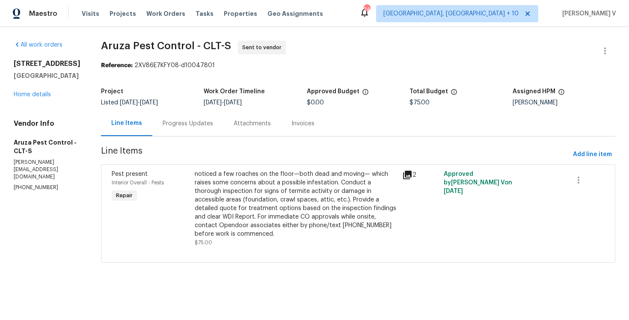
click at [215, 137] on section "Aruza Pest Control - CLT-S Sent to vendor Reference: 2XV86E7KFY08-d10047801 Pro…" at bounding box center [358, 157] width 515 height 232
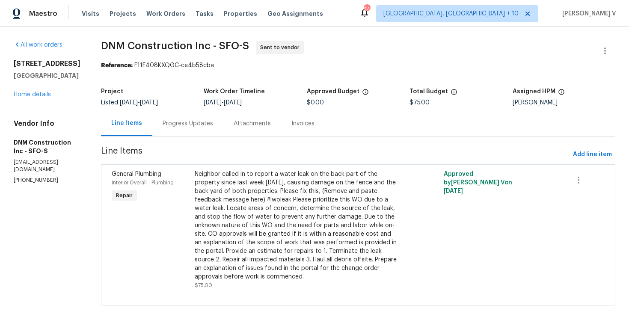
click at [191, 124] on div "Progress Updates" at bounding box center [188, 123] width 51 height 9
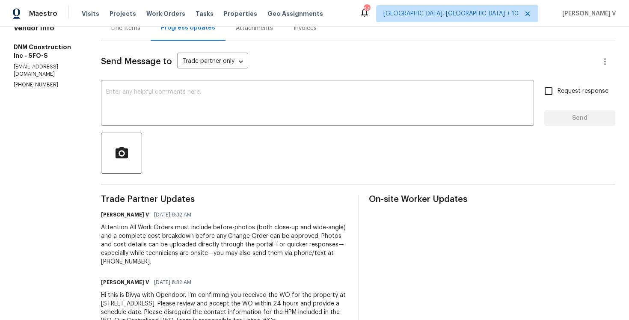
scroll to position [133, 0]
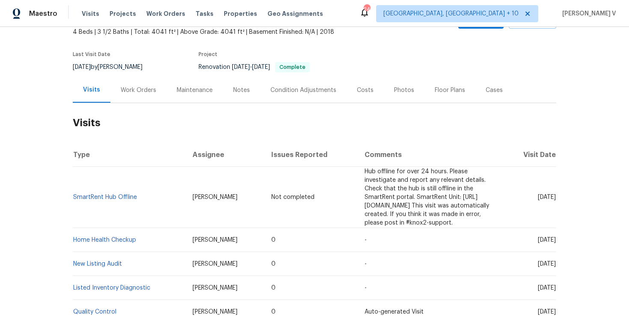
scroll to position [55, 0]
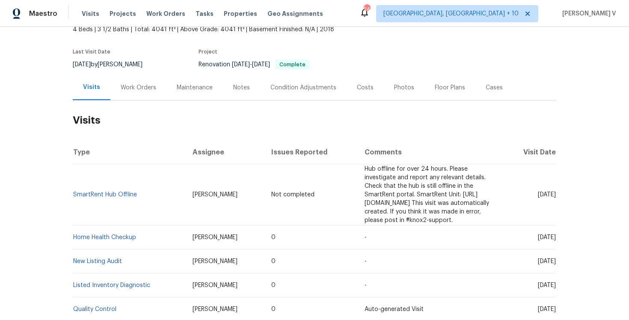
click at [142, 92] on div "Work Orders" at bounding box center [138, 87] width 56 height 25
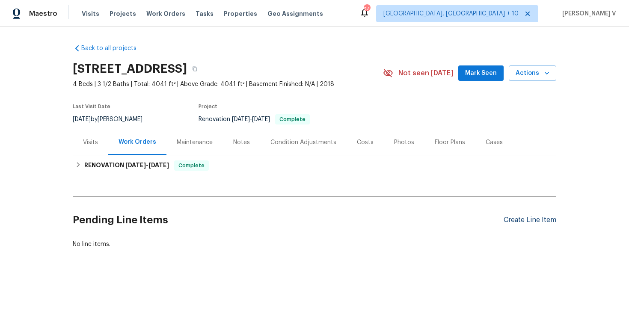
click at [523, 220] on div "Create Line Item" at bounding box center [530, 220] width 53 height 8
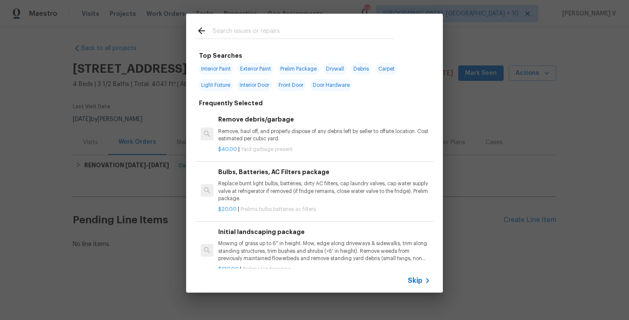
click at [382, 174] on h6 "Bulbs, Batteries, AC Filters package" at bounding box center [324, 171] width 212 height 9
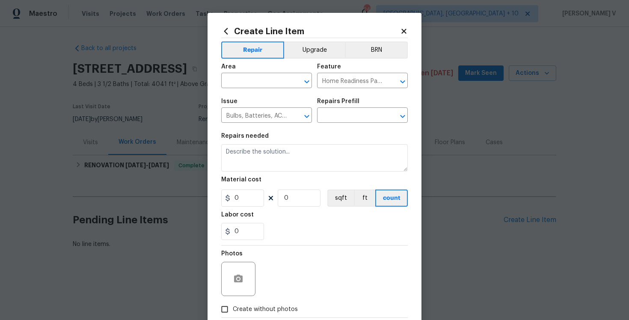
type textarea "Replace burnt light bulbs, batteries, dirty AC filters, cap laundry valves, cap…"
type input "1"
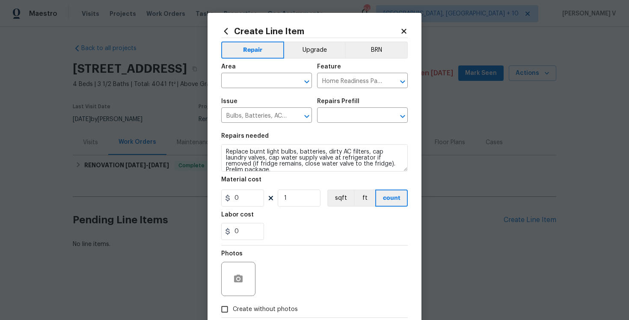
type input "Bulbs, Batteries, AC Filters package $20.00"
type input "20"
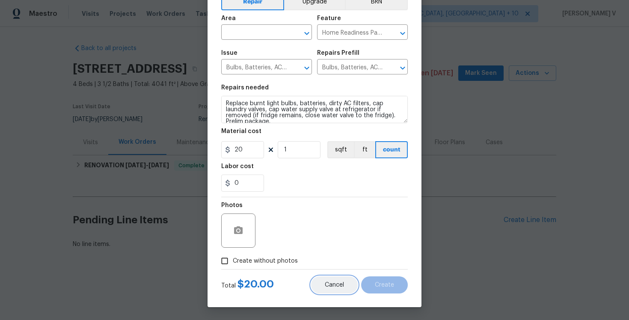
click at [335, 287] on span "Cancel" at bounding box center [334, 285] width 19 height 6
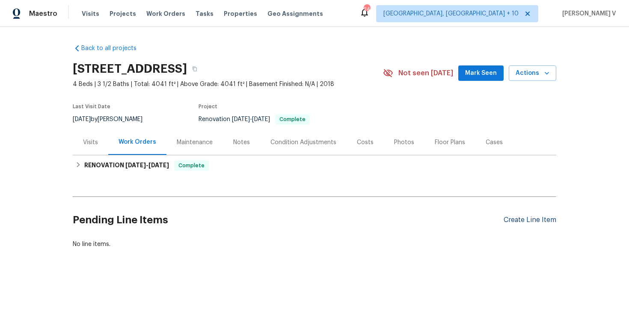
click at [506, 218] on div "Create Line Item" at bounding box center [530, 220] width 53 height 8
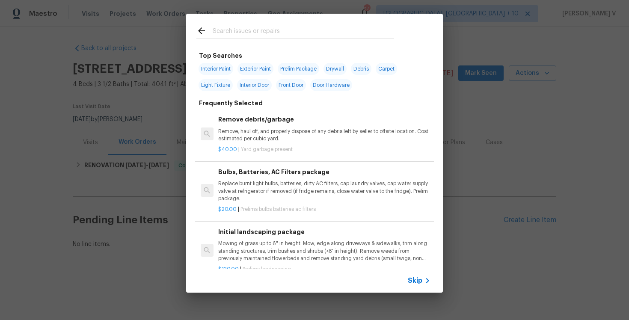
click at [416, 283] on span "Skip" at bounding box center [415, 281] width 15 height 9
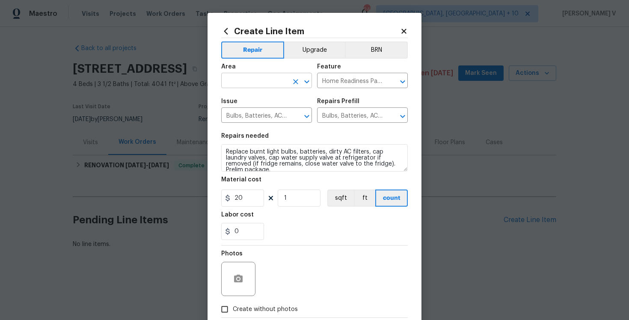
click at [255, 87] on input "text" at bounding box center [254, 81] width 67 height 13
click at [258, 110] on li "Interior Overall" at bounding box center [266, 115] width 91 height 14
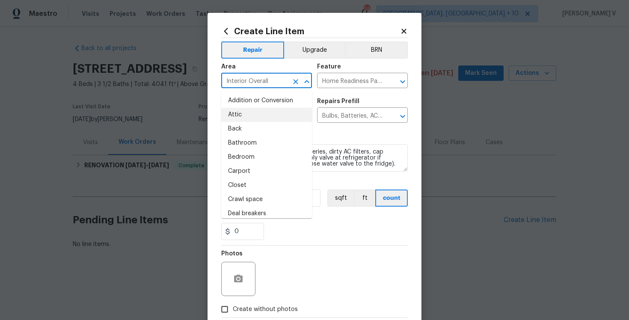
drag, startPoint x: 249, startPoint y: 80, endPoint x: 147, endPoint y: 80, distance: 101.4
click at [147, 80] on div "Create Line Item Repair Upgrade BRN Area Interior Overall ​ Feature Home Readin…" at bounding box center [314, 160] width 629 height 320
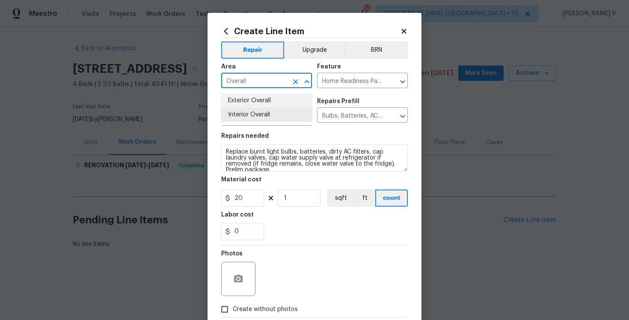
click at [222, 98] on li "Exterior Overall" at bounding box center [266, 101] width 91 height 14
type input "Exterior Overall"
click at [365, 79] on input "Home Readiness Packages" at bounding box center [350, 81] width 67 height 13
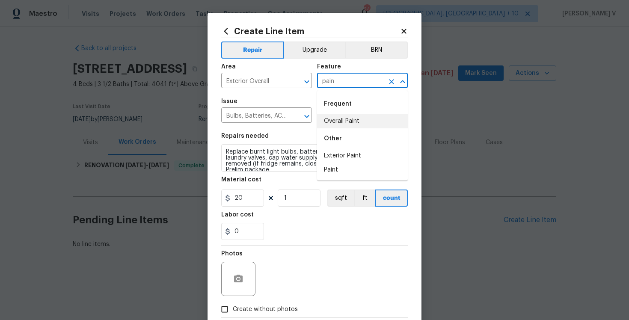
click at [349, 123] on li "Overall Paint" at bounding box center [362, 121] width 91 height 14
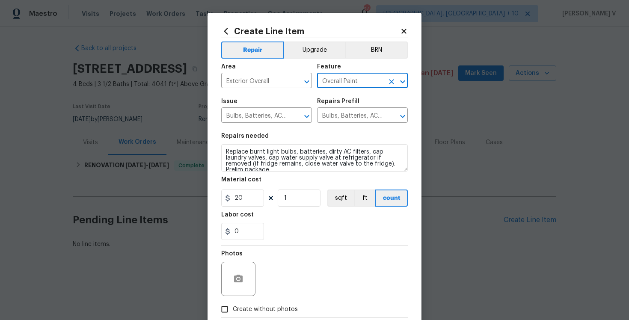
type input "Overall Paint"
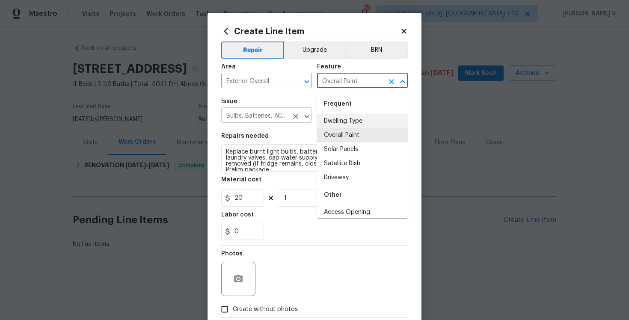
click at [261, 121] on input "Bulbs, Batteries, AC Filters" at bounding box center [254, 116] width 67 height 13
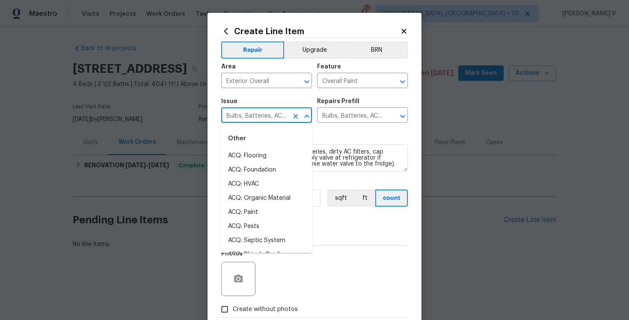
click at [261, 121] on input "Bulbs, Batteries, AC Filters" at bounding box center [254, 116] width 67 height 13
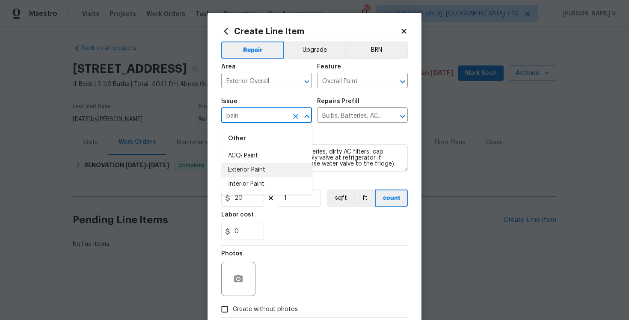
click at [265, 169] on li "Exterior Paint" at bounding box center [266, 170] width 91 height 14
type input "Exterior Paint"
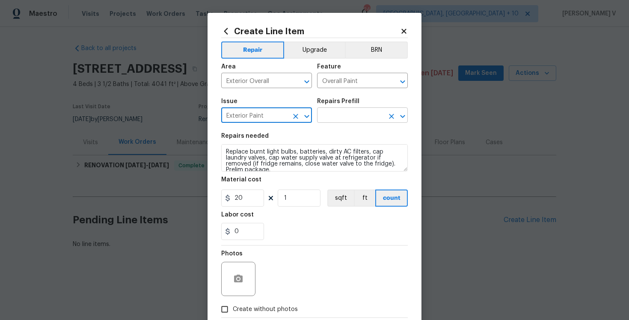
type input "Exterior Paint"
click at [354, 117] on input "text" at bounding box center [350, 116] width 67 height 13
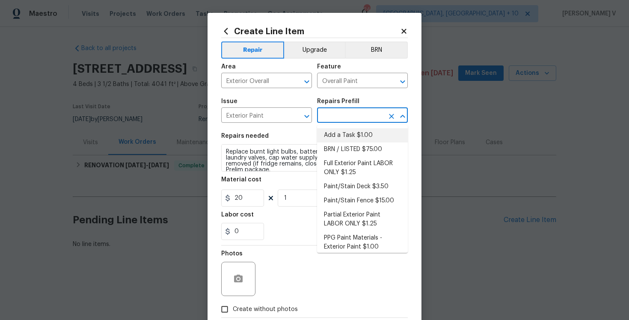
click at [339, 135] on li "Add a Task $1.00" at bounding box center [362, 135] width 91 height 14
type input "Add a Task $1.00"
type textarea "HPM to detail"
type input "1"
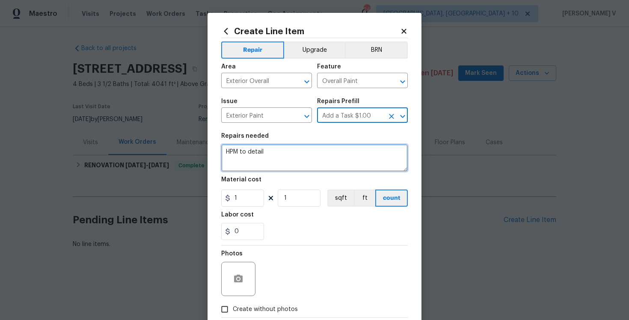
click at [305, 161] on textarea "HPM to detail" at bounding box center [314, 157] width 187 height 27
paste textarea "There are paint marks in the front courtyard area. Please complete minor paint …"
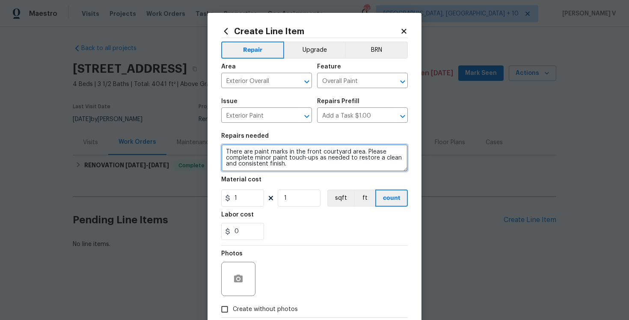
type textarea "There are paint marks in the front courtyard area. Please complete minor paint …"
click at [242, 188] on div "Material cost" at bounding box center [314, 182] width 187 height 11
click at [240, 207] on section "Repairs needed There are paint marks in the front courtyard area. Please comple…" at bounding box center [314, 186] width 187 height 117
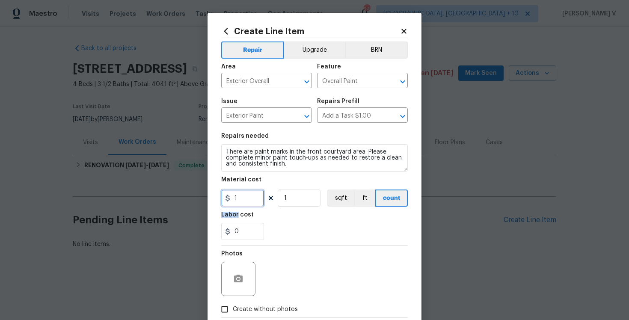
click at [243, 203] on input "1" at bounding box center [242, 198] width 43 height 17
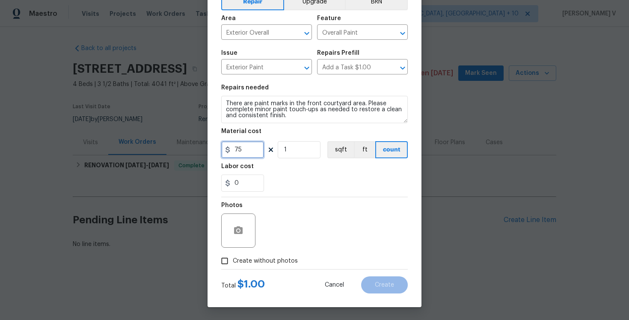
type input "75"
click at [232, 259] on input "Create without photos" at bounding box center [225, 261] width 16 height 16
checkbox input "true"
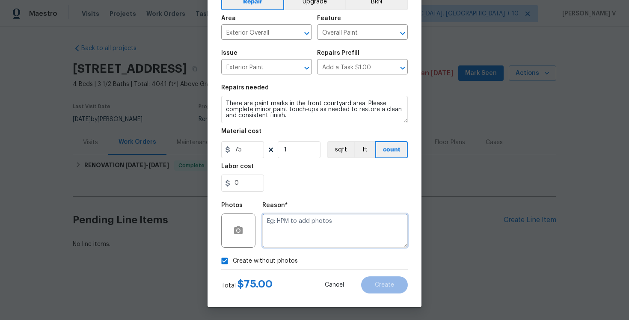
click at [309, 232] on textarea at bounding box center [335, 231] width 146 height 34
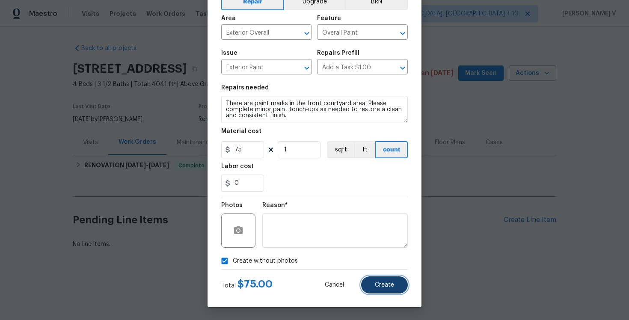
click at [384, 283] on span "Create" at bounding box center [384, 285] width 19 height 6
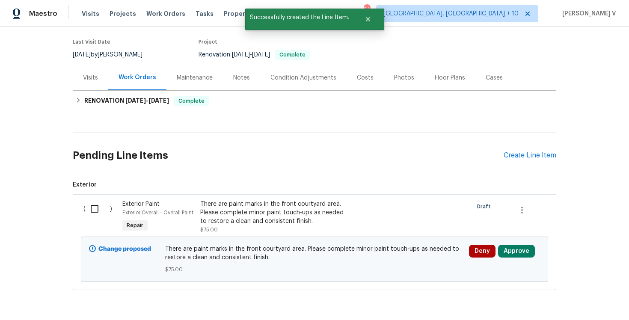
scroll to position [71, 0]
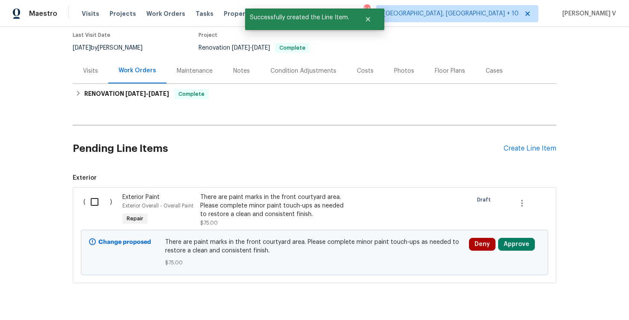
click at [96, 208] on input "checkbox" at bounding box center [98, 202] width 24 height 18
checkbox input "true"
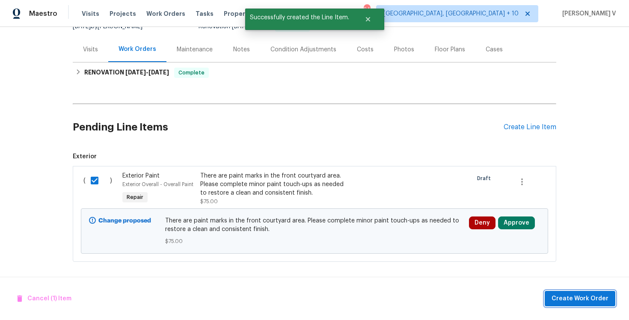
click at [581, 300] on span "Create Work Order" at bounding box center [580, 299] width 57 height 11
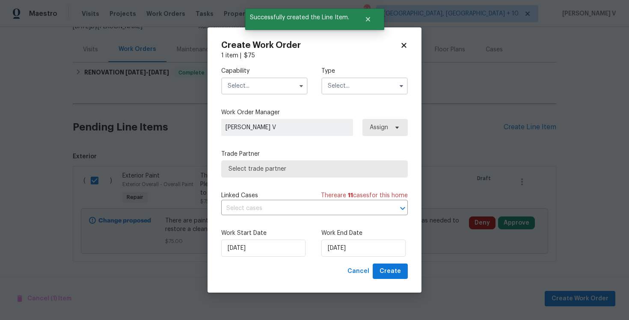
click at [244, 81] on input "text" at bounding box center [264, 85] width 86 height 17
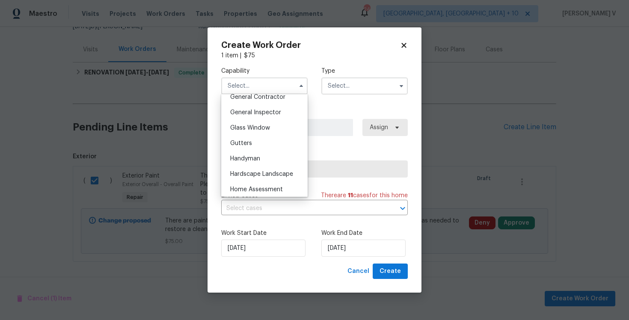
scroll to position [423, 0]
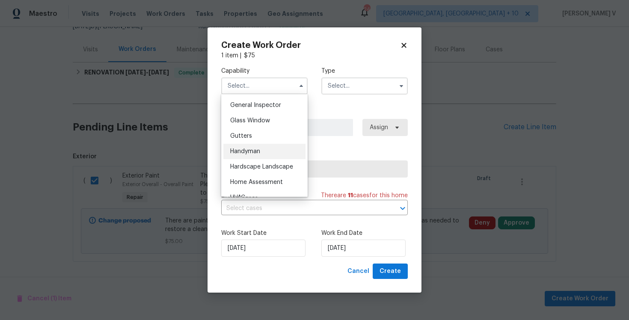
click at [261, 156] on div "Handyman" at bounding box center [264, 151] width 82 height 15
type input "Handyman"
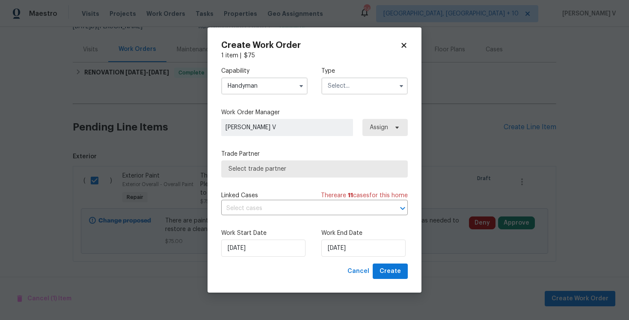
click at [339, 87] on input "text" at bounding box center [364, 85] width 86 height 17
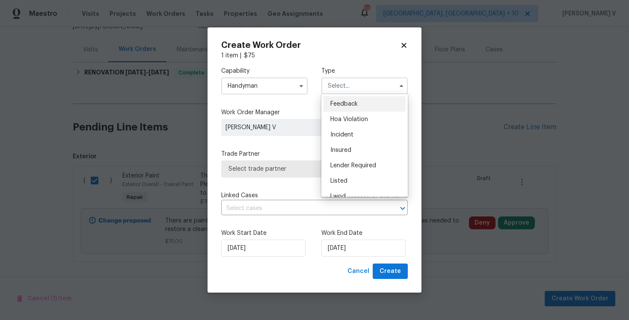
click at [331, 103] on span "Feedback" at bounding box center [343, 104] width 27 height 6
type input "Feedback"
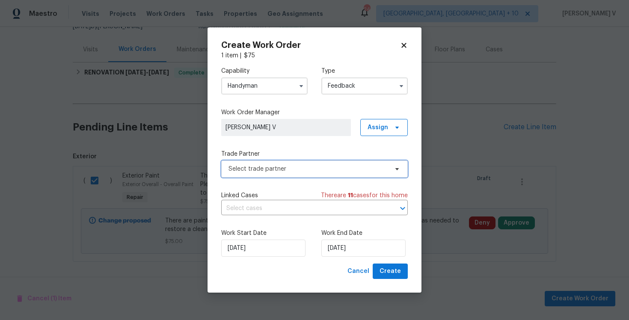
click at [268, 176] on span "Select trade partner" at bounding box center [314, 169] width 187 height 17
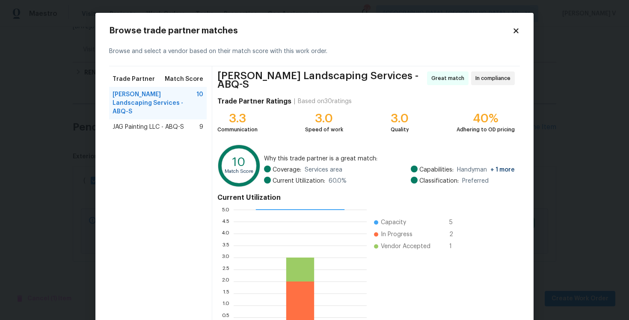
scroll to position [57, 0]
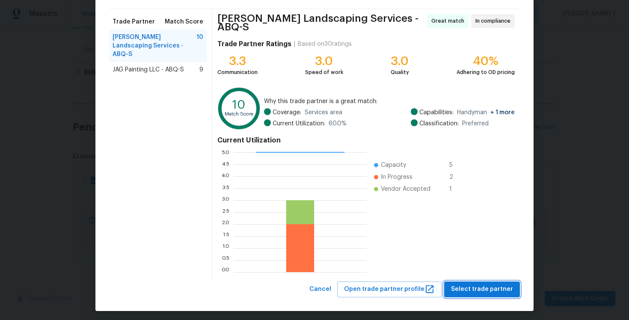
click at [488, 287] on span "Select trade partner" at bounding box center [482, 289] width 62 height 11
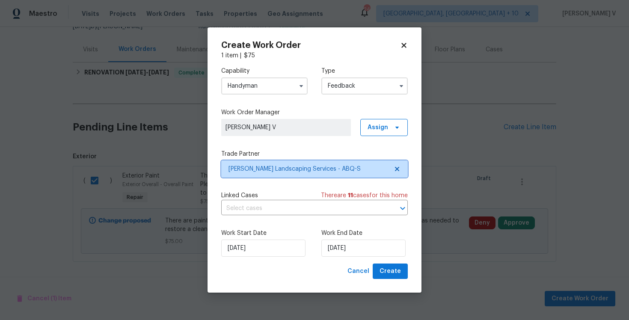
scroll to position [0, 0]
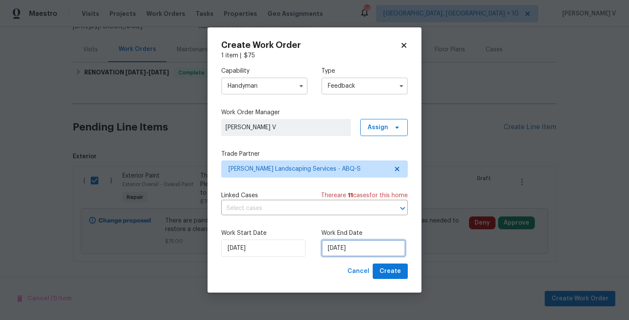
click at [331, 241] on input "13/10/2025" at bounding box center [363, 248] width 84 height 17
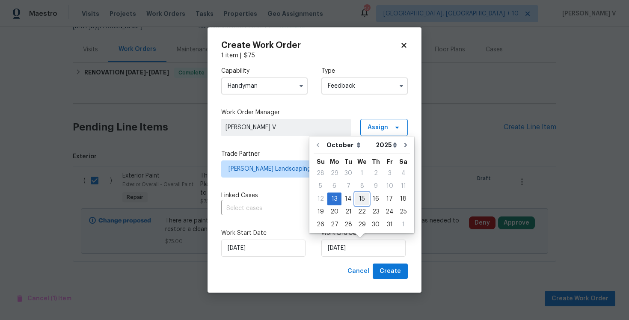
click at [360, 197] on div "15" at bounding box center [362, 199] width 14 height 12
type input "15/10/2025"
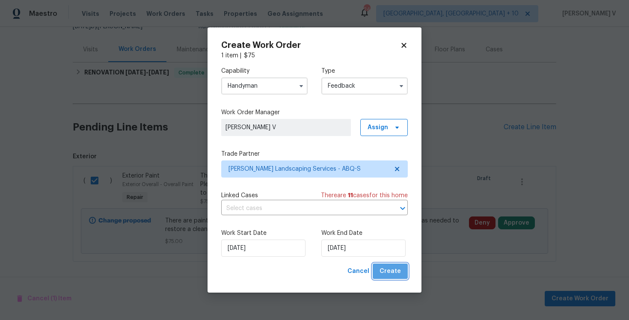
click at [405, 276] on button "Create" at bounding box center [390, 272] width 35 height 16
checkbox input "false"
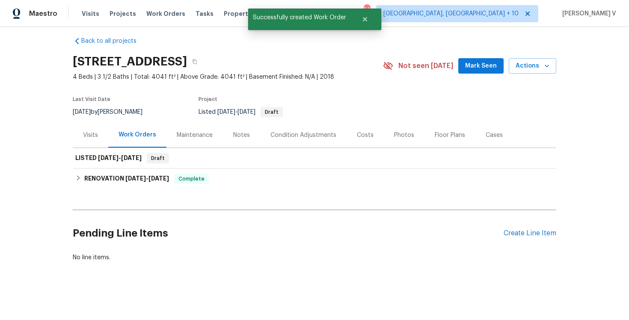
scroll to position [7, 0]
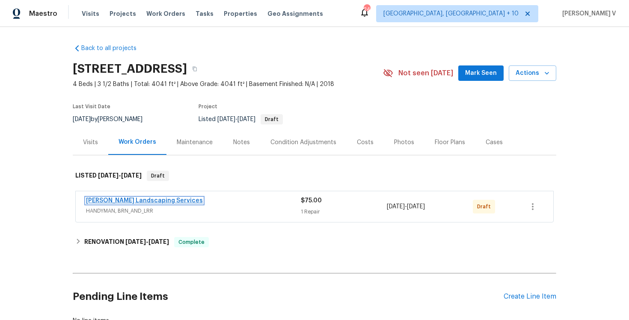
click at [115, 200] on link "[PERSON_NAME] Landscaping Services" at bounding box center [144, 201] width 117 height 6
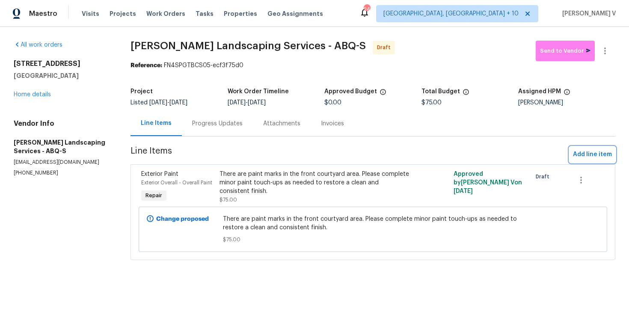
click at [580, 153] on span "Add line item" at bounding box center [592, 154] width 39 height 11
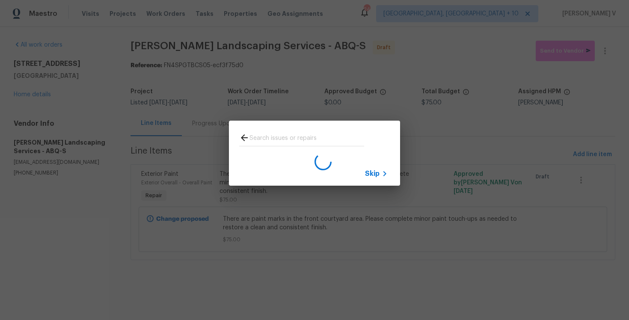
click at [380, 170] on icon at bounding box center [385, 174] width 10 height 10
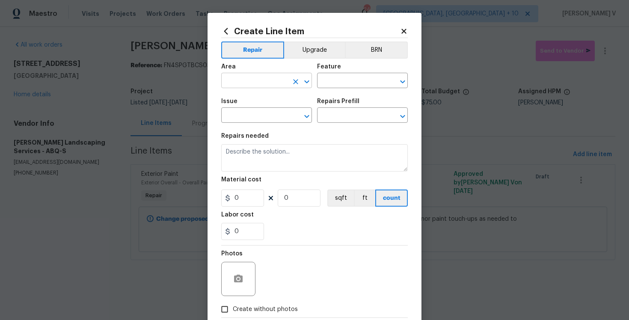
click at [253, 80] on input "text" at bounding box center [254, 81] width 67 height 13
click at [256, 95] on li "Exterior Overall" at bounding box center [266, 101] width 91 height 14
type input "Exterior Overall"
click at [359, 72] on div "Feature" at bounding box center [362, 69] width 91 height 11
click at [339, 78] on input "text" at bounding box center [350, 81] width 67 height 13
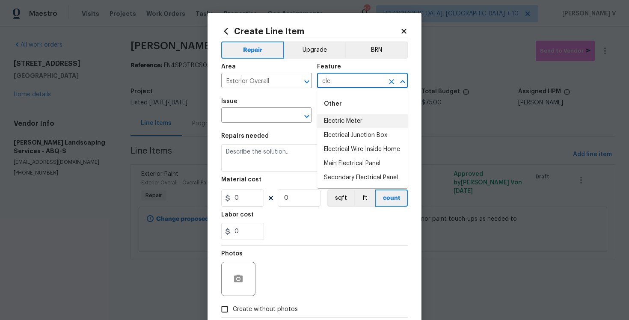
click at [340, 86] on input "ele" at bounding box center [350, 81] width 67 height 13
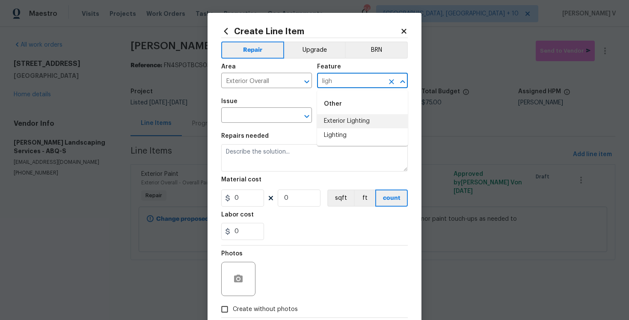
click at [352, 116] on li "Exterior Lighting" at bounding box center [362, 121] width 91 height 14
type input "Exterior Lighting"
click at [259, 124] on span "Issue ​" at bounding box center [266, 110] width 91 height 35
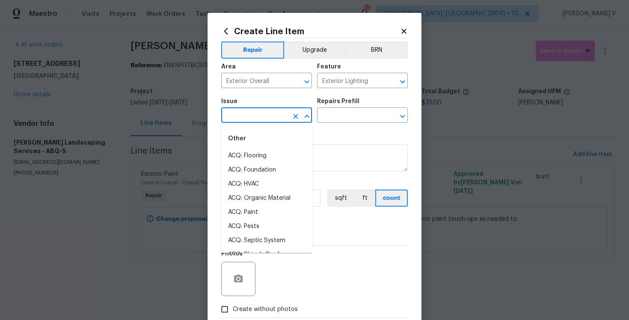
click at [258, 121] on input "text" at bounding box center [254, 116] width 67 height 13
click at [258, 157] on li "Electrical Lighting" at bounding box center [266, 156] width 91 height 14
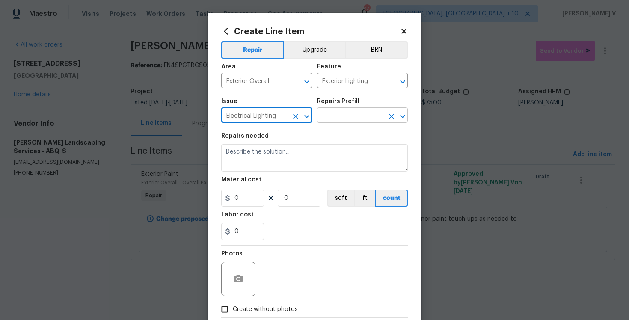
type input "Electrical Lighting"
click at [354, 122] on input "text" at bounding box center [350, 116] width 67 height 13
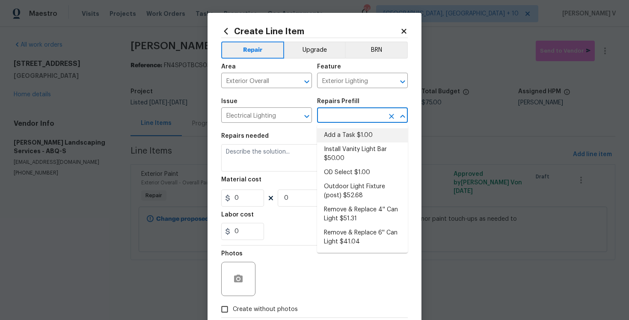
click at [341, 134] on li "Add a Task $1.00" at bounding box center [362, 135] width 91 height 14
type input "Add a Task $1.00"
type textarea "HPM to detail"
type input "1"
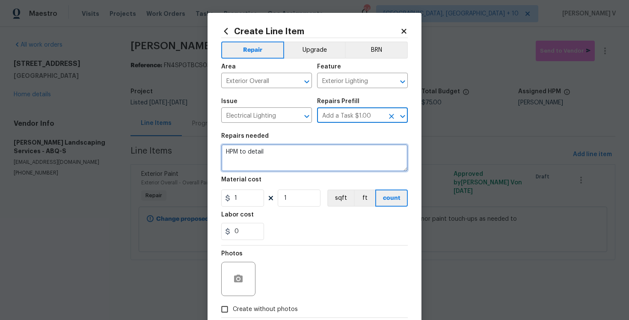
click at [276, 168] on textarea "HPM to detail" at bounding box center [314, 157] width 187 height 27
paste textarea "Please inspect all exterior light fixtures and confirm if any repair or tighten…"
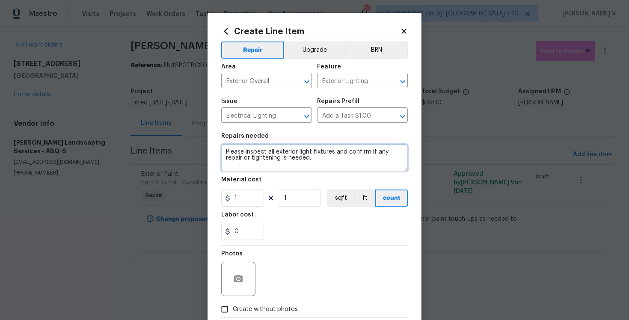
type textarea "Please inspect all exterior light fixtures and confirm if any repair or tighten…"
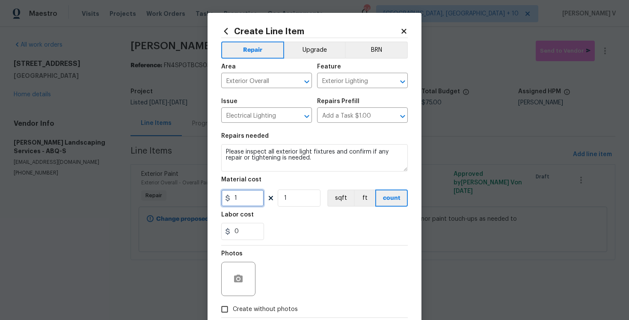
click at [247, 197] on input "1" at bounding box center [242, 198] width 43 height 17
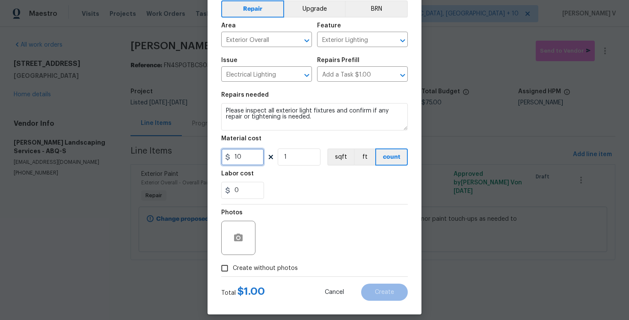
type input "10"
click at [240, 264] on span "Create without photos" at bounding box center [265, 268] width 65 height 9
click at [233, 264] on input "Create without photos" at bounding box center [225, 268] width 16 height 16
checkbox input "true"
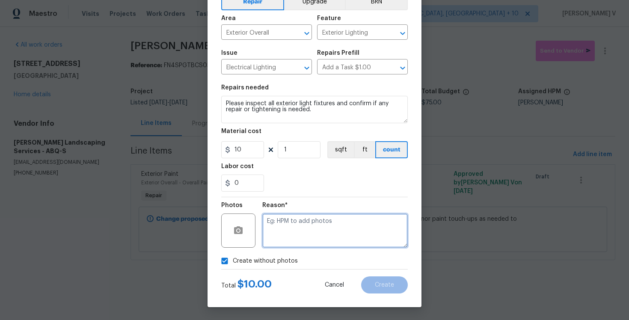
click at [320, 229] on textarea at bounding box center [335, 231] width 146 height 34
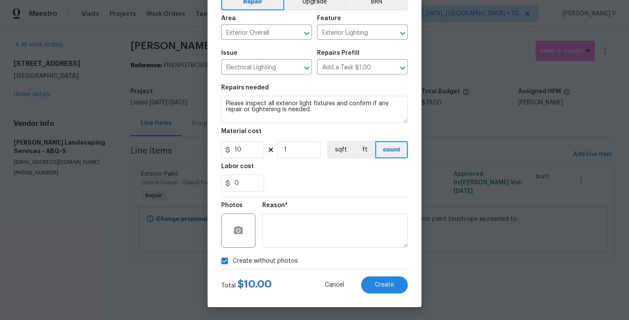
click at [371, 276] on div "Total $ 10.00 Cancel Create" at bounding box center [314, 282] width 187 height 24
click at [373, 280] on button "Create" at bounding box center [384, 285] width 47 height 17
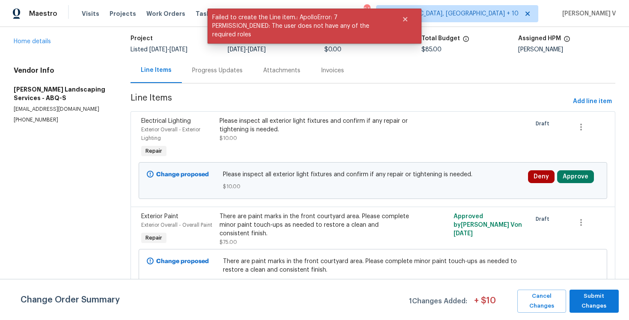
scroll to position [60, 0]
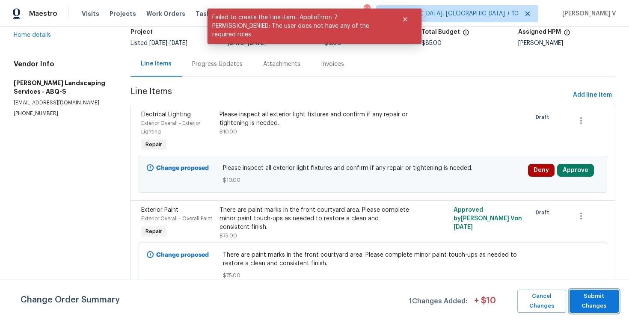
click at [604, 302] on span "Submit Changes" at bounding box center [594, 302] width 41 height 20
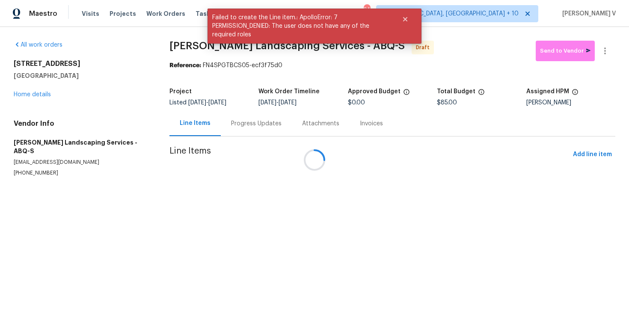
scroll to position [0, 0]
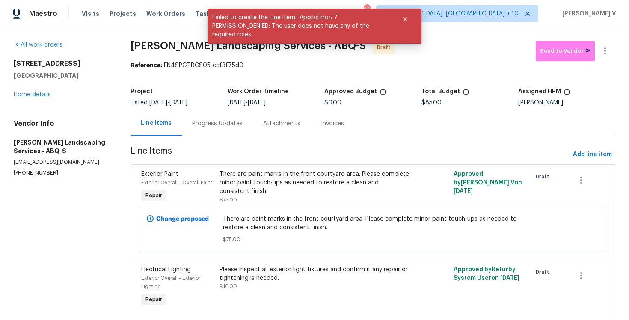
click at [232, 118] on div "Progress Updates" at bounding box center [217, 123] width 71 height 25
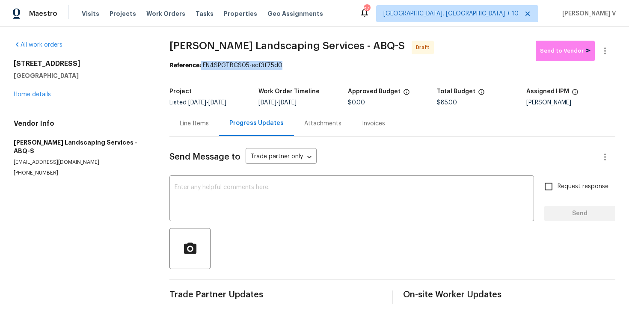
drag, startPoint x: 202, startPoint y: 66, endPoint x: 320, endPoint y: 66, distance: 118.1
click at [320, 66] on div "Reference: FN4SPGTBCS05-ecf3f75d0" at bounding box center [393, 65] width 446 height 9
copy div "FN4SPGTBCS05-ecf3f75d0"
click at [206, 196] on textarea at bounding box center [352, 199] width 354 height 30
paste textarea "Hi this is Divya with Opendoor. I’m confirming you received the WO for the prop…"
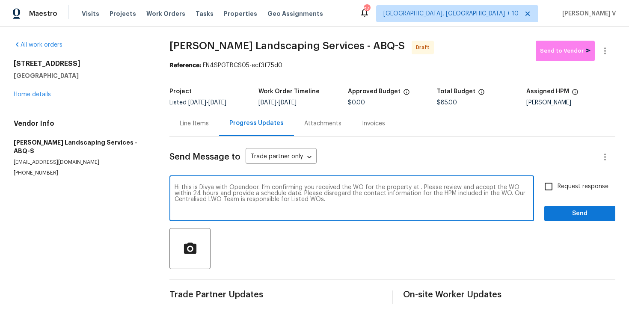
click at [417, 188] on textarea "Hi this is Divya with Opendoor. I’m confirming you received the WO for the prop…" at bounding box center [352, 199] width 354 height 30
paste textarea "8015 Alto Rey Ct NW, Albuquerque, NM 87120"
type textarea "Hi this is Divya with Opendoor. I’m confirming you received the WO for the prop…"
click at [536, 185] on div "Hi this is Divya with Opendoor. I’m confirming you received the WO for the prop…" at bounding box center [393, 200] width 446 height 44
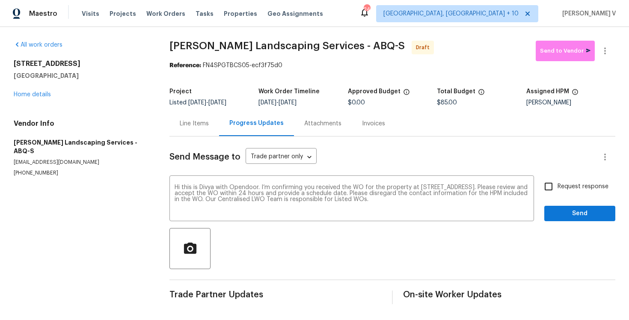
click at [552, 184] on input "Request response" at bounding box center [549, 187] width 18 height 18
checkbox input "true"
click at [563, 218] on span "Send" at bounding box center [579, 213] width 57 height 11
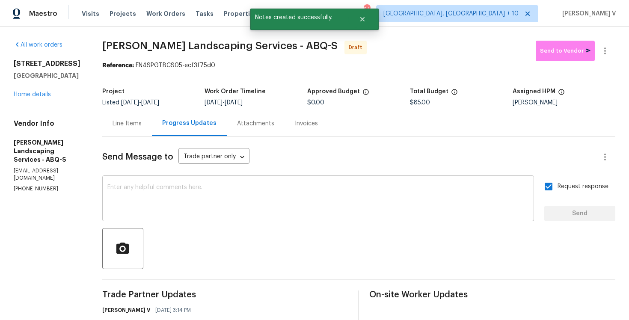
click at [212, 214] on textarea at bounding box center [318, 199] width 422 height 30
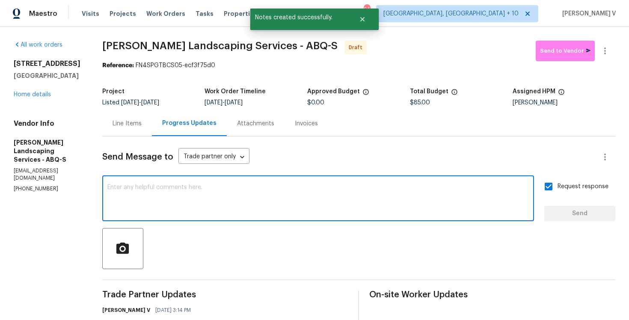
paste textarea "Attention All Work Orders must include before-photos (both close-up and wide-an…"
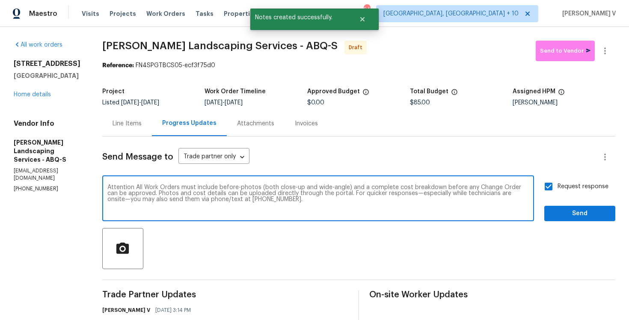
type textarea "Attention All Work Orders must include before-photos (both close-up and wide-an…"
click at [566, 226] on div "Send Message to Trade partner only Trade partner only ​ Attention All Work Orde…" at bounding box center [358, 250] width 513 height 227
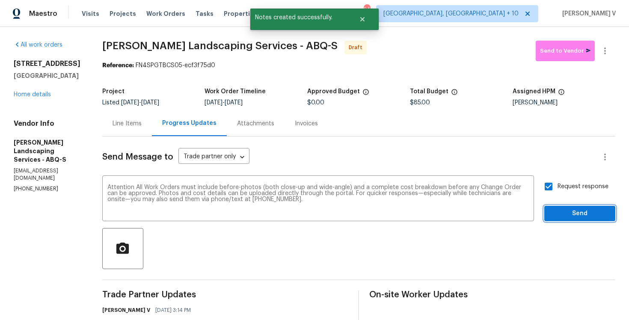
click at [582, 216] on span "Send" at bounding box center [579, 213] width 57 height 11
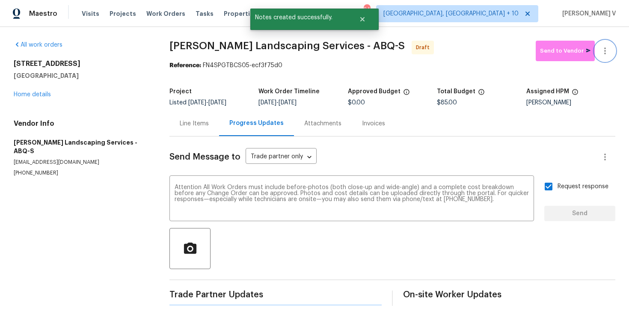
click at [607, 58] on button "button" at bounding box center [605, 51] width 21 height 21
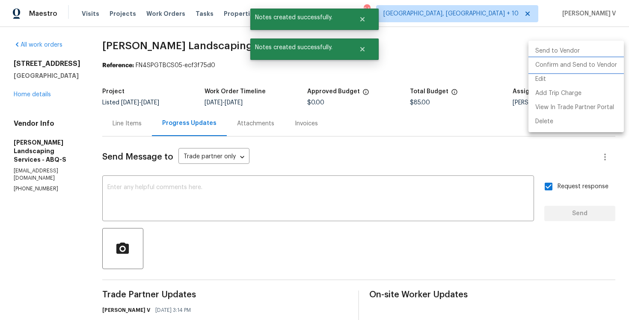
click at [559, 66] on li "Confirm and Send to Vendor" at bounding box center [576, 65] width 95 height 14
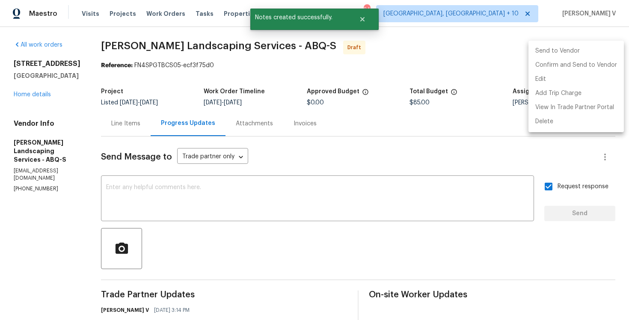
click at [201, 70] on div at bounding box center [314, 160] width 629 height 320
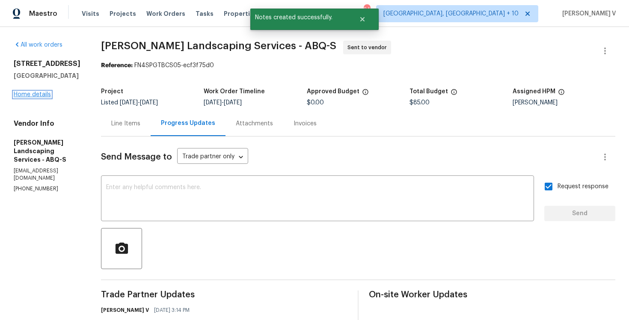
click at [32, 92] on link "Home details" at bounding box center [32, 95] width 37 height 6
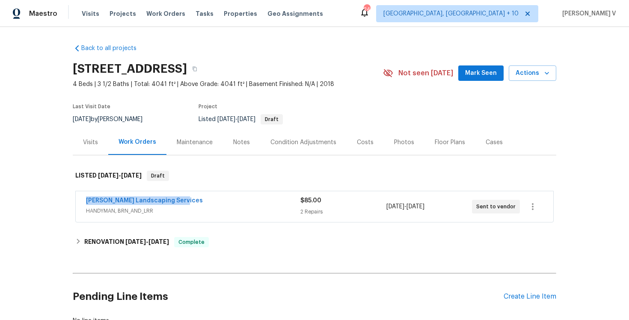
drag, startPoint x: 73, startPoint y: 204, endPoint x: 205, endPoint y: 204, distance: 131.8
click at [205, 204] on div "Rodriguez Landscaping Services HANDYMAN, BRN_AND_LRR $85.00 2 Repairs 10/13/202…" at bounding box center [315, 208] width 484 height 36
copy link "Rodriguez Landscaping Services"
click at [118, 201] on link "Rodriguez Landscaping Services" at bounding box center [144, 201] width 117 height 6
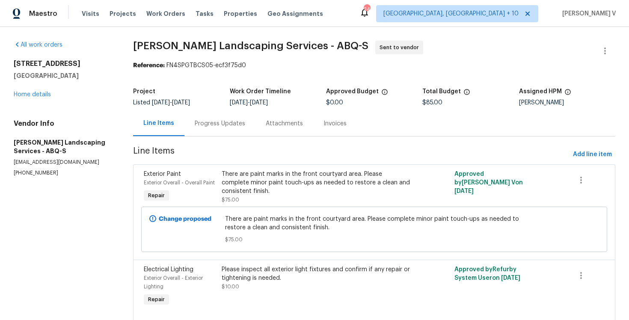
click at [206, 111] on div "Progress Updates" at bounding box center [219, 123] width 71 height 25
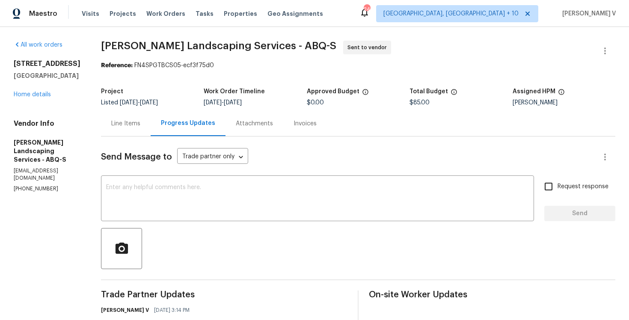
scroll to position [133, 0]
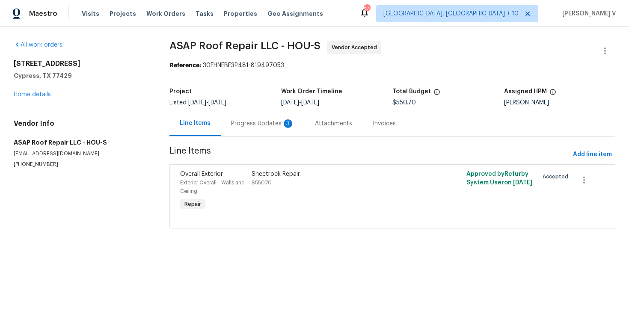
click at [247, 123] on div "Progress Updates 3" at bounding box center [262, 123] width 63 height 9
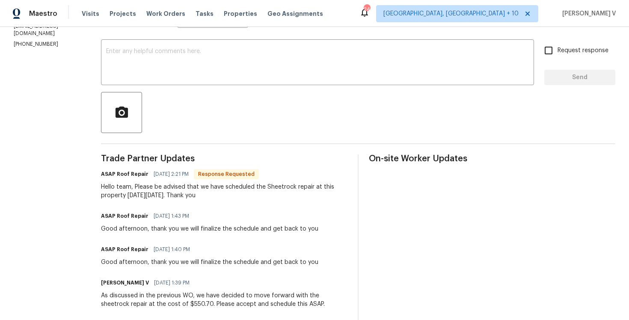
scroll to position [127, 0]
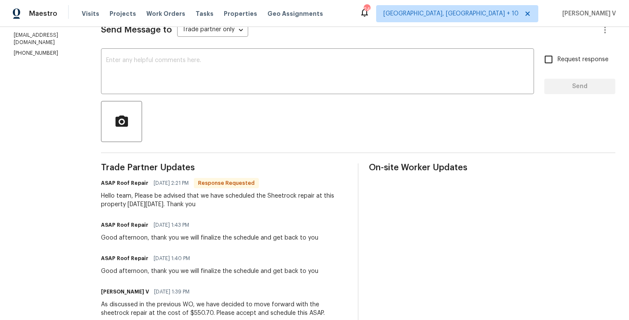
click at [207, 116] on div at bounding box center [358, 121] width 515 height 41
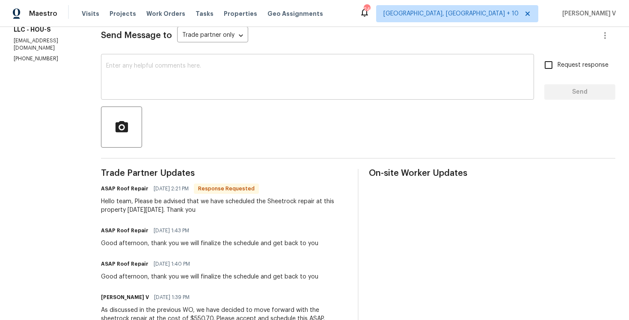
click at [195, 91] on textarea at bounding box center [317, 78] width 423 height 30
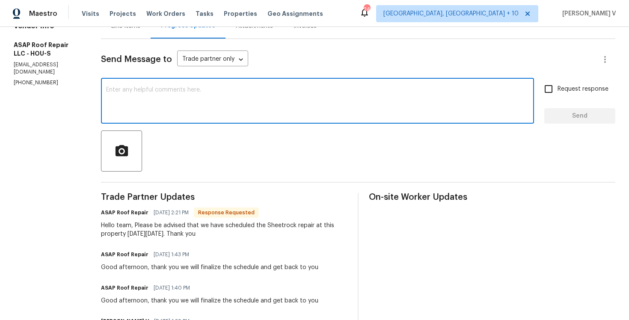
scroll to position [94, 0]
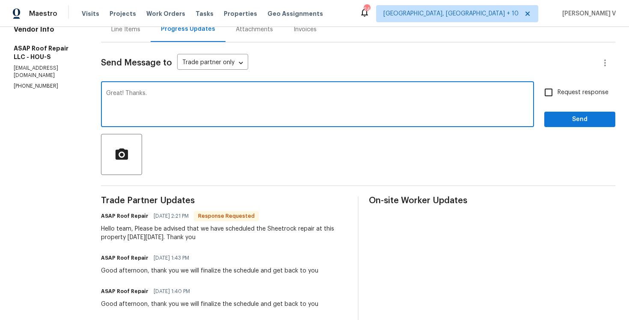
type textarea "Great! Thanks."
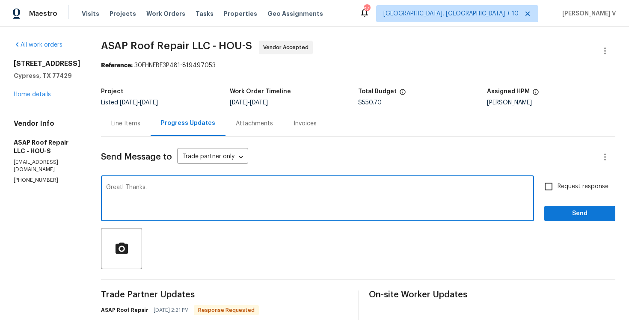
scroll to position [68, 0]
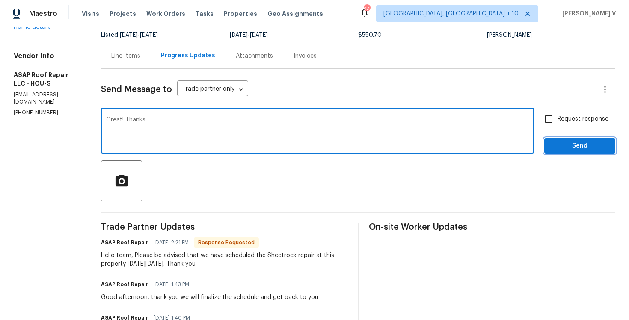
click at [571, 151] on span "Send" at bounding box center [579, 146] width 57 height 11
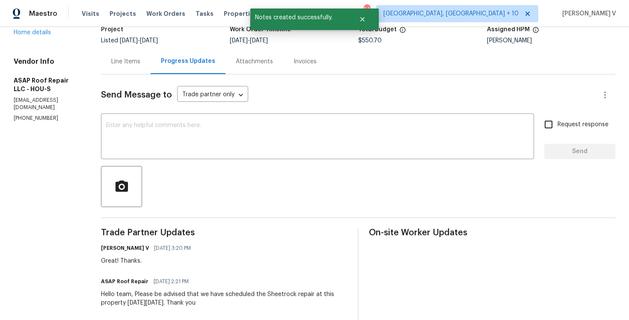
scroll to position [0, 0]
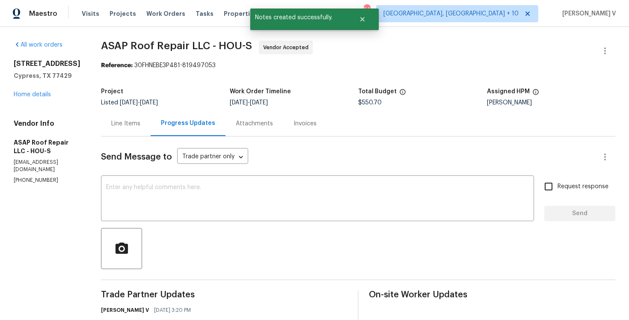
click at [135, 133] on div "Line Items" at bounding box center [126, 123] width 50 height 25
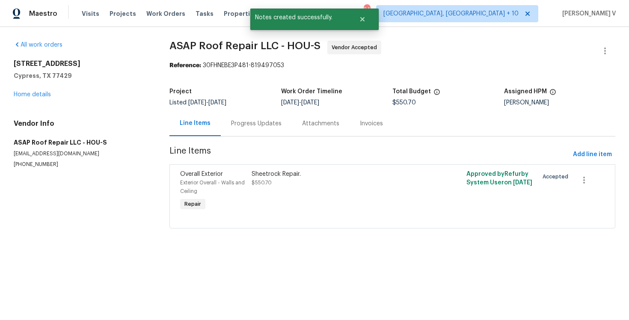
click at [256, 176] on div "Sheetrock Repair." at bounding box center [339, 174] width 174 height 9
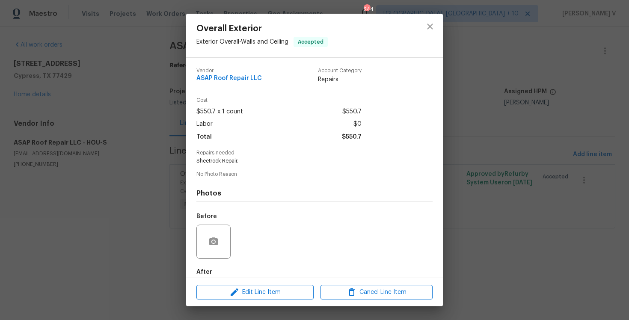
click at [228, 163] on span "Sheetrock Repair." at bounding box center [302, 161] width 213 height 7
copy span "Sheetrock Repair."
click at [158, 99] on div "Overall Exterior Exterior Overall - Walls and Ceiling Accepted Vendor ASAP Roof…" at bounding box center [314, 160] width 629 height 320
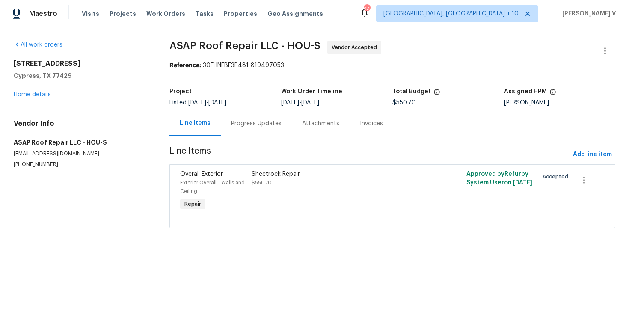
click at [282, 173] on div "Sheetrock Repair." at bounding box center [339, 174] width 174 height 9
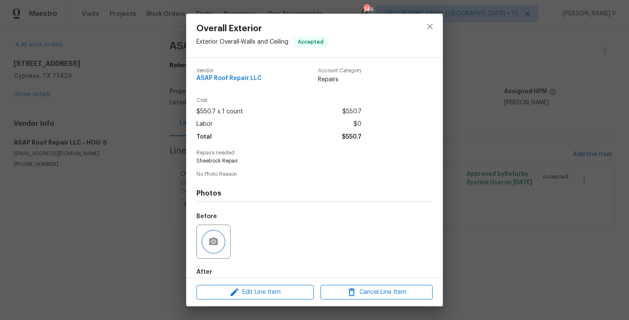
click at [216, 234] on button "button" at bounding box center [213, 242] width 21 height 21
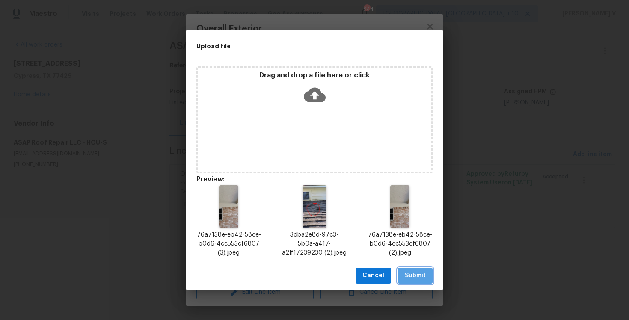
click at [410, 277] on span "Submit" at bounding box center [415, 276] width 21 height 11
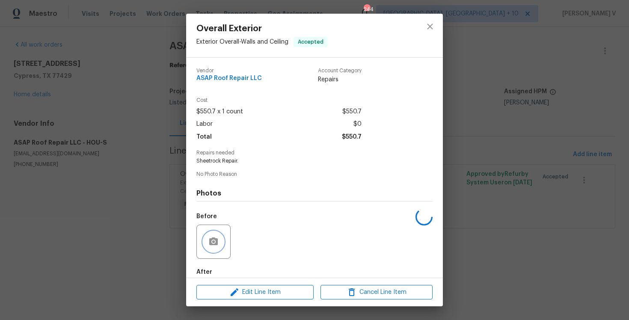
scroll to position [45, 0]
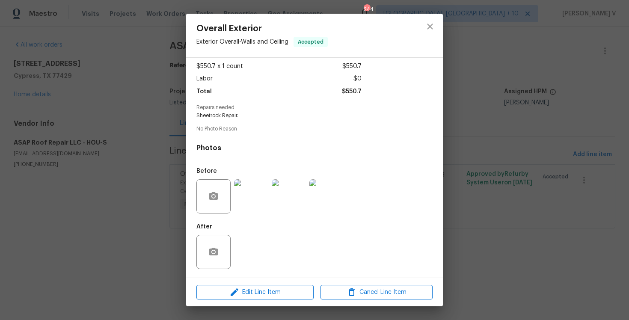
click at [102, 224] on div "Overall Exterior Exterior Overall - Walls and Ceiling Accepted Vendor ASAP Roof…" at bounding box center [314, 160] width 629 height 320
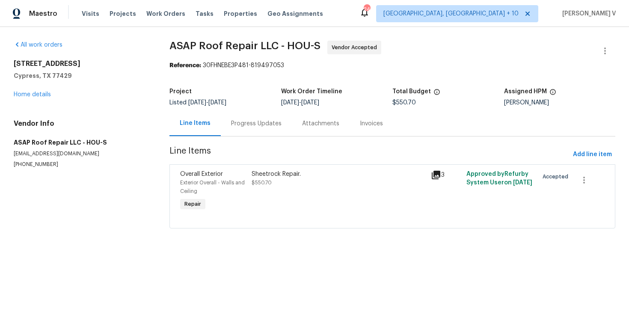
click at [235, 129] on div "Progress Updates" at bounding box center [256, 123] width 71 height 25
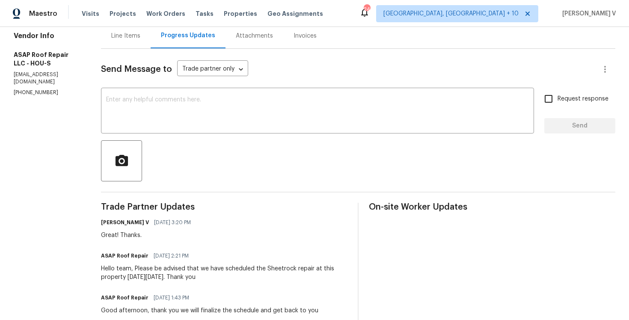
scroll to position [61, 0]
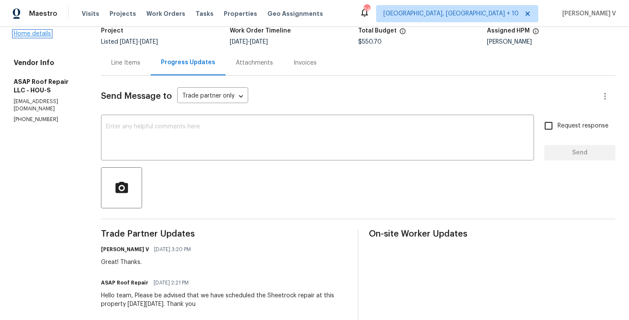
click at [33, 37] on link "Home details" at bounding box center [32, 34] width 37 height 6
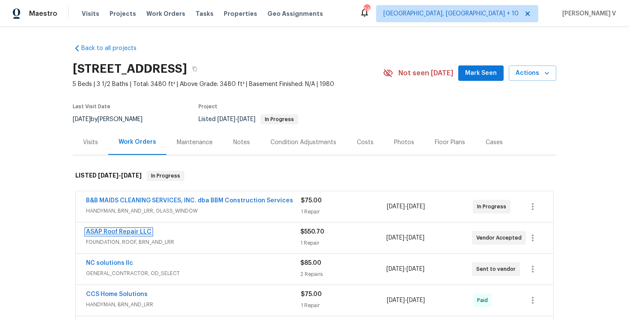
click at [131, 232] on link "ASAP Roof Repair LLC" at bounding box center [118, 232] width 65 height 6
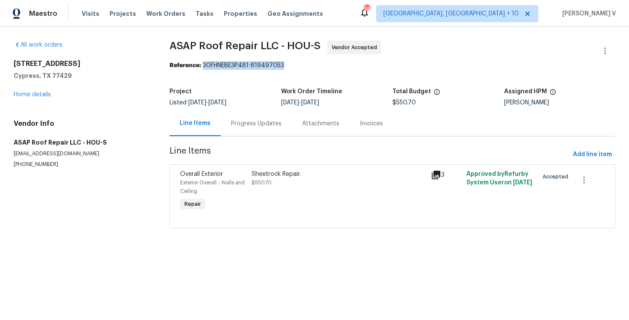
drag, startPoint x: 204, startPoint y: 66, endPoint x: 338, endPoint y: 66, distance: 133.6
click at [338, 66] on div "Reference: 30FHNEBE3P481-819497053" at bounding box center [393, 65] width 446 height 9
copy div "30FHNEBE3P481-819497053"
click at [28, 92] on link "Home details" at bounding box center [32, 95] width 37 height 6
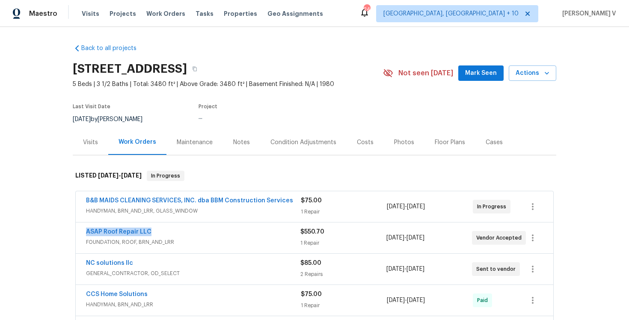
drag, startPoint x: 70, startPoint y: 232, endPoint x: 225, endPoint y: 236, distance: 154.6
click at [225, 236] on div "Back to all projects [STREET_ADDRESS] 5 Beds | 3 1/2 Baths | Total: 3480 ft² | …" at bounding box center [314, 173] width 629 height 293
copy link "ASAP Roof Repair LLC"
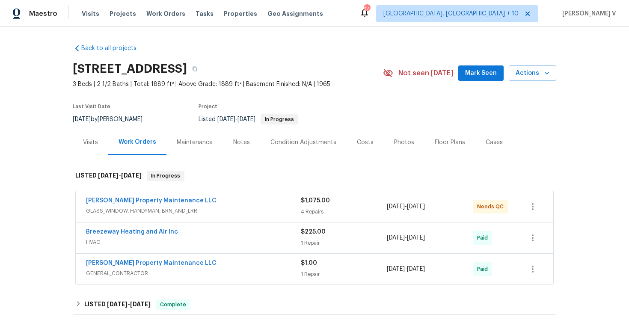
click at [233, 145] on div "Notes" at bounding box center [241, 142] width 17 height 9
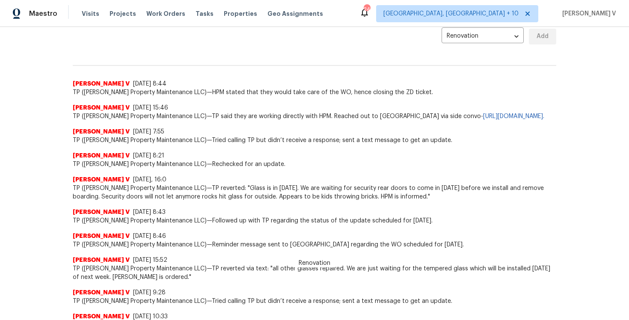
scroll to position [47, 0]
